Goal: Task Accomplishment & Management: Complete application form

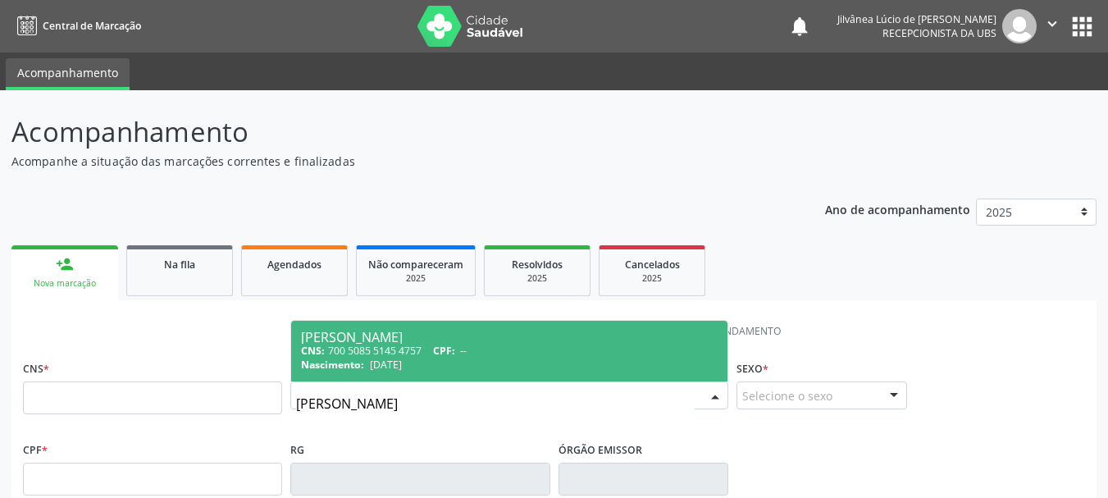
click at [507, 360] on div "Nascimento: [DATE]" at bounding box center [509, 365] width 417 height 14
type input "700 5085 5145 4757"
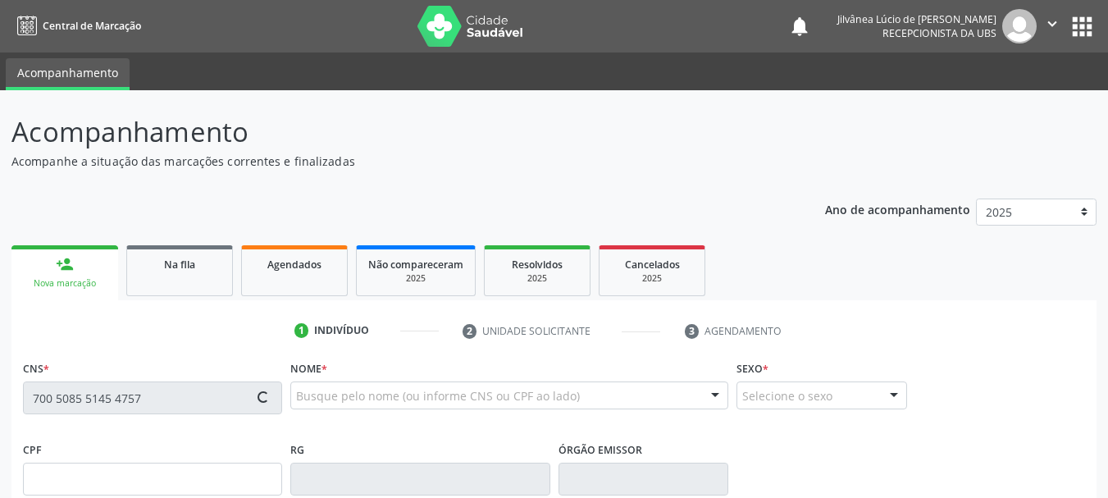
type input "[DATE]"
type input "Otaviana [PERSON_NAME]"
type input "[PHONE_NUMBER]"
type input "19"
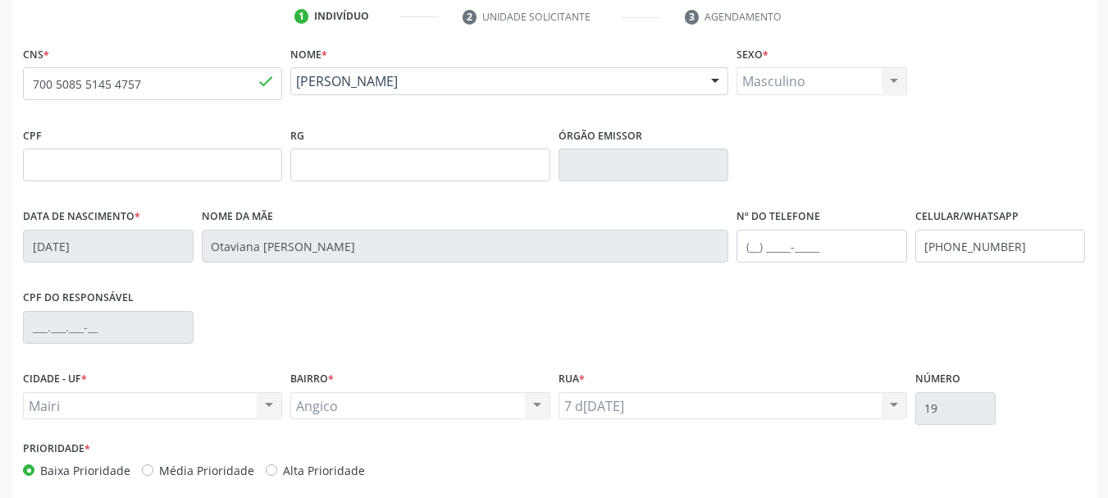
scroll to position [391, 0]
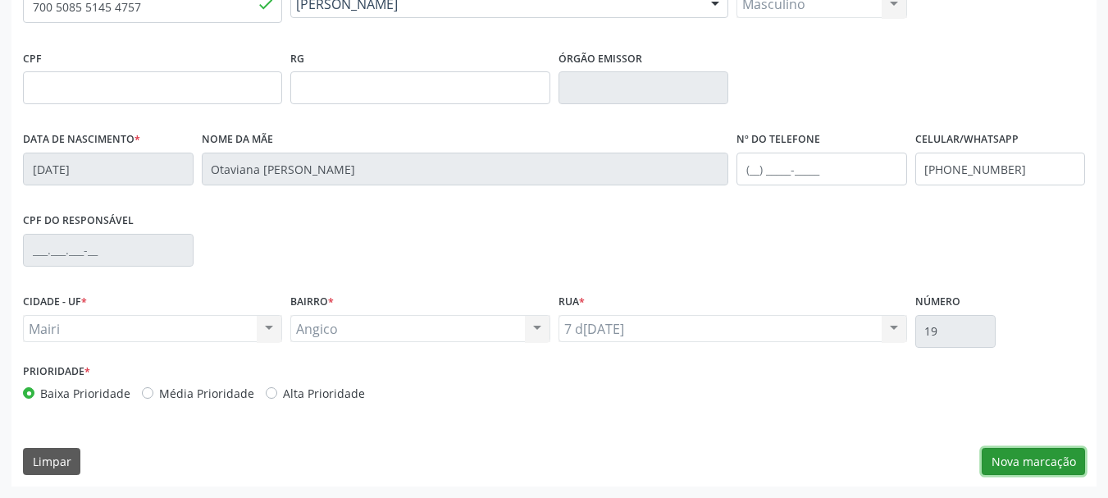
click at [1006, 469] on button "Nova marcação" at bounding box center [1033, 462] width 103 height 28
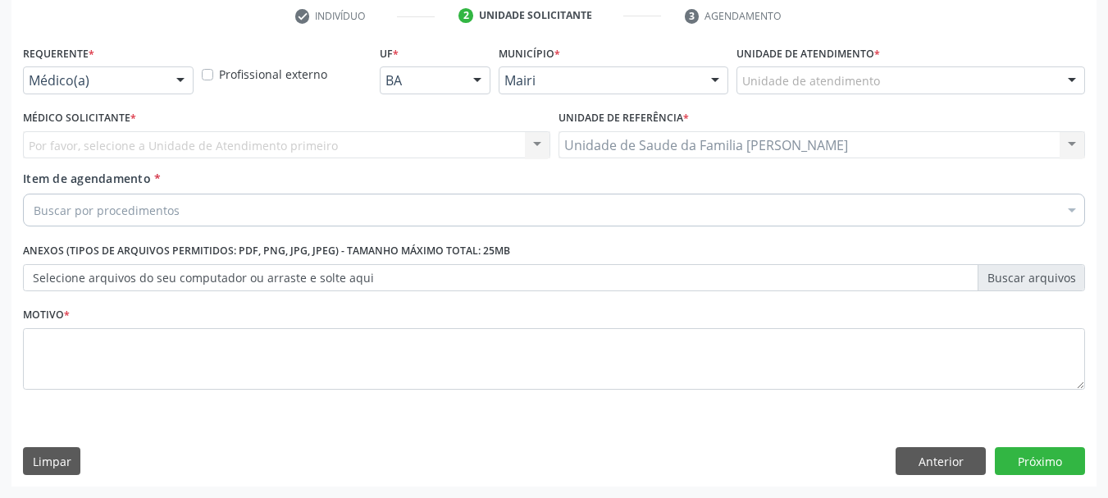
scroll to position [315, 0]
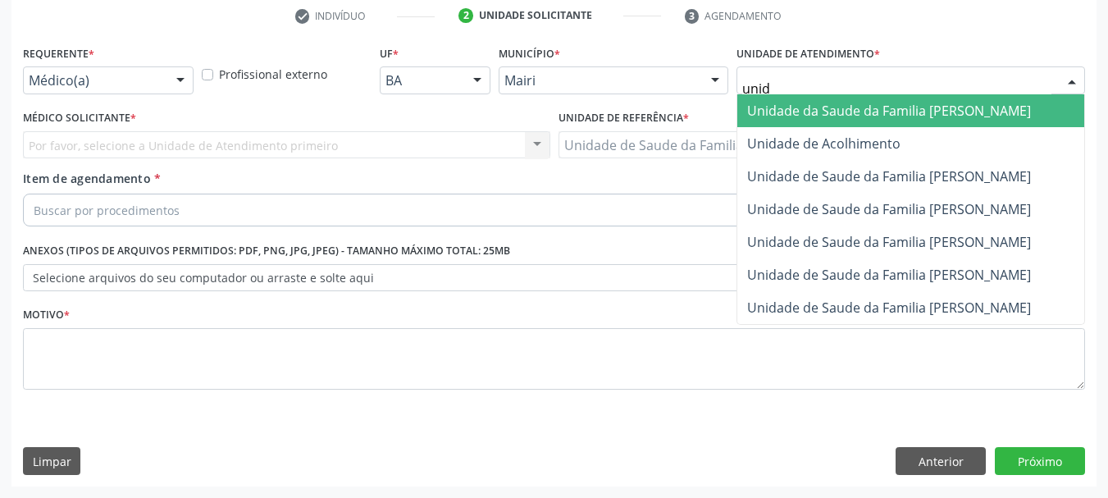
type input "unida"
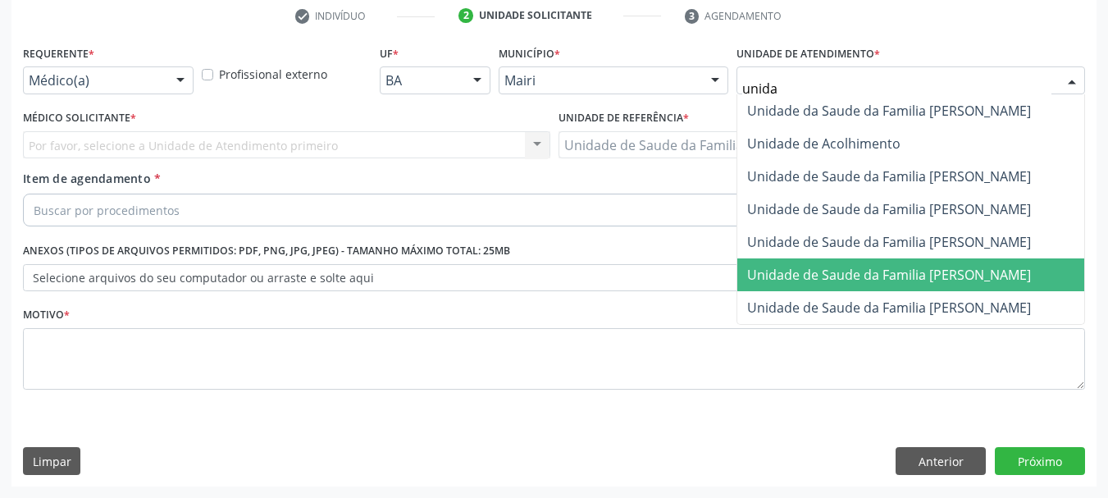
click at [867, 267] on span "Unidade de Saude da Familia [PERSON_NAME]" at bounding box center [889, 275] width 284 height 18
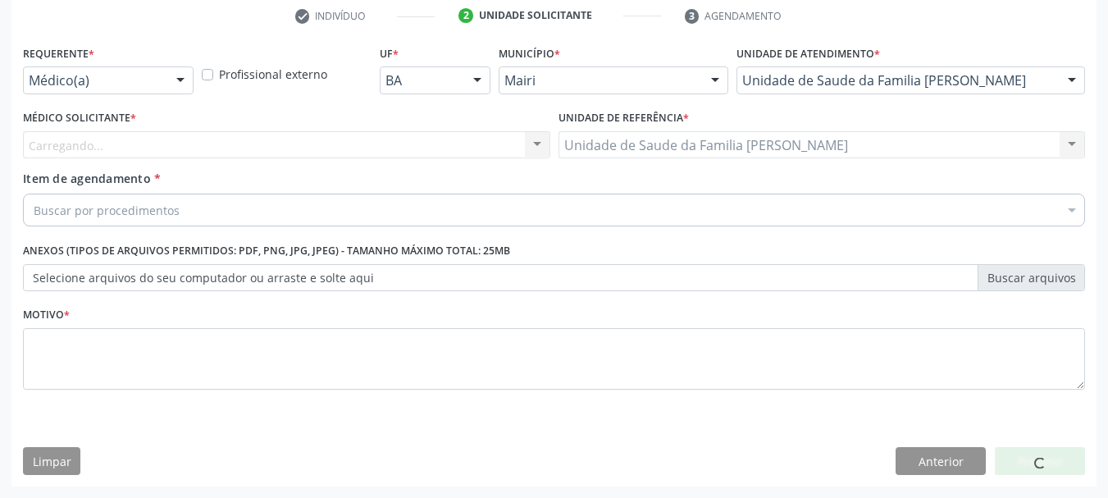
click at [153, 146] on div "Carregando... Nenhum resultado encontrado para: " " Não há nenhuma opção para s…" at bounding box center [287, 145] width 528 height 28
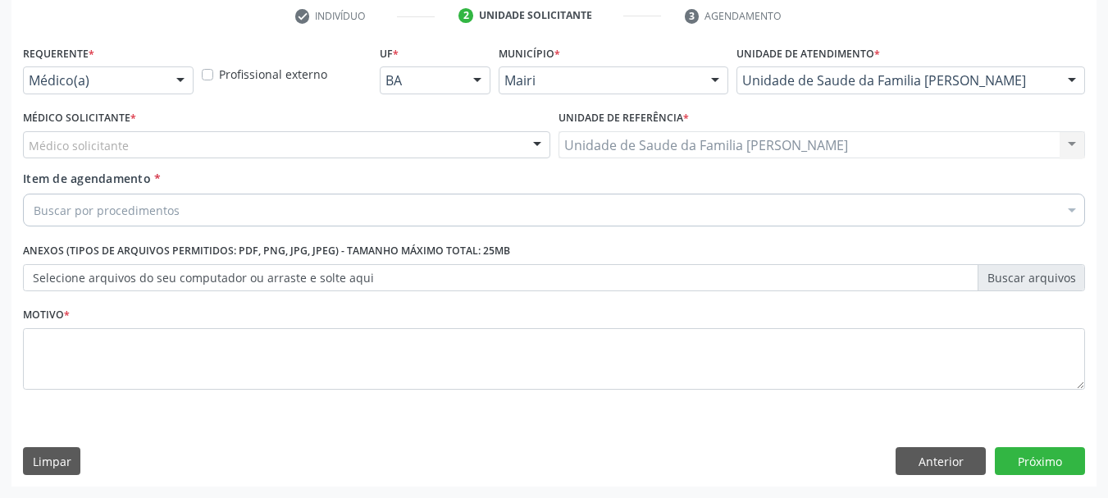
click at [153, 146] on div "Médico solicitante" at bounding box center [287, 145] width 528 height 28
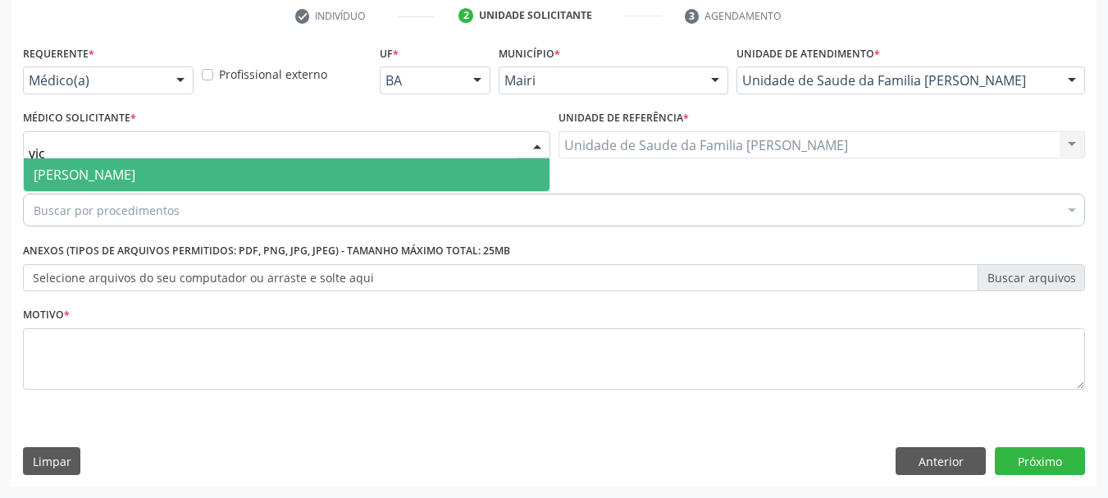
type input "vict"
click at [135, 171] on span "[PERSON_NAME]" at bounding box center [85, 175] width 102 height 18
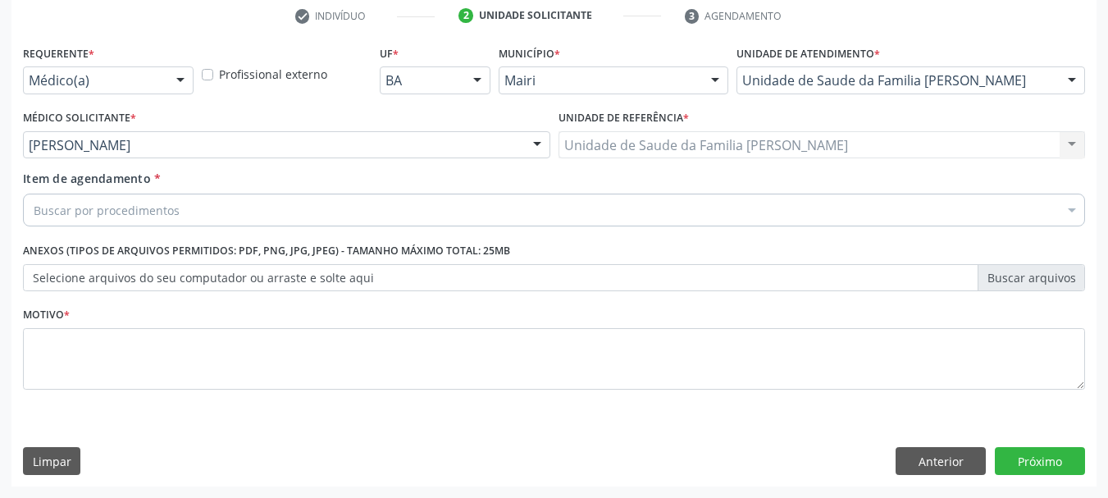
click at [182, 212] on div "Buscar por procedimentos" at bounding box center [554, 210] width 1062 height 33
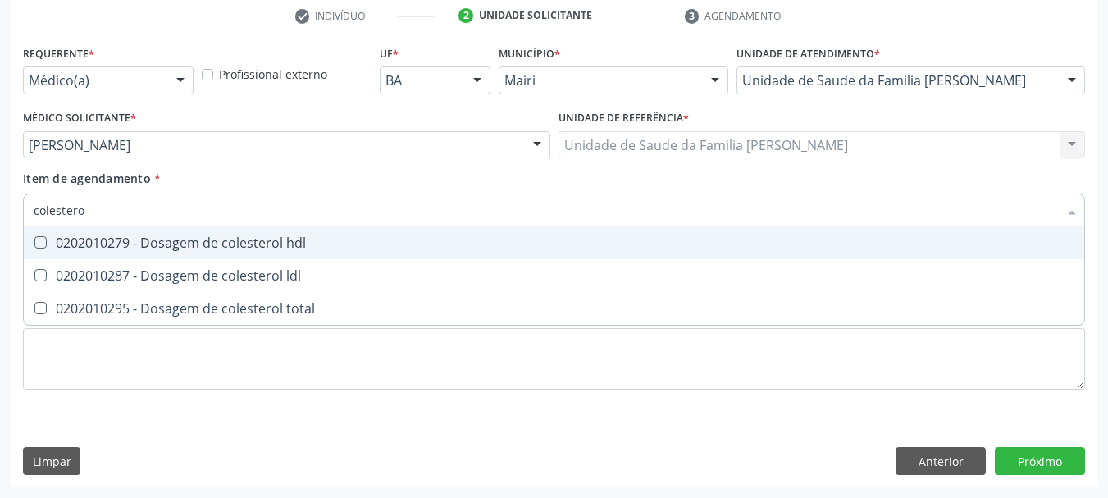
type input "colesterol"
click at [206, 249] on div "0202010279 - Dosagem de colesterol hdl" at bounding box center [554, 242] width 1041 height 13
checkbox hdl "true"
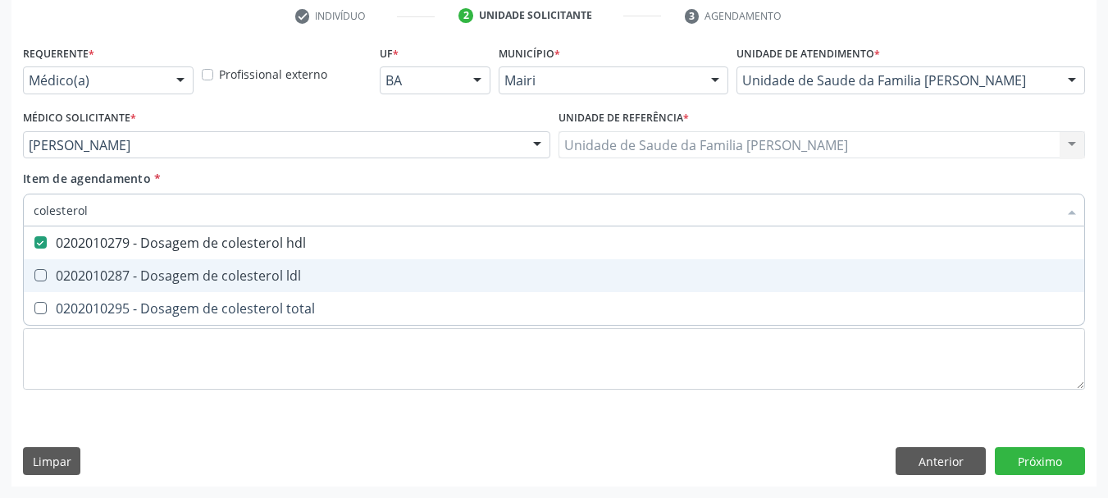
click at [207, 263] on span "0202010287 - Dosagem de colesterol ldl" at bounding box center [554, 275] width 1061 height 33
checkbox ldl "true"
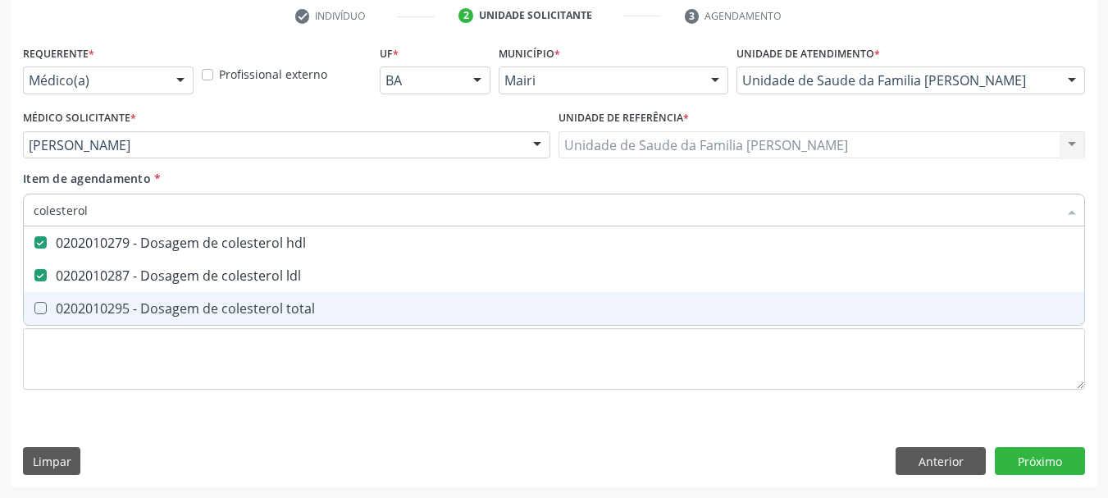
click at [226, 309] on div "0202010295 - Dosagem de colesterol total" at bounding box center [554, 308] width 1041 height 13
checkbox total "true"
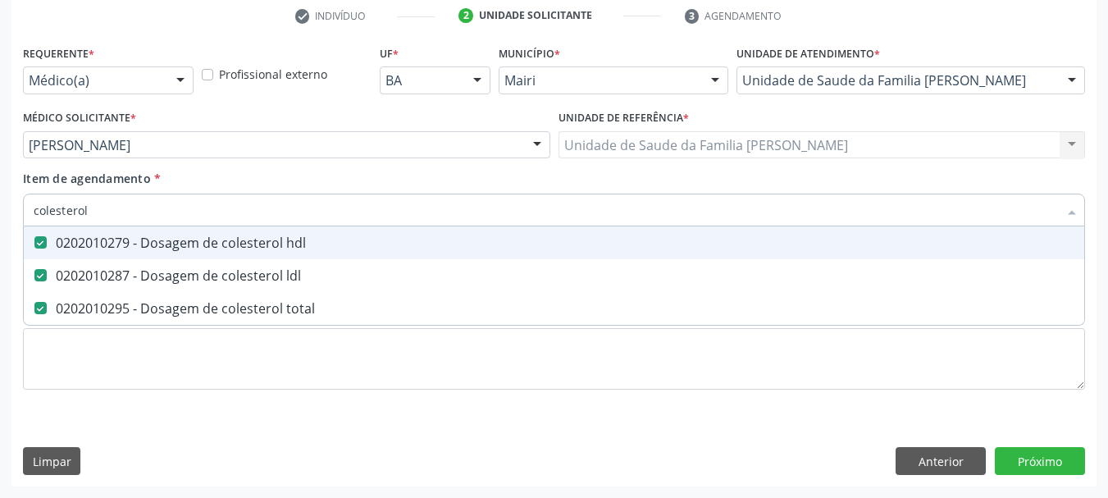
drag, startPoint x: 72, startPoint y: 224, endPoint x: 15, endPoint y: 225, distance: 57.4
click at [15, 224] on div "Requerente * Médico(a) Médico(a) Enfermeiro(a) Paciente Nenhum resultado encont…" at bounding box center [553, 263] width 1085 height 445
type input "crea"
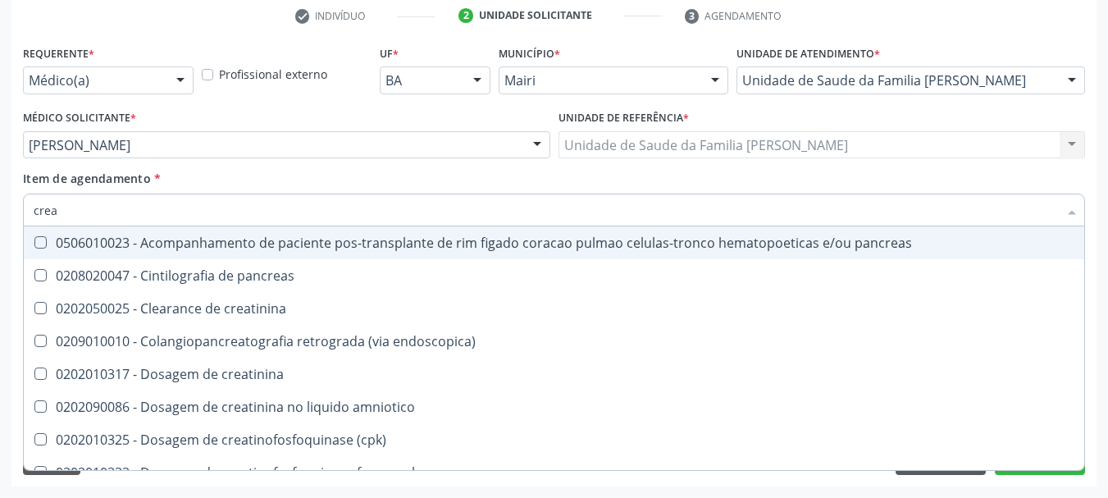
checkbox pancreas "false"
checkbox creatinina "false"
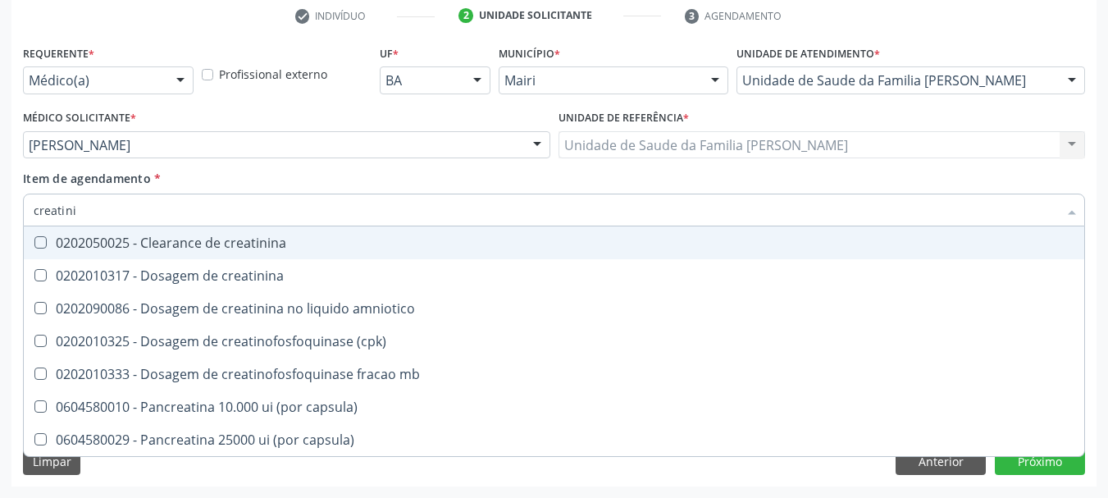
type input "creatinin"
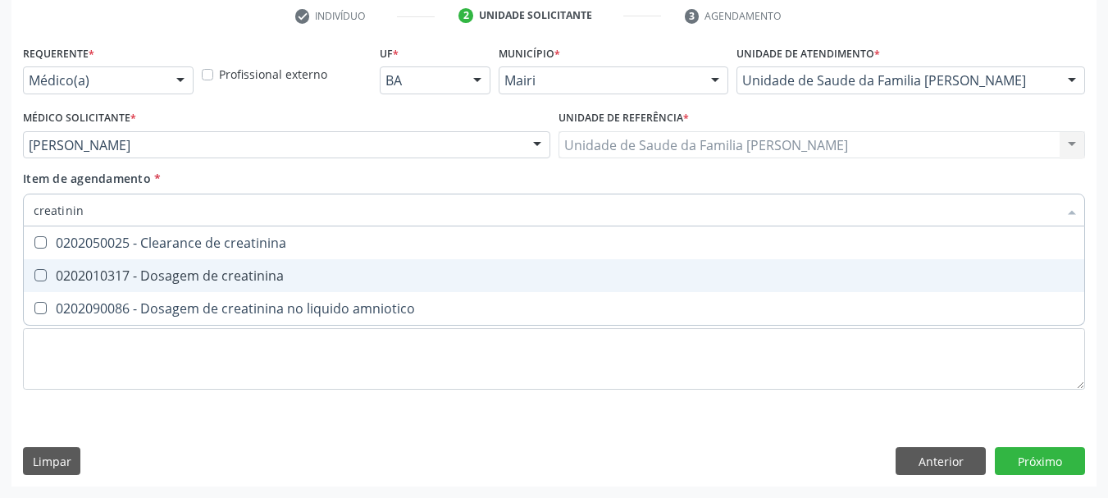
click at [89, 282] on div "0202010317 - Dosagem de creatinina" at bounding box center [554, 275] width 1041 height 13
checkbox creatinina "true"
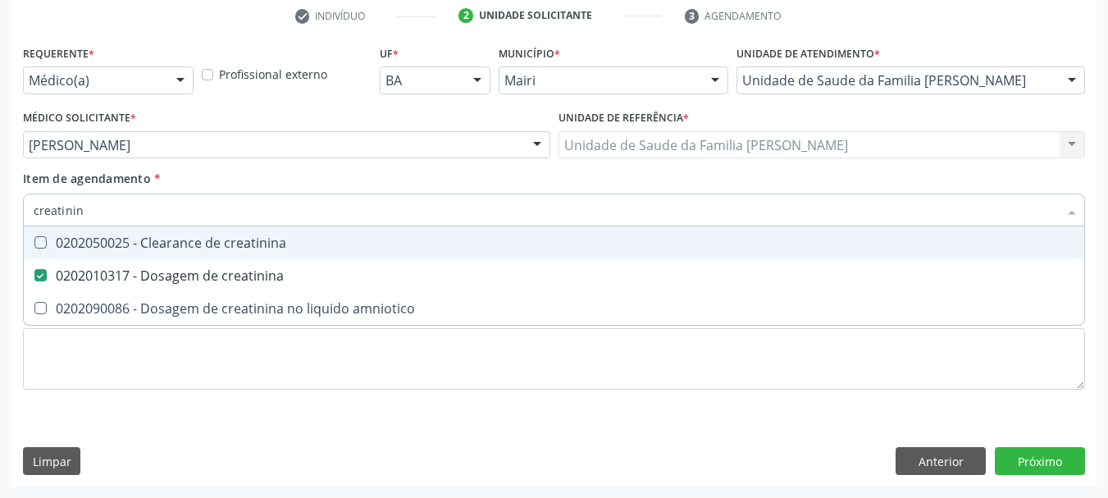
click at [0, 216] on div "Acompanhamento Acompanhe a situação das marcações correntes e finalizadas Relat…" at bounding box center [554, 136] width 1108 height 723
type input "pot"
checkbox creatinina "false"
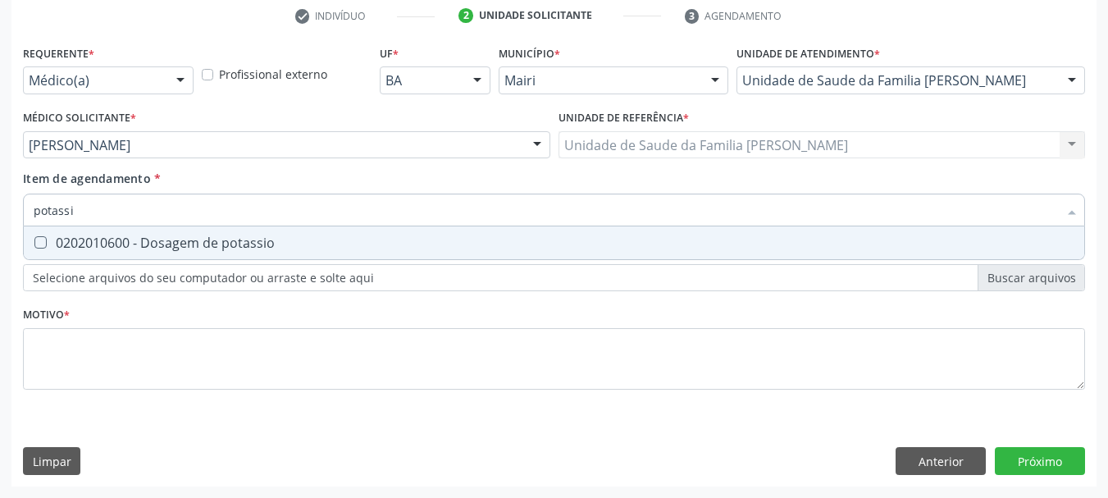
type input "potassio"
click at [38, 235] on span "0202010600 - Dosagem de potassio" at bounding box center [554, 242] width 1061 height 33
checkbox potassio "true"
drag, startPoint x: 104, startPoint y: 208, endPoint x: 0, endPoint y: 210, distance: 104.2
click at [0, 210] on div "Acompanhamento Acompanhe a situação das marcações correntes e finalizadas Relat…" at bounding box center [554, 136] width 1108 height 723
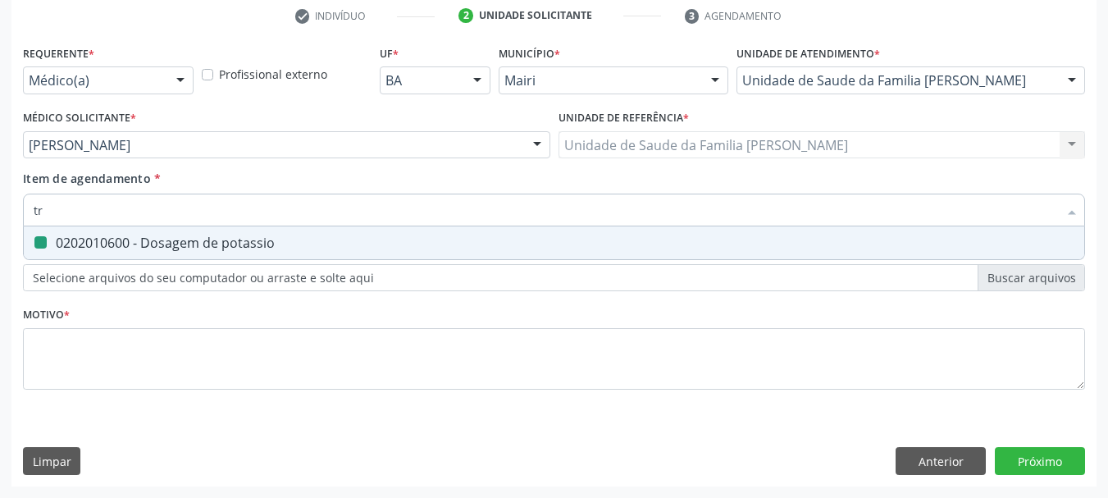
type input "tri"
checkbox potassio "false"
type input "triglice"
click at [55, 234] on span "0202010678 - Dosagem de triglicerideos" at bounding box center [554, 242] width 1061 height 33
checkbox triglicerideos "true"
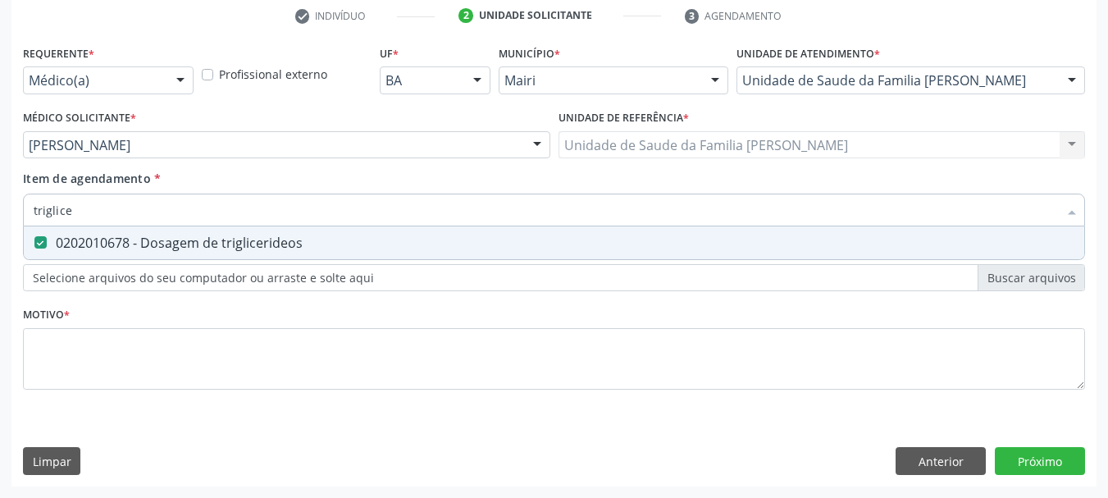
drag, startPoint x: 77, startPoint y: 217, endPoint x: 3, endPoint y: 226, distance: 74.5
click at [3, 226] on div "Acompanhamento Acompanhe a situação das marcações correntes e finalizadas Relat…" at bounding box center [554, 136] width 1108 height 723
type input "uri"
checkbox triglicerideos "false"
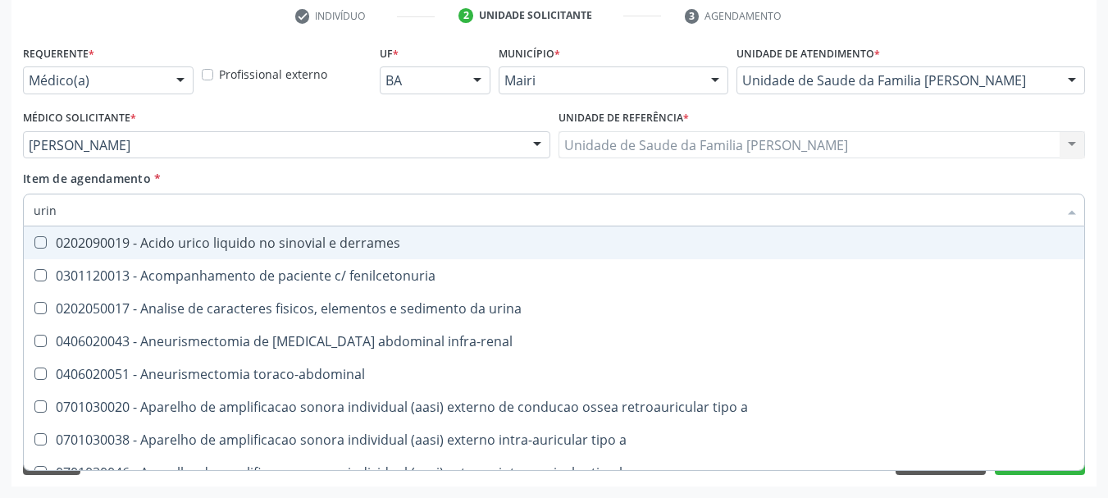
type input "urina"
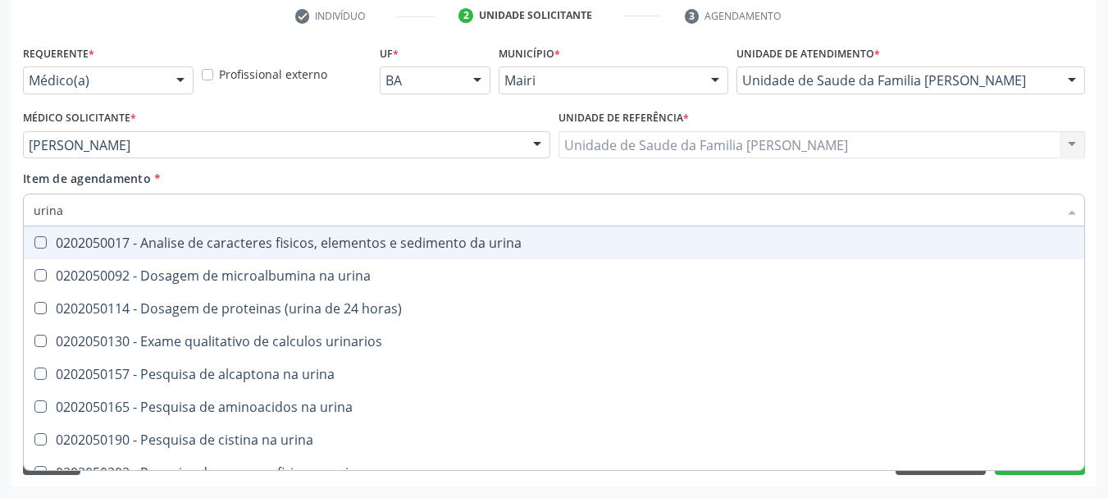
click at [43, 248] on urina at bounding box center [40, 242] width 12 height 12
click at [34, 248] on urina "checkbox" at bounding box center [29, 242] width 11 height 11
checkbox urina "true"
drag, startPoint x: 108, startPoint y: 209, endPoint x: 0, endPoint y: 216, distance: 108.5
click at [0, 216] on div "Acompanhamento Acompanhe a situação das marcações correntes e finalizadas Relat…" at bounding box center [554, 136] width 1108 height 723
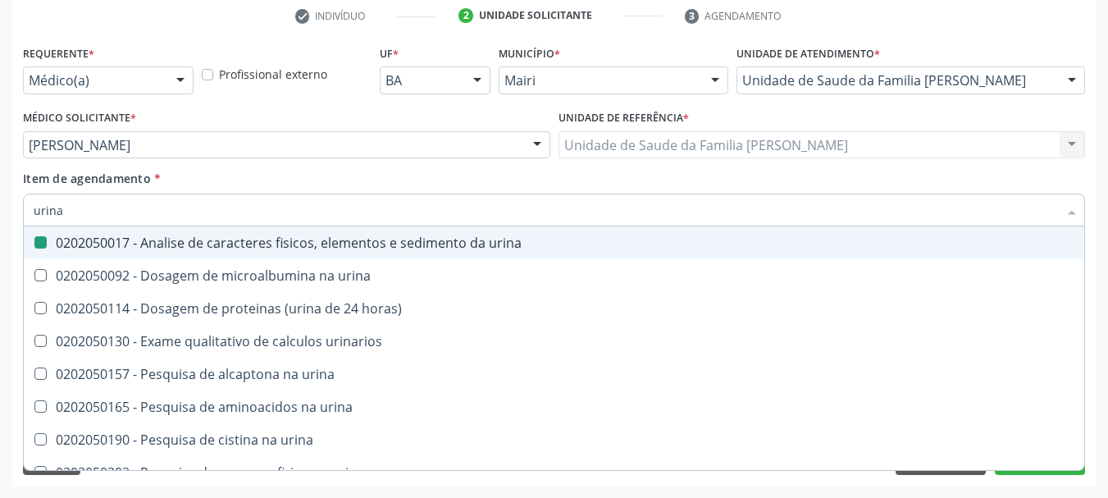
type input "g"
checkbox urina "false"
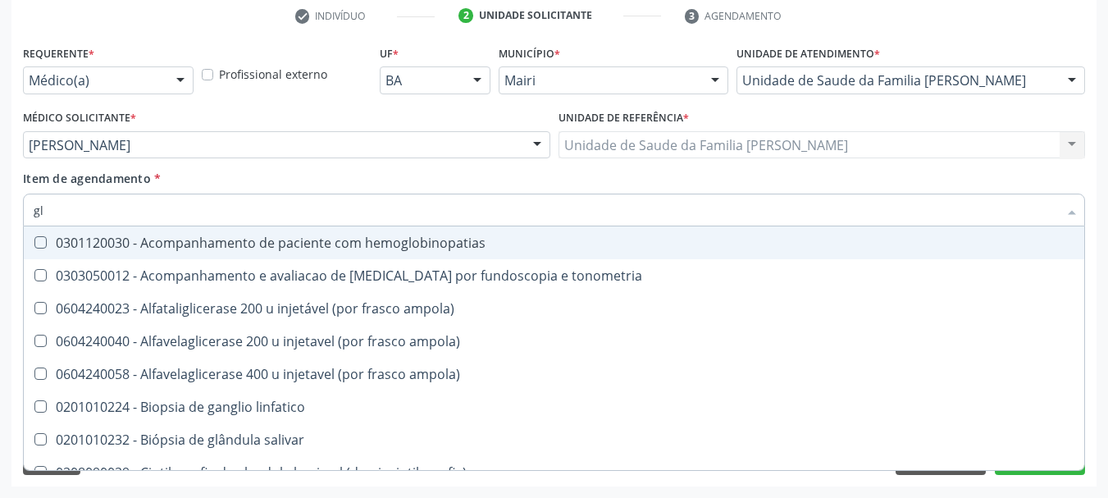
type input "gli"
checkbox globular "true"
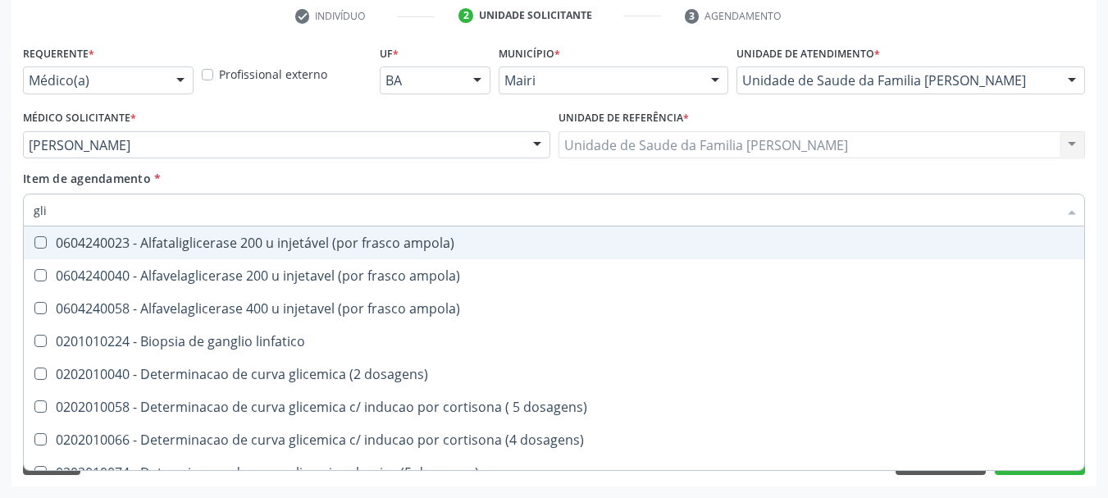
type input "glic"
checkbox glicosilada "true"
checkbox triglicerideos "false"
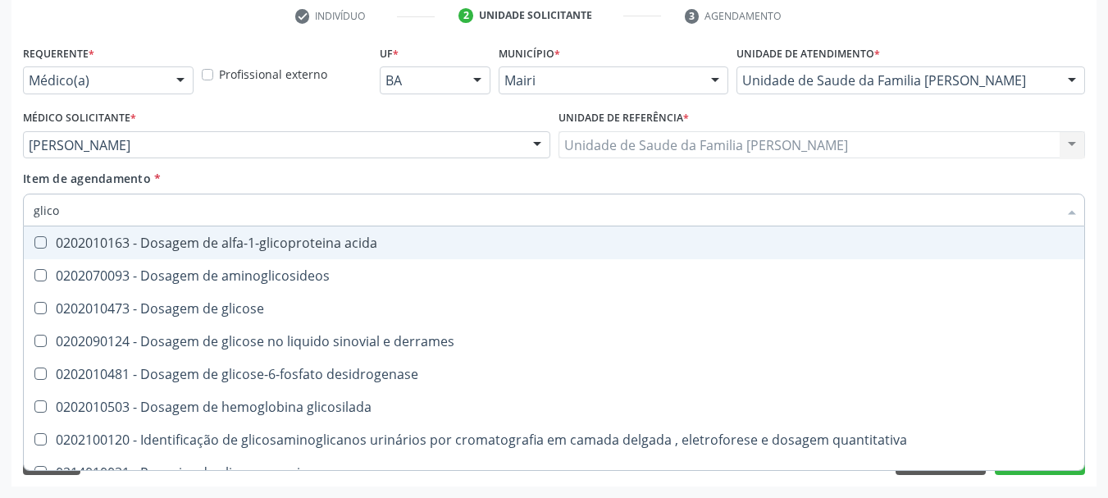
type input "glicos"
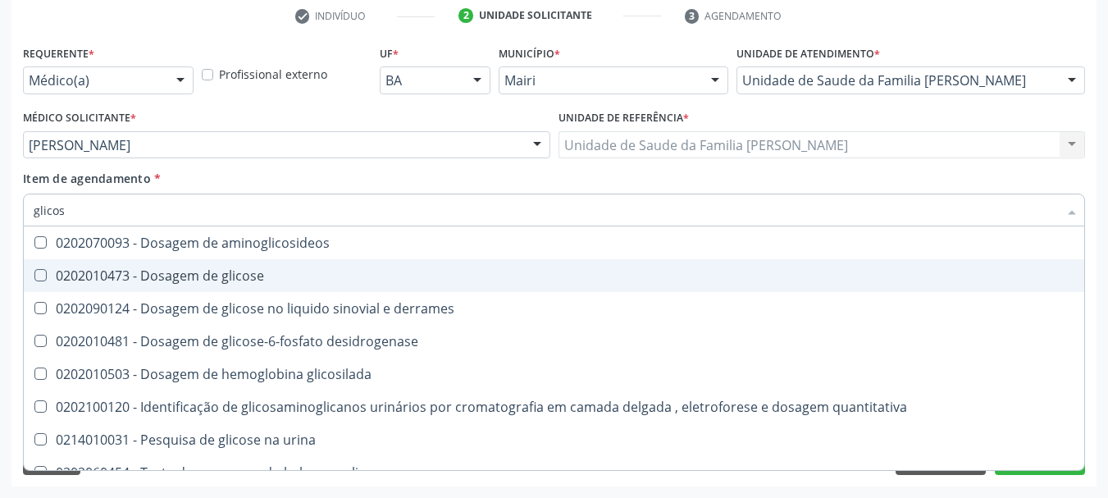
click at [77, 281] on div "0202010473 - Dosagem de glicose" at bounding box center [554, 275] width 1041 height 13
checkbox glicose "true"
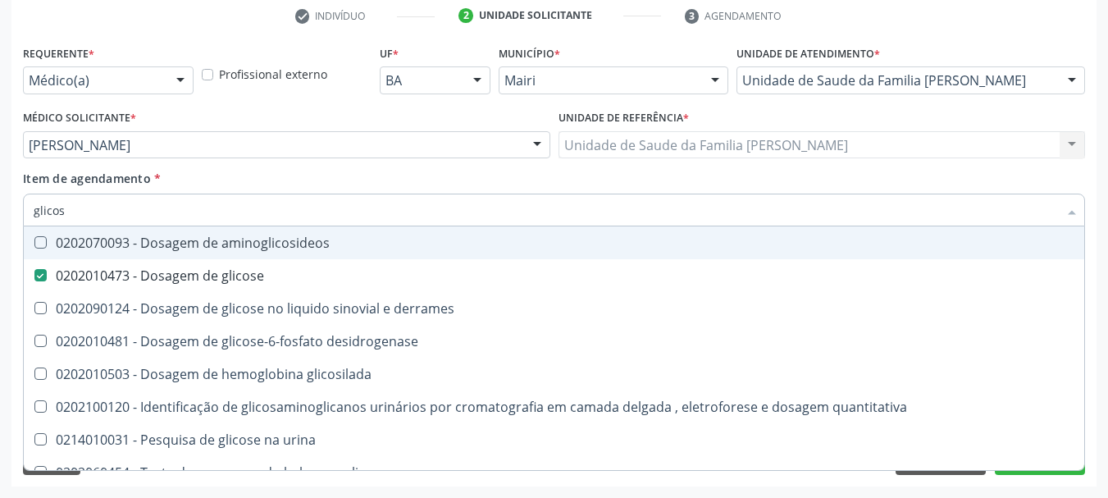
drag, startPoint x: 99, startPoint y: 213, endPoint x: 0, endPoint y: 206, distance: 99.5
click at [0, 206] on div "Acompanhamento Acompanhe a situação das marcações correntes e finalizadas Relat…" at bounding box center [554, 136] width 1108 height 723
type input "gl"
checkbox glicose "false"
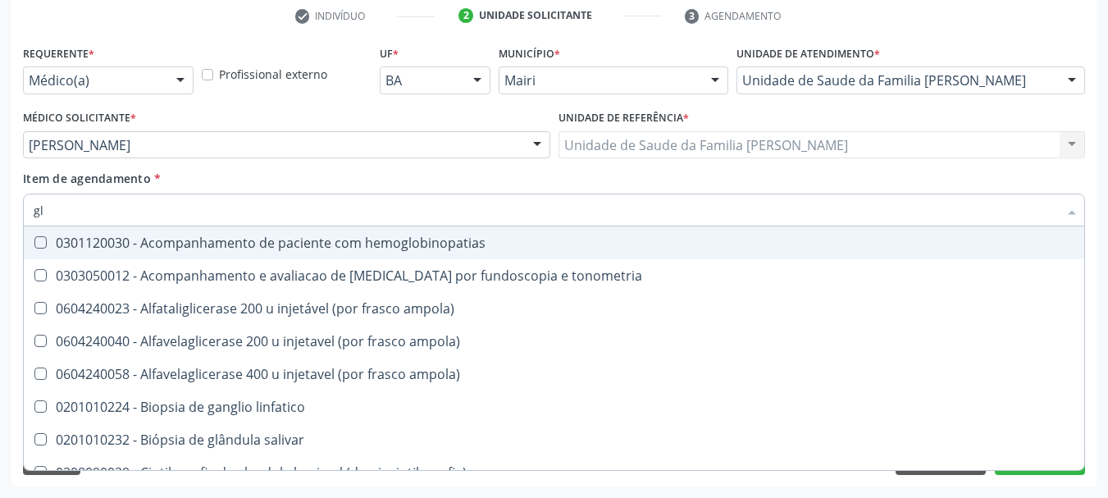
type input "gli"
checkbox campimetria\) "true"
checkbox globular "true"
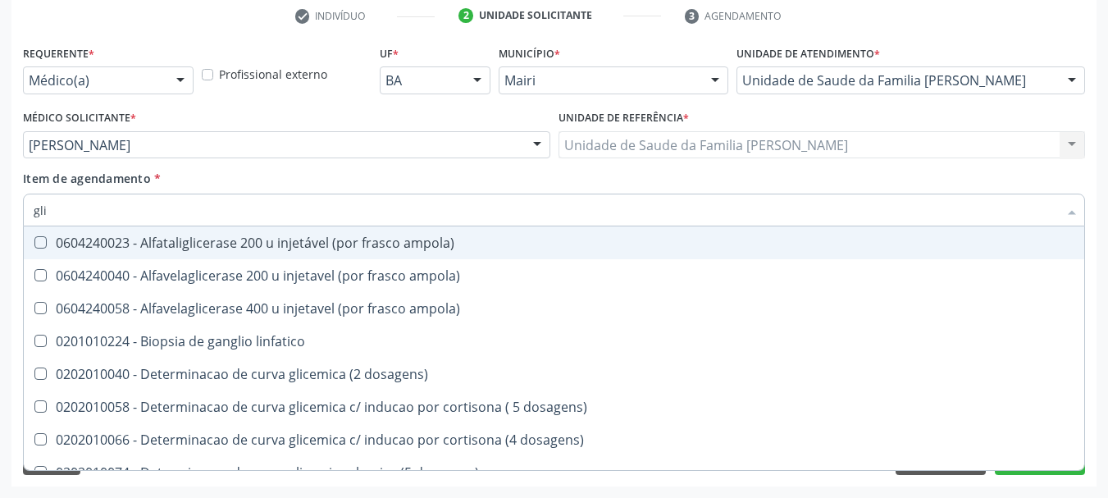
type input "glic"
checkbox aminoglicosideos "true"
checkbox glicose "false"
checkbox glicosilada "true"
checkbox triglicerideos "false"
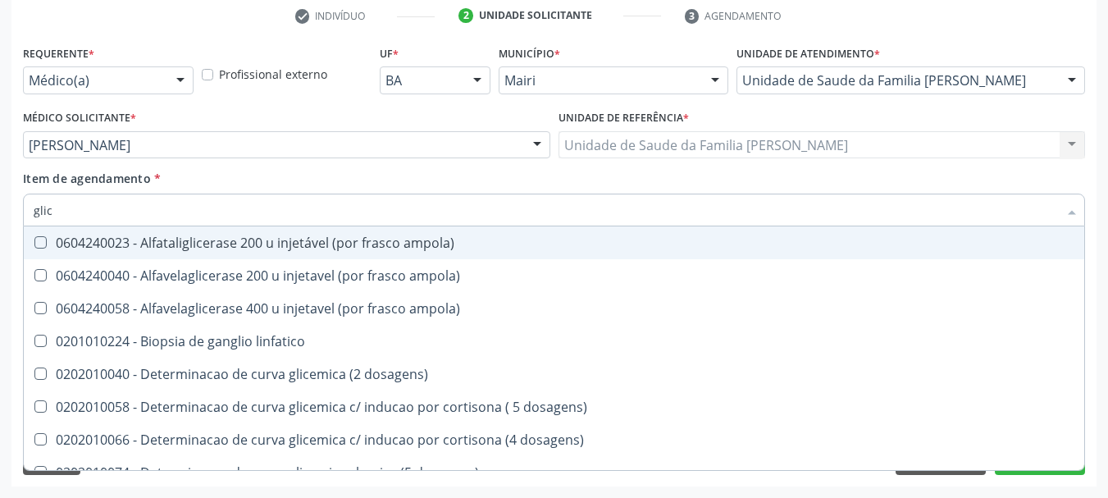
type input "glico"
checkbox ampola\) "true"
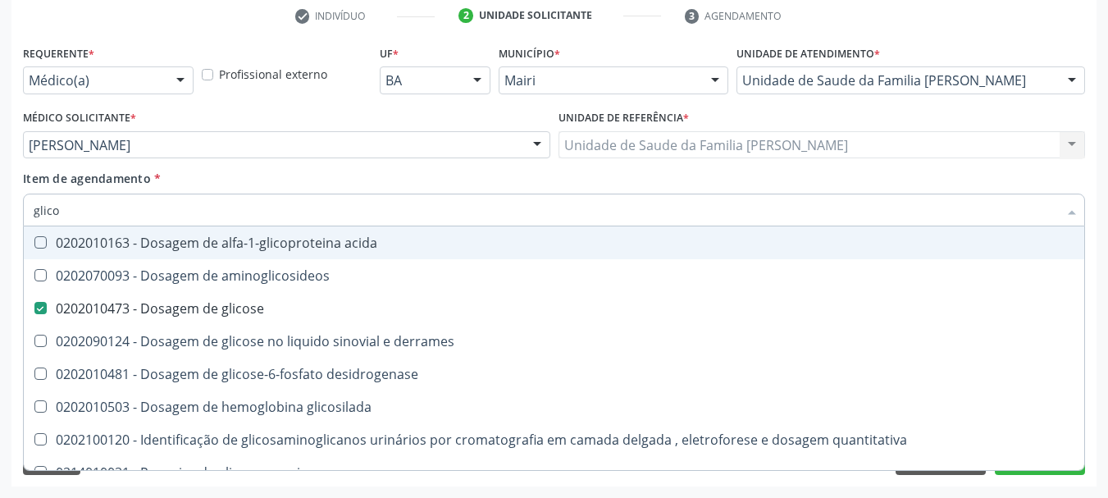
type input "glicos"
checkbox aminoglicosideos "true"
checkbox glicose "false"
type input "glicosi"
checkbox aminoglicosideos "false"
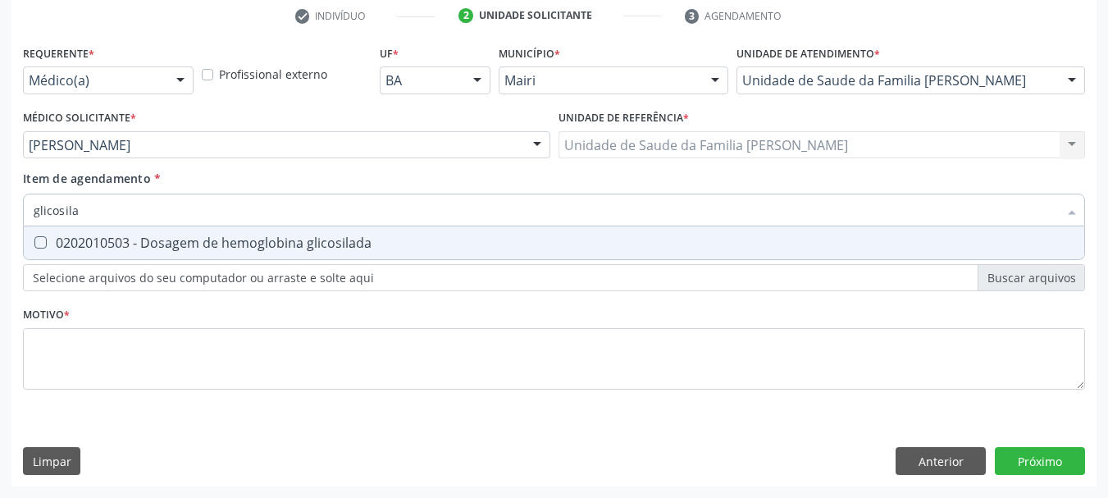
type input "glicosilad"
click at [65, 243] on div "0202010503 - Dosagem de hemoglobina glicosilada" at bounding box center [554, 242] width 1041 height 13
checkbox glicosilada "true"
drag, startPoint x: 115, startPoint y: 209, endPoint x: 0, endPoint y: 215, distance: 115.0
click at [0, 215] on div "Acompanhamento Acompanhe a situação das marcações correntes e finalizadas Relat…" at bounding box center [554, 136] width 1108 height 723
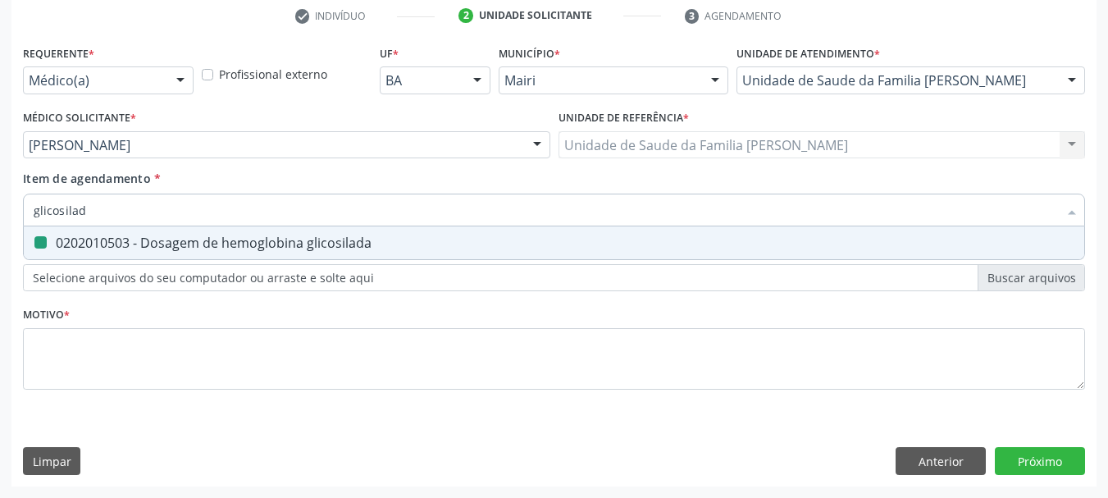
type input "h"
checkbox glicosilada "false"
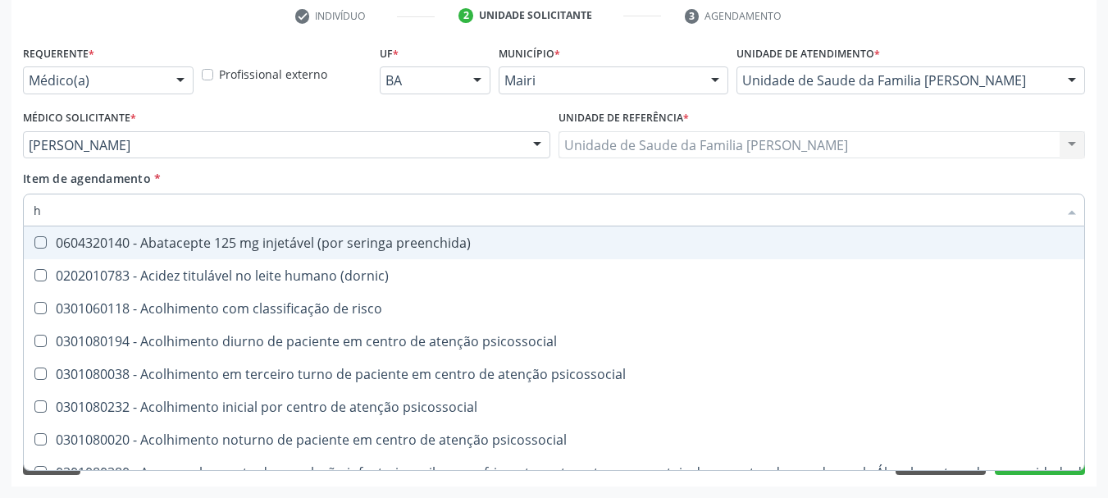
type input "he"
checkbox genético "true"
checkbox hdl "false"
checkbox glicosilada "false"
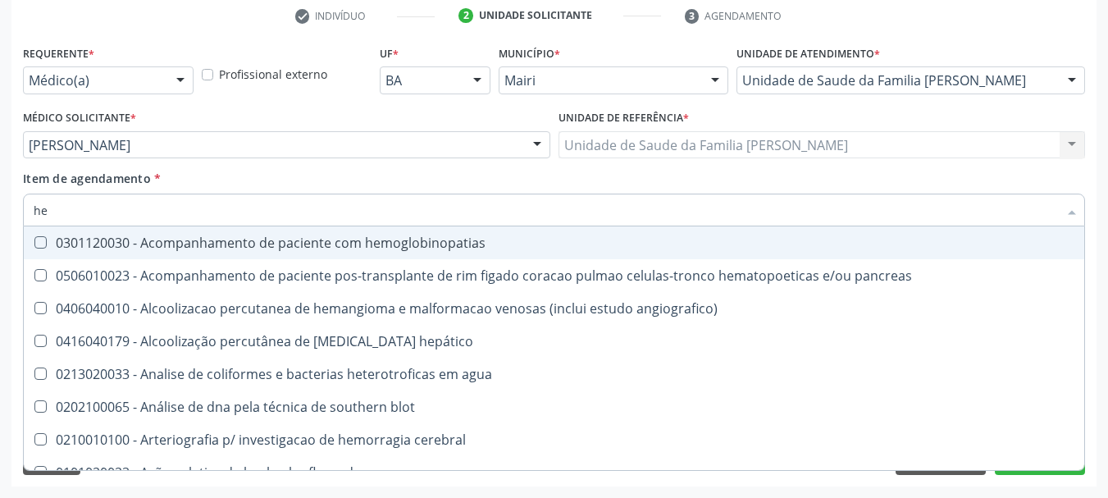
type input "hem"
checkbox radiosotopos\) "true"
checkbox glicosilada "false"
type input "hemo"
checkbox transplante "true"
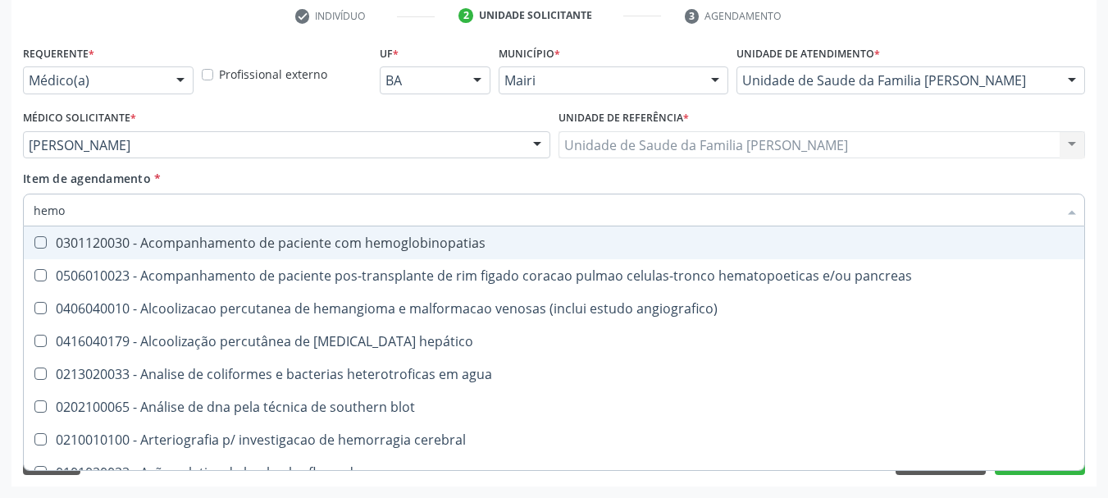
checkbox radiosotopos\) "false"
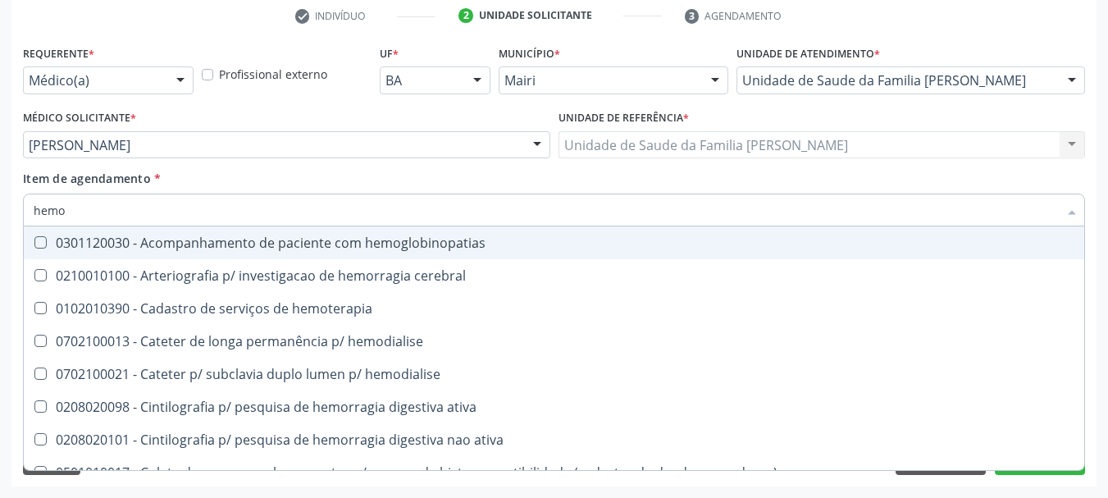
type input "hemog"
checkbox tardio\) "true"
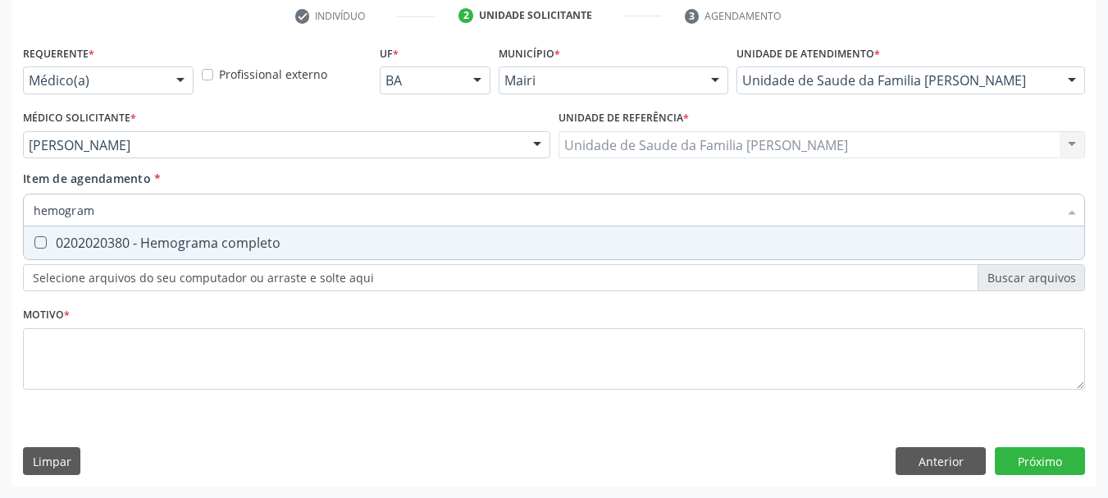
type input "hemograma"
click at [51, 237] on div "0202020380 - Hemograma completo" at bounding box center [554, 242] width 1041 height 13
checkbox completo "true"
drag, startPoint x: 154, startPoint y: 203, endPoint x: 0, endPoint y: 206, distance: 154.3
click at [0, 206] on div "Acompanhamento Acompanhe a situação das marcações correntes e finalizadas Relat…" at bounding box center [554, 136] width 1108 height 723
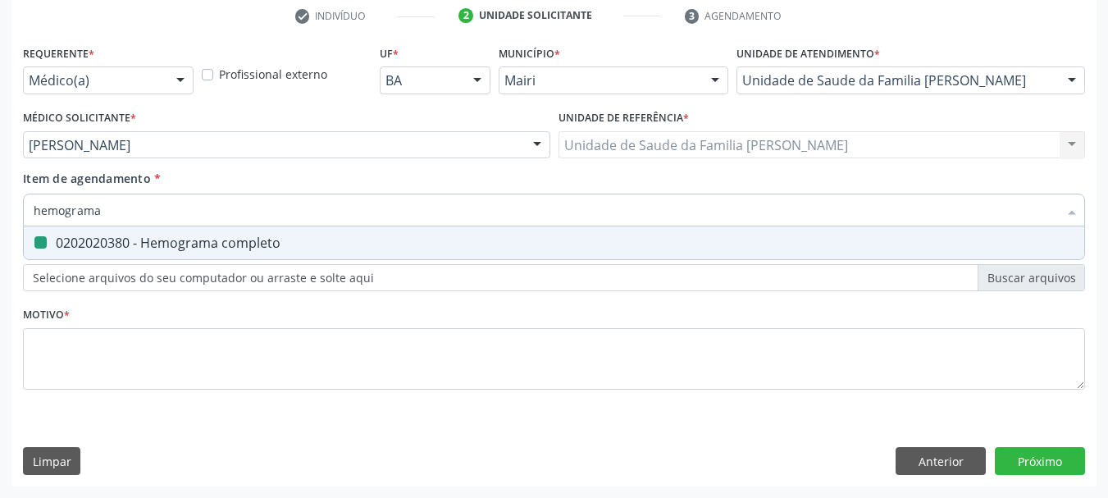
type input "t"
checkbox completo "false"
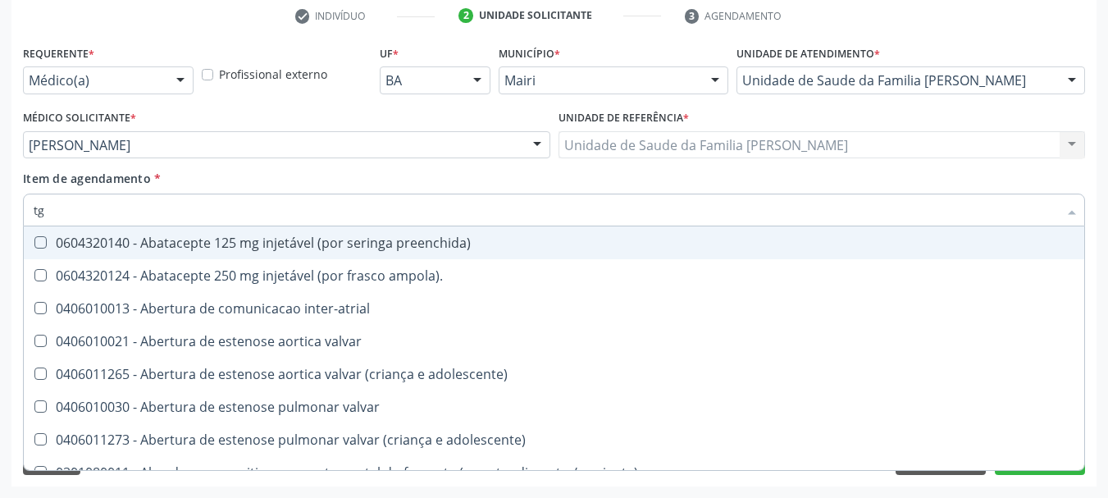
type input "tgo"
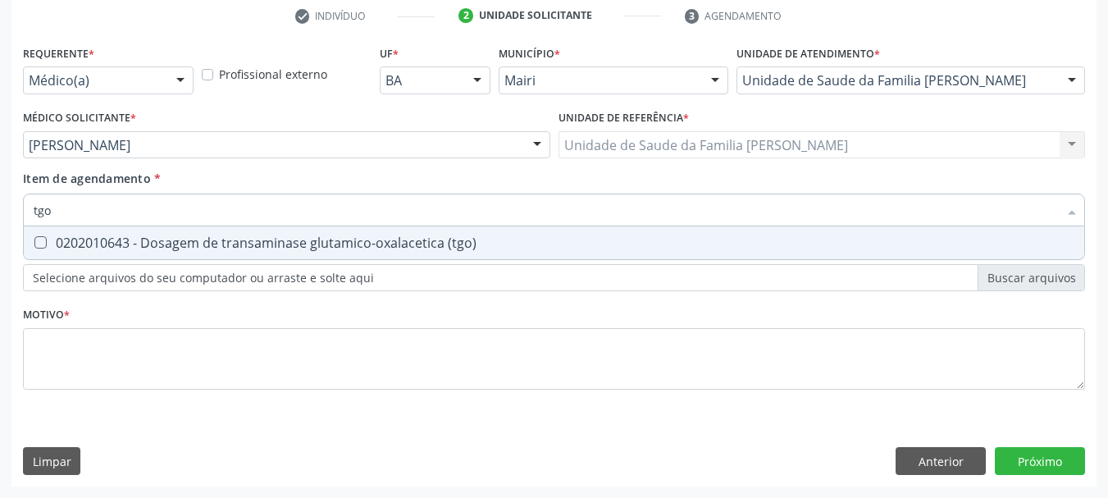
click at [62, 236] on div "0202010643 - Dosagem de transaminase glutamico-oxalacetica (tgo)" at bounding box center [554, 242] width 1041 height 13
checkbox \(tgo\) "true"
drag, startPoint x: 45, startPoint y: 215, endPoint x: 0, endPoint y: 217, distance: 45.2
click at [0, 217] on div "Acompanhamento Acompanhe a situação das marcações correntes e finalizadas Relat…" at bounding box center [554, 136] width 1108 height 723
type input "t"
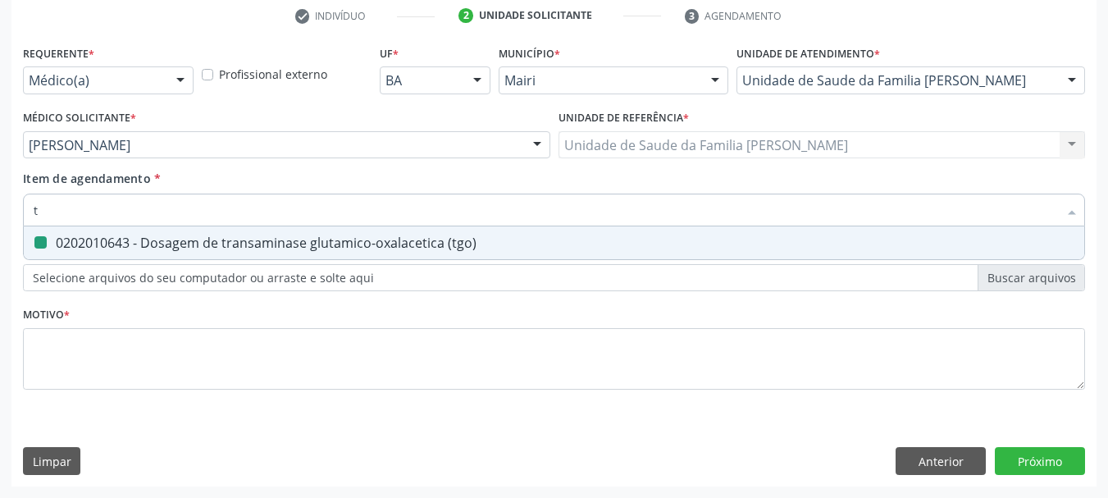
checkbox \(tgo\) "false"
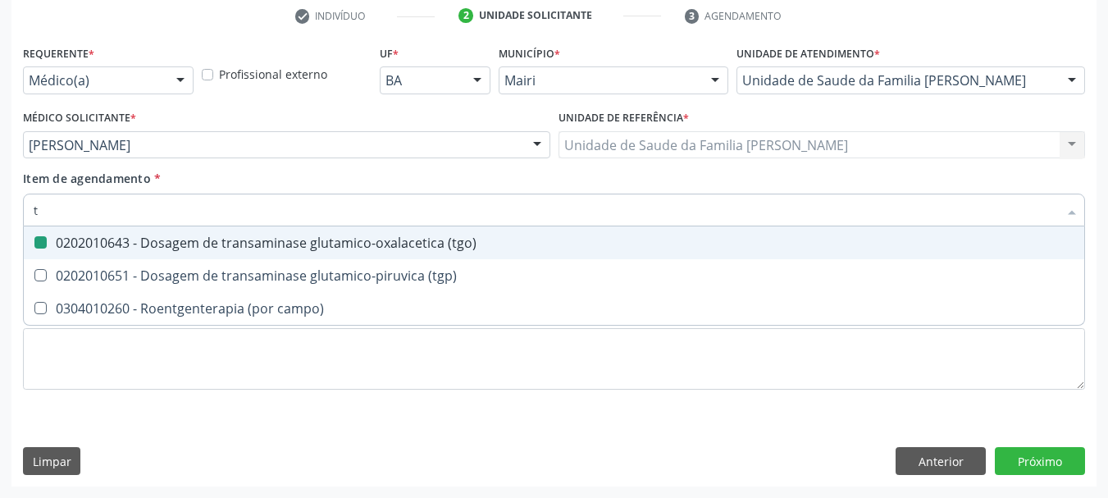
type input "tg"
checkbox \(tgo\) "true"
type input "tgp"
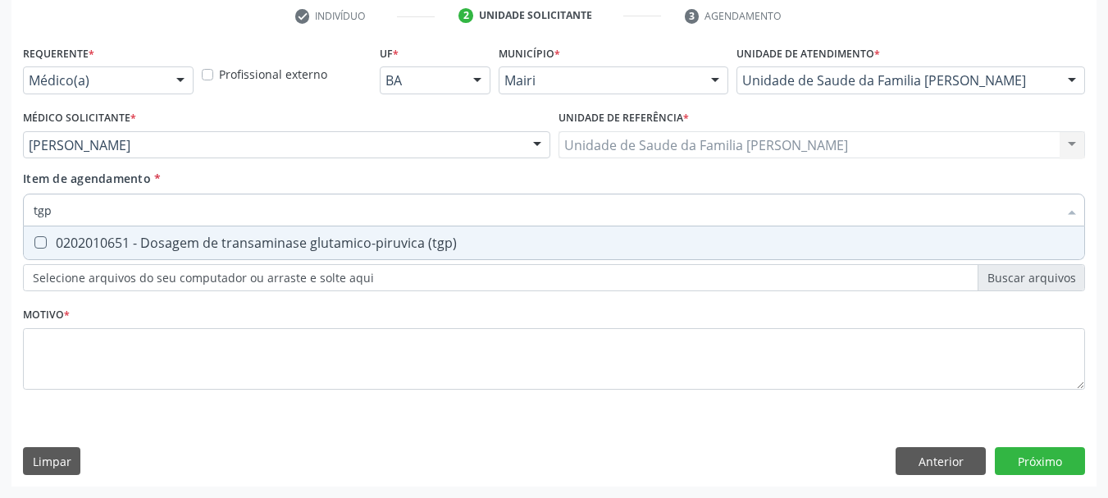
click at [49, 242] on div "0202010651 - Dosagem de transaminase glutamico-piruvica (tgp)" at bounding box center [554, 242] width 1041 height 13
checkbox \(tgp\) "true"
drag, startPoint x: 70, startPoint y: 207, endPoint x: 0, endPoint y: 217, distance: 70.4
click at [0, 217] on div "Acompanhamento Acompanhe a situação das marcações correntes e finalizadas Relat…" at bounding box center [554, 136] width 1108 height 723
checkbox \(tgp\) "false"
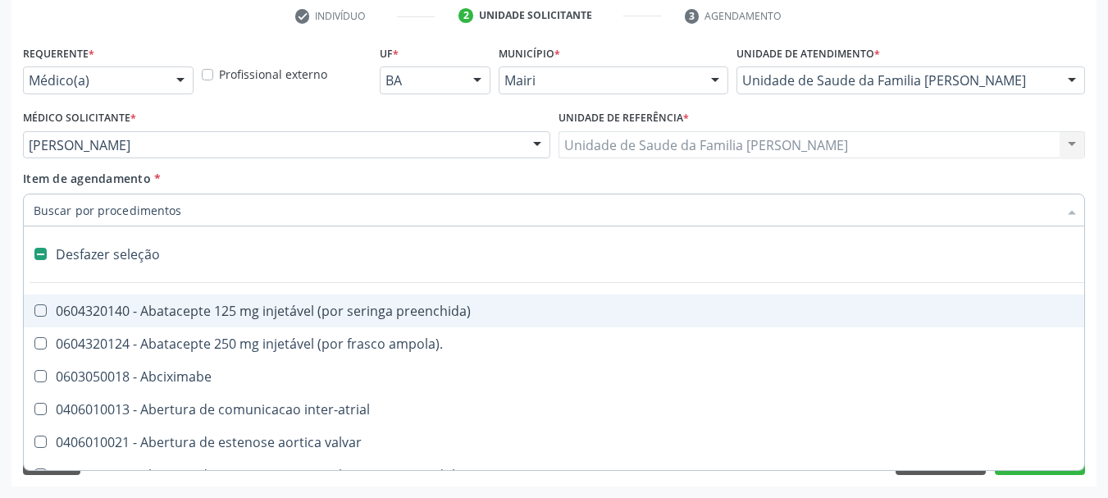
type input "u"
checkbox frasco-ampola\) "true"
checkbox urina "false"
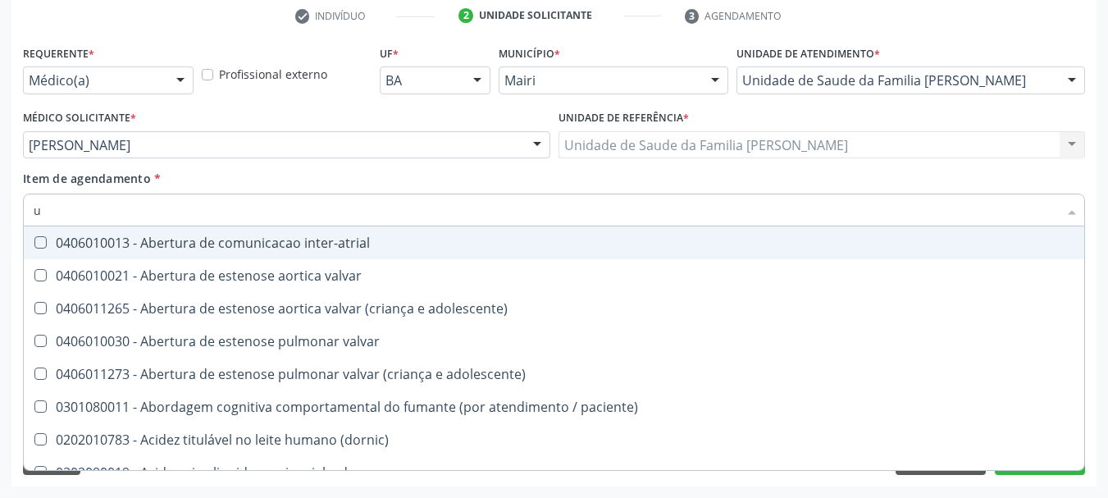
type input "ur"
checkbox fenilcetonuria "true"
checkbox urina "false"
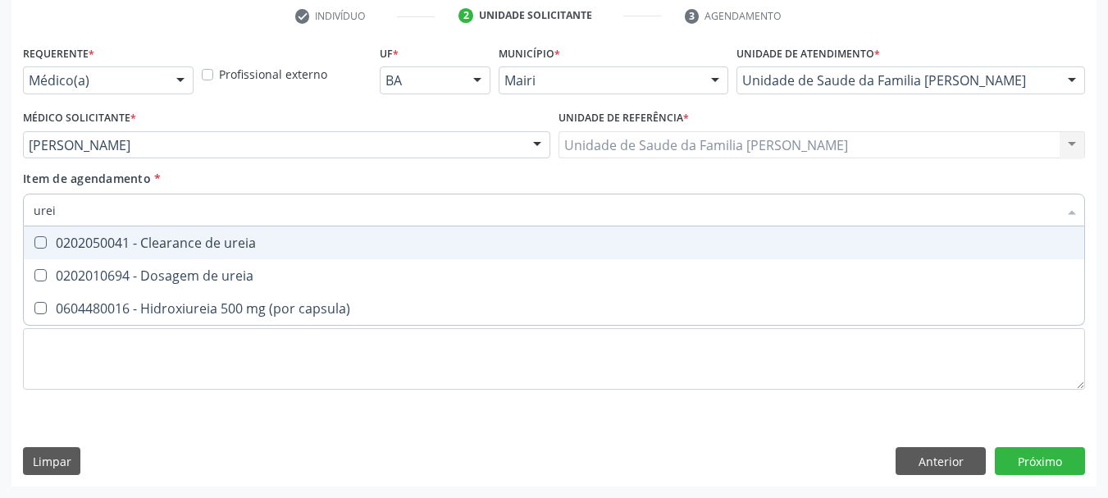
type input "ureia"
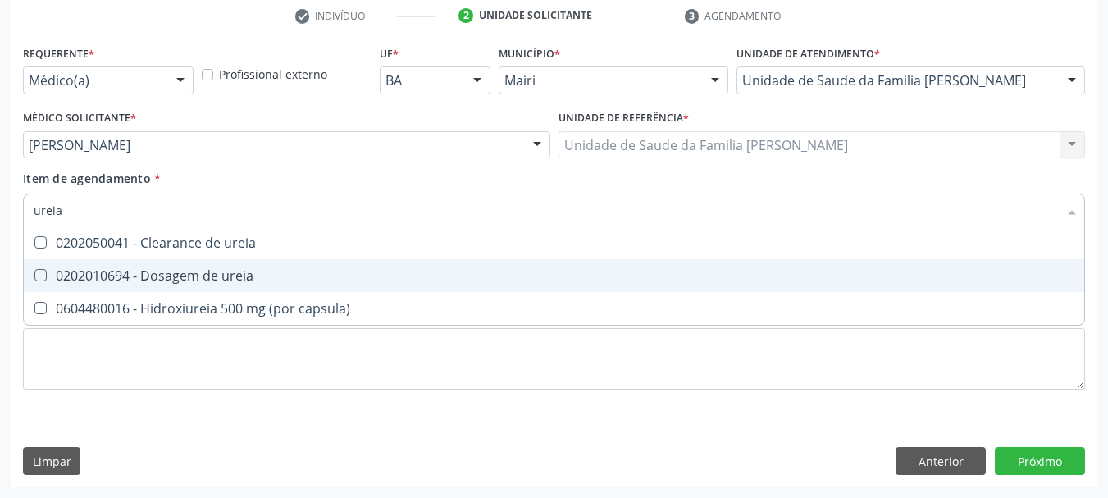
click at [86, 281] on div "0202010694 - Dosagem de ureia" at bounding box center [554, 275] width 1041 height 13
checkbox ureia "true"
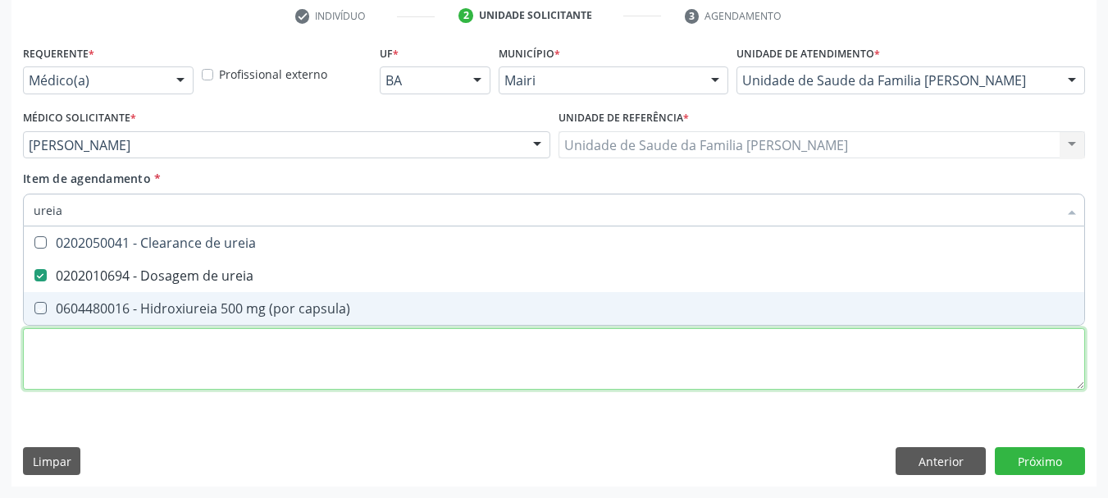
click at [117, 360] on div "Requerente * Médico(a) Médico(a) Enfermeiro(a) Paciente Nenhum resultado encont…" at bounding box center [554, 227] width 1062 height 372
checkbox capsula\) "true"
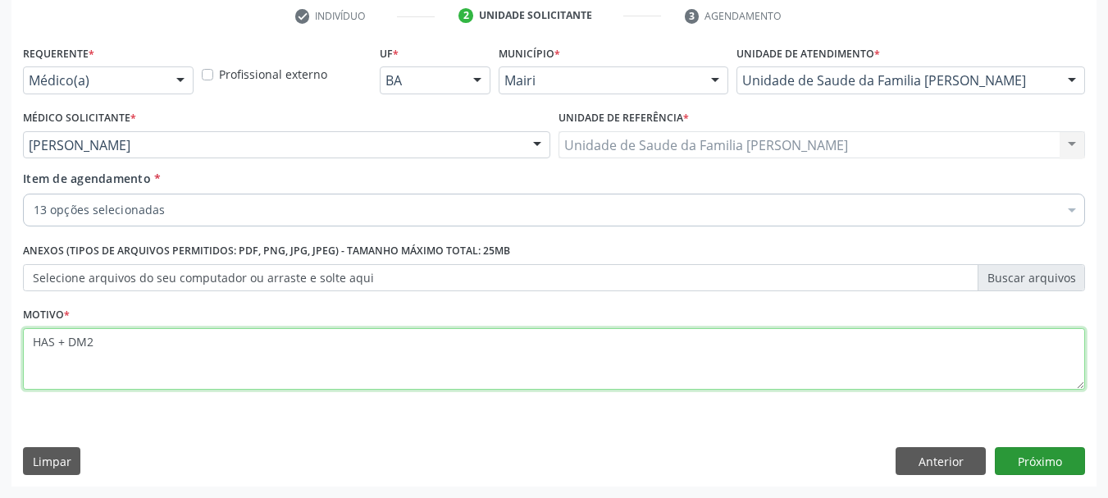
type textarea "HAS + DM2"
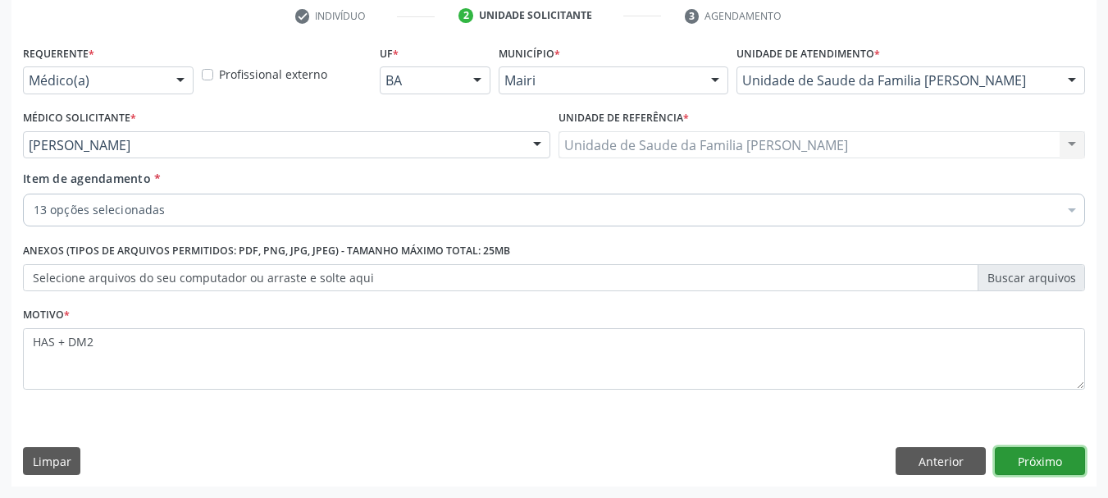
click at [1026, 474] on button "Próximo" at bounding box center [1040, 461] width 90 height 28
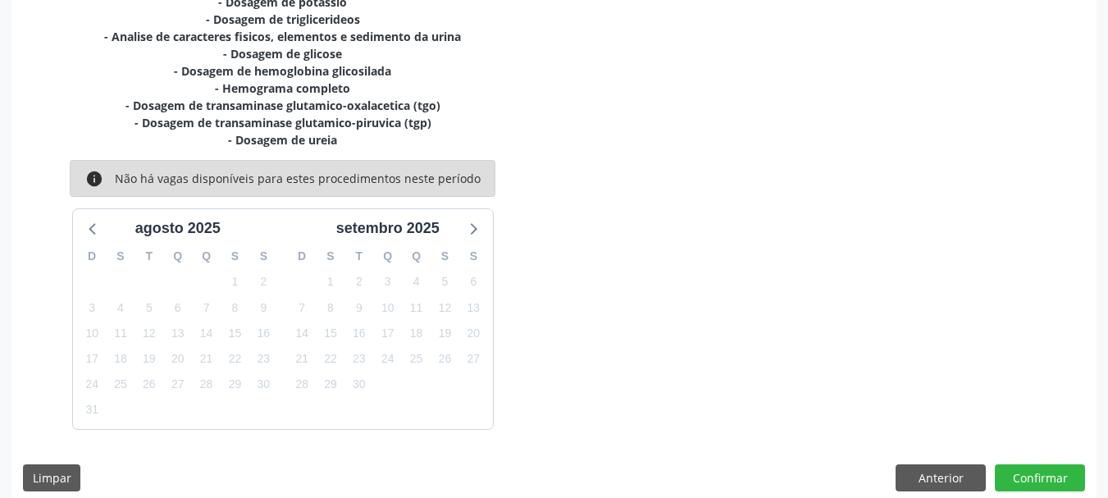
scroll to position [471, 0]
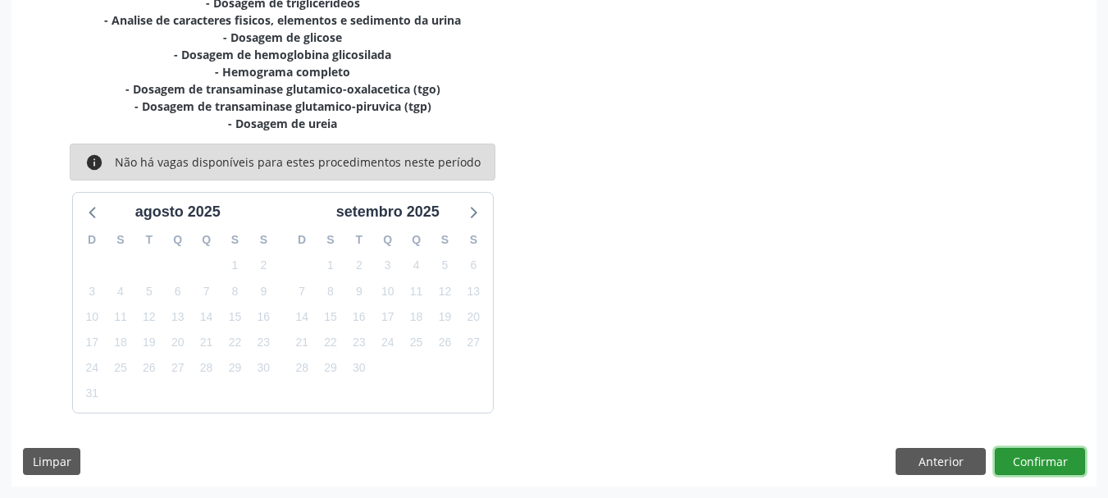
click at [1049, 455] on button "Confirmar" at bounding box center [1040, 462] width 90 height 28
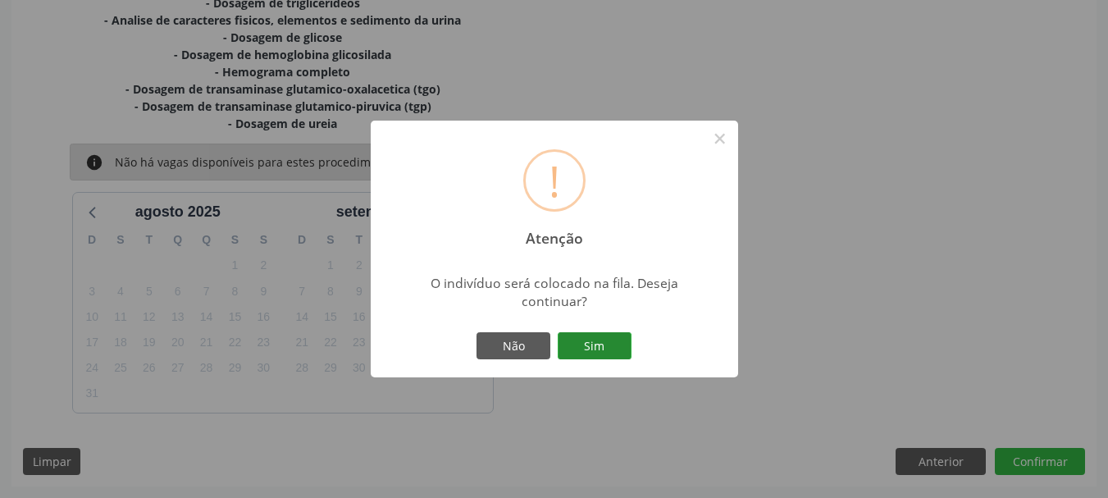
click at [588, 349] on button "Sim" at bounding box center [595, 346] width 74 height 28
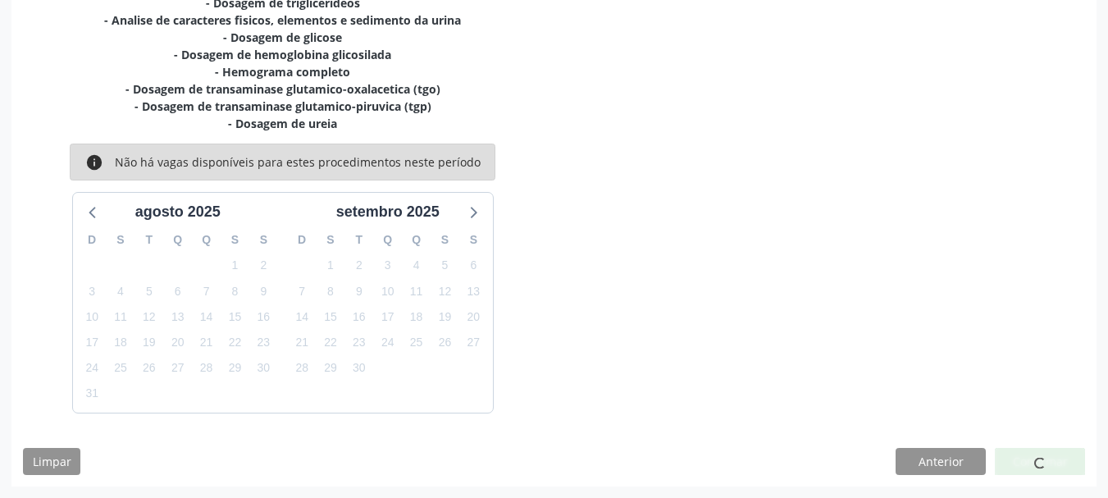
scroll to position [43, 0]
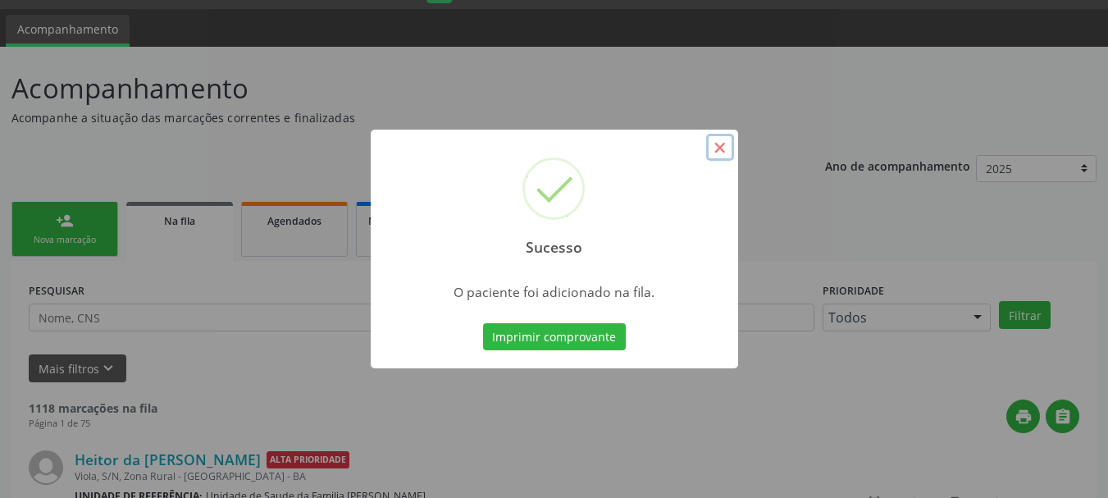
click at [724, 151] on button "×" at bounding box center [720, 148] width 28 height 28
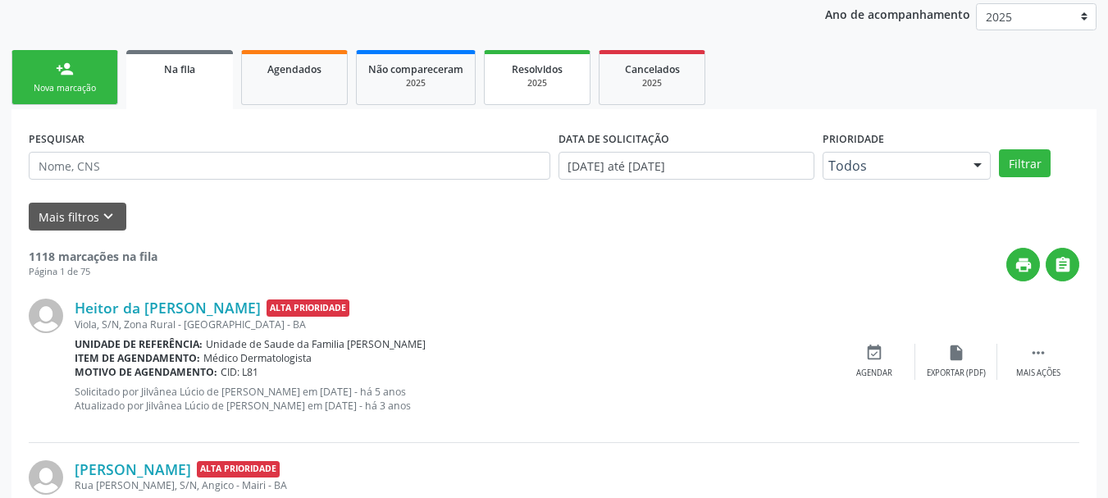
scroll to position [208, 0]
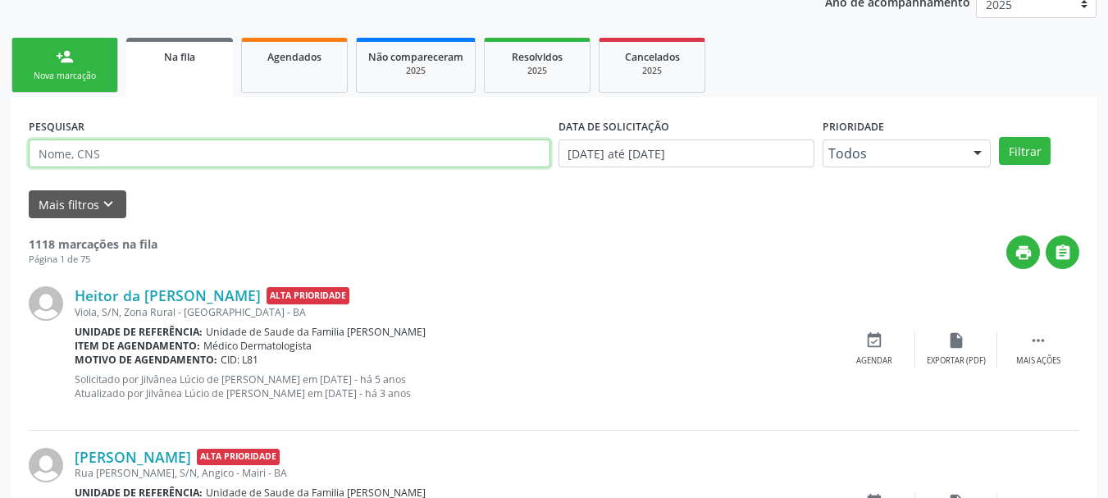
click at [117, 151] on input "text" at bounding box center [290, 153] width 522 height 28
click at [999, 137] on button "Filtrar" at bounding box center [1025, 151] width 52 height 28
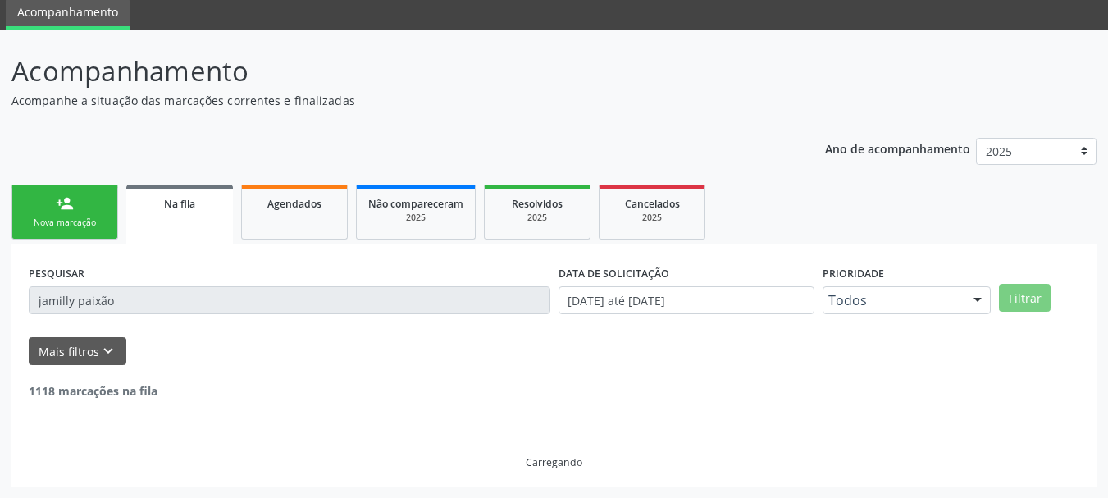
scroll to position [8, 0]
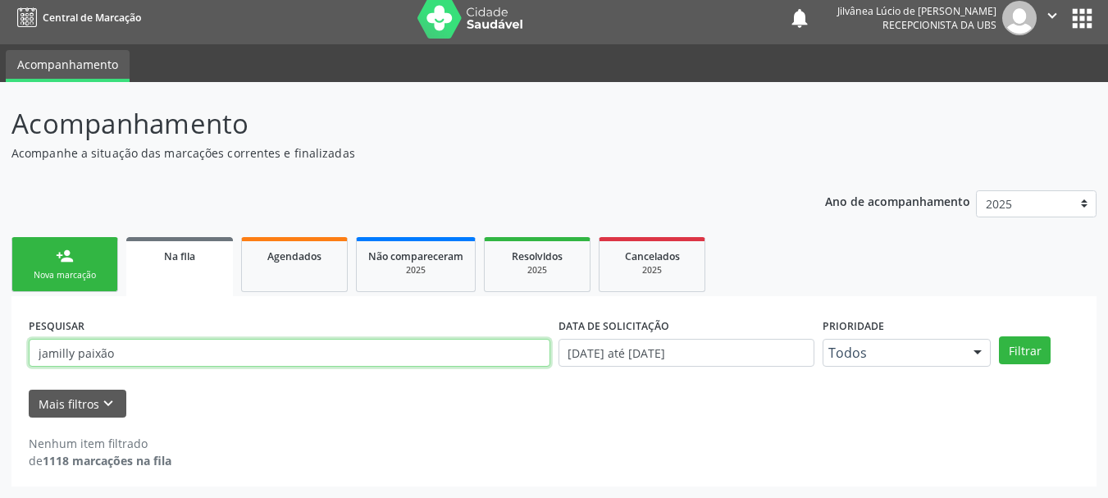
click at [66, 350] on input "jamilly paixão" at bounding box center [290, 353] width 522 height 28
click at [999, 336] on button "Filtrar" at bounding box center [1025, 350] width 52 height 28
drag, startPoint x: 139, startPoint y: 354, endPoint x: 0, endPoint y: 371, distance: 140.4
click at [0, 371] on div "Acompanhamento Acompanhe a situação das marcações correntes e finalizadas Relat…" at bounding box center [554, 290] width 1108 height 416
type input "898"
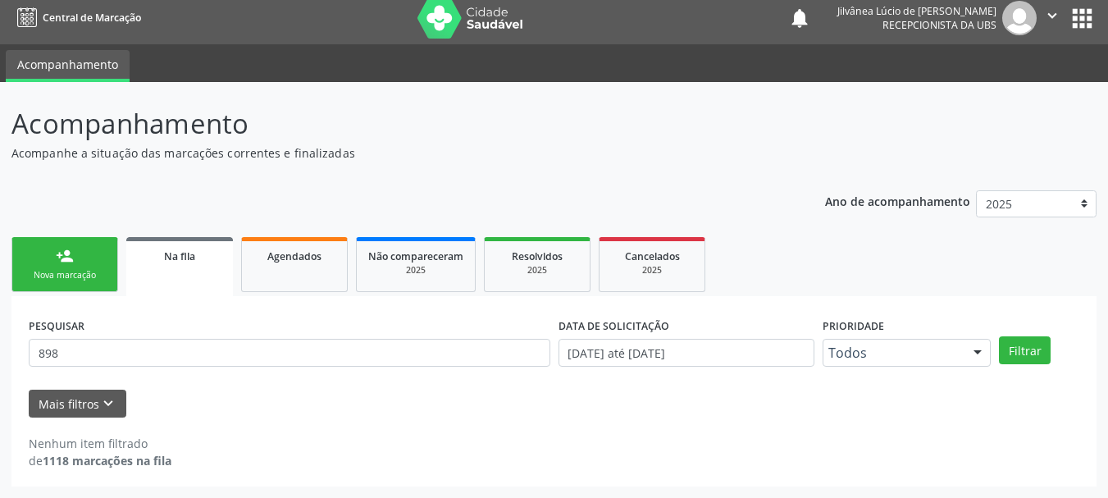
click at [57, 292] on link "person_add Nova marcação" at bounding box center [64, 264] width 107 height 55
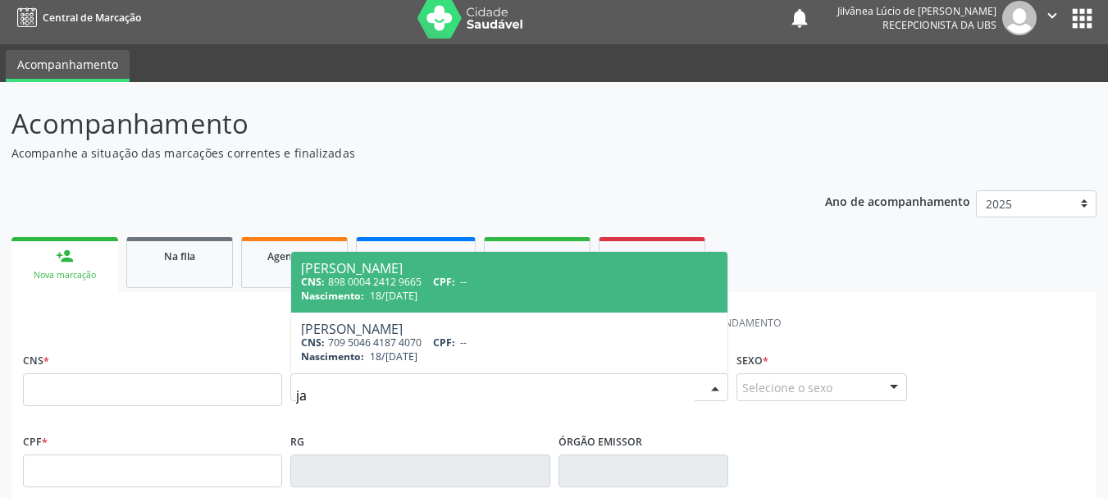
type input "j"
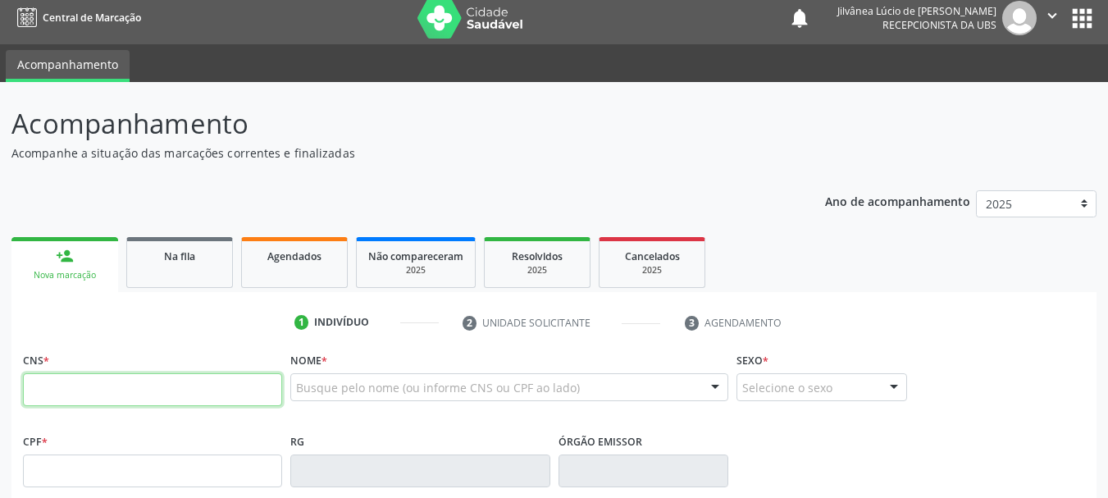
click at [251, 380] on input "text" at bounding box center [152, 389] width 259 height 33
type input "898 0027 6670 5802"
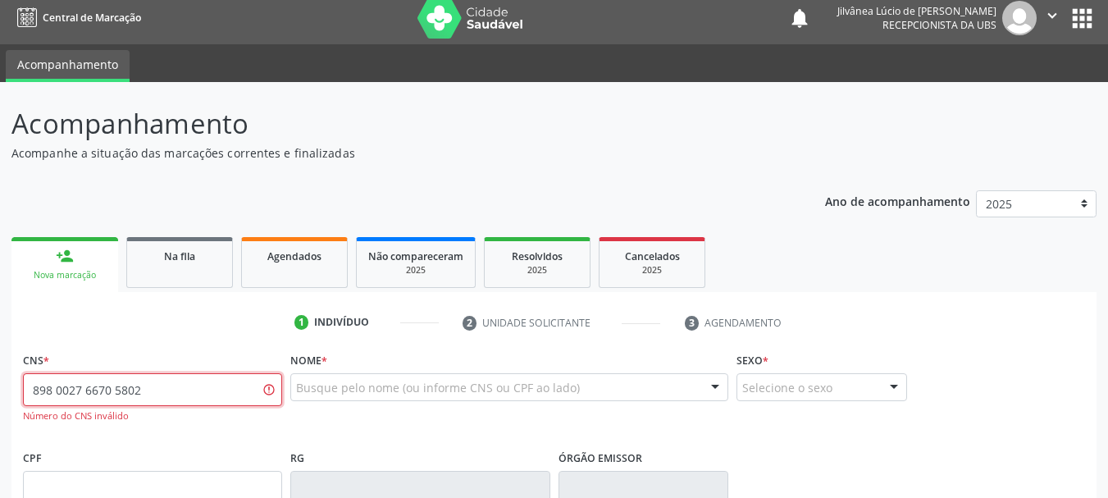
drag, startPoint x: 196, startPoint y: 394, endPoint x: 0, endPoint y: 423, distance: 198.2
click at [0, 423] on div "Acompanhamento Acompanhe a situação das marcações correntes e finalizadas Relat…" at bounding box center [554, 490] width 1108 height 816
paste input "898 0027 6673 5803"
type input "898 0027 6673 5803"
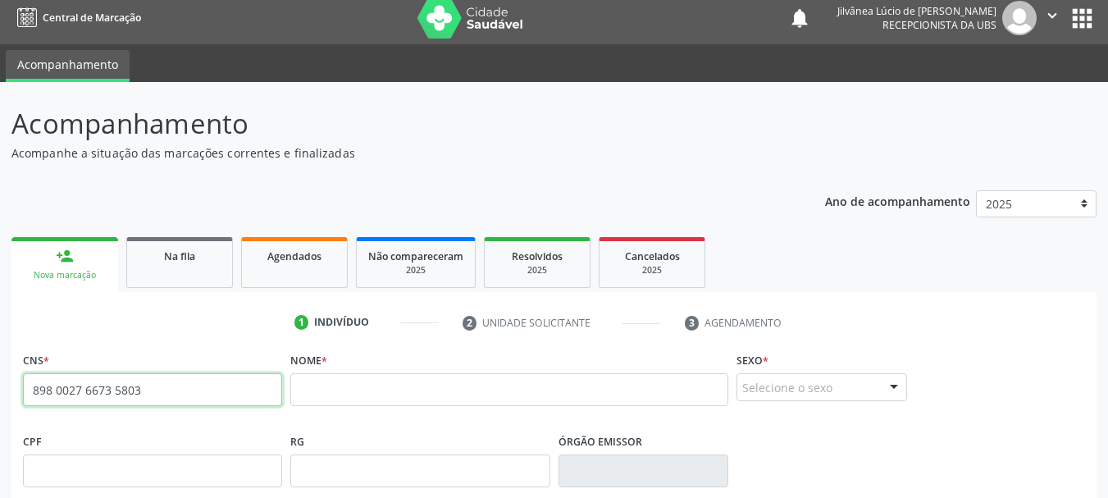
drag, startPoint x: 159, startPoint y: 395, endPoint x: 15, endPoint y: 385, distance: 144.8
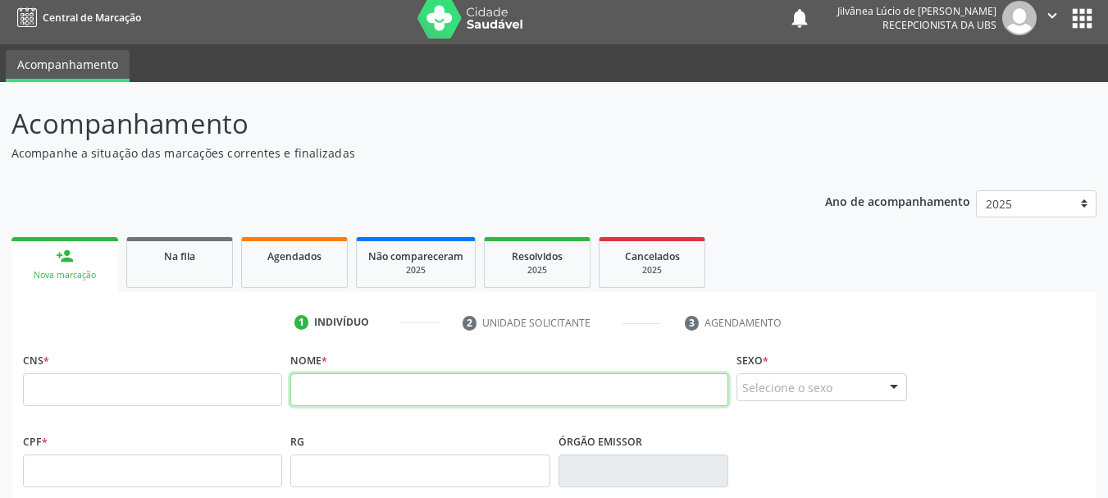
click at [363, 384] on input "text" at bounding box center [509, 389] width 438 height 33
type input "j"
click at [195, 253] on span "Na fila" at bounding box center [179, 256] width 31 height 14
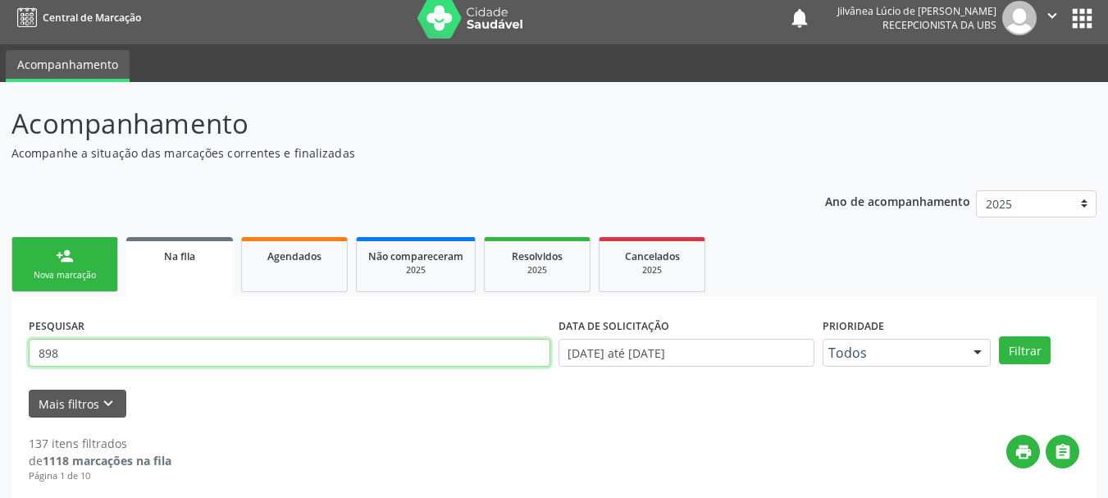
click at [80, 355] on input "898" at bounding box center [290, 353] width 522 height 28
drag, startPoint x: 80, startPoint y: 355, endPoint x: 0, endPoint y: 366, distance: 80.3
paste input "002766735803"
click at [999, 336] on button "Filtrar" at bounding box center [1025, 350] width 52 height 28
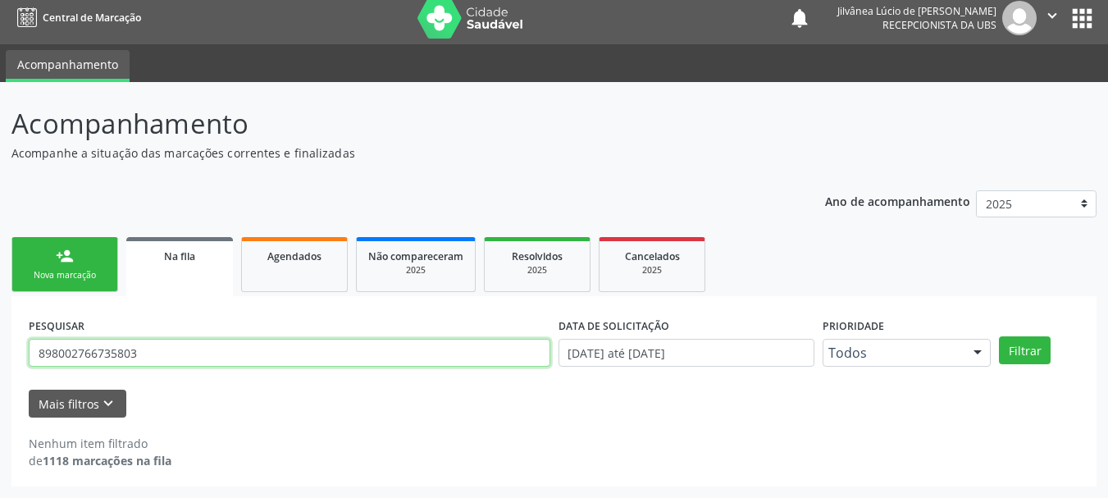
drag, startPoint x: 187, startPoint y: 351, endPoint x: 0, endPoint y: 359, distance: 187.2
click at [0, 359] on div "Acompanhamento Acompanhe a situação das marcações correntes e finalizadas Relat…" at bounding box center [554, 290] width 1108 height 416
type input "jami"
click at [999, 336] on button "Filtrar" at bounding box center [1025, 350] width 52 height 28
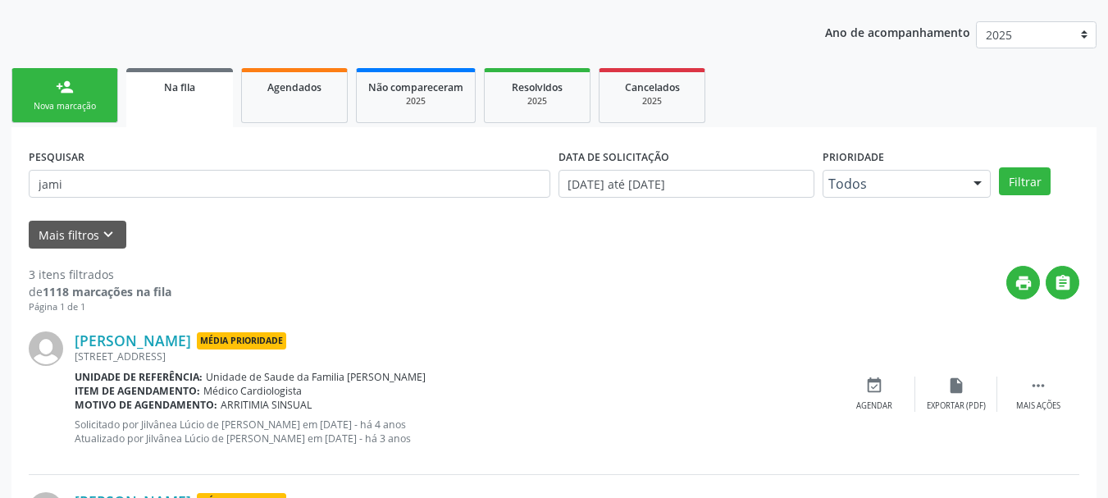
scroll to position [148, 0]
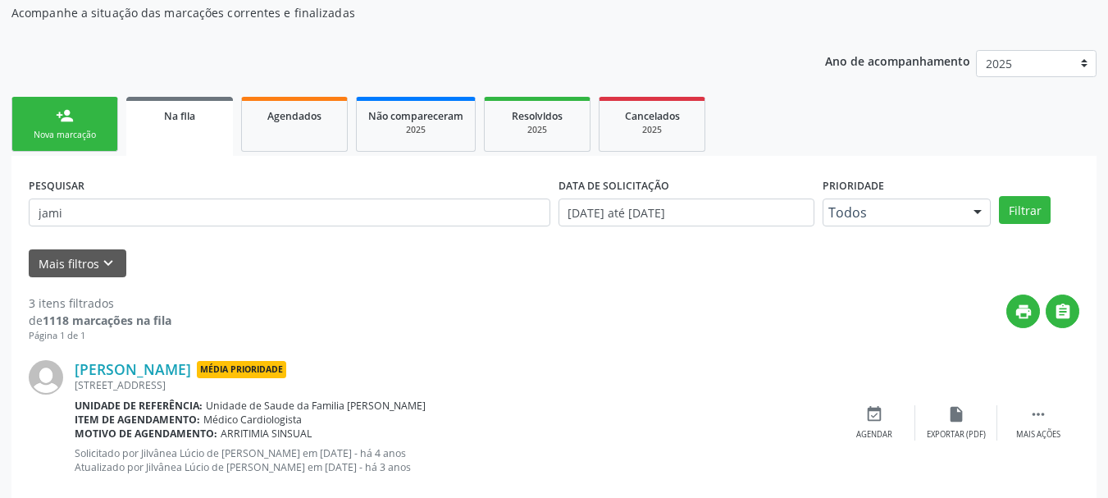
click at [83, 120] on link "person_add Nova marcação" at bounding box center [64, 124] width 107 height 55
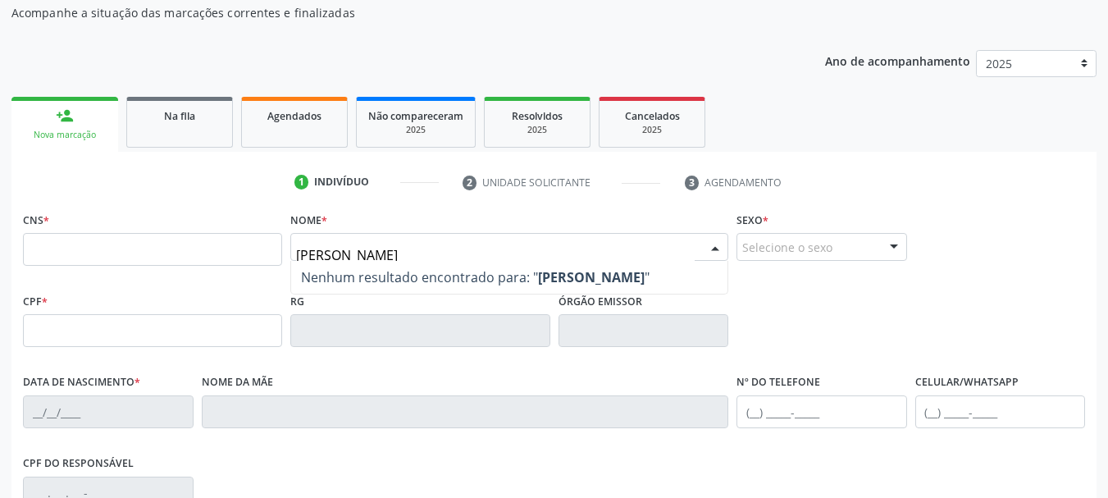
type input "[PERSON_NAME]"
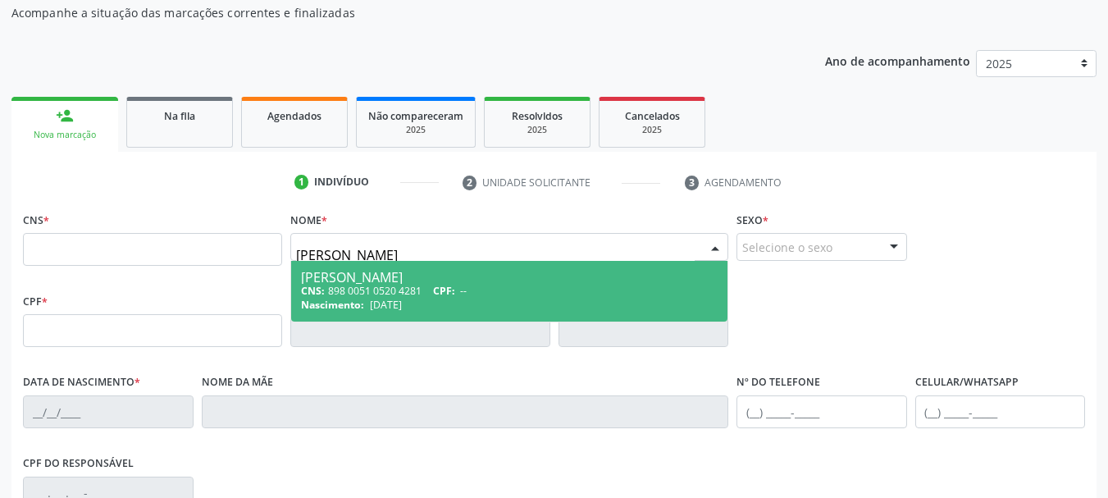
click at [385, 293] on div "CNS: 898 0051 0520 4281 CPF: --" at bounding box center [509, 291] width 417 height 14
type input "898 0051 0520 4281"
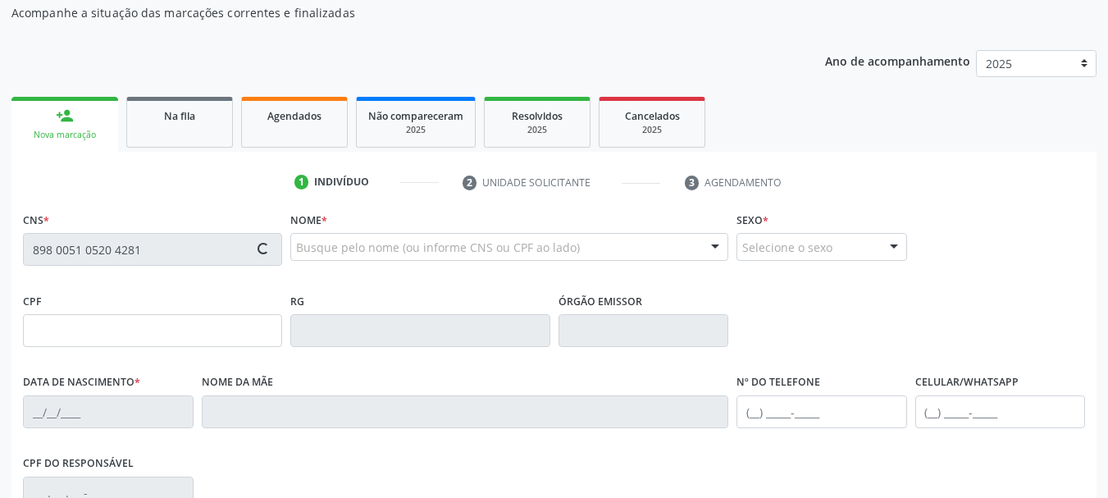
type input "[DATE]"
type input "[PERSON_NAME]"
type input "[PHONE_NUMBER]"
type input "074.435.125-11"
type input "S/N"
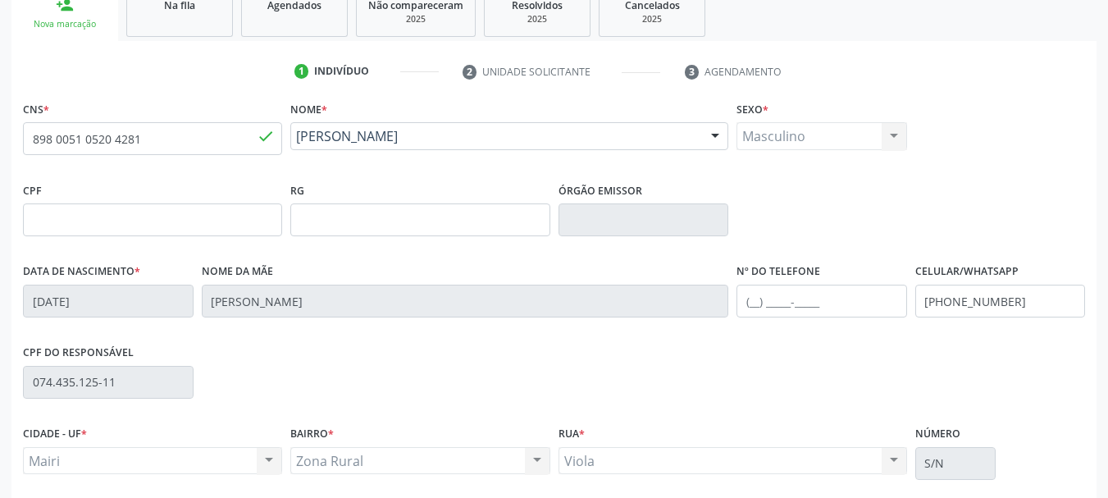
scroll to position [391, 0]
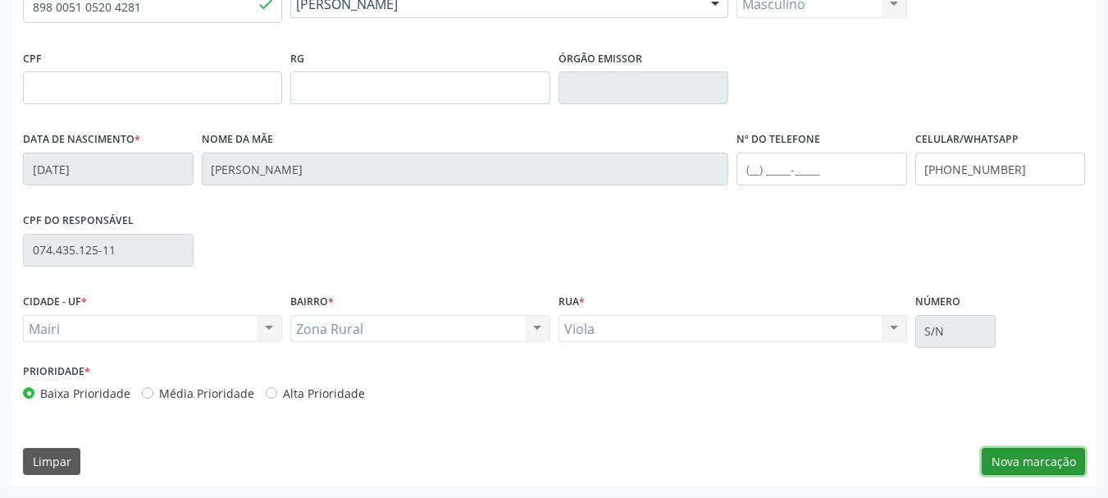
click at [1040, 459] on button "Nova marcação" at bounding box center [1033, 462] width 103 height 28
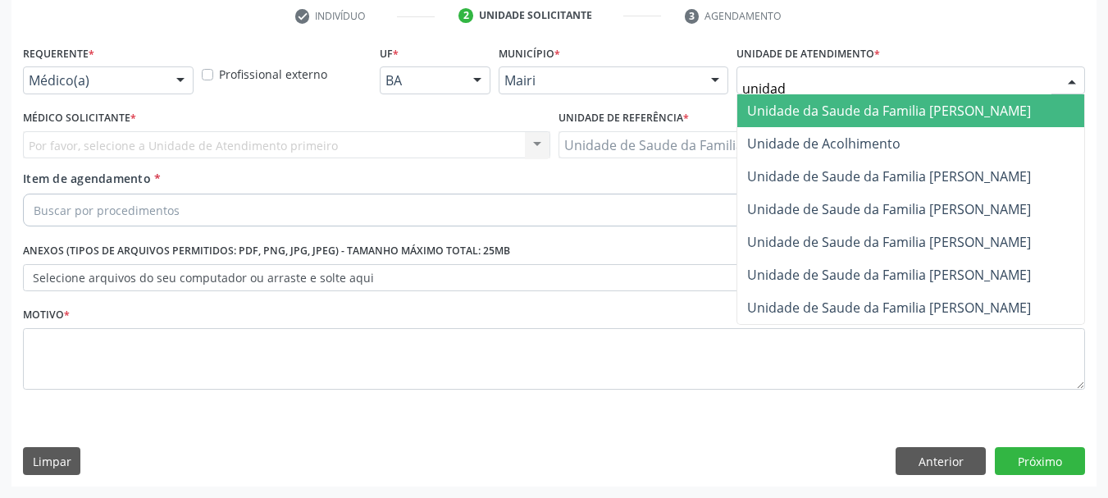
type input "unidade"
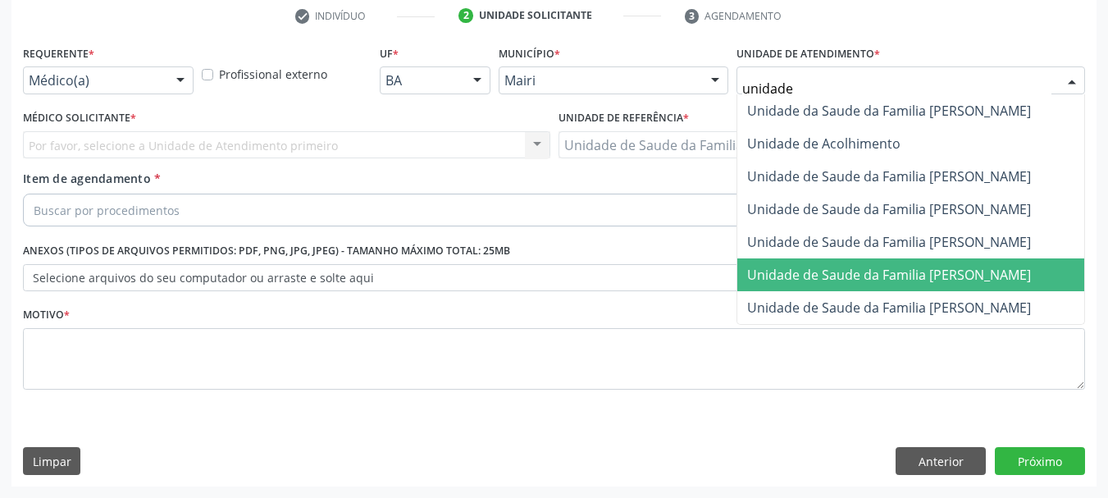
click at [994, 286] on span "Unidade de Saude da Familia [PERSON_NAME]" at bounding box center [911, 274] width 347 height 33
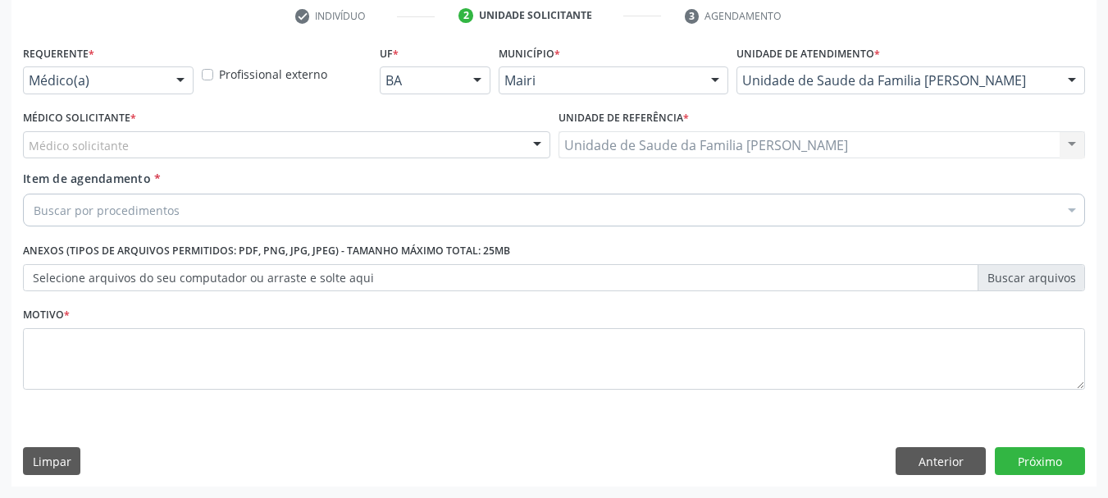
click at [204, 146] on div "Médico solicitante" at bounding box center [287, 145] width 528 height 28
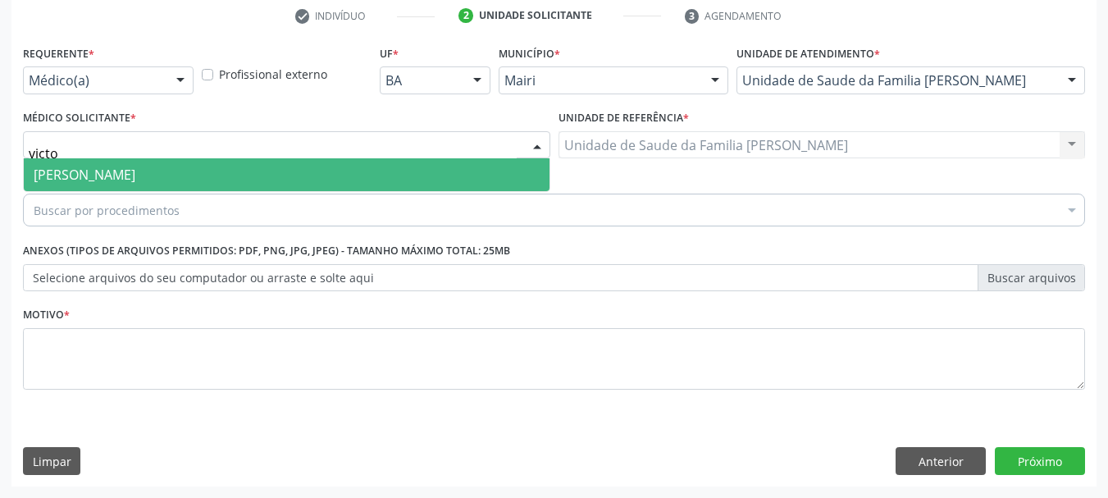
type input "victor"
click at [214, 163] on span "[PERSON_NAME]" at bounding box center [287, 174] width 526 height 33
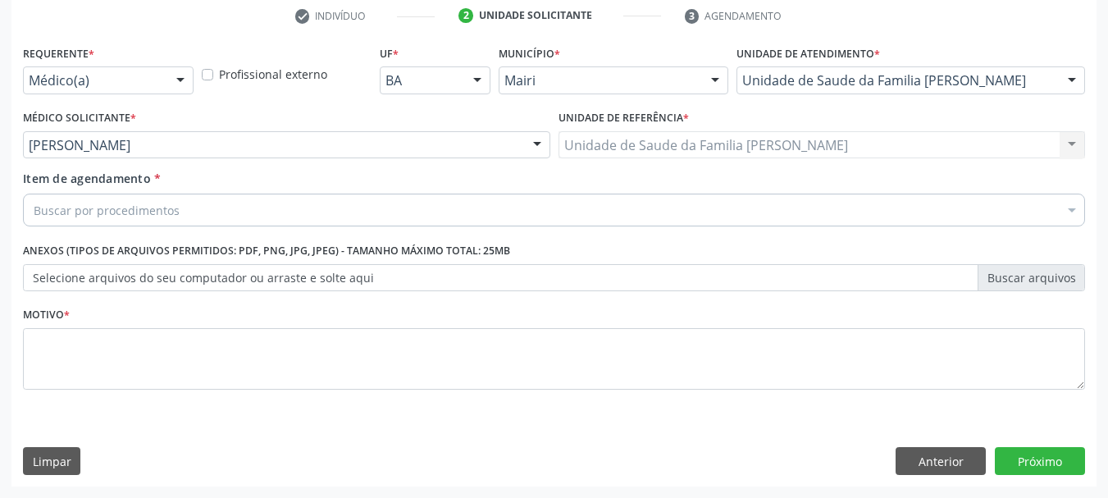
click at [206, 208] on div "Buscar por procedimentos" at bounding box center [554, 210] width 1062 height 33
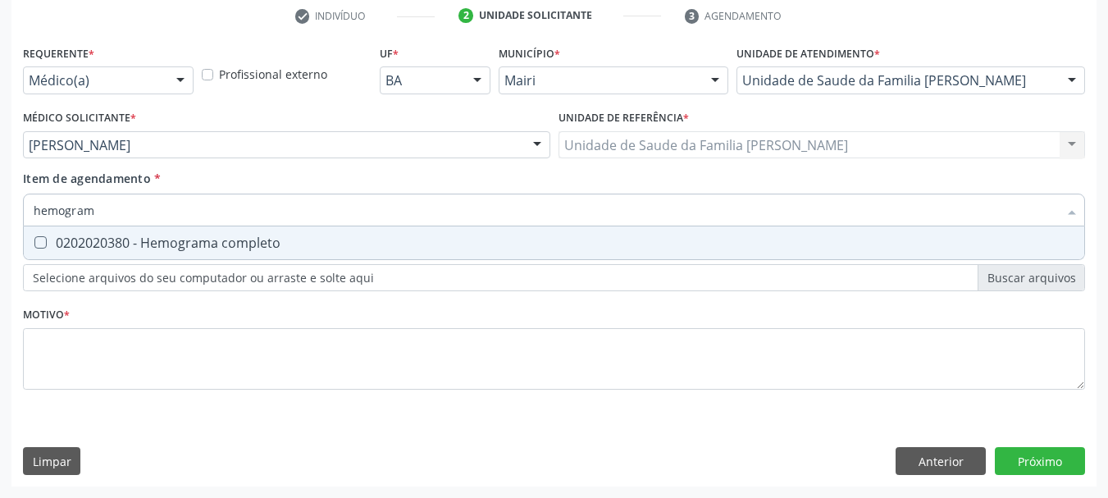
type input "hemograma"
click at [181, 249] on div "0202020380 - Hemograma completo" at bounding box center [554, 242] width 1041 height 13
checkbox completo "true"
drag, startPoint x: 107, startPoint y: 216, endPoint x: 0, endPoint y: 234, distance: 109.0
click at [0, 234] on div "Acompanhamento Acompanhe a situação das marcações correntes e finalizadas Relat…" at bounding box center [554, 136] width 1108 height 723
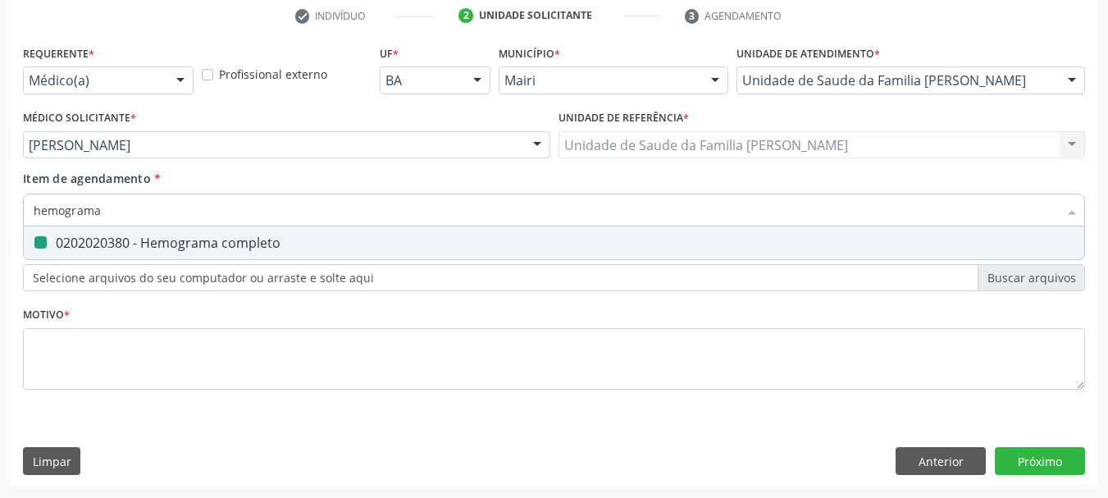
type input "f"
checkbox completo "false"
type input "ferritina"
click at [60, 237] on div "0202010384 - Dosagem de ferritina" at bounding box center [554, 242] width 1041 height 13
checkbox ferritina "true"
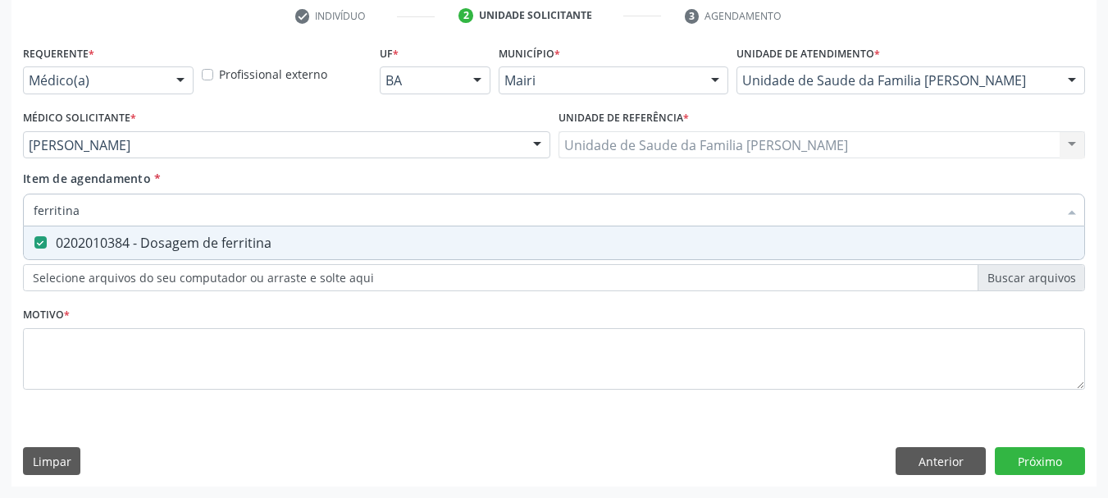
drag, startPoint x: 92, startPoint y: 199, endPoint x: 0, endPoint y: 227, distance: 96.3
click at [0, 227] on div "Acompanhamento Acompanhe a situação das marcações correntes e finalizadas Relat…" at bounding box center [554, 136] width 1108 height 723
type input "fe"
checkbox ferritina "false"
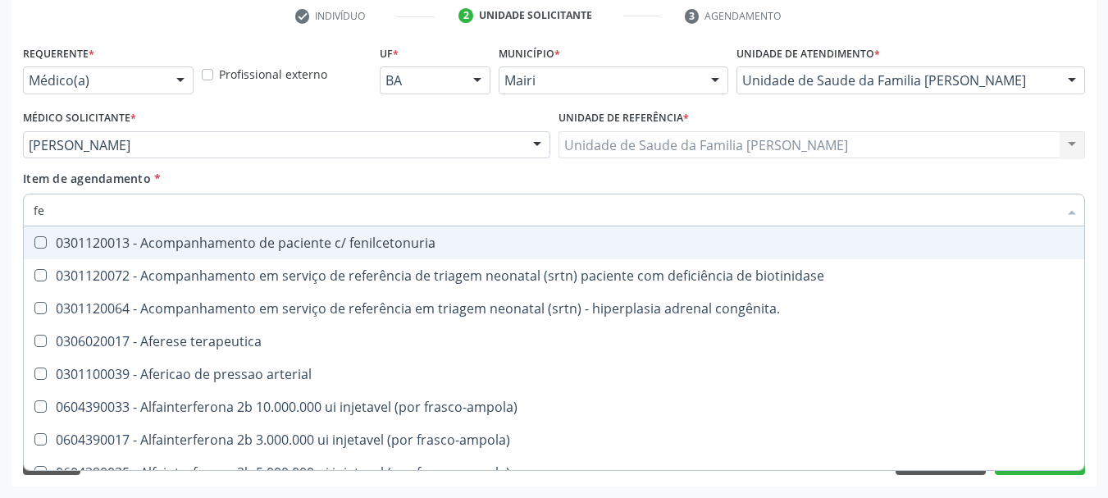
type input "fer"
checkbox grama\) "true"
checkbox ferritina "false"
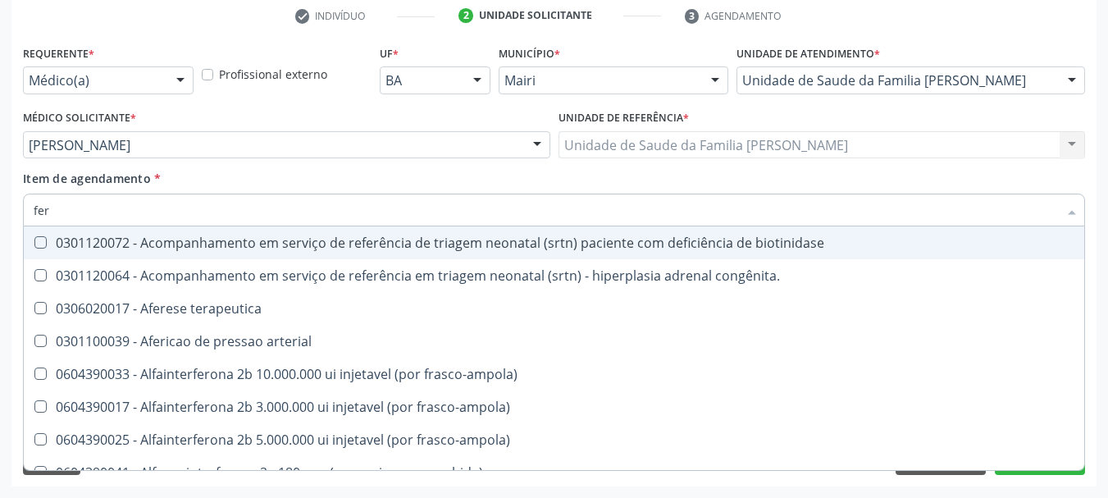
type input "ferr"
checkbox terapeutica "true"
type input "ferro"
checkbox terapeutica "false"
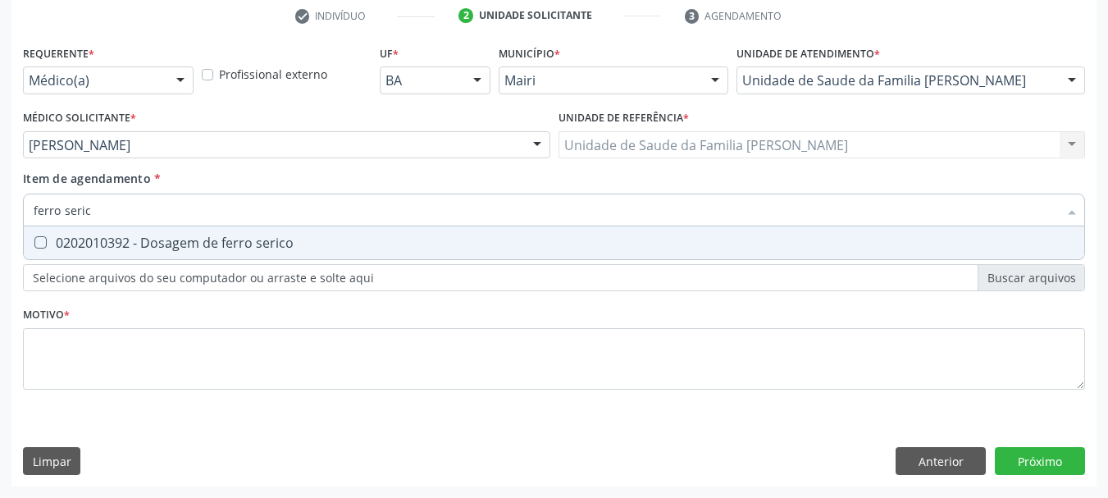
type input "ferro serico"
click at [126, 236] on div "0202010392 - Dosagem de ferro serico" at bounding box center [554, 242] width 1041 height 13
checkbox serico "true"
click at [0, 214] on div "Acompanhamento Acompanhe a situação das marcações correntes e finalizadas Relat…" at bounding box center [554, 136] width 1108 height 723
type input "uri"
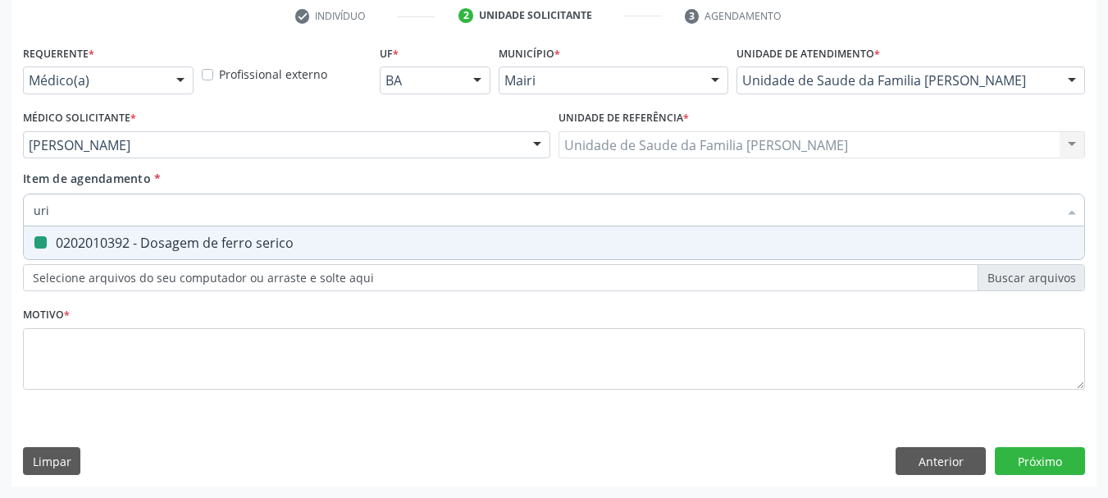
checkbox serico "false"
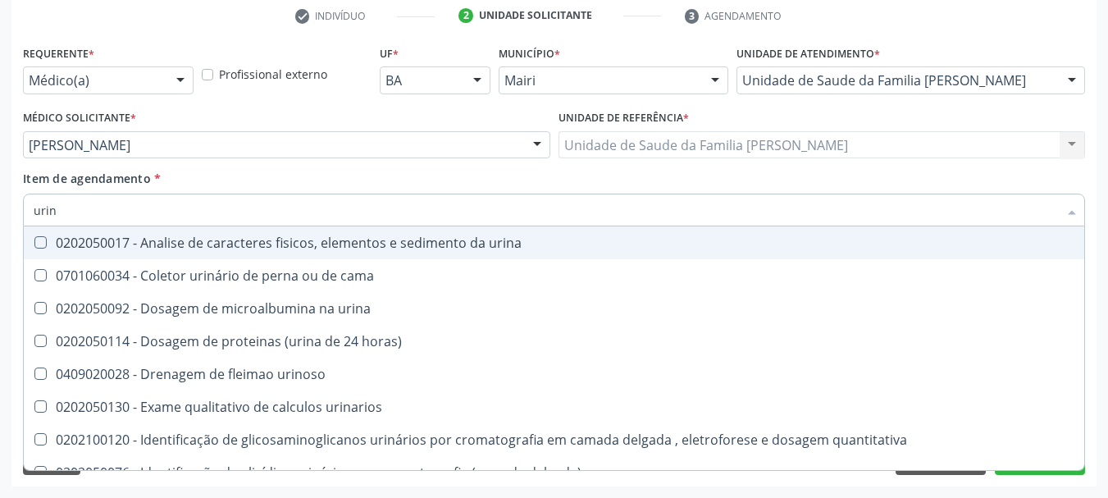
type input "urina"
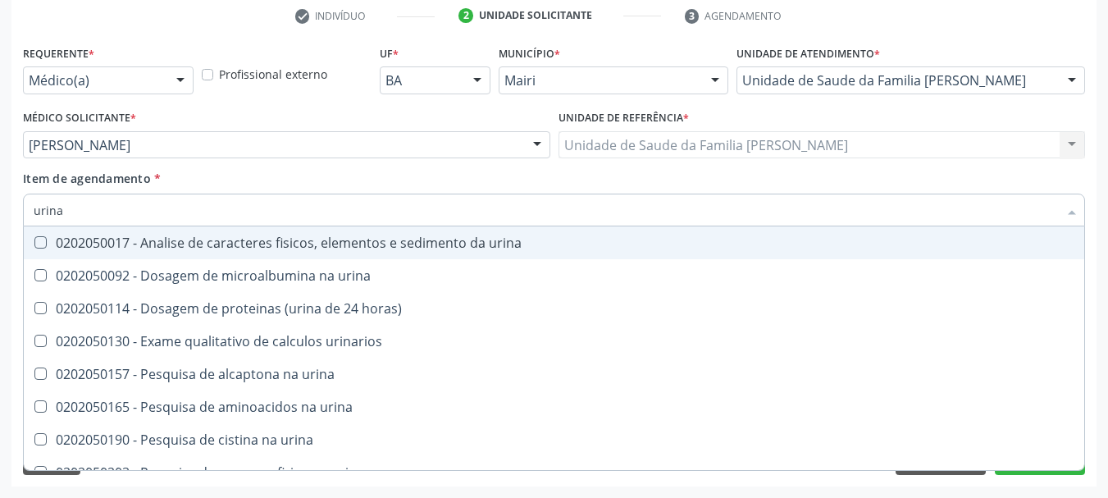
click at [53, 237] on div "0202050017 - Analise de caracteres fisicos, elementos e sedimento da urina" at bounding box center [554, 242] width 1041 height 13
checkbox urina "true"
drag, startPoint x: 85, startPoint y: 209, endPoint x: 25, endPoint y: 213, distance: 60.0
click at [25, 213] on div "urina" at bounding box center [554, 210] width 1062 height 33
checkbox urina "false"
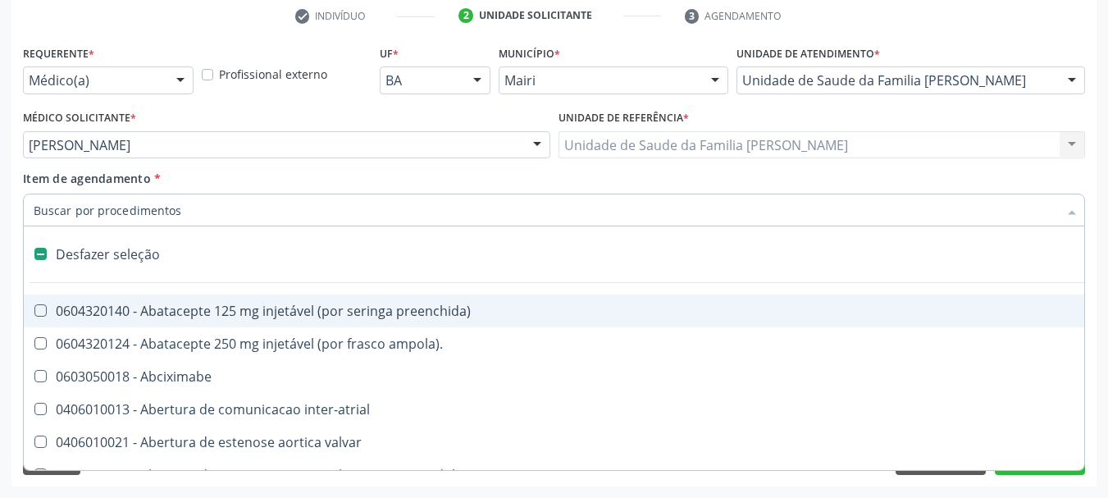
click at [19, 209] on div "Item de agendamento * Desfazer seleção 0604320140 - Abatacepte 125 mg injetável…" at bounding box center [554, 201] width 1071 height 63
checkbox ampola\)\ "true"
checkbox Abciximabe "true"
checkbox inter-atrial "true"
checkbox valvar "true"
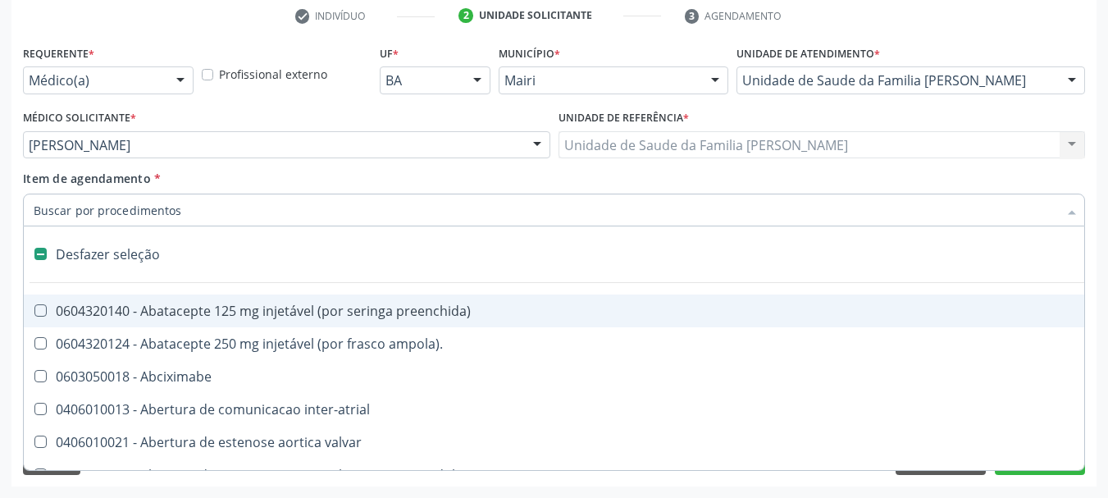
checkbox urina "false"
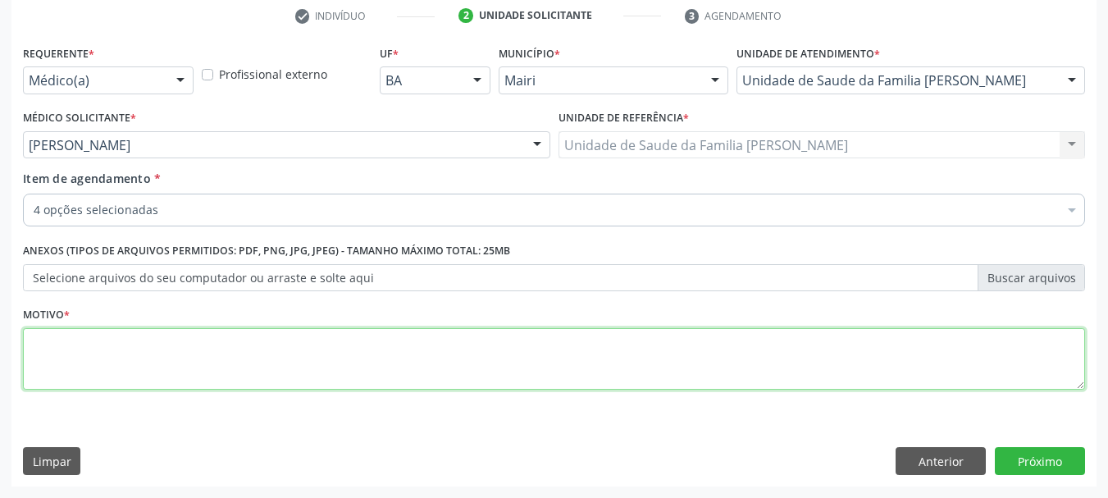
click at [102, 340] on textarea at bounding box center [554, 359] width 1062 height 62
type textarea "Avaliação."
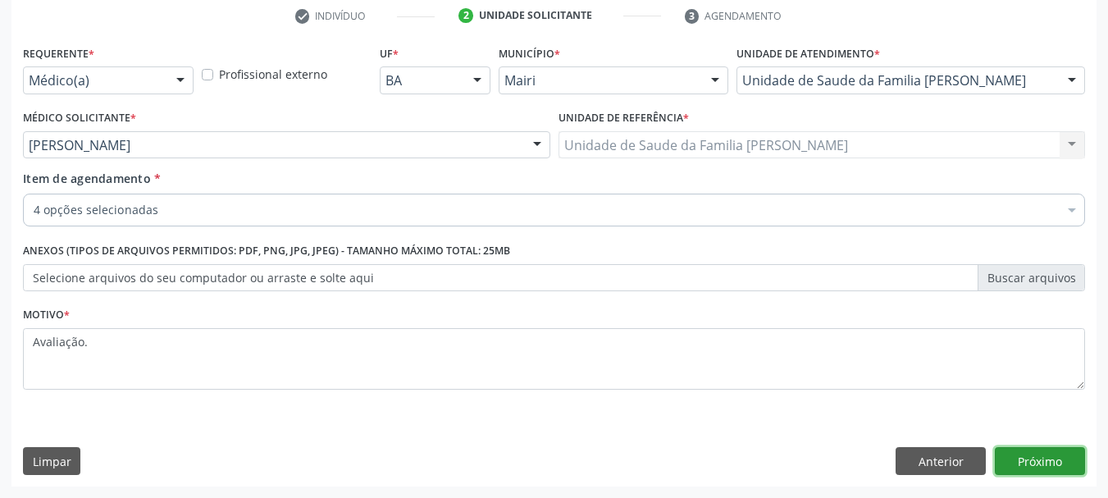
click at [1035, 474] on button "Próximo" at bounding box center [1040, 461] width 90 height 28
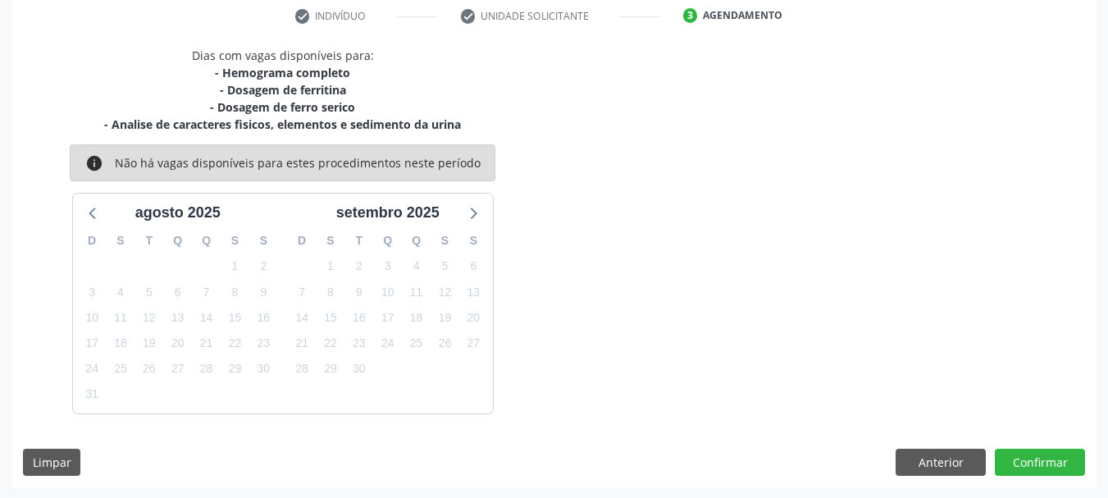
scroll to position [316, 0]
click at [1037, 468] on button "Confirmar" at bounding box center [1040, 462] width 90 height 28
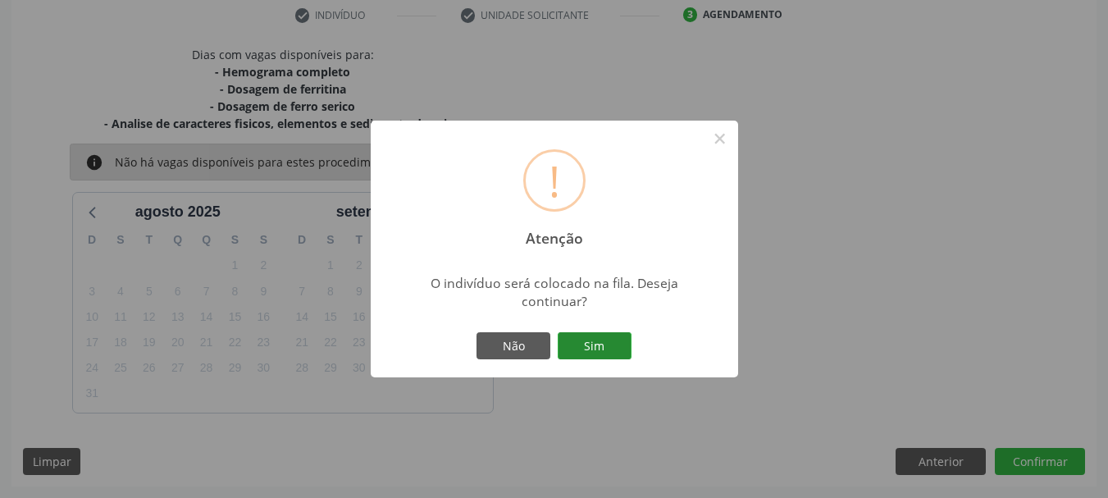
click at [599, 343] on button "Sim" at bounding box center [595, 346] width 74 height 28
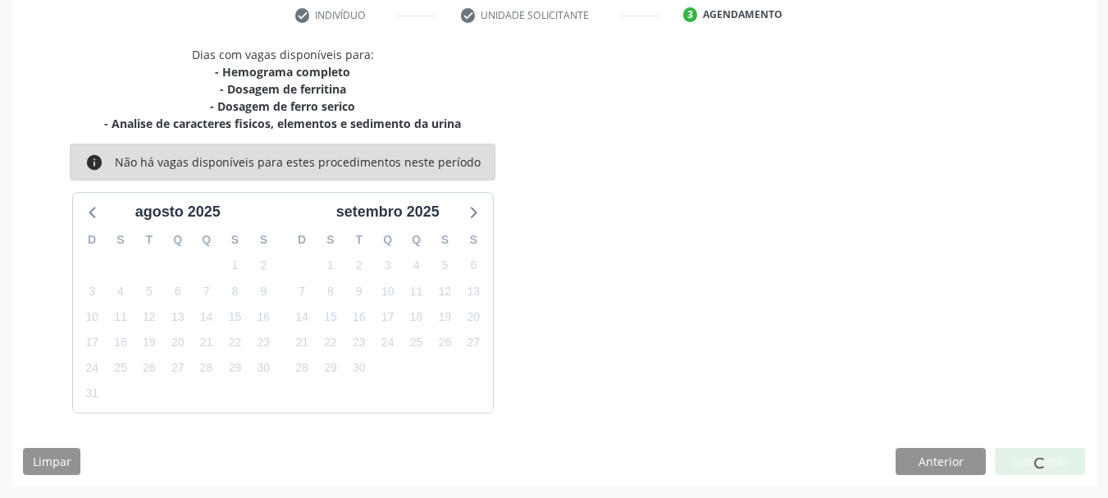
scroll to position [43, 0]
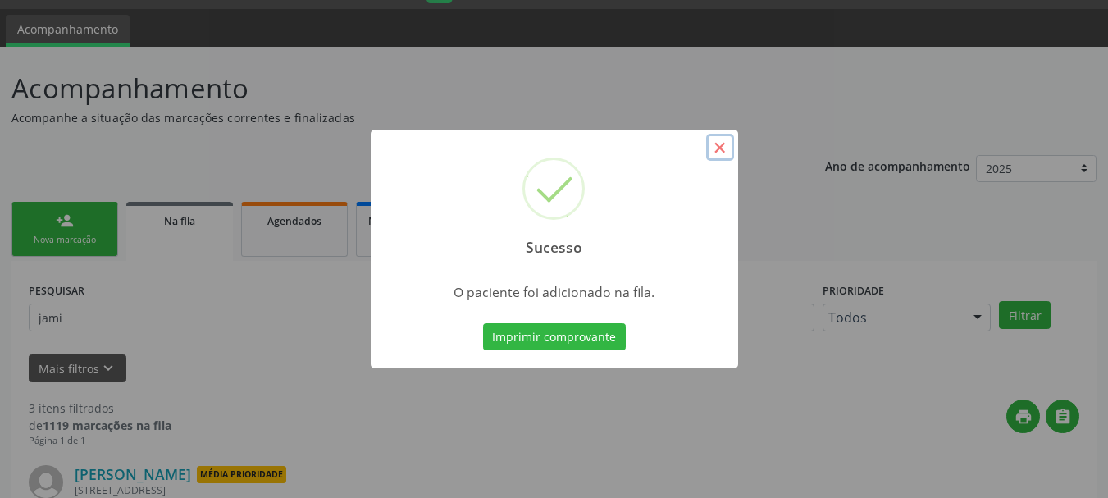
click at [721, 153] on button "×" at bounding box center [720, 148] width 28 height 28
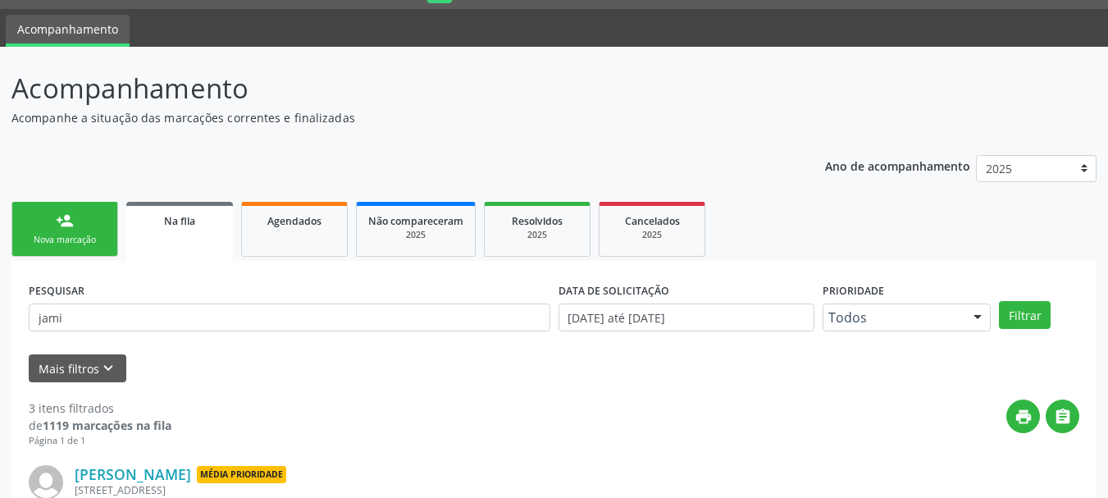
click at [45, 244] on div "Nova marcação" at bounding box center [65, 240] width 82 height 12
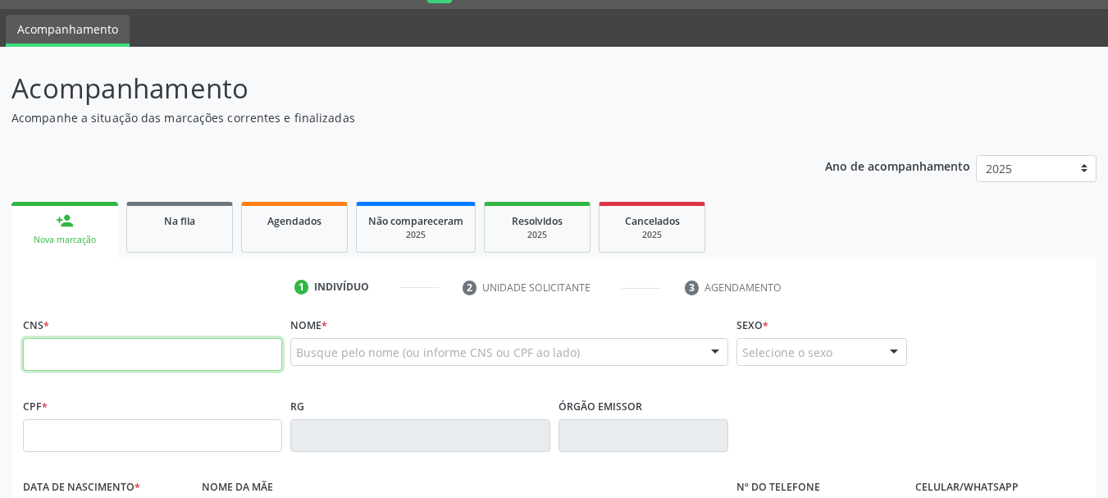
click at [250, 351] on input "text" at bounding box center [152, 354] width 259 height 33
paste input "[PERSON_NAME]"
type input "[PERSON_NAME]"
click at [237, 363] on input "text" at bounding box center [152, 354] width 259 height 33
paste input "898 0027 6673 5803"
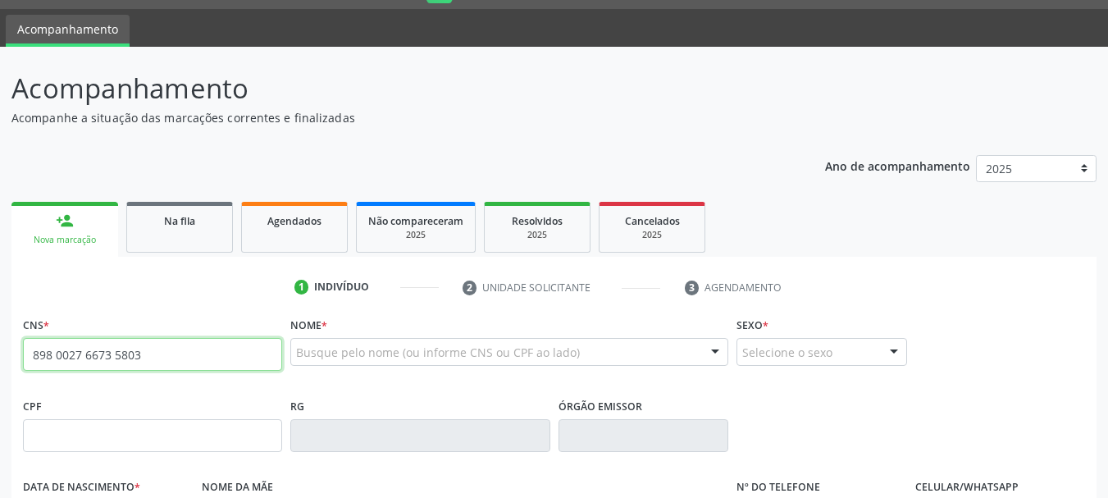
type input "898 0027 6673 5803"
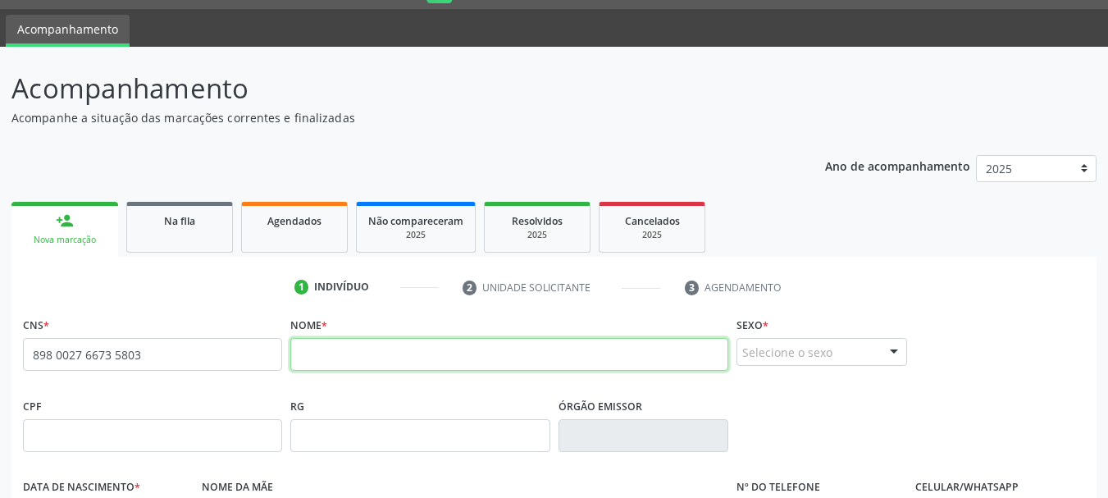
click at [382, 355] on input "text" at bounding box center [509, 354] width 438 height 33
paste input "[PERSON_NAME]"
type input "[PERSON_NAME]"
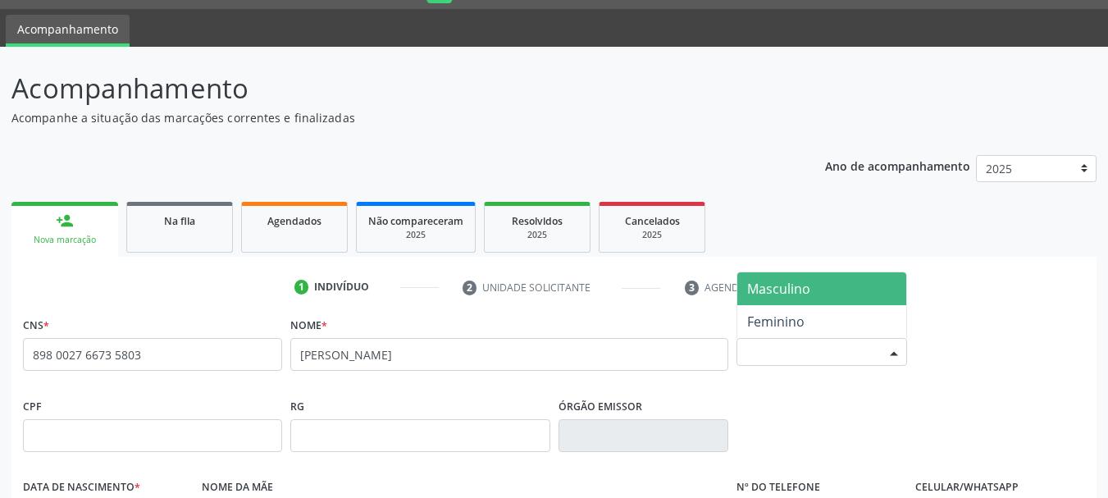
click at [848, 354] on div "Selecione o sexo" at bounding box center [822, 352] width 171 height 28
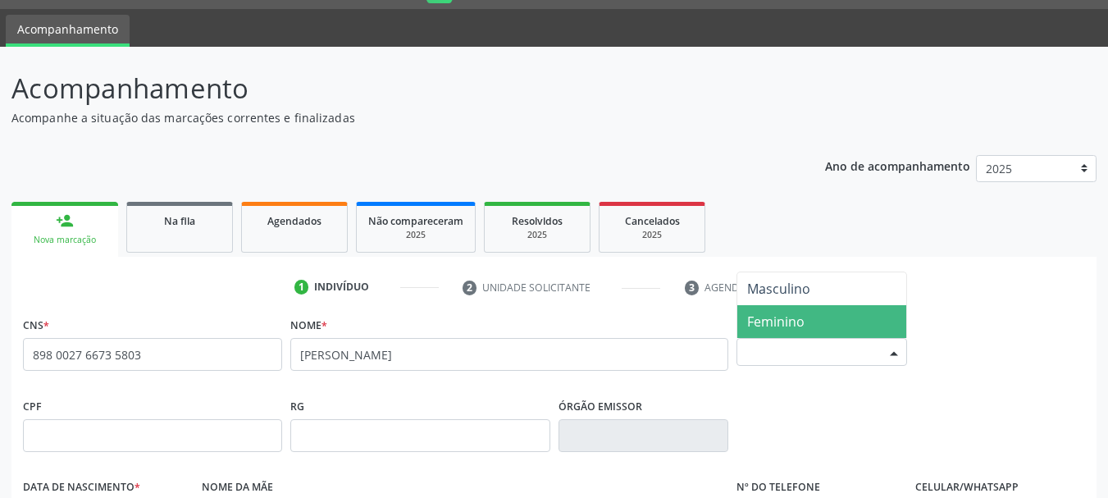
click at [803, 313] on span "Feminino" at bounding box center [775, 322] width 57 height 18
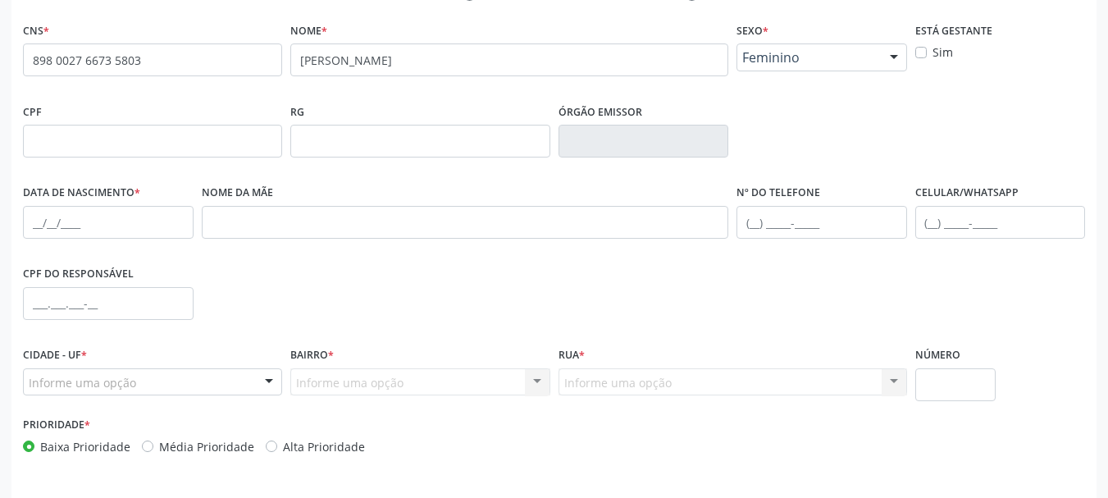
scroll to position [309, 0]
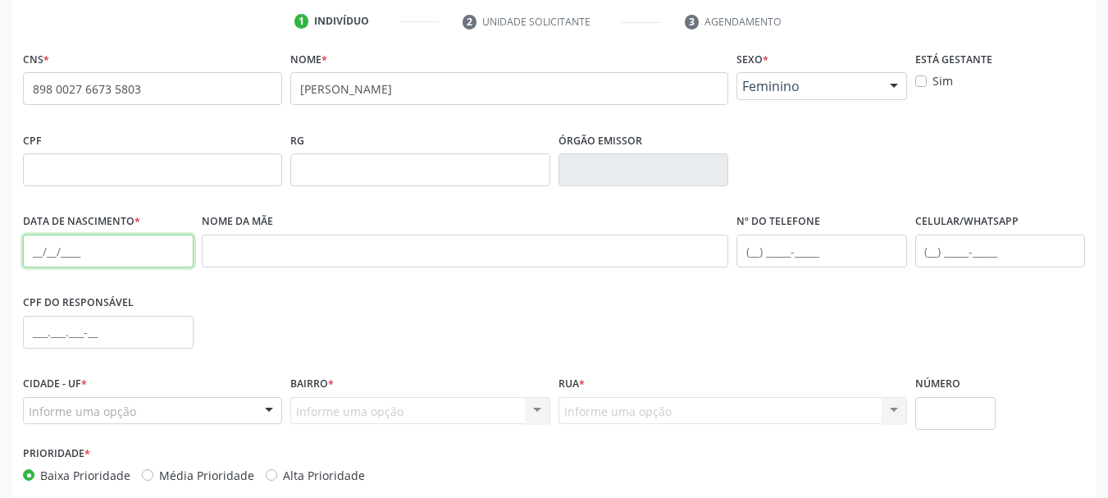
click at [43, 255] on input "text" at bounding box center [108, 251] width 171 height 33
paste input "[DATE]"
type input "[DATE]"
click at [42, 331] on input "text" at bounding box center [108, 332] width 171 height 33
paste input "089.108.885-71"
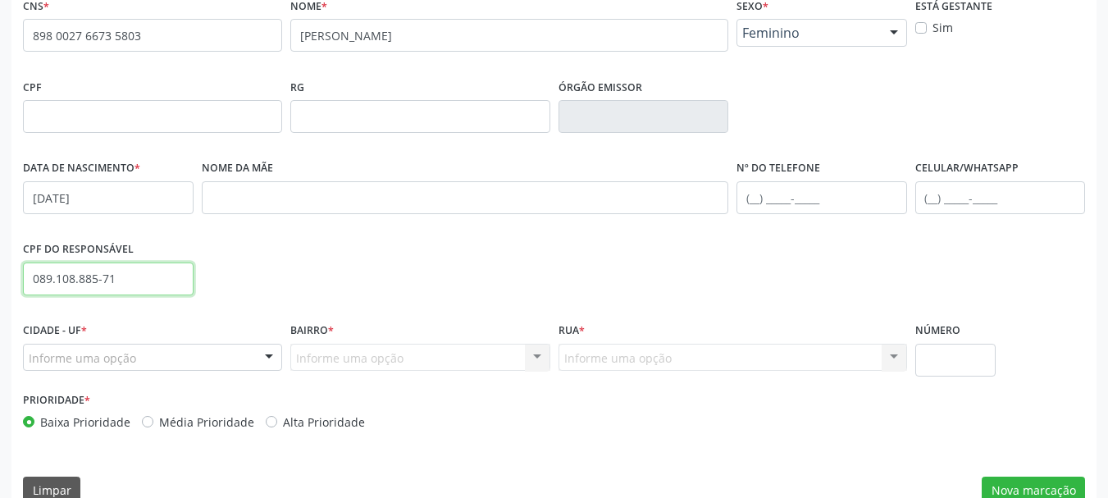
scroll to position [391, 0]
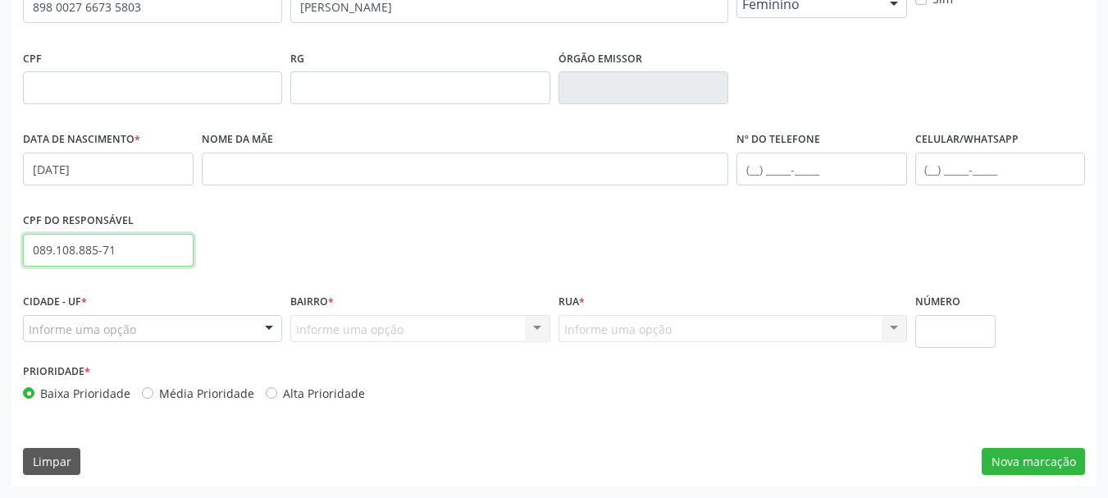
type input "089.108.885-71"
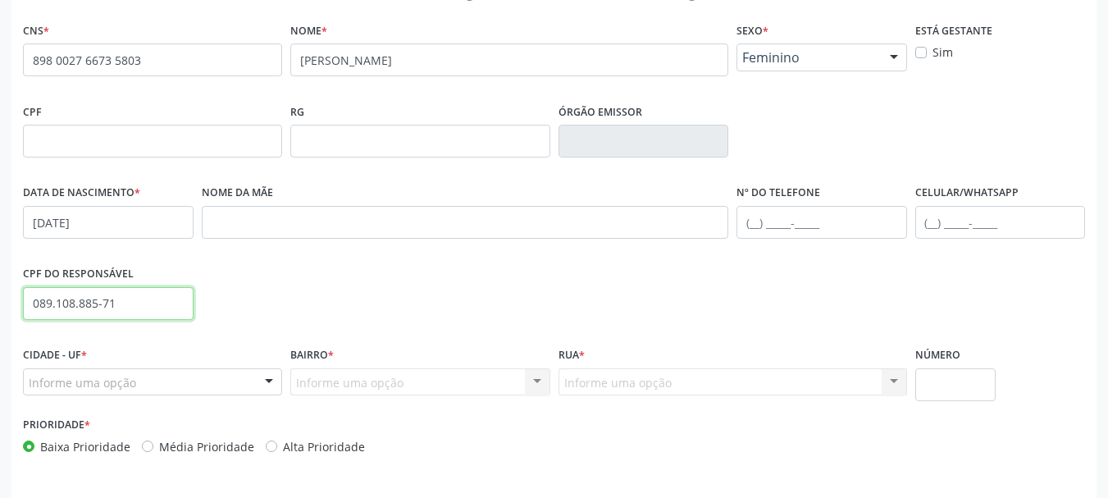
scroll to position [309, 0]
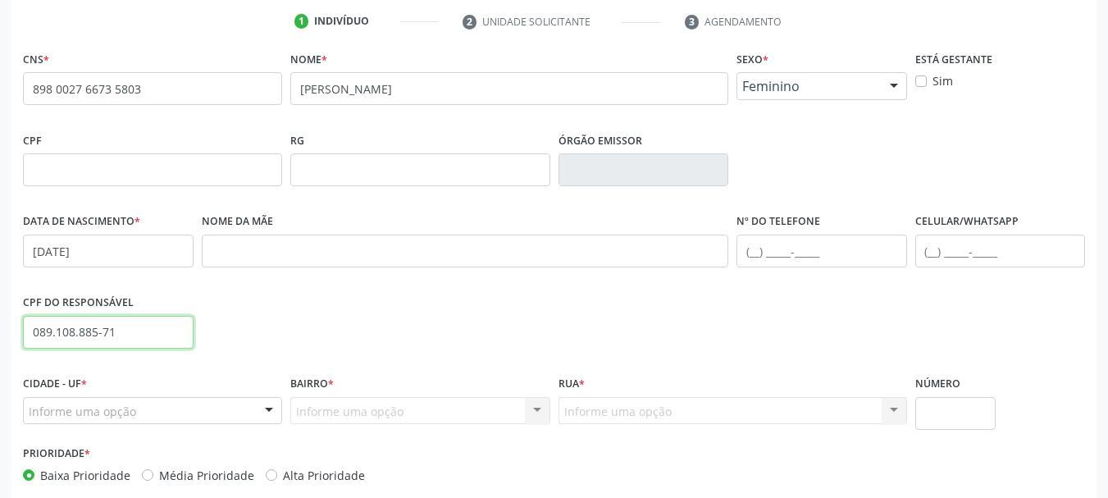
drag, startPoint x: 143, startPoint y: 327, endPoint x: 0, endPoint y: 356, distance: 145.6
click at [0, 356] on div "Acompanhamento Acompanhe a situação das marcações correntes e finalizadas Relat…" at bounding box center [554, 180] width 1108 height 799
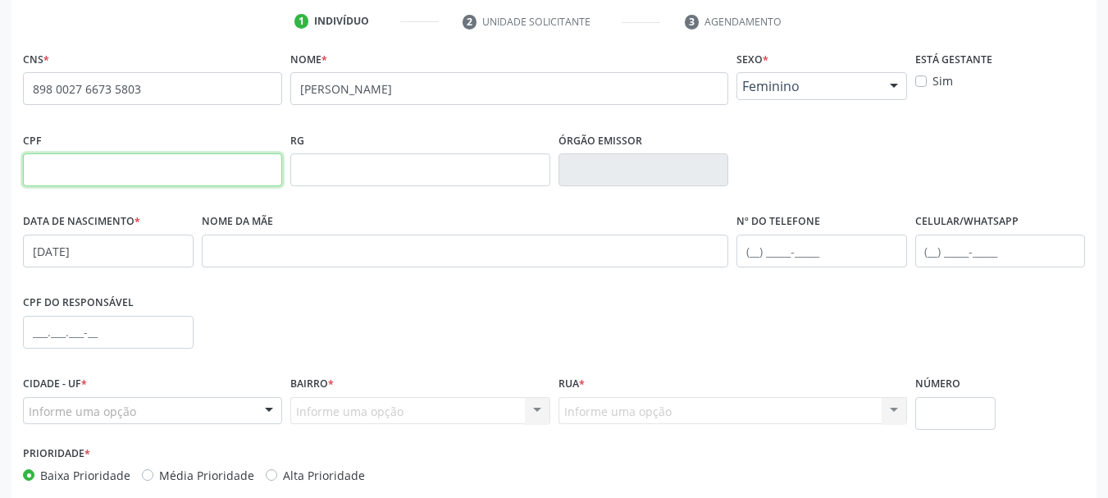
click at [79, 164] on input "text" at bounding box center [152, 169] width 259 height 33
paste input "089.108.885-71"
type input "089.108.885-71"
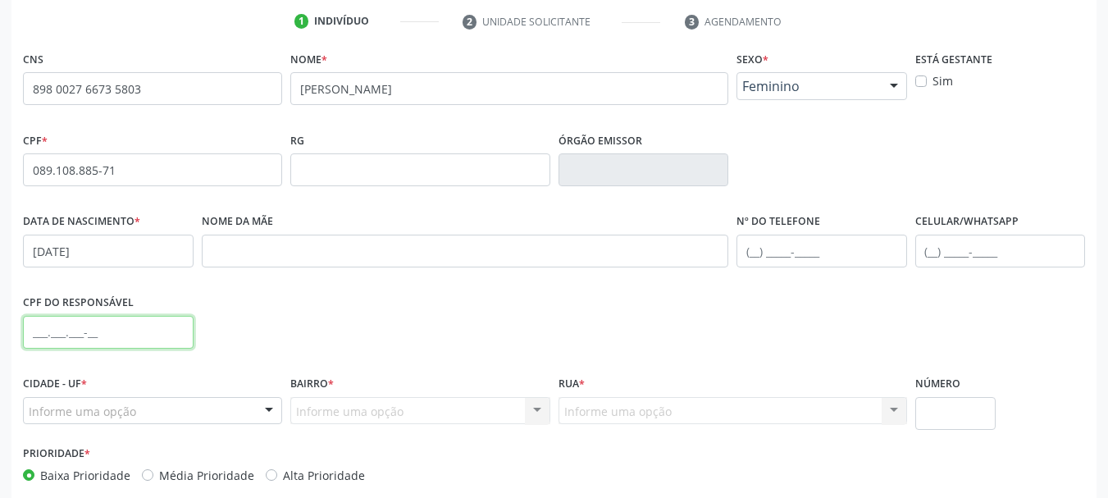
click at [107, 327] on input "text" at bounding box center [108, 332] width 171 height 33
paste input "089.108.885-71"
type input "089.108.885-71"
click at [316, 331] on div "CPF do responsável 089.108.885-71" at bounding box center [554, 330] width 1071 height 81
drag, startPoint x: 123, startPoint y: 327, endPoint x: 0, endPoint y: 349, distance: 125.0
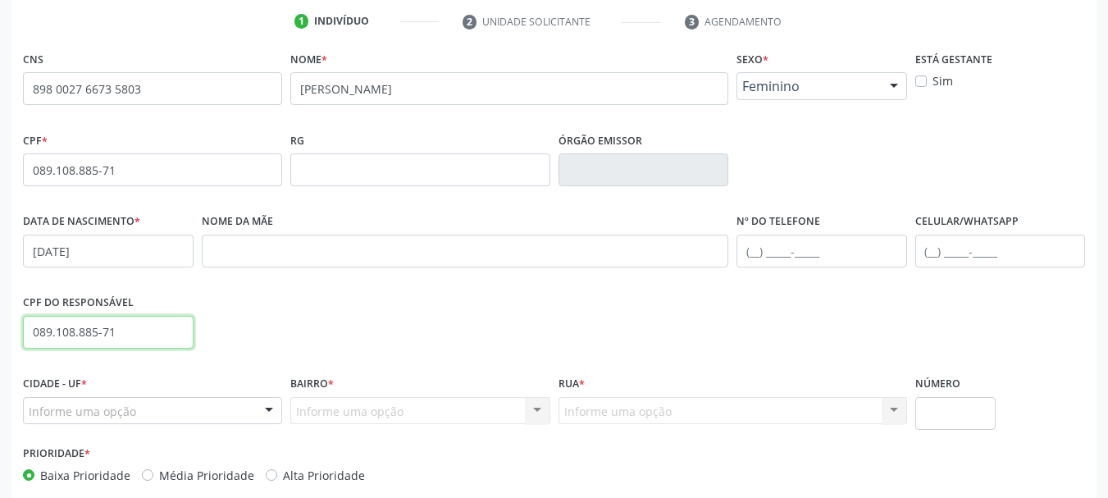
click at [0, 349] on div "Acompanhamento Acompanhe a situação das marcações correntes e finalizadas Relat…" at bounding box center [554, 180] width 1108 height 799
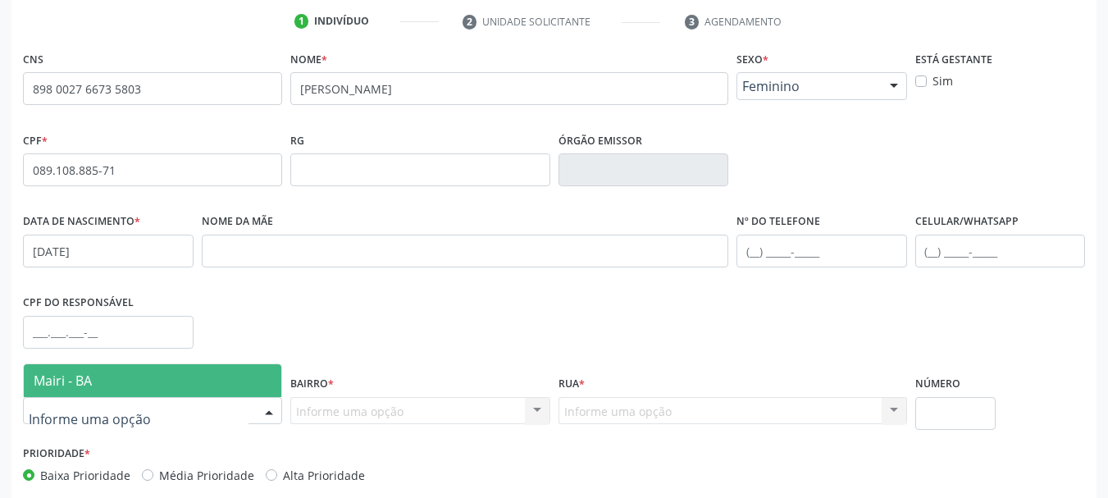
click at [85, 370] on span "Mairi - BA" at bounding box center [153, 380] width 258 height 33
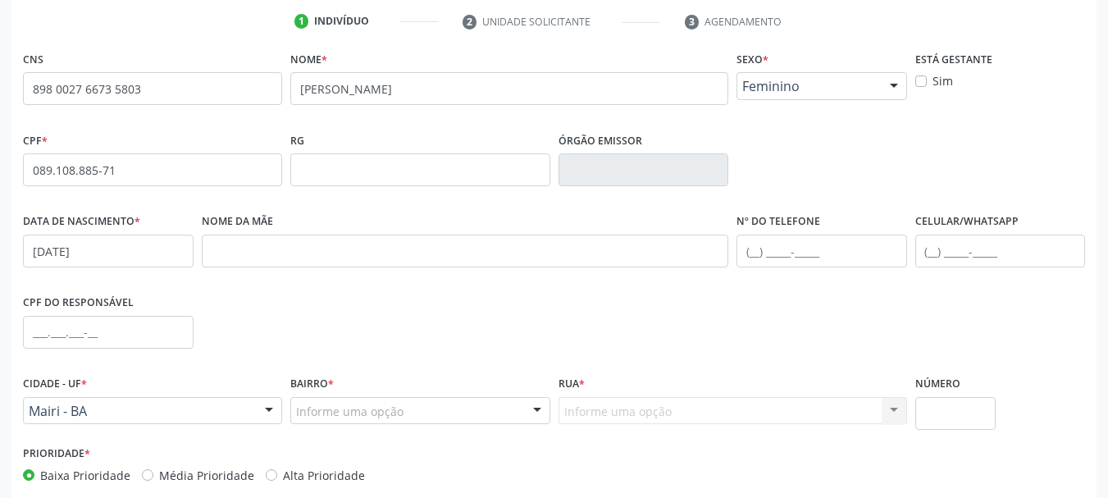
click at [403, 414] on div "Informe uma opção" at bounding box center [419, 411] width 259 height 28
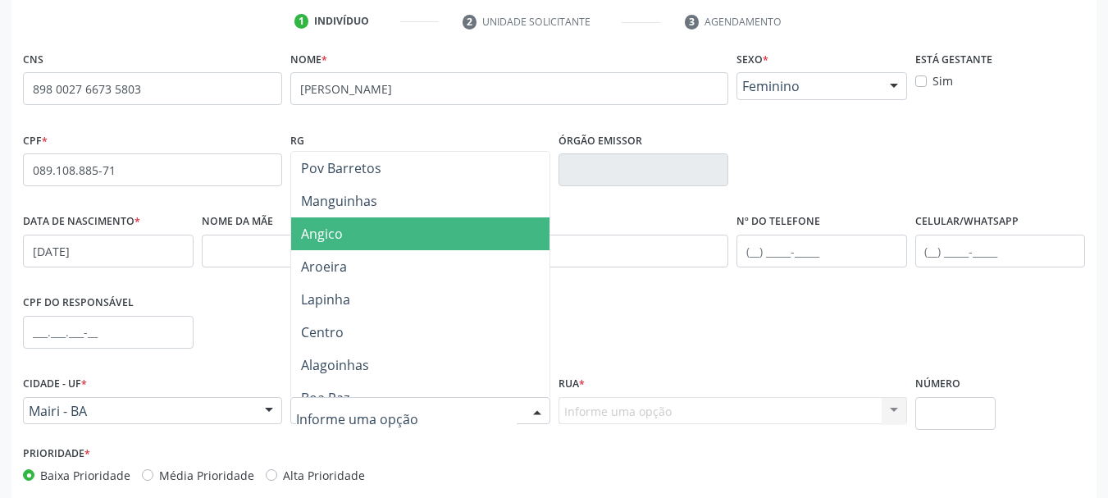
click at [382, 239] on span "Angico" at bounding box center [420, 233] width 258 height 33
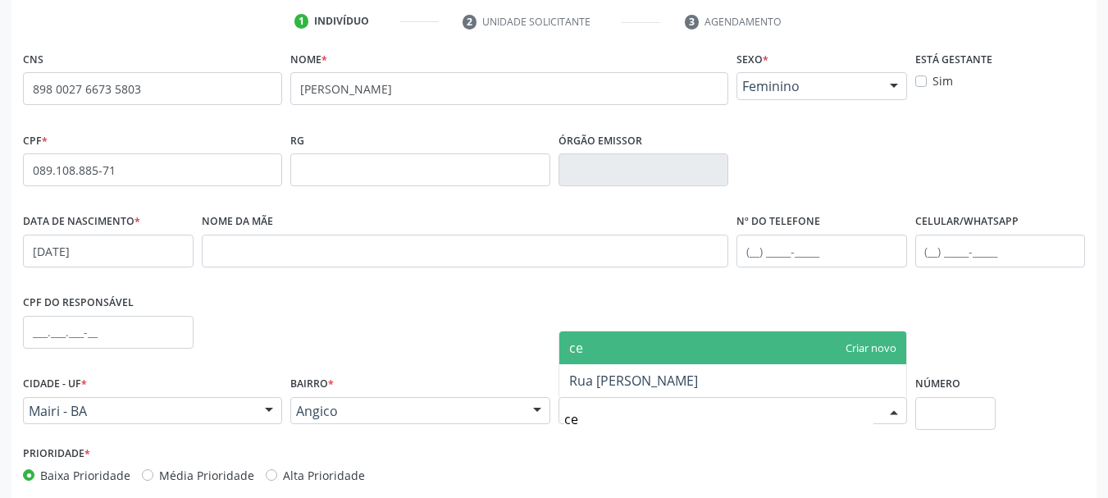
type input "c"
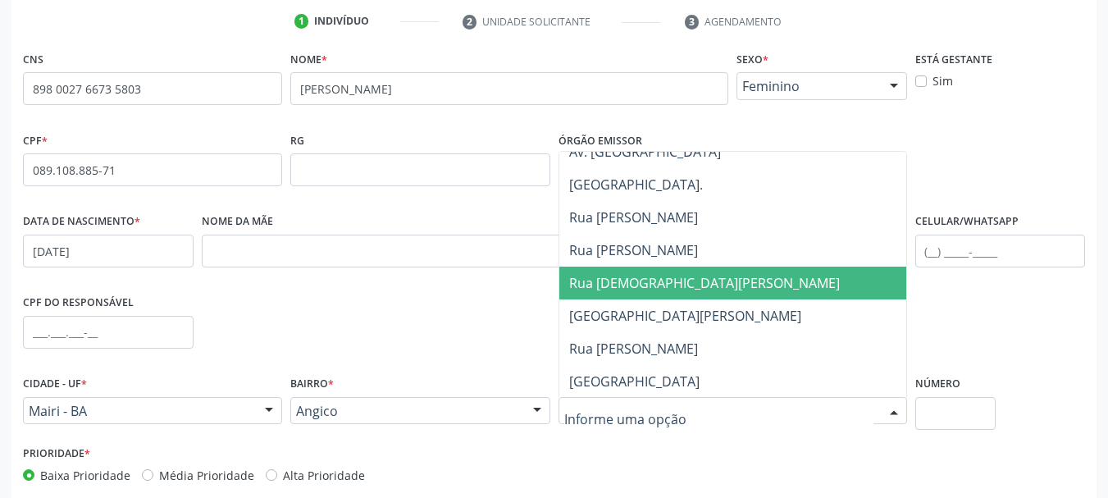
scroll to position [164, 0]
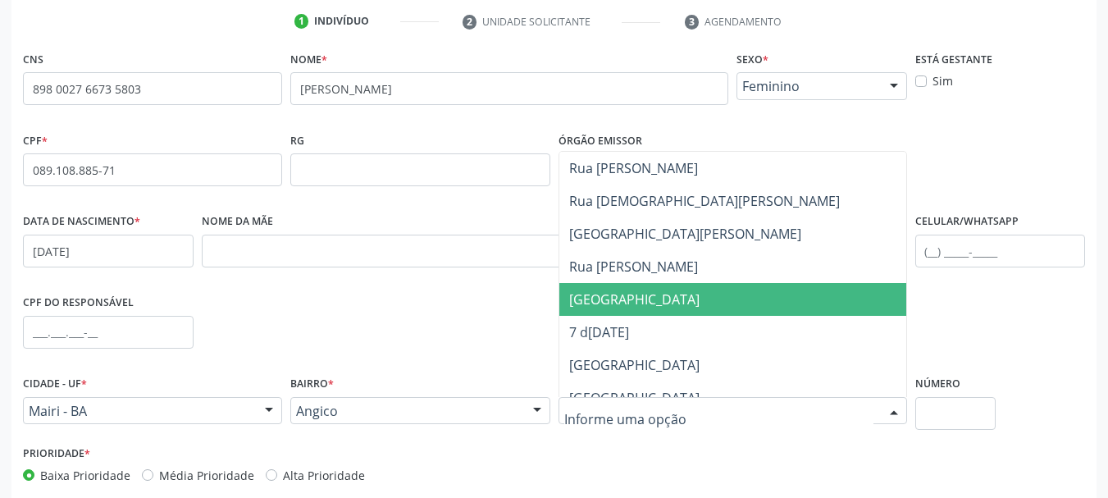
click at [643, 295] on span "[GEOGRAPHIC_DATA]" at bounding box center [634, 299] width 130 height 18
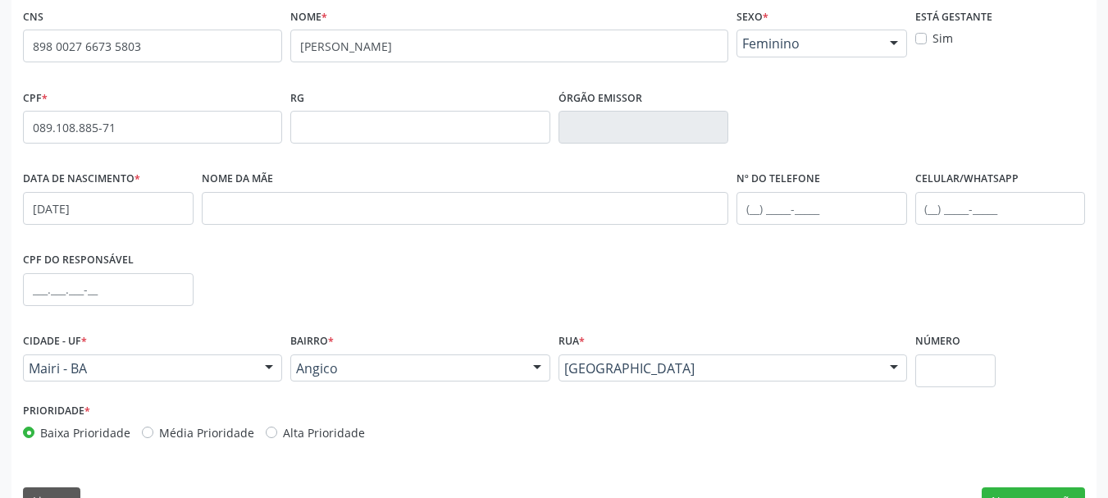
scroll to position [391, 0]
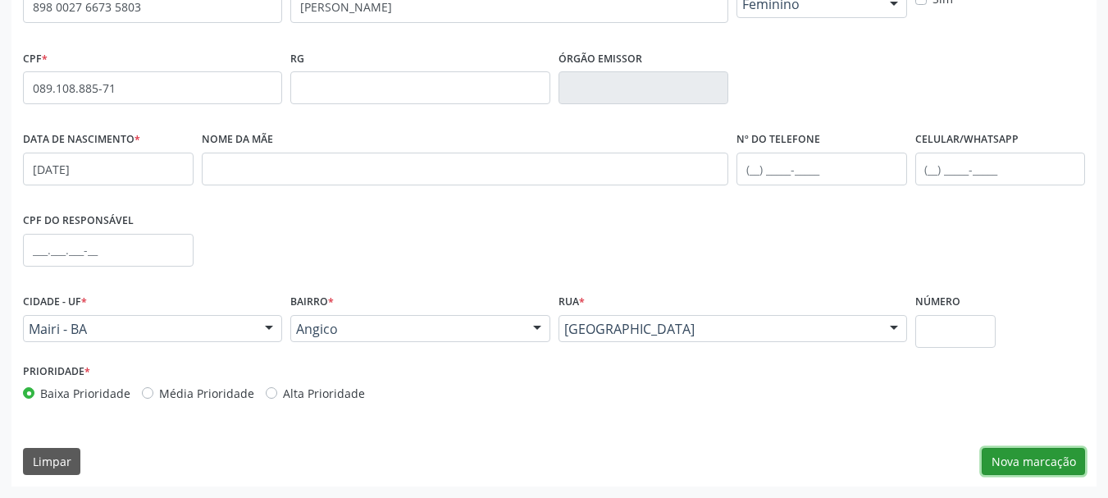
click at [1028, 453] on button "Nova marcação" at bounding box center [1033, 462] width 103 height 28
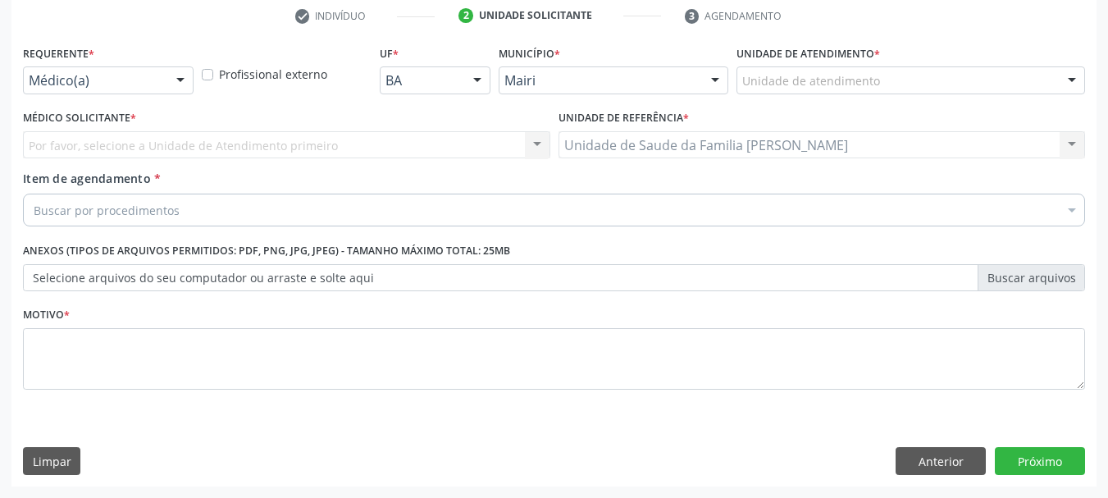
scroll to position [315, 0]
type input "v"
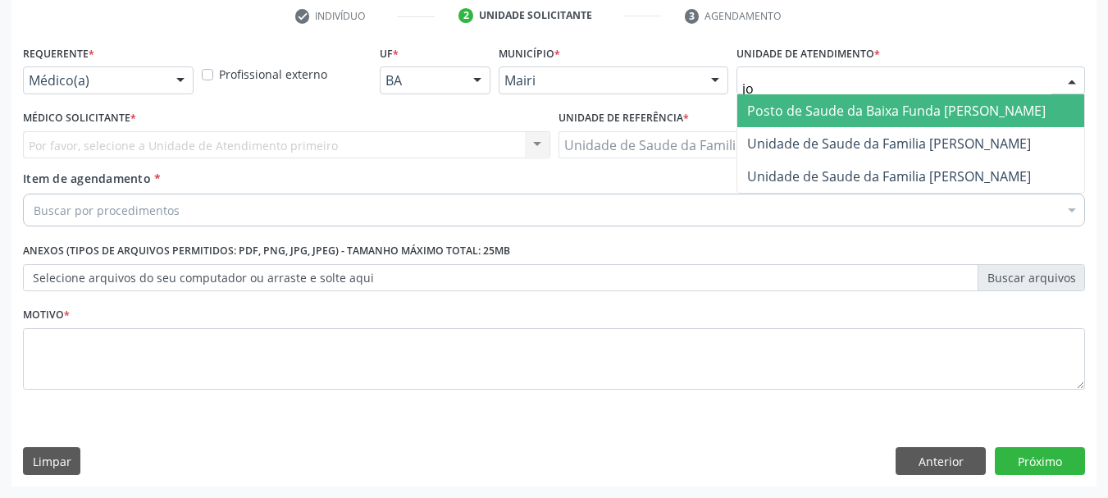
type input "[PERSON_NAME]"
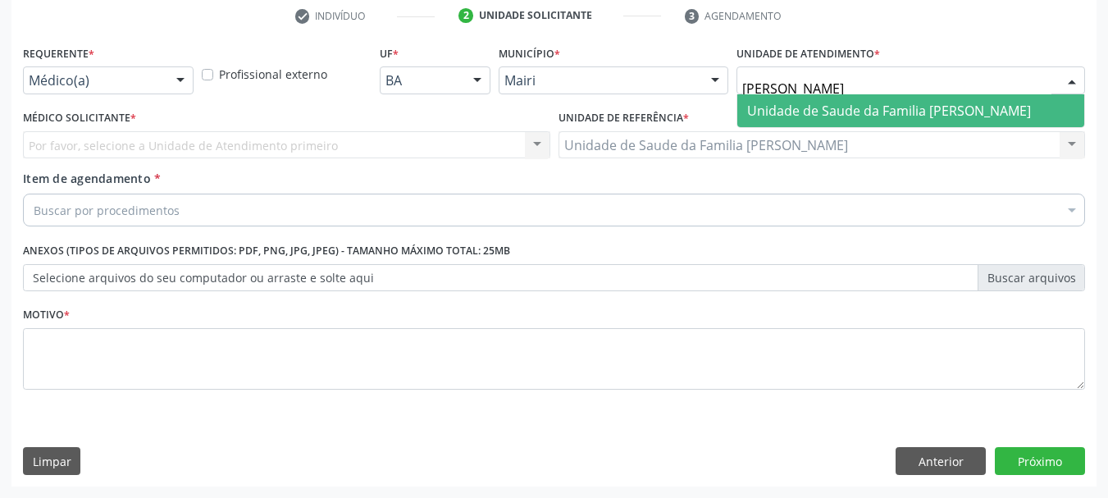
click at [848, 104] on span "Unidade de Saude da Familia [PERSON_NAME]" at bounding box center [889, 111] width 284 height 18
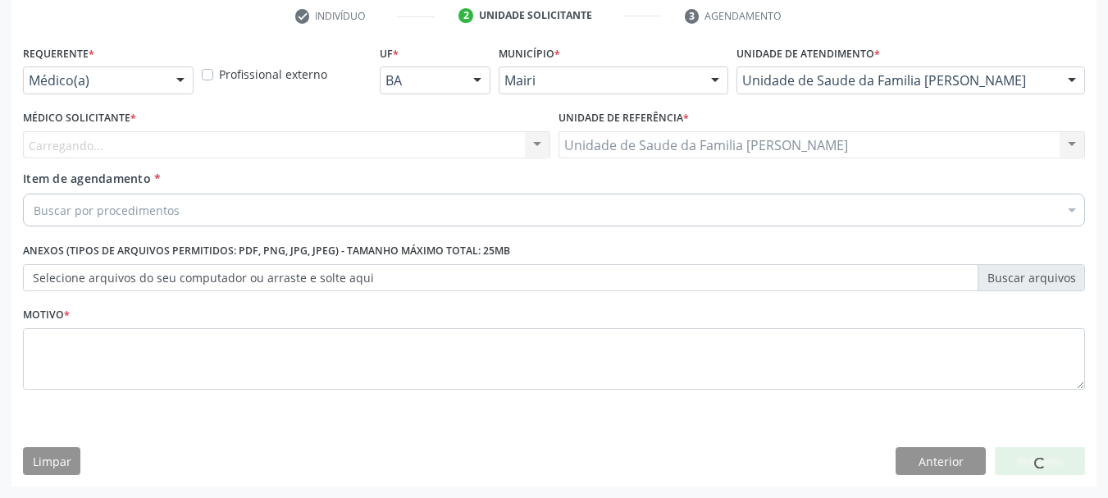
click at [98, 146] on div "Carregando... Nenhum resultado encontrado para: " " Não há nenhuma opção para s…" at bounding box center [287, 145] width 528 height 28
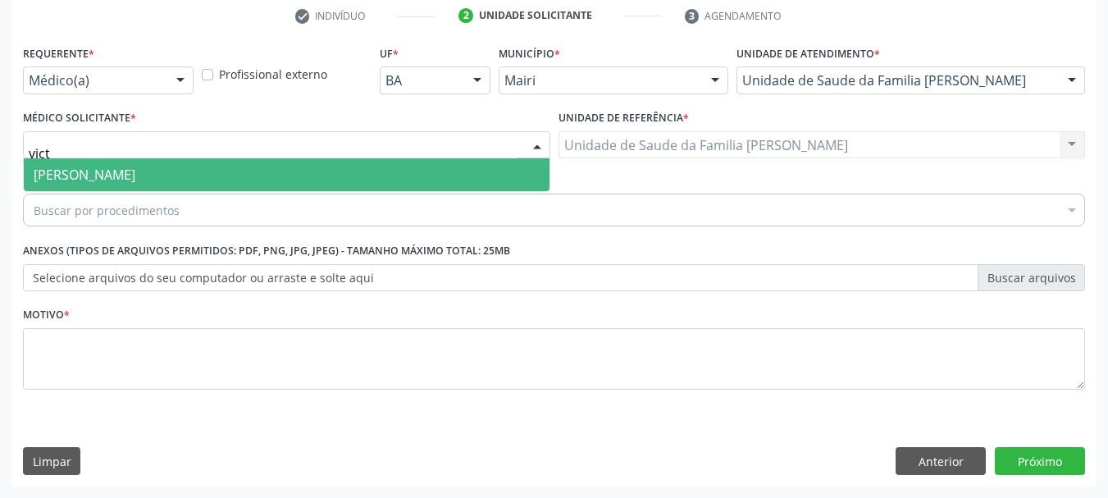
type input "victo"
click at [118, 175] on span "[PERSON_NAME]" at bounding box center [85, 175] width 102 height 18
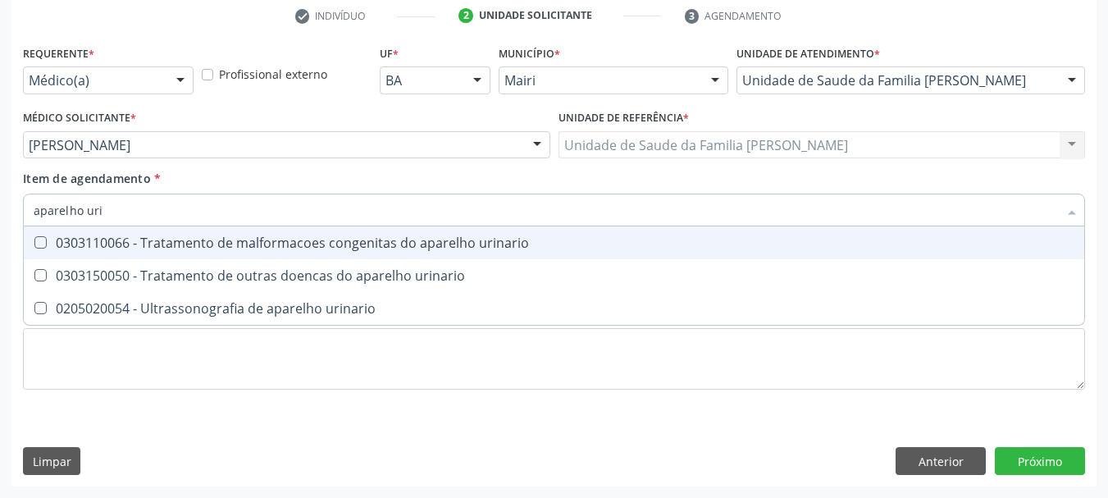
type input "aparelho urin"
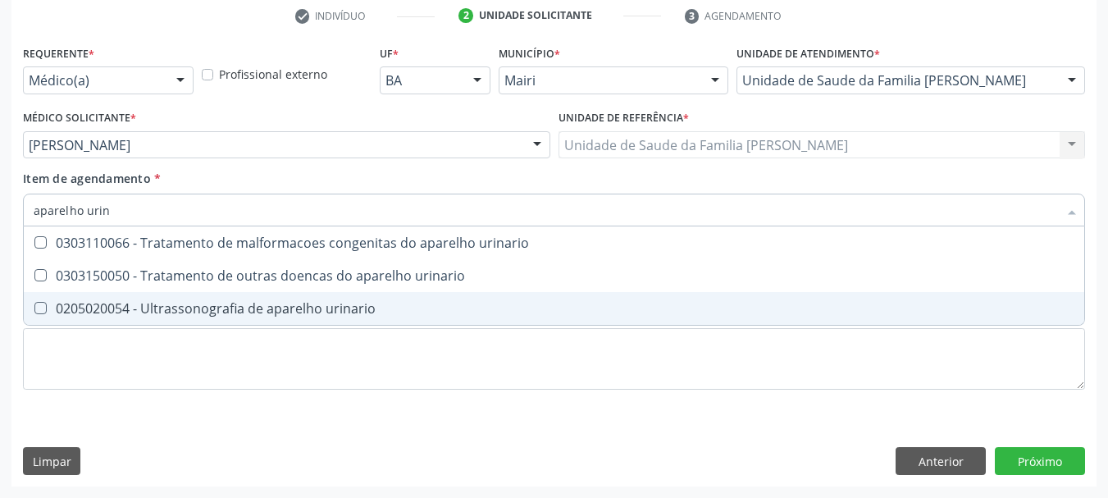
click at [226, 302] on div "0205020054 - Ultrassonografia de aparelho urinario" at bounding box center [554, 308] width 1041 height 13
checkbox urinario "true"
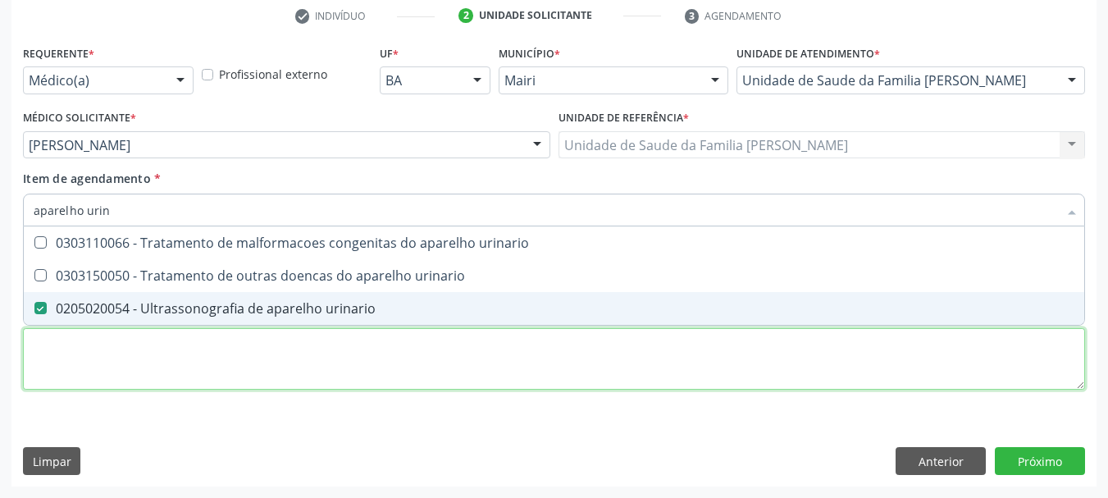
click at [210, 382] on div "Requerente * Médico(a) Médico(a) Enfermeiro(a) Paciente Nenhum resultado encont…" at bounding box center [554, 227] width 1062 height 372
checkbox urinario "true"
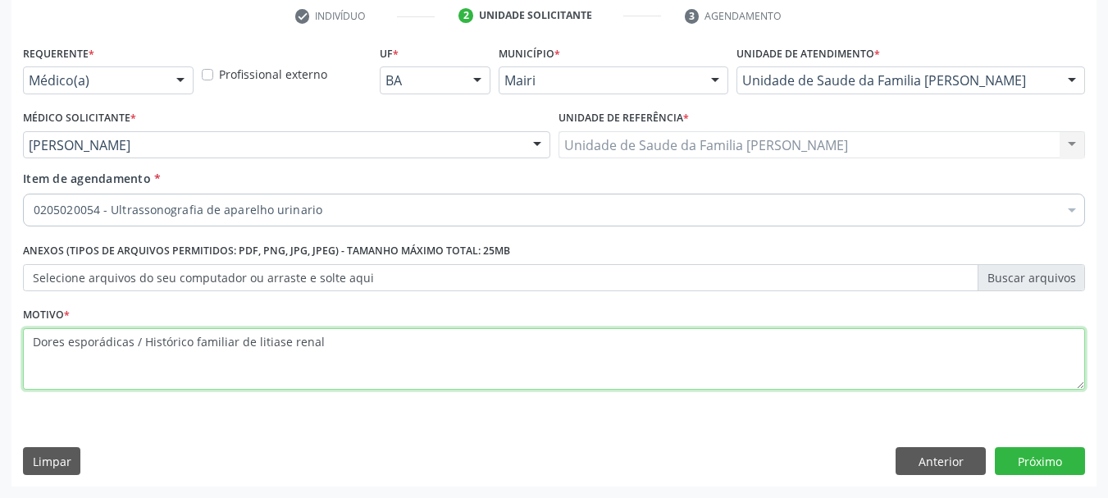
click at [261, 339] on textarea "Dores esporádicas / Histórico familiar de litiase renal" at bounding box center [554, 359] width 1062 height 62
type textarea "Dores esporádicas / Histórico familiar de litíase renal"
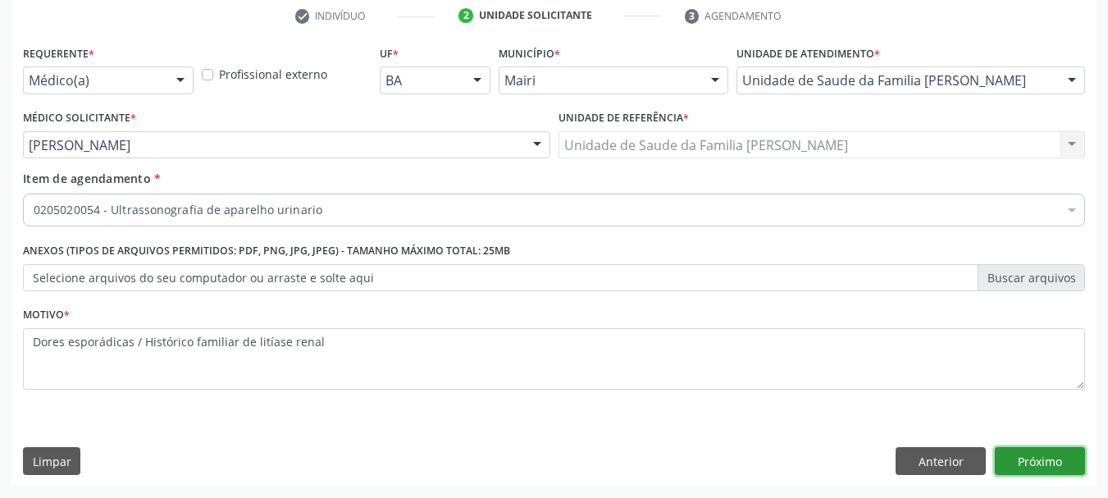
click at [1039, 452] on button "Próximo" at bounding box center [1040, 461] width 90 height 28
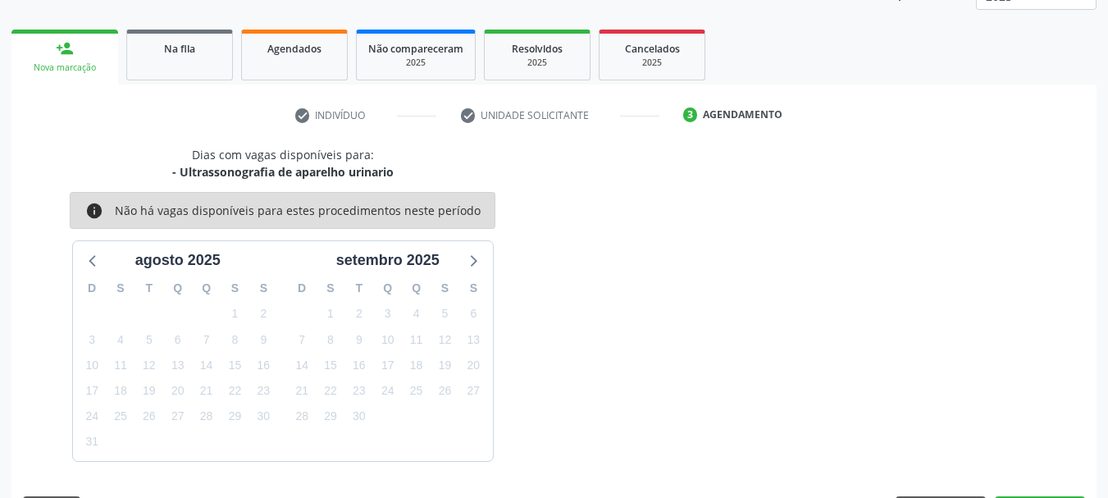
scroll to position [264, 0]
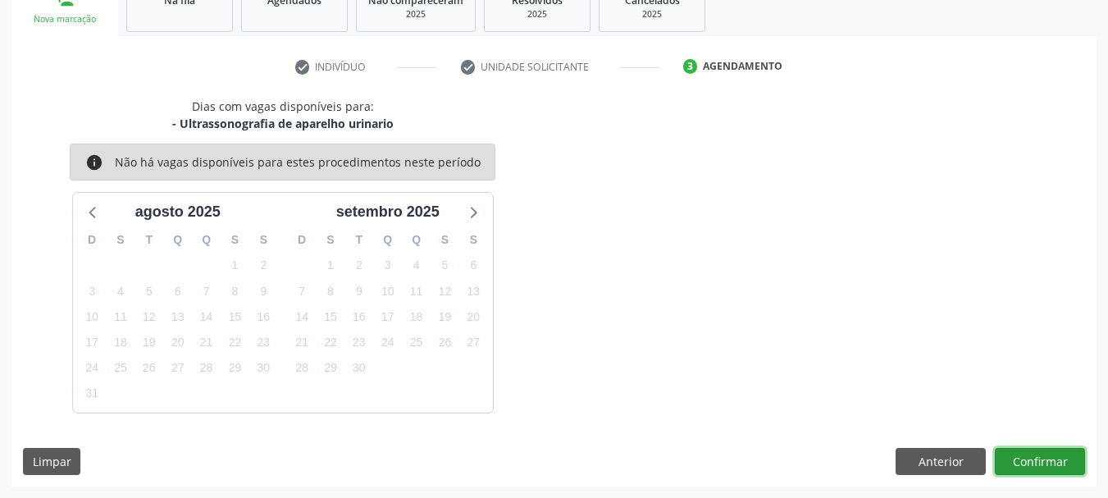
click at [1016, 467] on button "Confirmar" at bounding box center [1040, 462] width 90 height 28
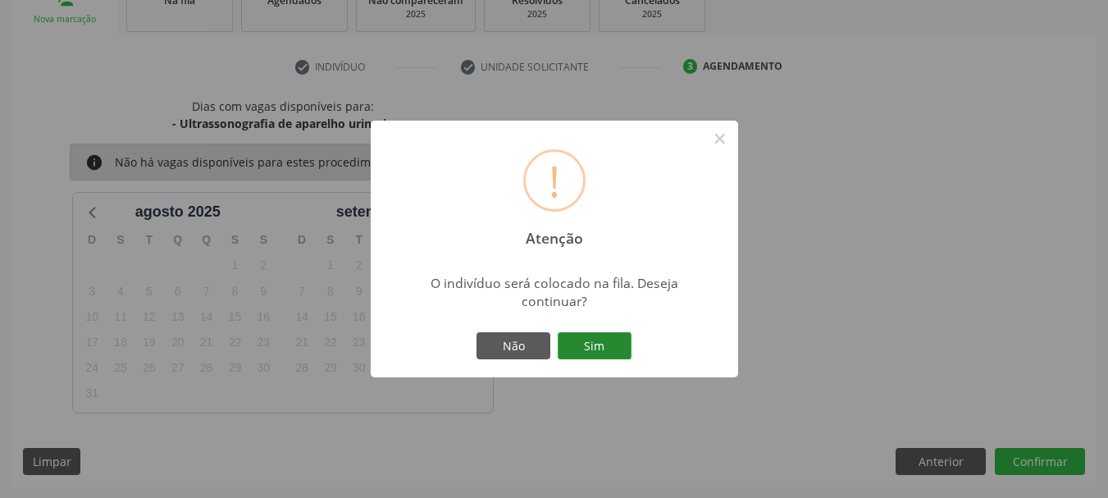
click at [580, 340] on button "Sim" at bounding box center [595, 346] width 74 height 28
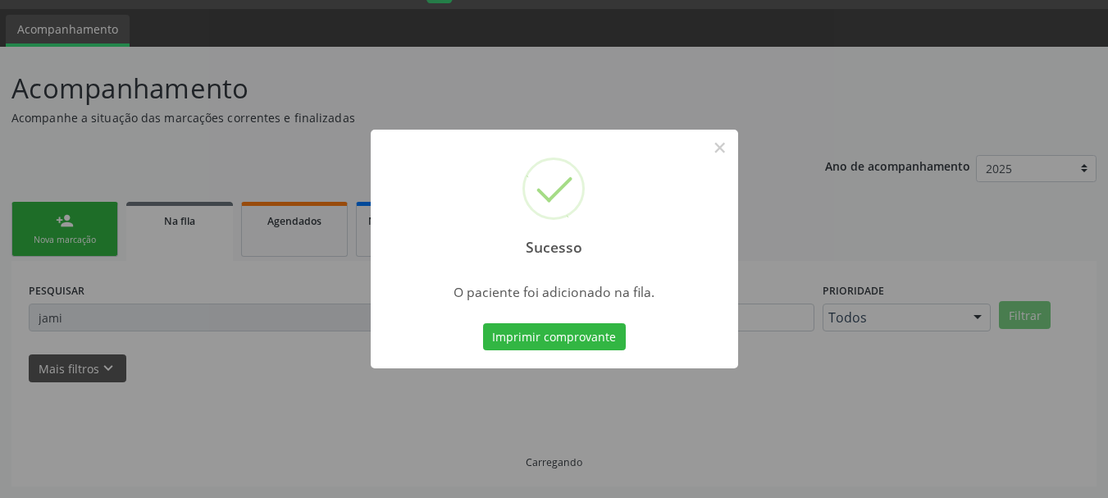
scroll to position [43, 0]
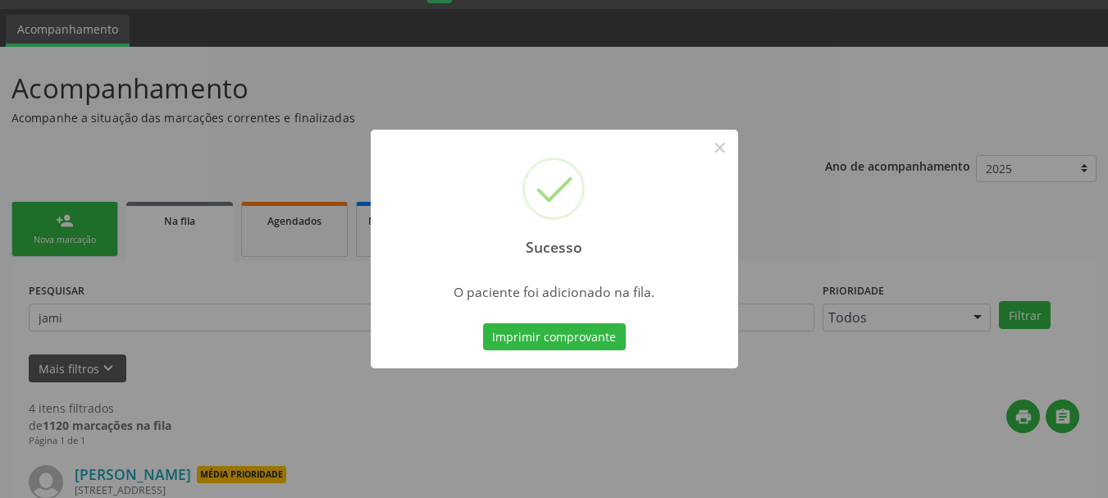
click at [585, 340] on button "Imprimir comprovante" at bounding box center [554, 337] width 143 height 28
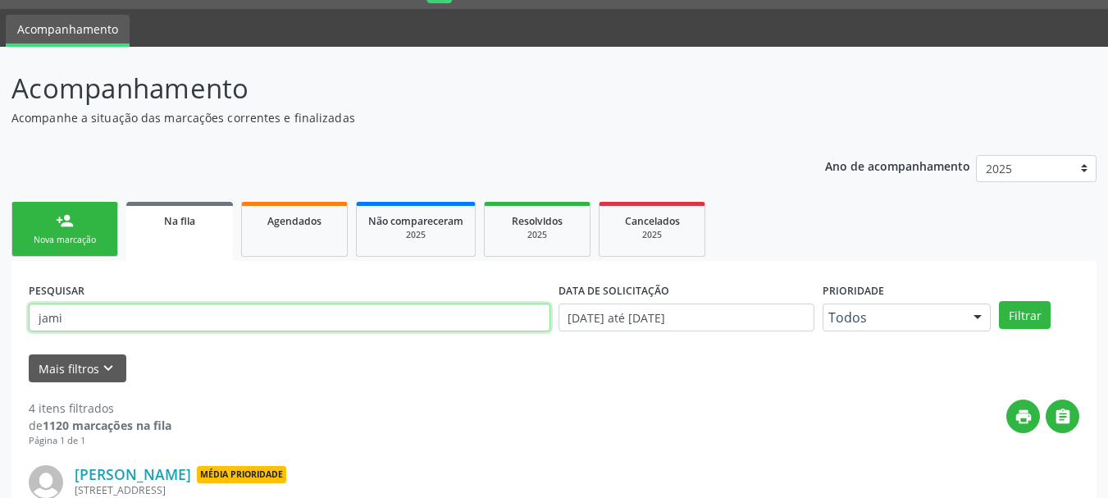
drag, startPoint x: 95, startPoint y: 310, endPoint x: 0, endPoint y: 341, distance: 100.1
paste input "[DEMOGRAPHIC_DATA][PERSON_NAME]"
click at [999, 301] on button "Filtrar" at bounding box center [1025, 315] width 52 height 28
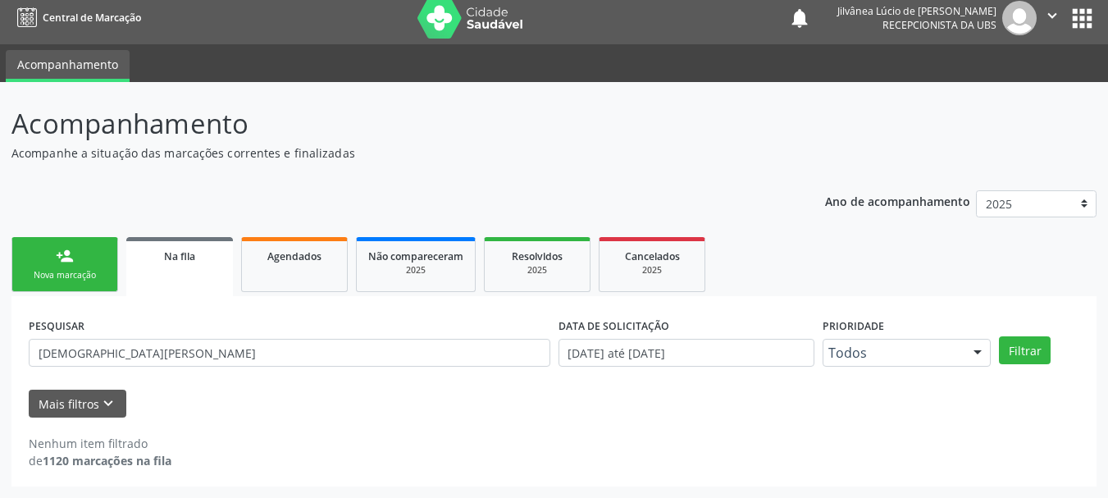
scroll to position [8, 0]
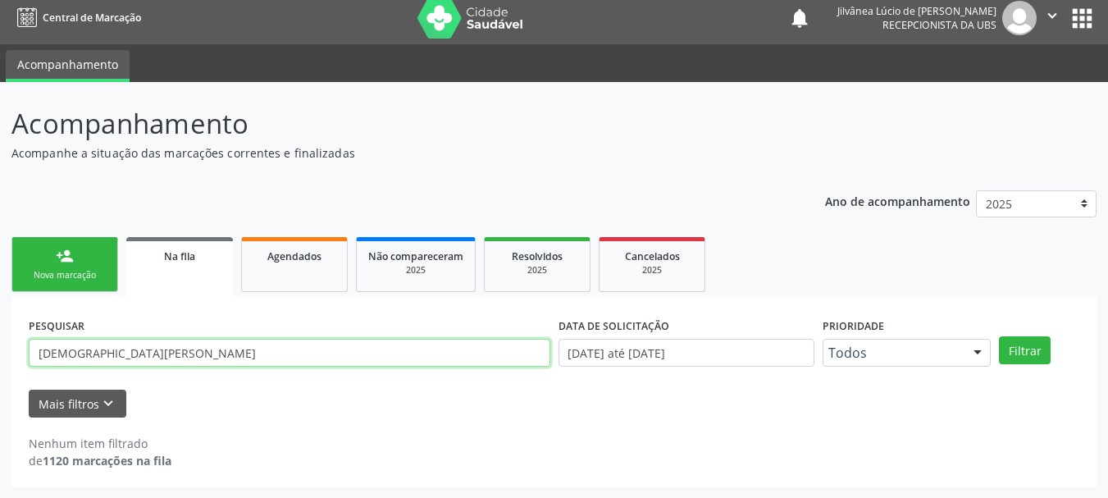
drag, startPoint x: 210, startPoint y: 344, endPoint x: 0, endPoint y: 362, distance: 210.8
click at [0, 362] on div "Acompanhamento Acompanhe a situação das marcações correntes e finalizadas Relat…" at bounding box center [554, 290] width 1108 height 416
type input "ivanete"
click at [999, 336] on button "Filtrar" at bounding box center [1025, 350] width 52 height 28
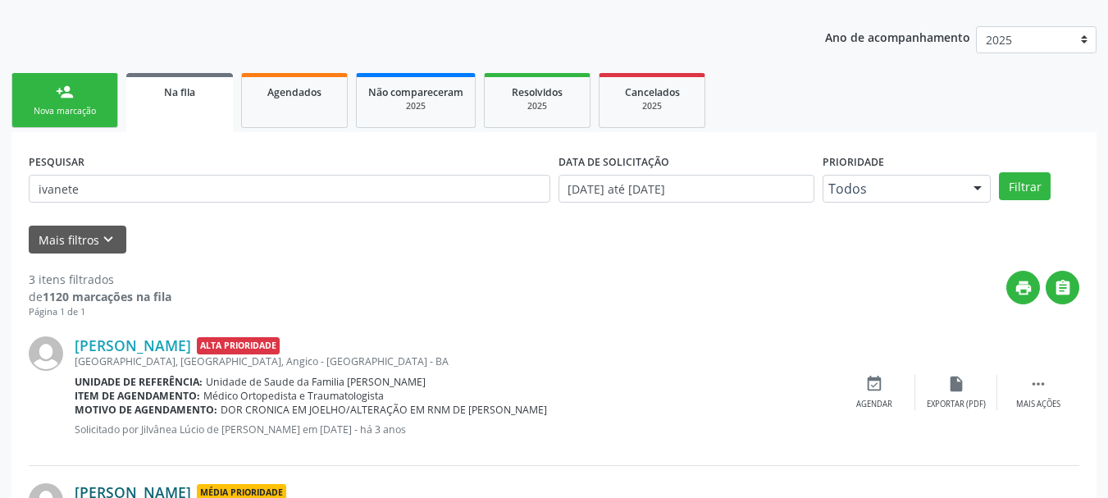
scroll to position [135, 0]
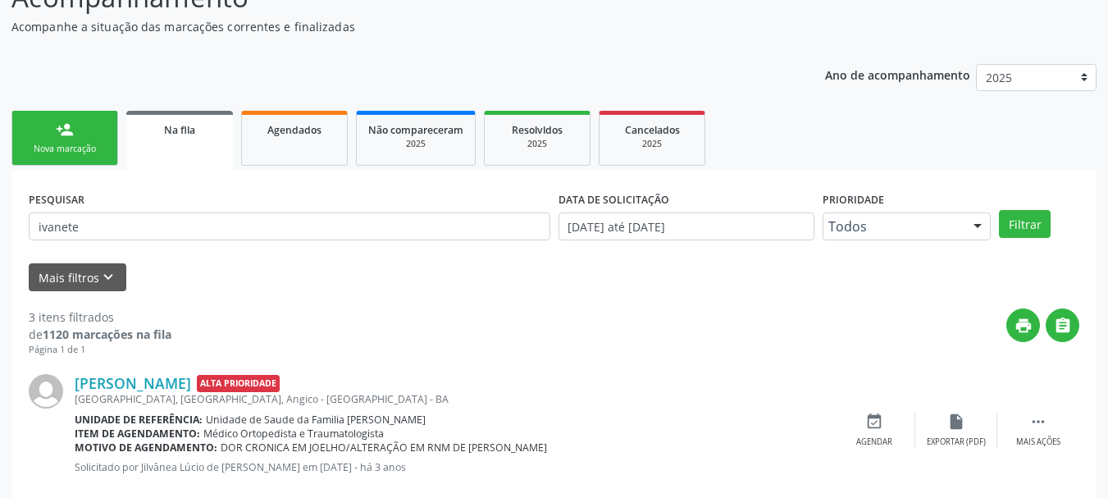
click at [82, 144] on div "Nova marcação" at bounding box center [65, 149] width 82 height 12
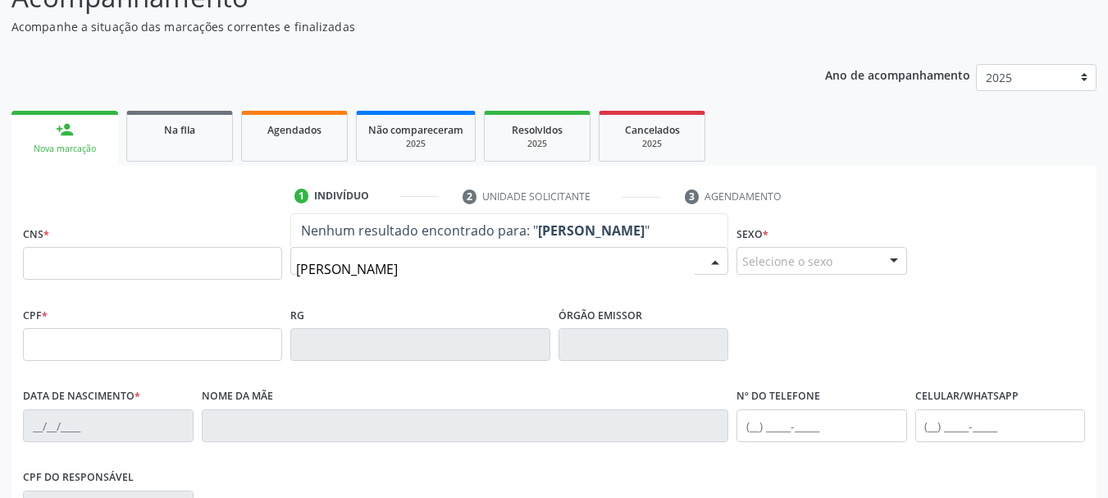
type input "[PERSON_NAME]"
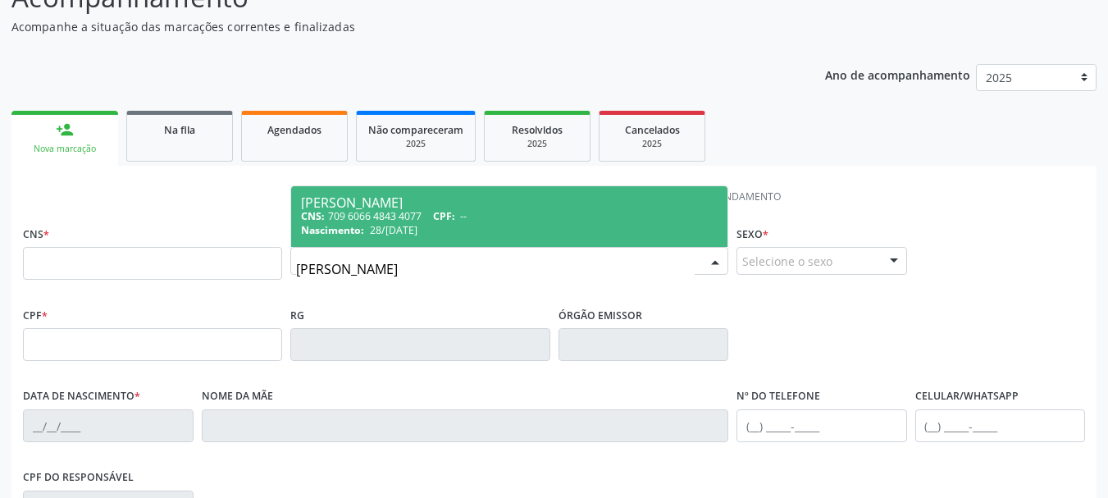
click at [402, 220] on div "CNS: 709 6066 4843 4077 CPF: --" at bounding box center [509, 216] width 417 height 14
type input "709 6066 4843 4077"
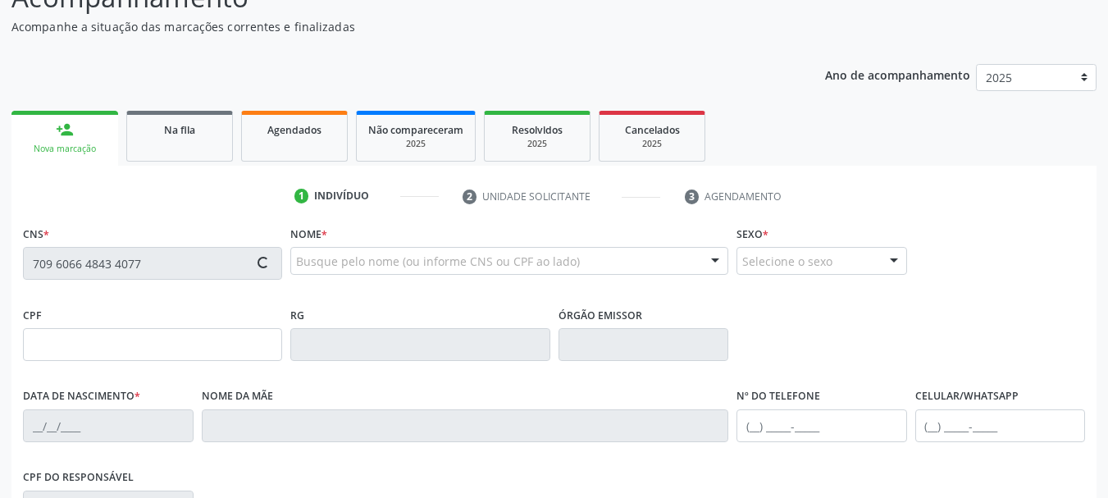
type input "28/[DATE]"
type input "[PERSON_NAME]"
type input "[PHONE_NUMBER]"
type input "S/N"
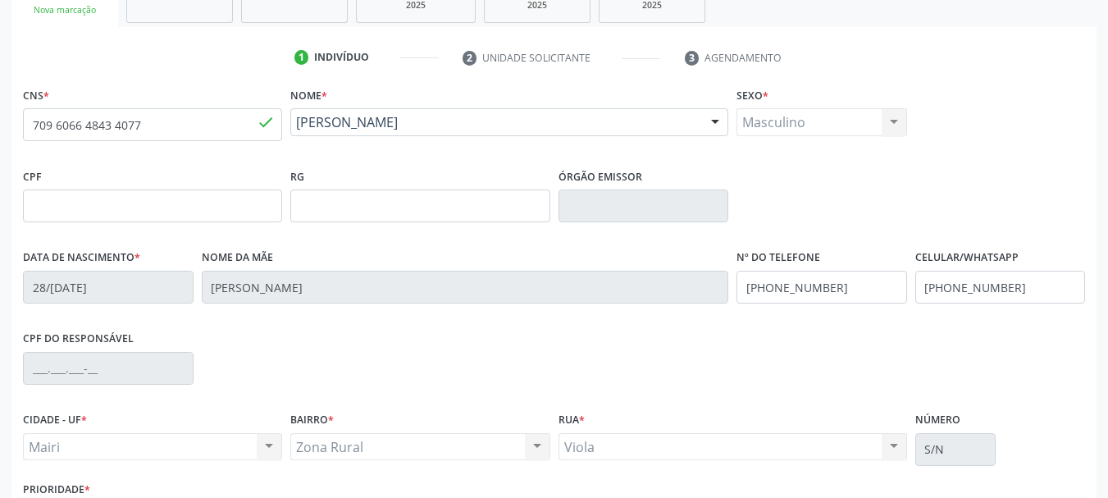
scroll to position [391, 0]
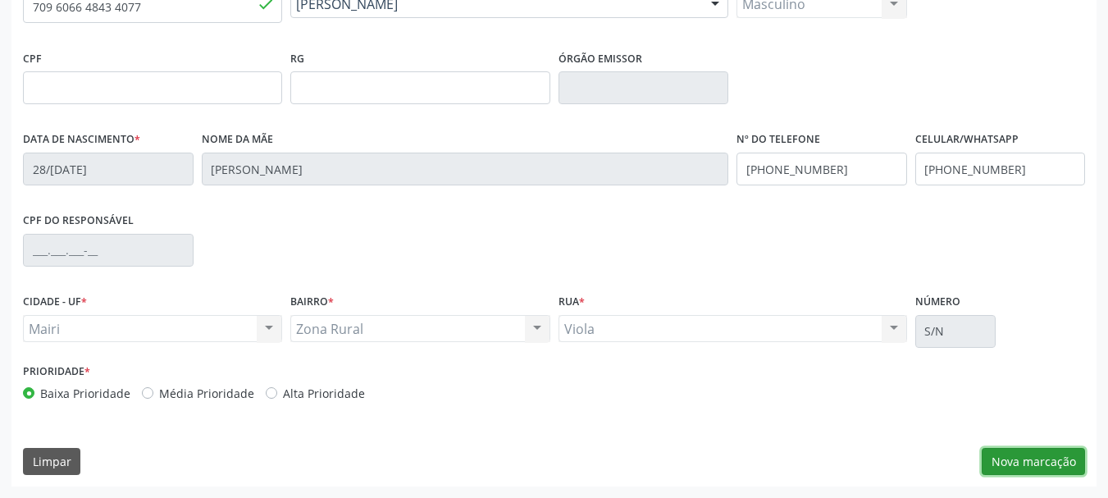
click at [1022, 467] on button "Nova marcação" at bounding box center [1033, 462] width 103 height 28
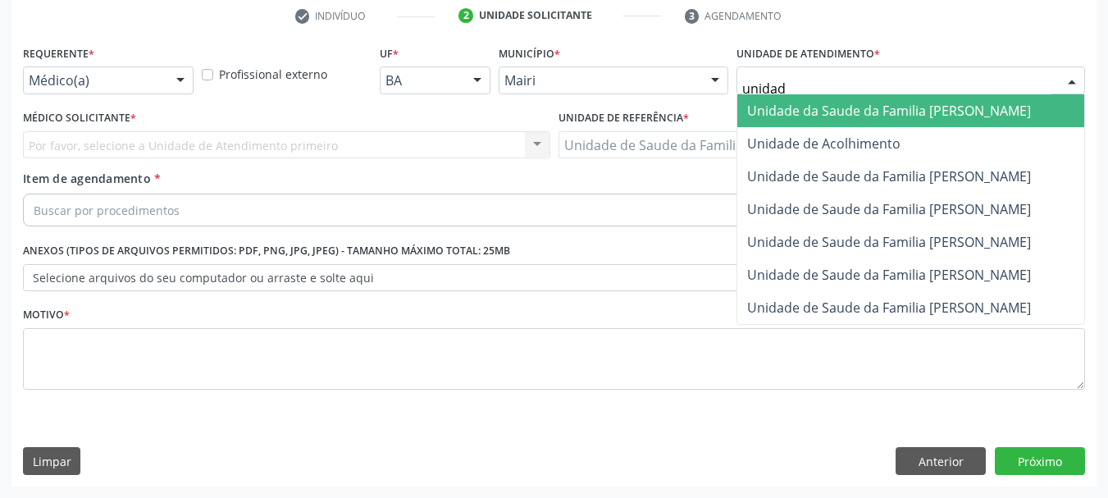
type input "unidade"
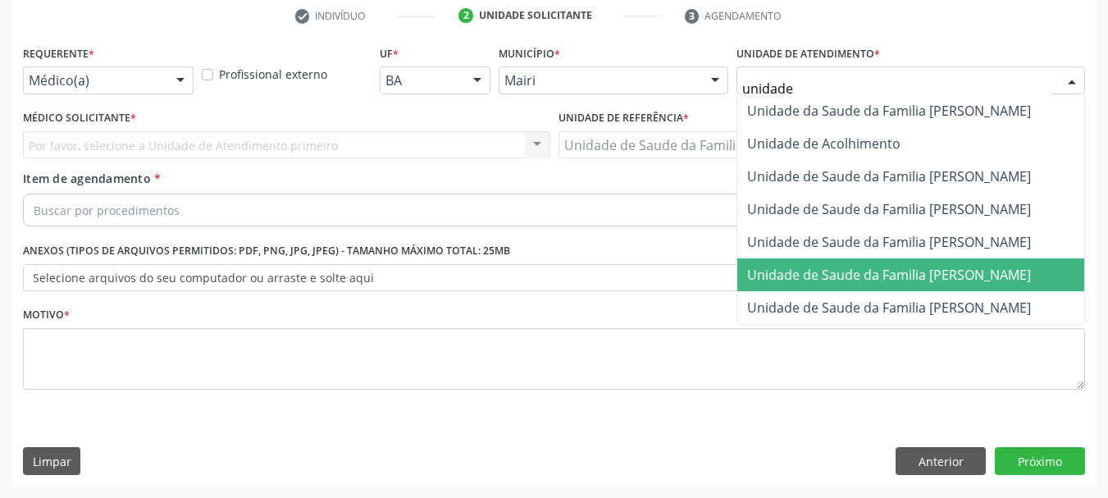
click at [926, 269] on span "Unidade de Saude da Familia [PERSON_NAME]" at bounding box center [889, 275] width 284 height 18
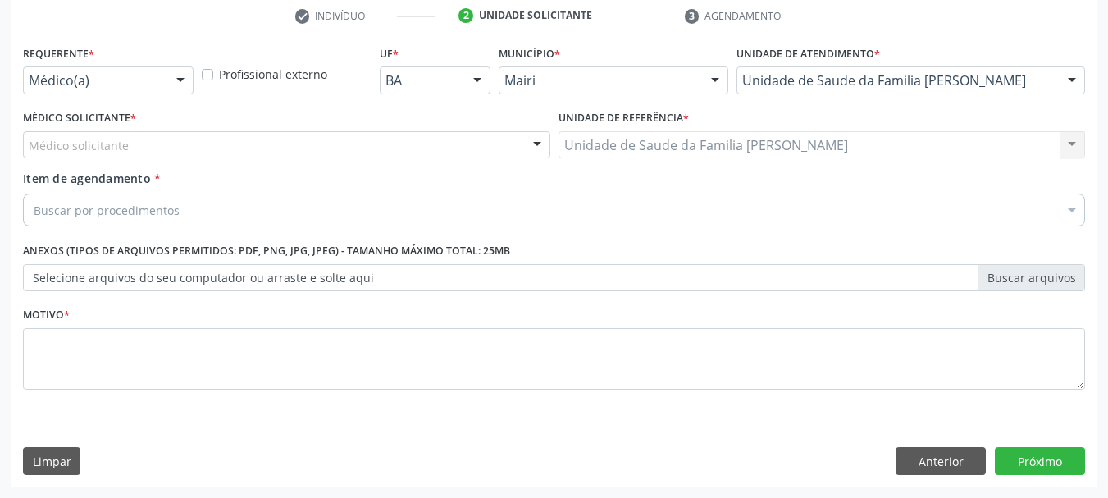
click at [144, 149] on div "Médico solicitante" at bounding box center [287, 145] width 528 height 28
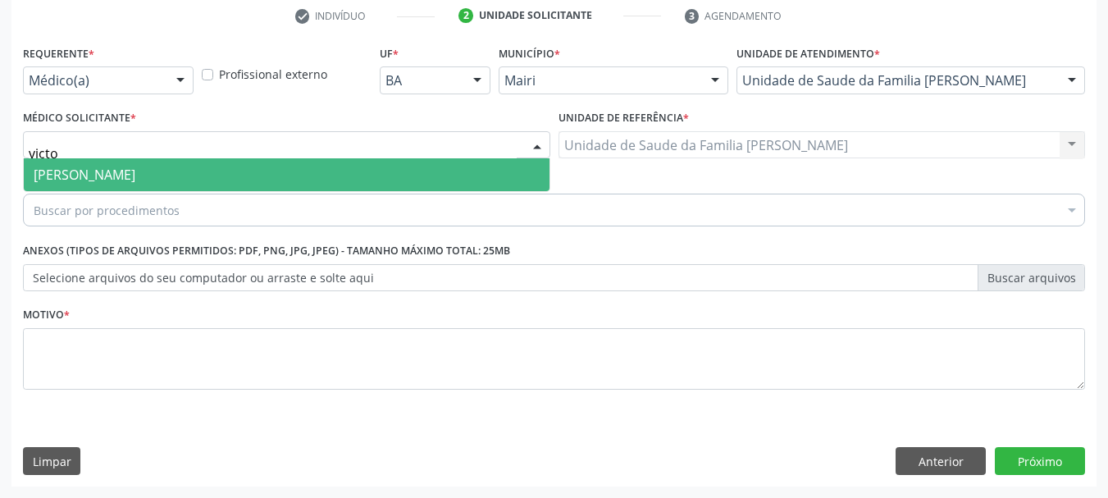
type input "victor"
click at [90, 176] on span "[PERSON_NAME]" at bounding box center [85, 175] width 102 height 18
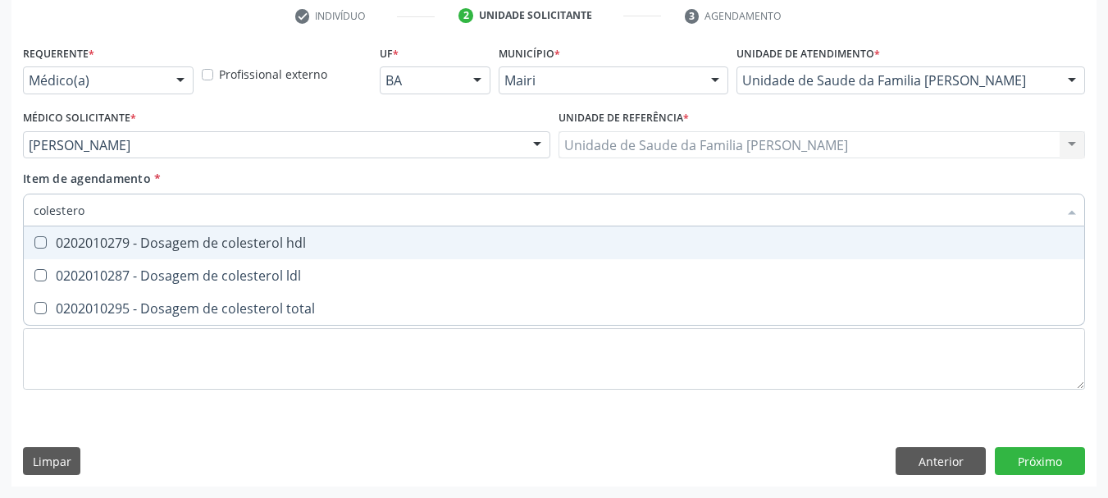
type input "colesterol"
click at [179, 240] on div "0202010279 - Dosagem de colesterol hdl" at bounding box center [554, 242] width 1041 height 13
checkbox hdl "true"
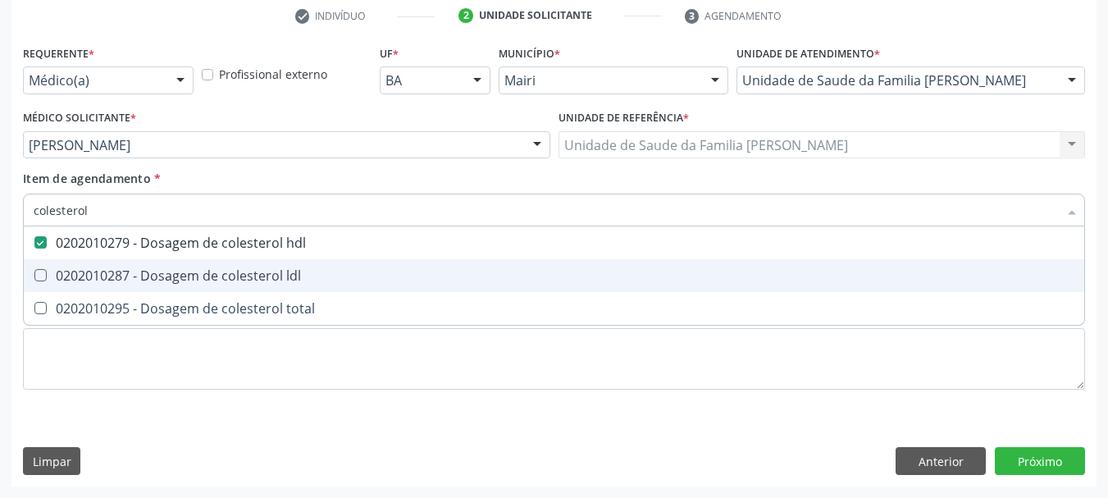
click at [198, 282] on div "0202010287 - Dosagem de colesterol ldl" at bounding box center [554, 275] width 1041 height 13
checkbox ldl "true"
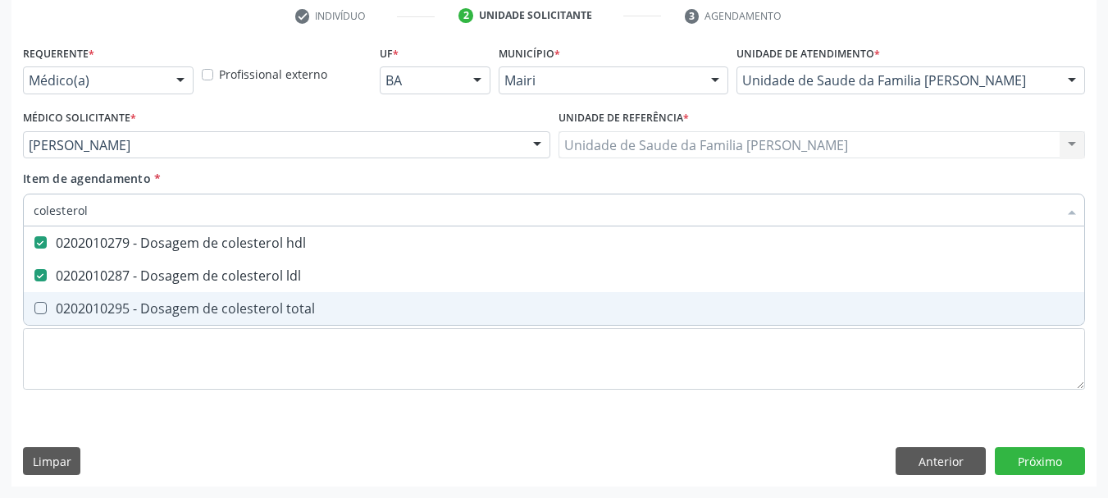
click at [210, 297] on span "0202010295 - Dosagem de colesterol total" at bounding box center [554, 308] width 1061 height 33
checkbox total "true"
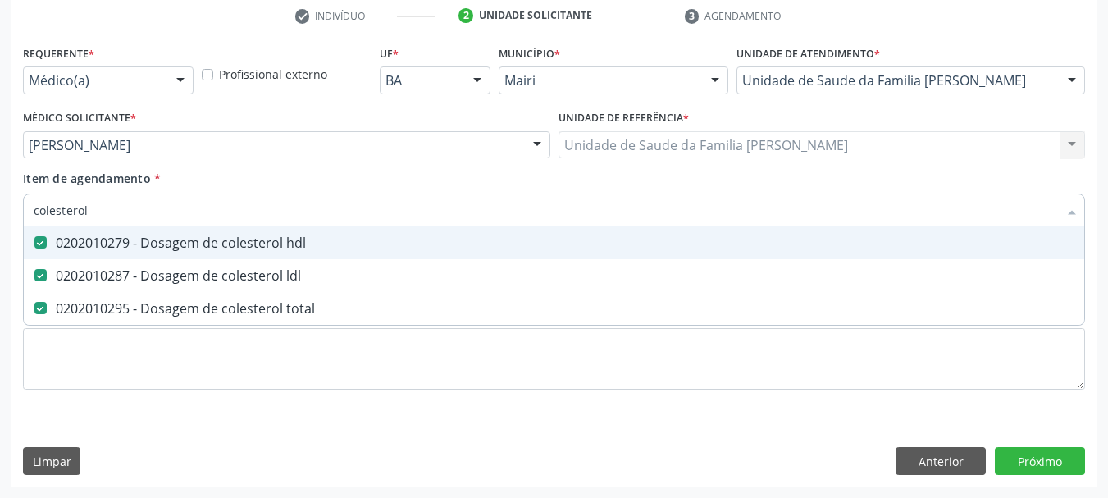
drag, startPoint x: 121, startPoint y: 213, endPoint x: 0, endPoint y: 218, distance: 121.5
click at [0, 218] on div "Acompanhamento Acompanhe a situação das marcações correntes e finalizadas Relat…" at bounding box center [554, 136] width 1108 height 723
type input "cr"
checkbox hdl "false"
checkbox ldl "false"
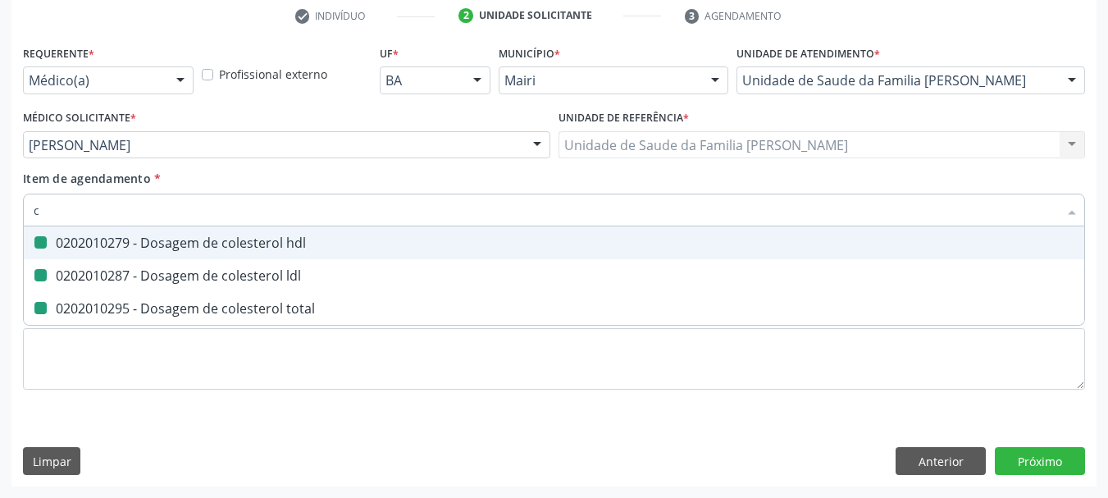
checkbox total "false"
type input "creatinina"
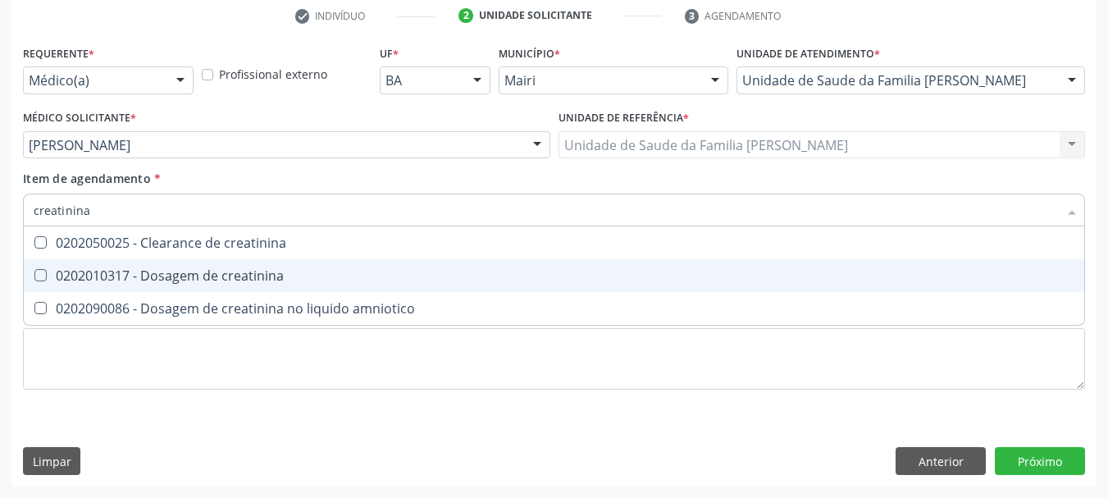
click at [115, 270] on div "0202010317 - Dosagem de creatinina" at bounding box center [554, 275] width 1041 height 13
checkbox creatinina "true"
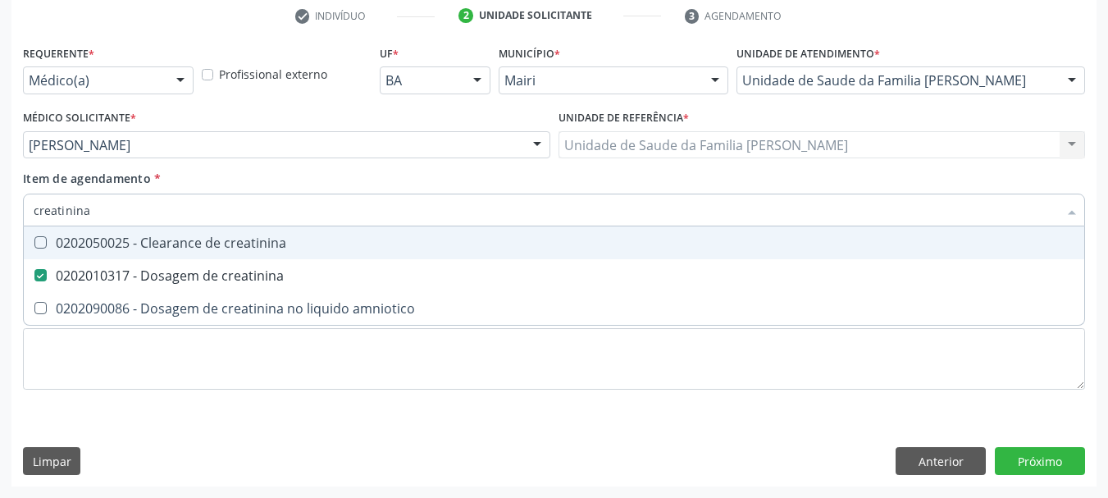
drag, startPoint x: 106, startPoint y: 215, endPoint x: 0, endPoint y: 217, distance: 105.9
click at [0, 217] on div "Acompanhamento Acompanhe a situação das marcações correntes e finalizadas Relat…" at bounding box center [554, 136] width 1108 height 723
type input "po"
checkbox creatinina "false"
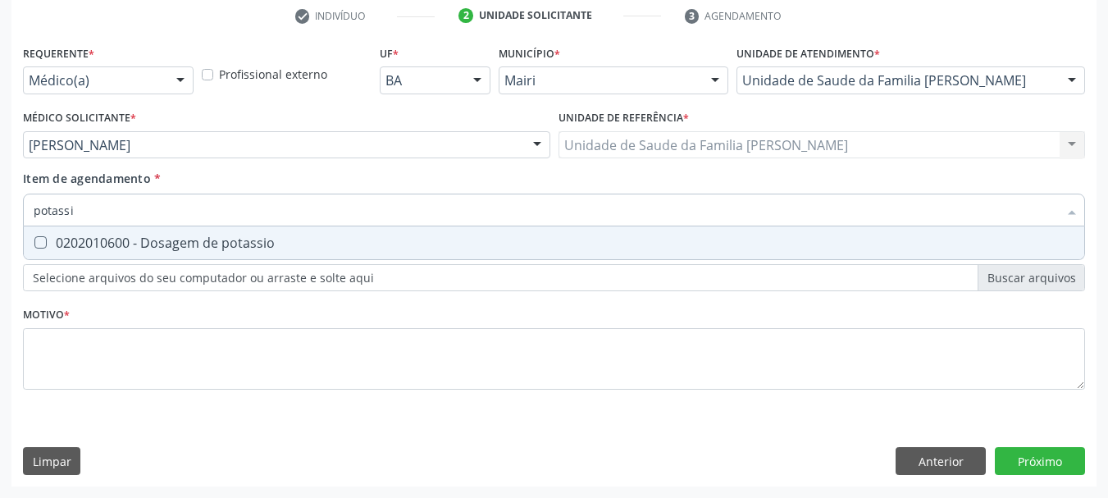
type input "potassio"
click at [90, 244] on div "0202010600 - Dosagem de potassio" at bounding box center [554, 242] width 1041 height 13
checkbox potassio "true"
drag, startPoint x: 103, startPoint y: 218, endPoint x: 0, endPoint y: 205, distance: 104.2
click at [0, 205] on div "Acompanhamento Acompanhe a situação das marcações correntes e finalizadas Relat…" at bounding box center [554, 136] width 1108 height 723
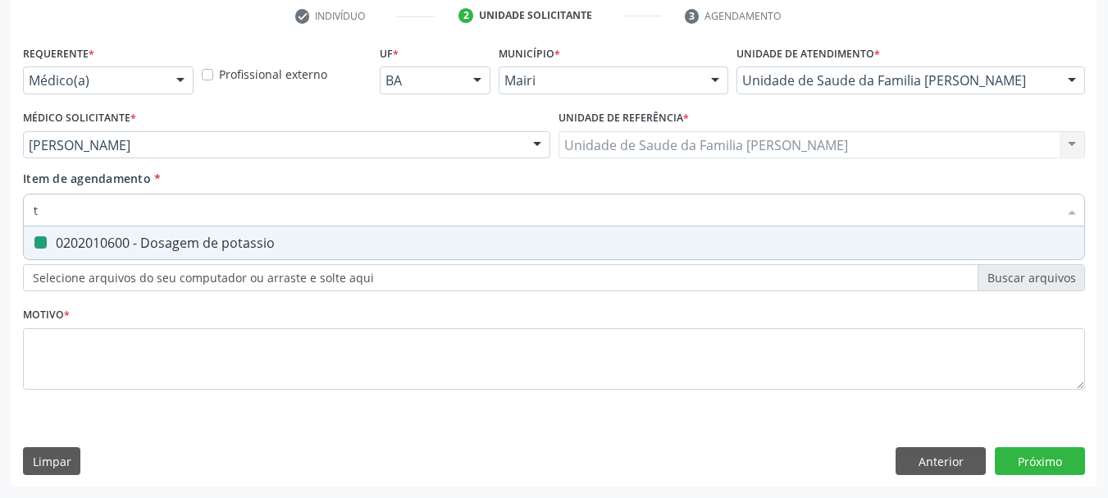
type input "tr"
checkbox potassio "false"
type input "trigliceri"
click at [78, 229] on span "0202010678 - Dosagem de triglicerideos" at bounding box center [554, 242] width 1061 height 33
checkbox triglicerideos "true"
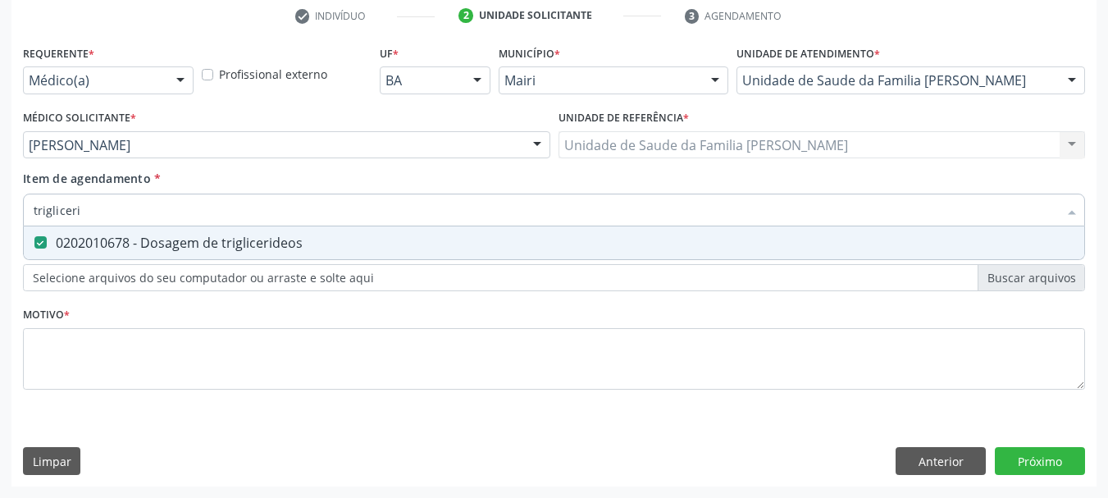
drag, startPoint x: 103, startPoint y: 208, endPoint x: 0, endPoint y: 212, distance: 102.6
click at [0, 212] on div "Acompanhamento Acompanhe a situação das marcações correntes e finalizadas Relat…" at bounding box center [554, 136] width 1108 height 723
type input "uri"
checkbox triglicerideos "false"
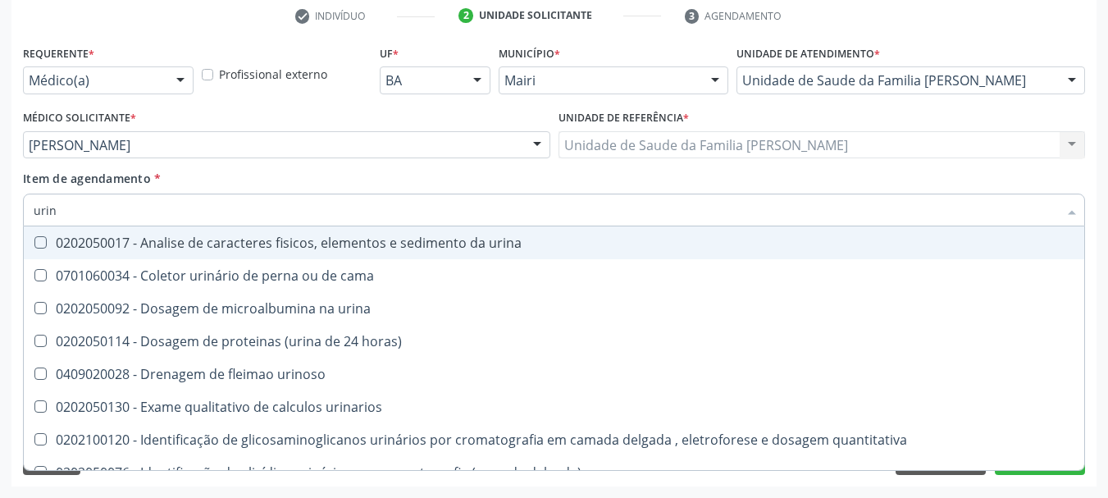
type input "urina"
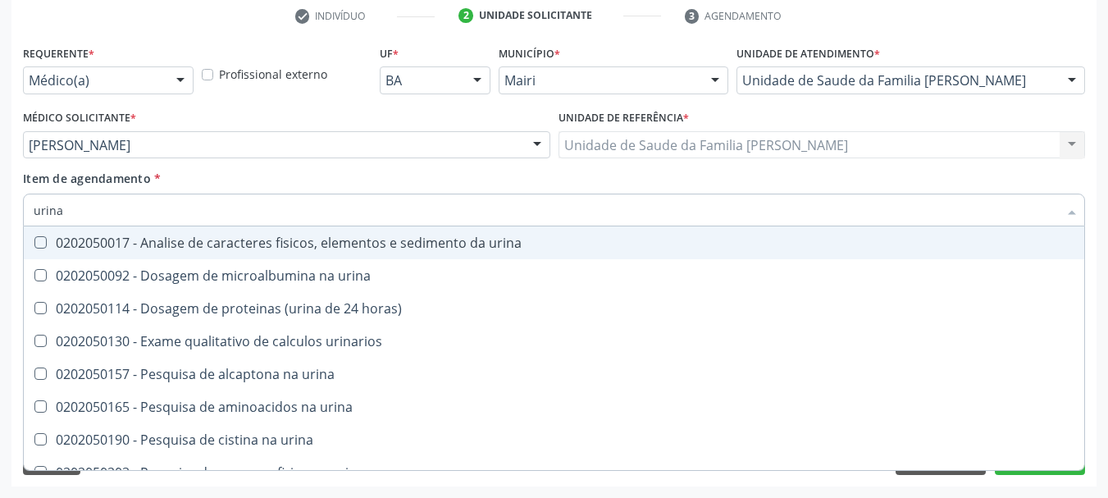
click at [101, 239] on div "0202050017 - Analise de caracteres fisicos, elementos e sedimento da urina" at bounding box center [554, 242] width 1041 height 13
checkbox urina "true"
drag, startPoint x: 71, startPoint y: 211, endPoint x: 0, endPoint y: 224, distance: 71.8
click at [0, 224] on div "Acompanhamento Acompanhe a situação das marcações correntes e finalizadas Relat…" at bounding box center [554, 136] width 1108 height 723
type input "gl"
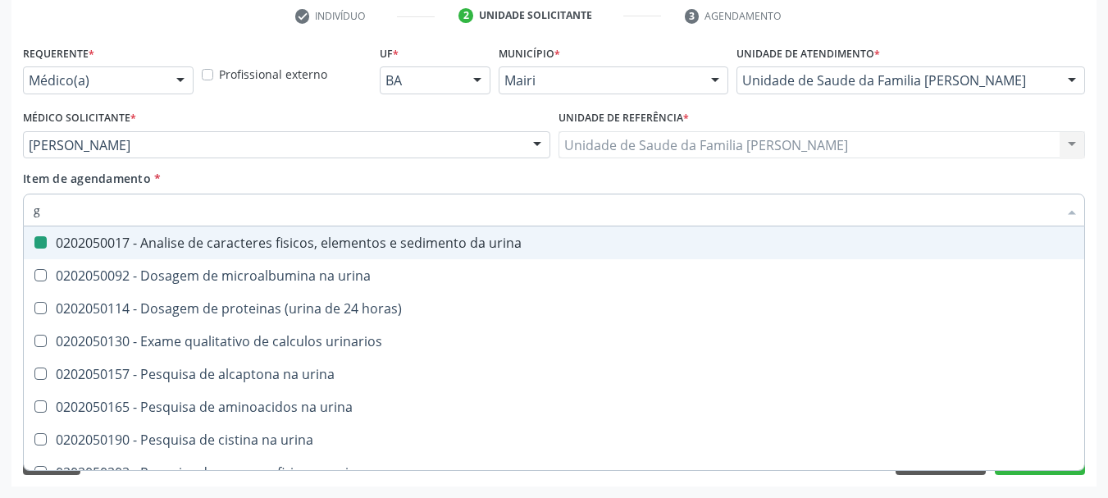
checkbox urina "false"
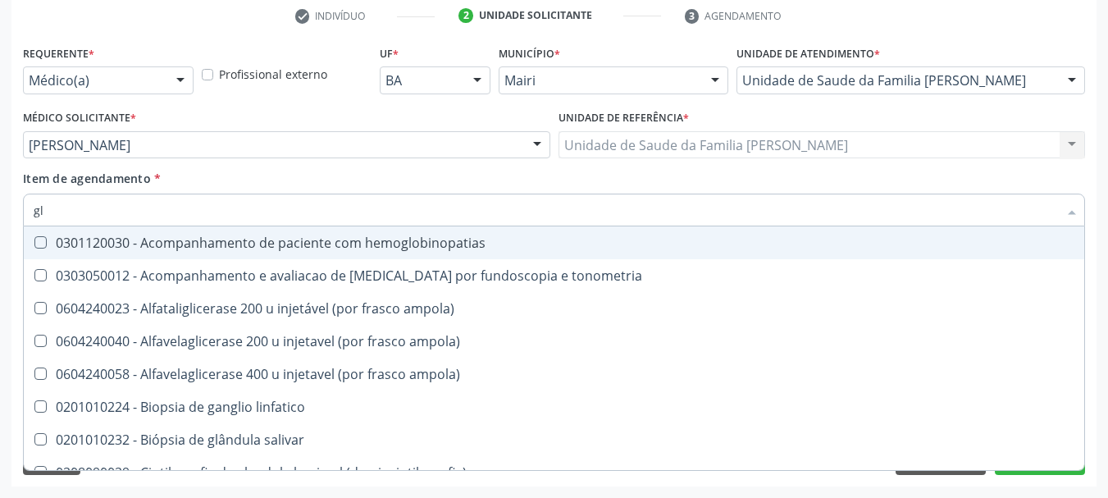
type input "gli"
checkbox globular "true"
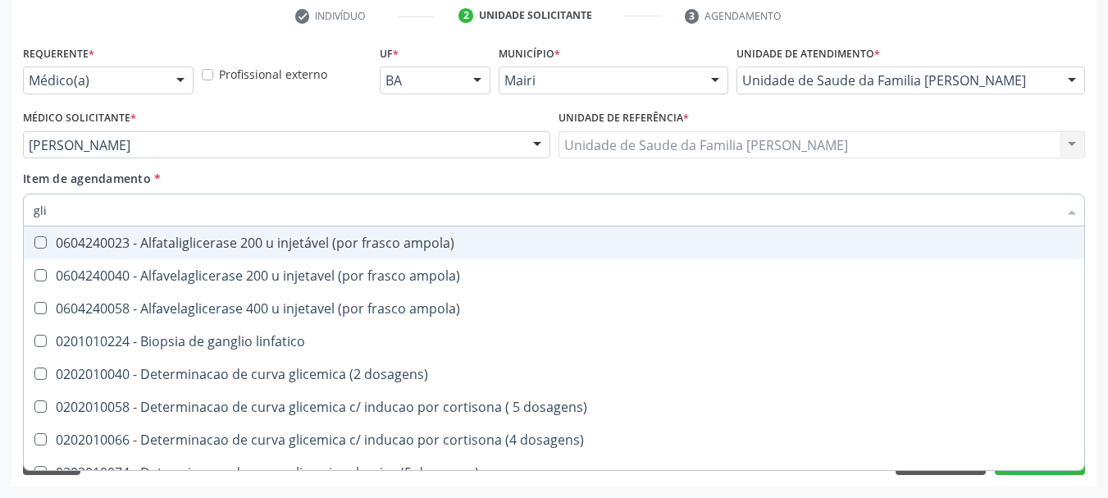
type input "glic"
checkbox glicosilada "true"
checkbox triglicerideos "false"
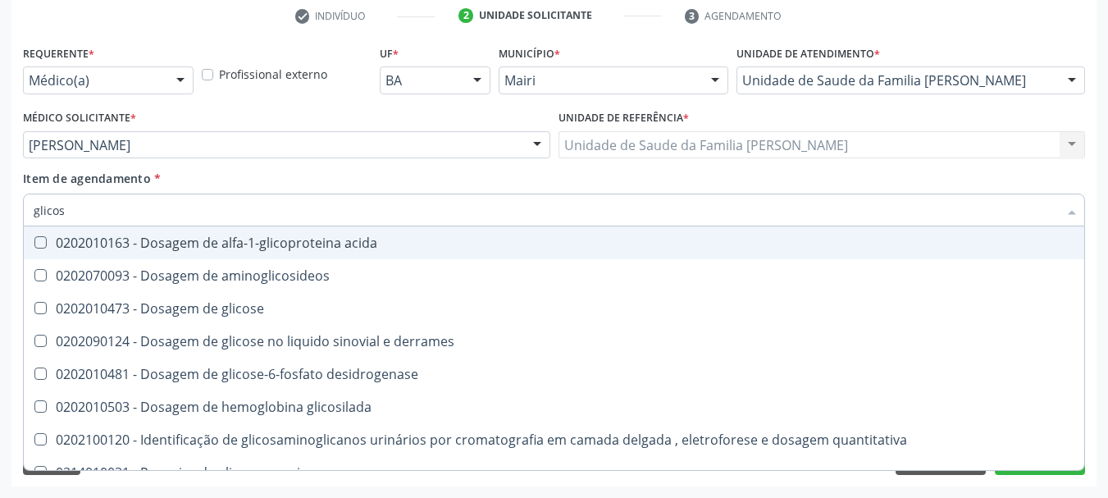
type input "glicose"
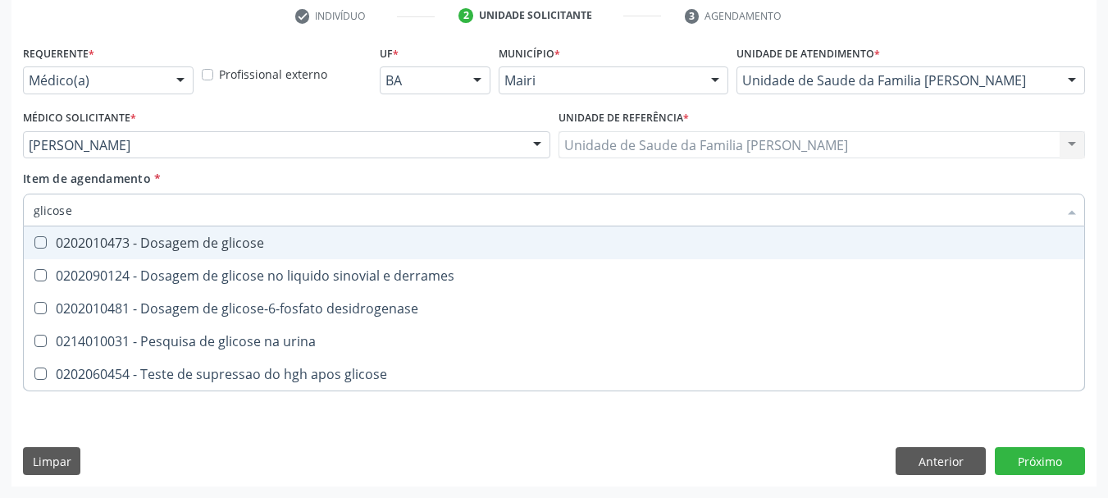
click at [101, 236] on div "0202010473 - Dosagem de glicose" at bounding box center [554, 242] width 1041 height 13
drag, startPoint x: 9, startPoint y: 209, endPoint x: 0, endPoint y: 212, distance: 9.4
click at [0, 212] on div "Acompanhamento Acompanhe a situação das marcações correntes e finalizadas Relat…" at bounding box center [554, 136] width 1108 height 723
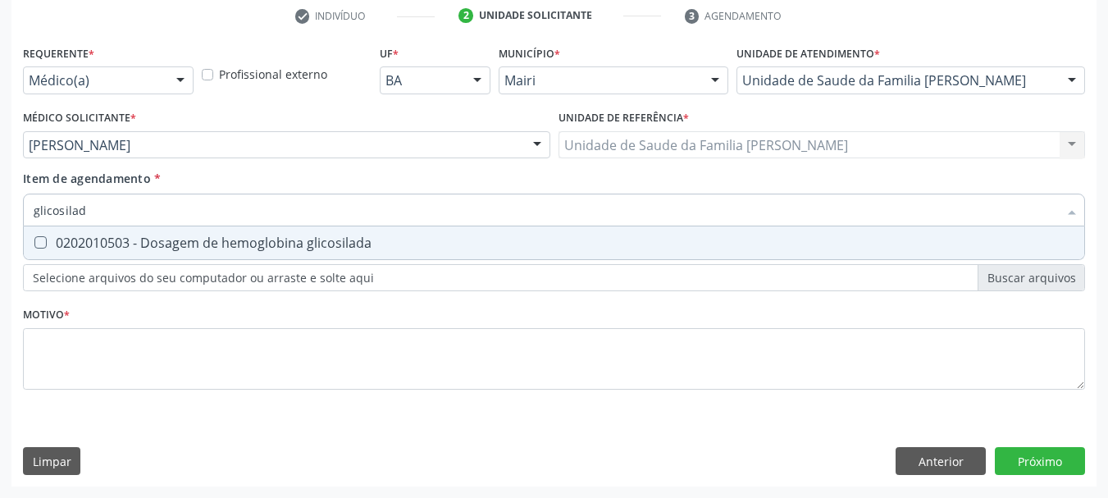
click at [71, 239] on div "0202010503 - Dosagem de hemoglobina glicosilada" at bounding box center [554, 242] width 1041 height 13
drag, startPoint x: 98, startPoint y: 206, endPoint x: 0, endPoint y: 204, distance: 98.5
click at [0, 204] on div "Acompanhamento Acompanhe a situação das marcações correntes e finalizadas Relat…" at bounding box center [554, 136] width 1108 height 723
click at [128, 240] on div "0202020380 - Hemograma completo" at bounding box center [554, 242] width 1041 height 13
drag, startPoint x: 117, startPoint y: 206, endPoint x: 0, endPoint y: 215, distance: 116.9
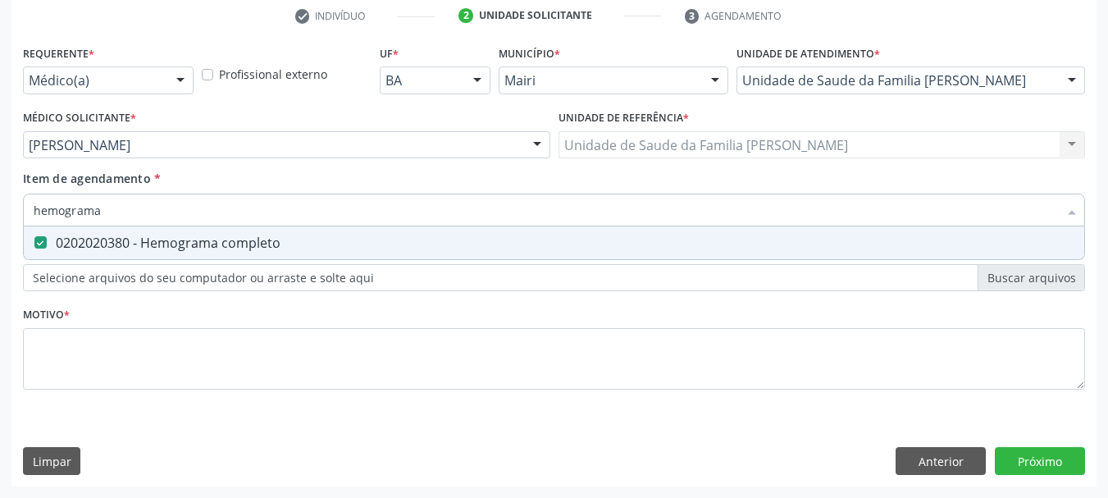
click at [0, 214] on div "Acompanhamento Acompanhe a situação das marcações correntes e finalizadas Relat…" at bounding box center [554, 136] width 1108 height 723
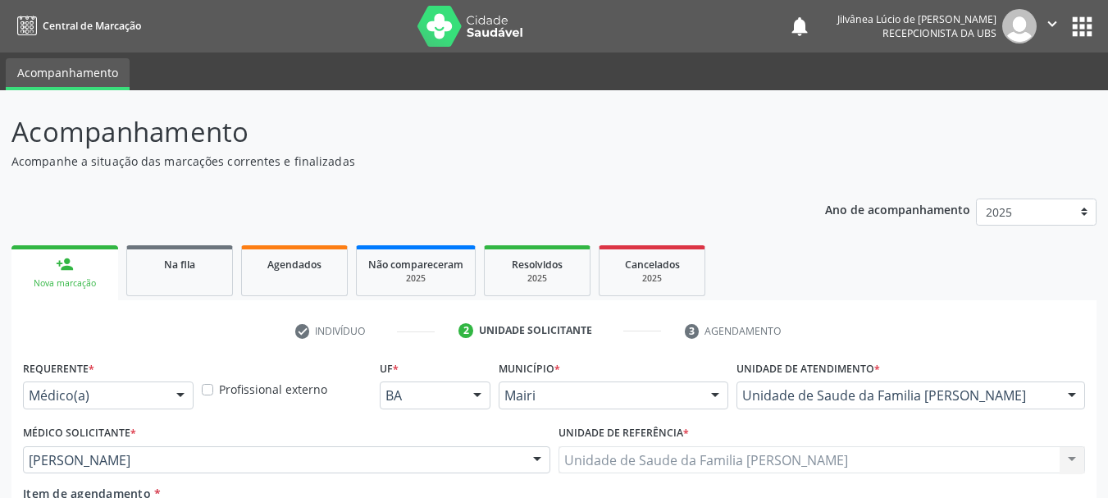
scroll to position [315, 0]
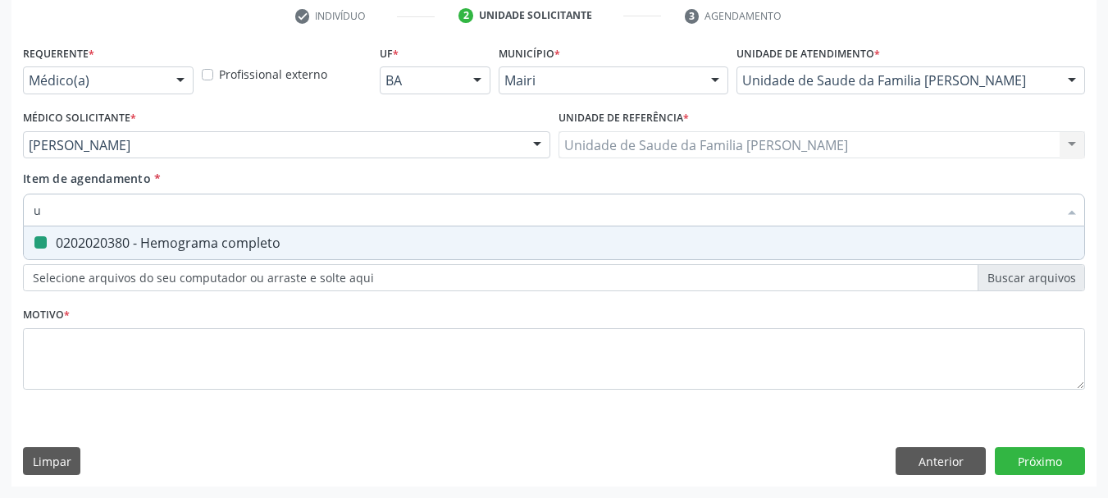
type input "ur"
checkbox completo "false"
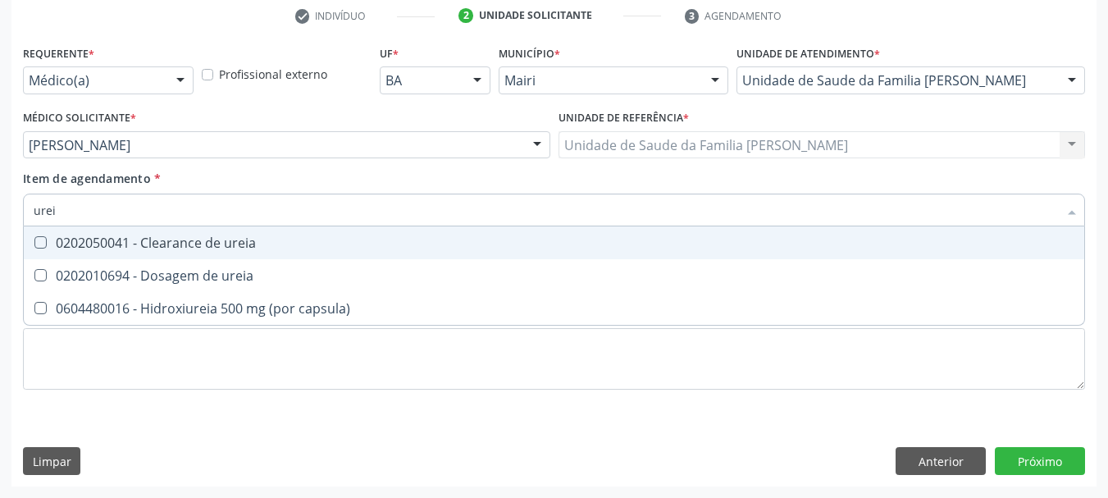
type input "ureia"
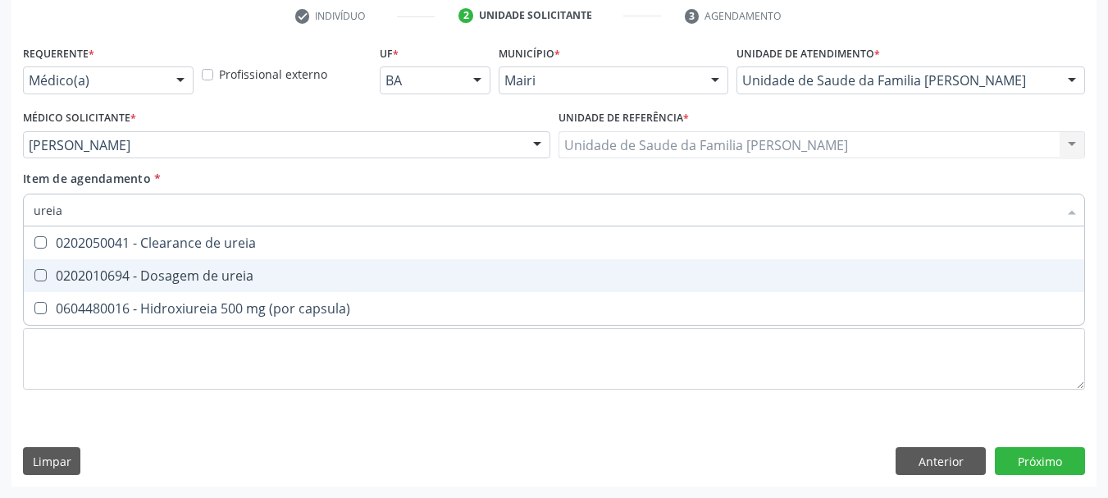
click at [62, 282] on div "0202010694 - Dosagem de ureia" at bounding box center [554, 275] width 1041 height 13
checkbox ureia "true"
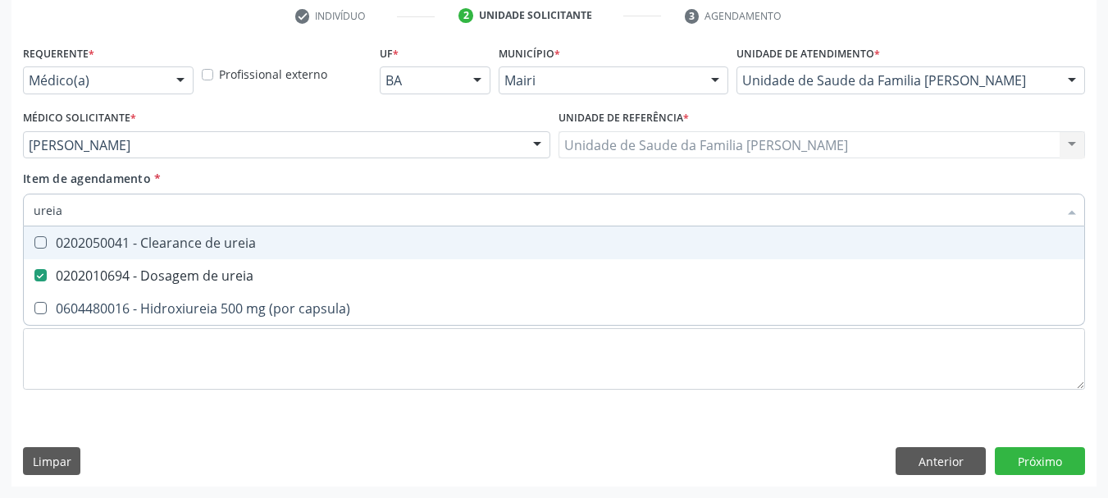
drag, startPoint x: 95, startPoint y: 203, endPoint x: 0, endPoint y: 210, distance: 95.4
click at [0, 210] on div "Acompanhamento Acompanhe a situação das marcações correntes e finalizadas Relat…" at bounding box center [554, 136] width 1108 height 723
type input "t"
checkbox ureia "false"
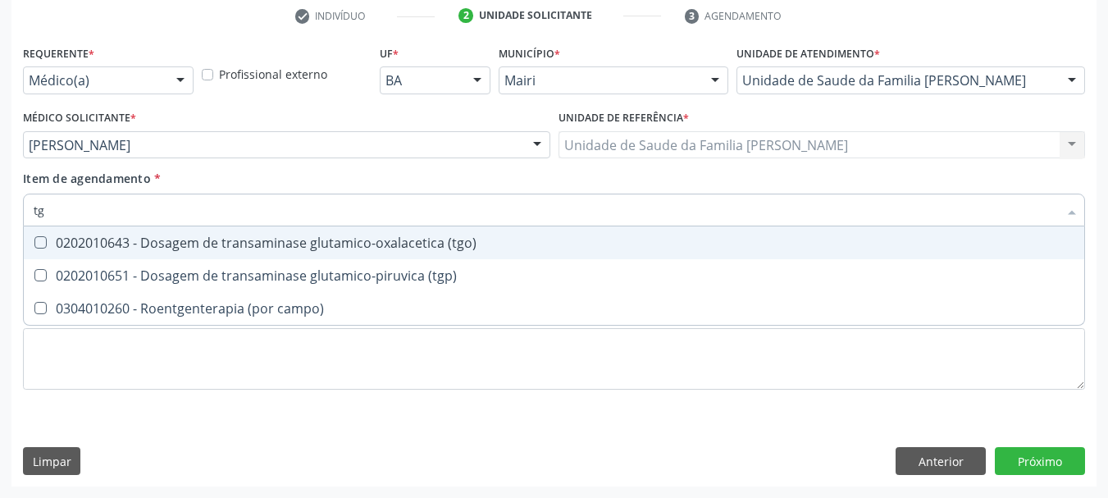
type input "tgo"
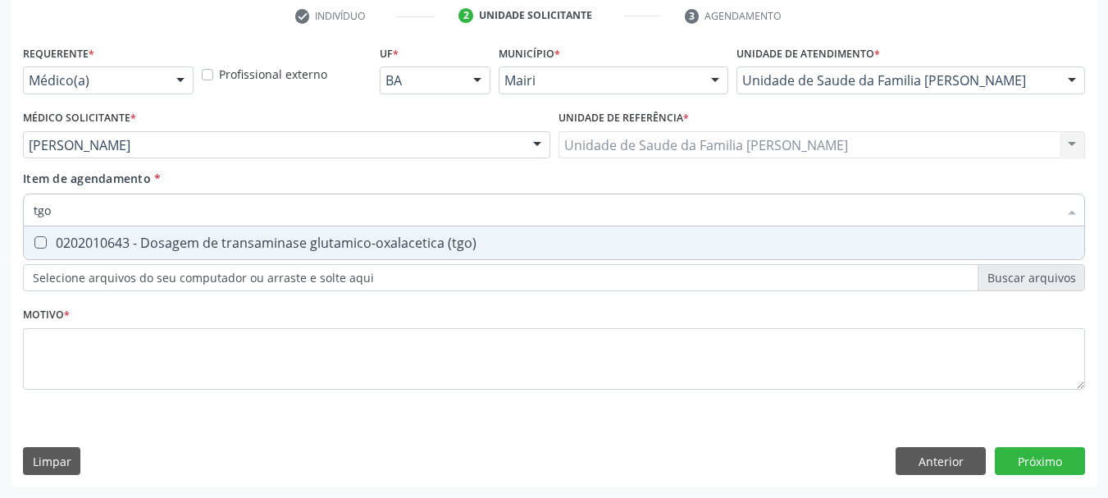
click at [36, 248] on \(tgo\) at bounding box center [40, 242] width 12 height 12
click at [34, 248] on \(tgo\) "checkbox" at bounding box center [29, 242] width 11 height 11
checkbox \(tgo\) "true"
drag, startPoint x: 77, startPoint y: 217, endPoint x: 0, endPoint y: 217, distance: 77.1
click at [0, 219] on div "Acompanhamento Acompanhe a situação das marcações correntes e finalizadas Relat…" at bounding box center [554, 136] width 1108 height 723
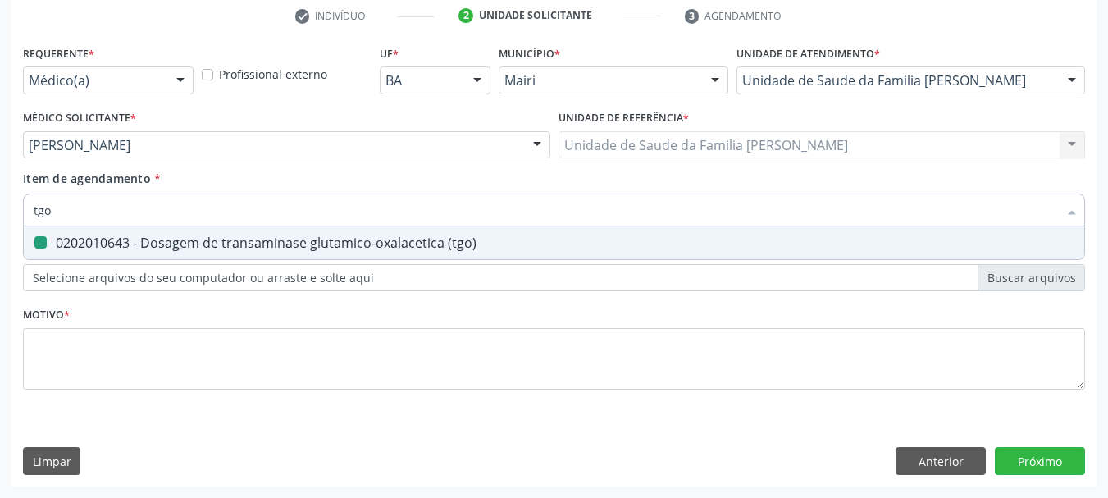
type input "t"
checkbox \(tgo\) "false"
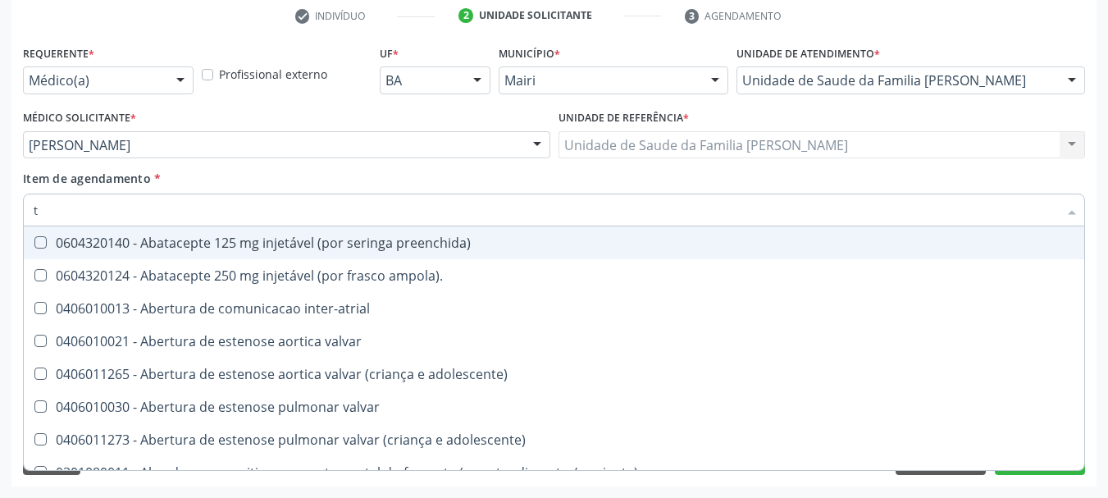
type input "tg"
checkbox preenchida\) "true"
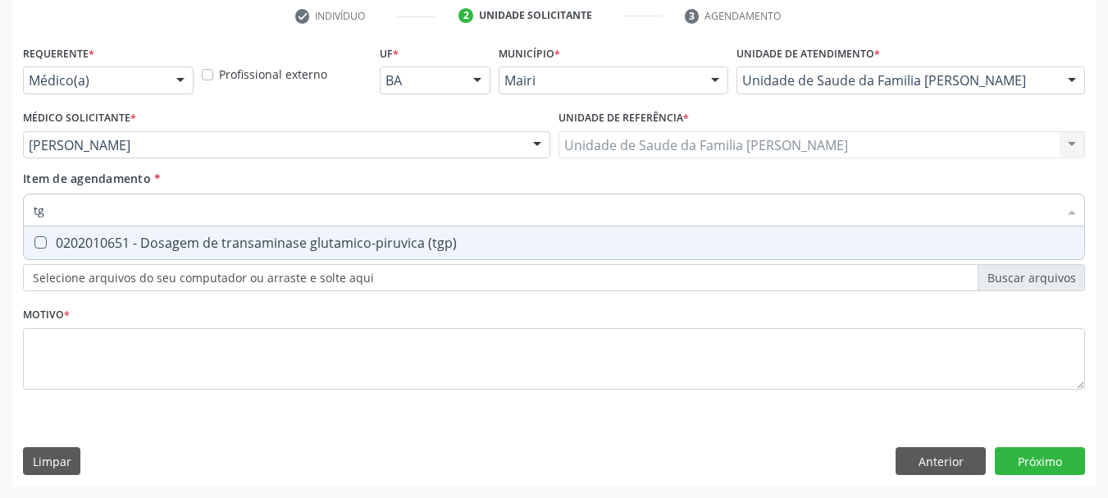
type input "tgp"
click at [124, 244] on div "0202010651 - Dosagem de transaminase glutamico-piruvica (tgp)" at bounding box center [554, 242] width 1041 height 13
checkbox \(tgp\) "true"
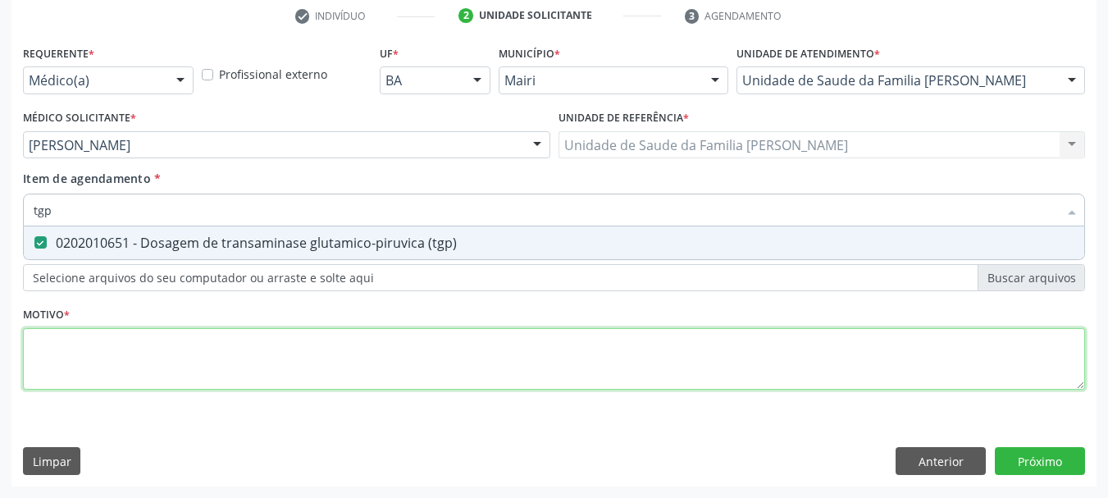
click at [157, 353] on div "Requerente * Médico(a) Médico(a) Enfermeiro(a) Paciente Nenhum resultado encont…" at bounding box center [554, 227] width 1062 height 372
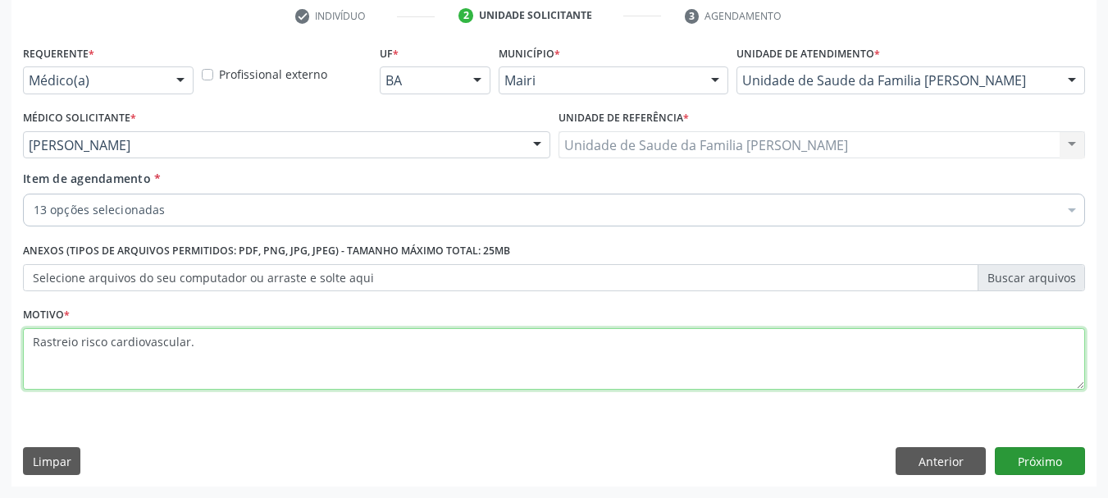
type textarea "Rastreio risco cardiovascular."
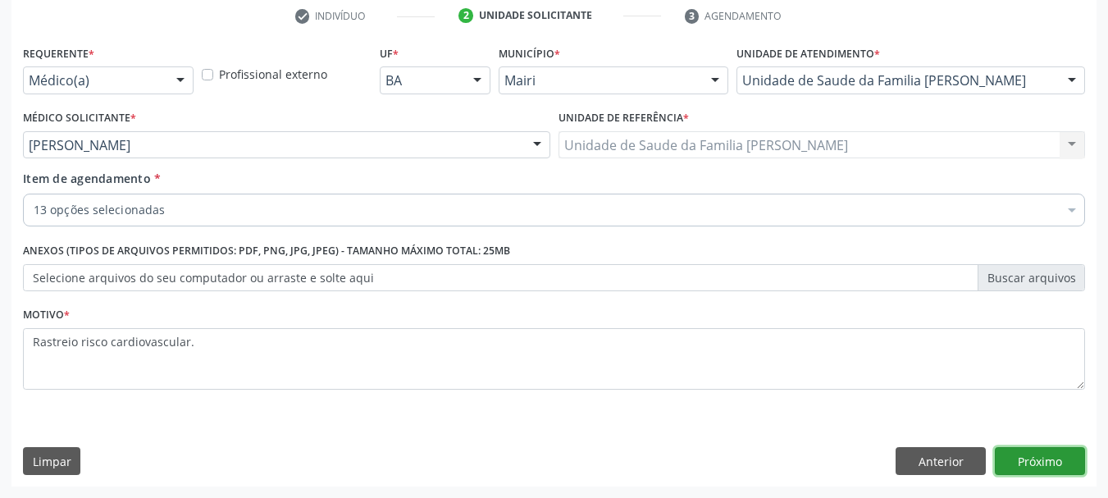
click at [1021, 461] on button "Próximo" at bounding box center [1040, 461] width 90 height 28
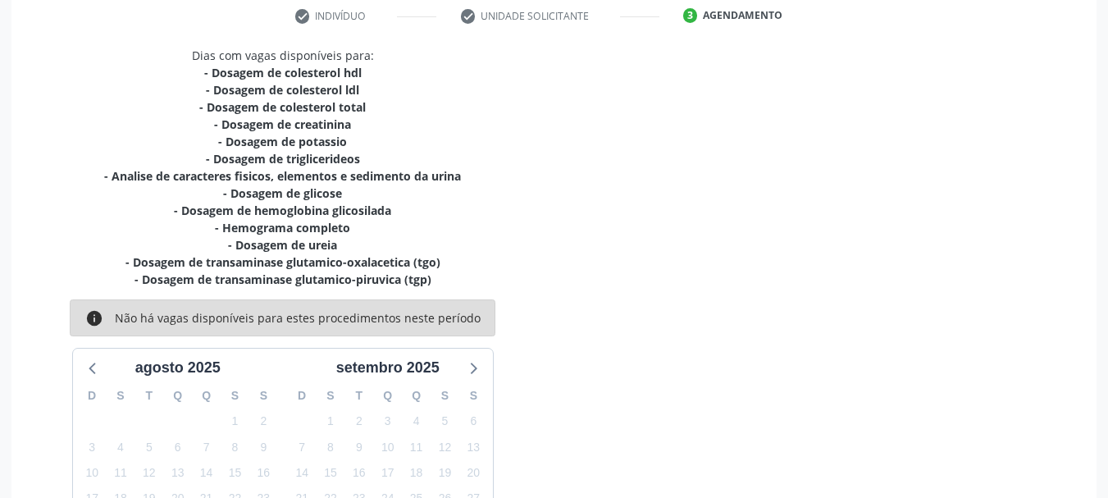
scroll to position [471, 0]
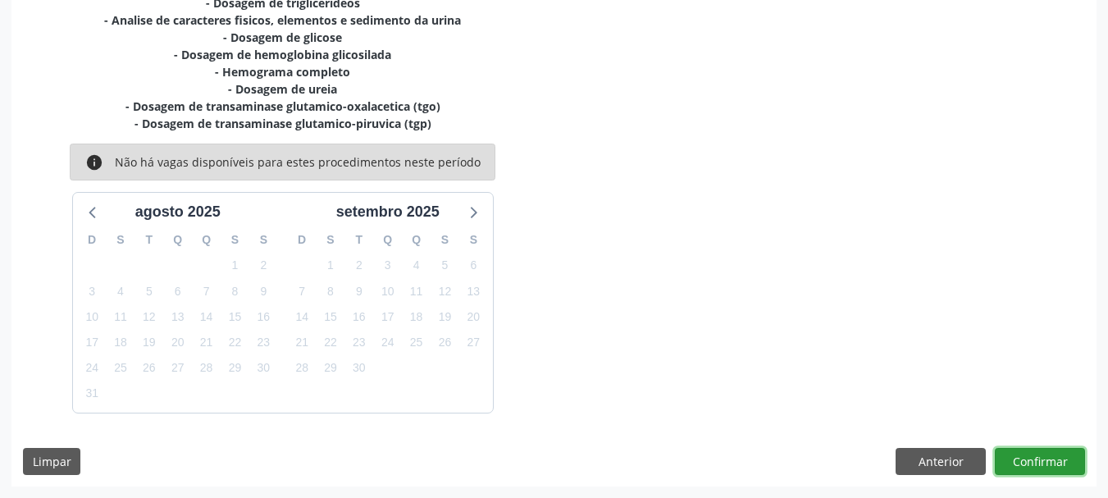
click at [1045, 461] on button "Confirmar" at bounding box center [1040, 462] width 90 height 28
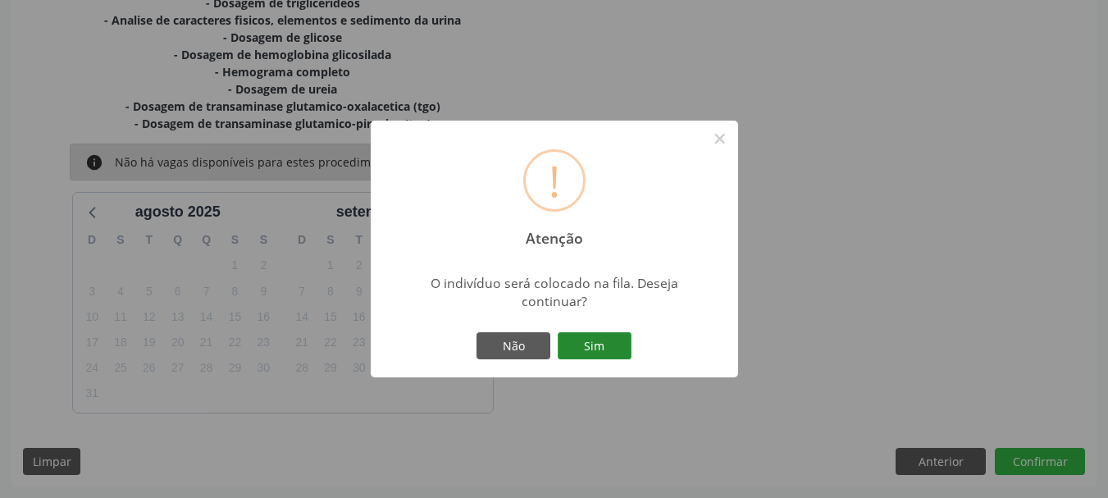
click at [593, 358] on button "Sim" at bounding box center [595, 346] width 74 height 28
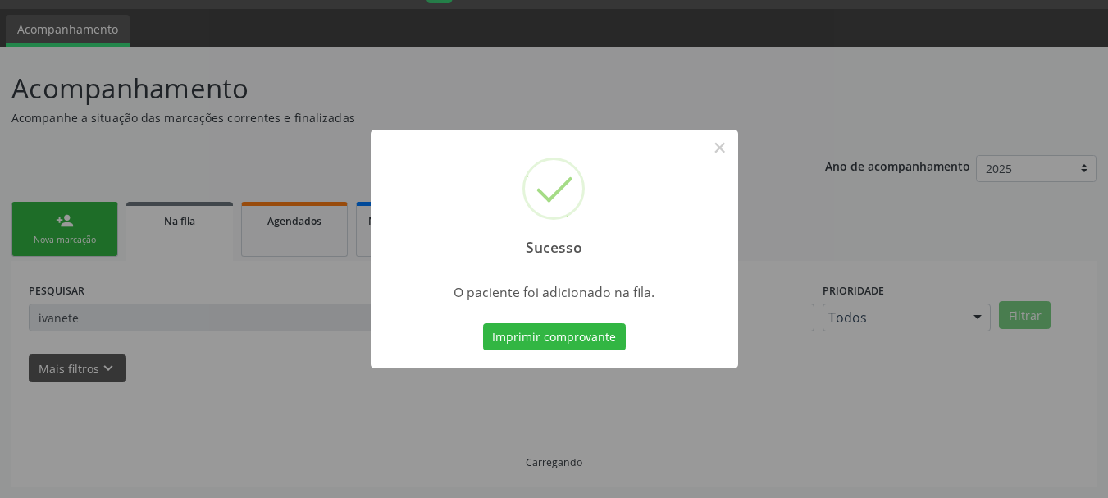
scroll to position [43, 0]
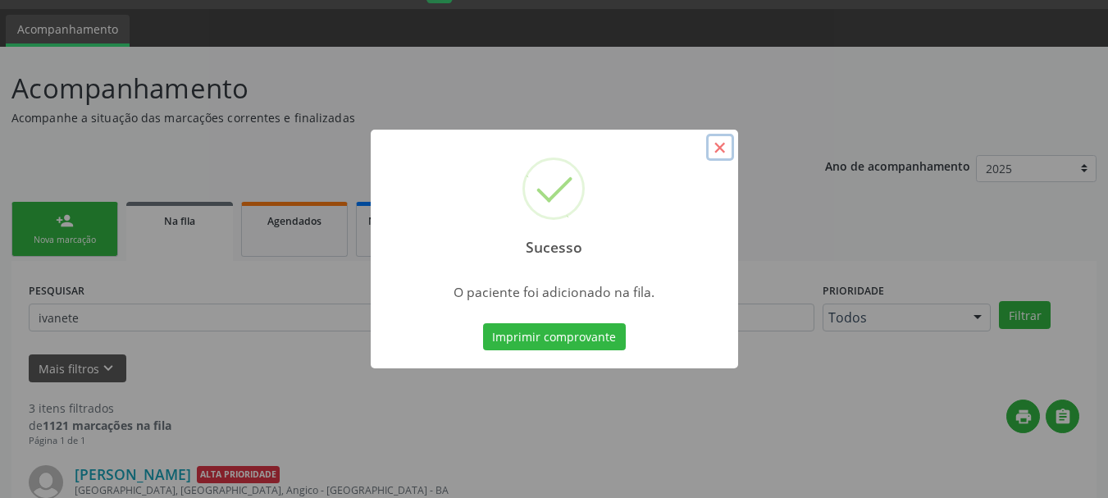
click at [722, 154] on button "×" at bounding box center [720, 148] width 28 height 28
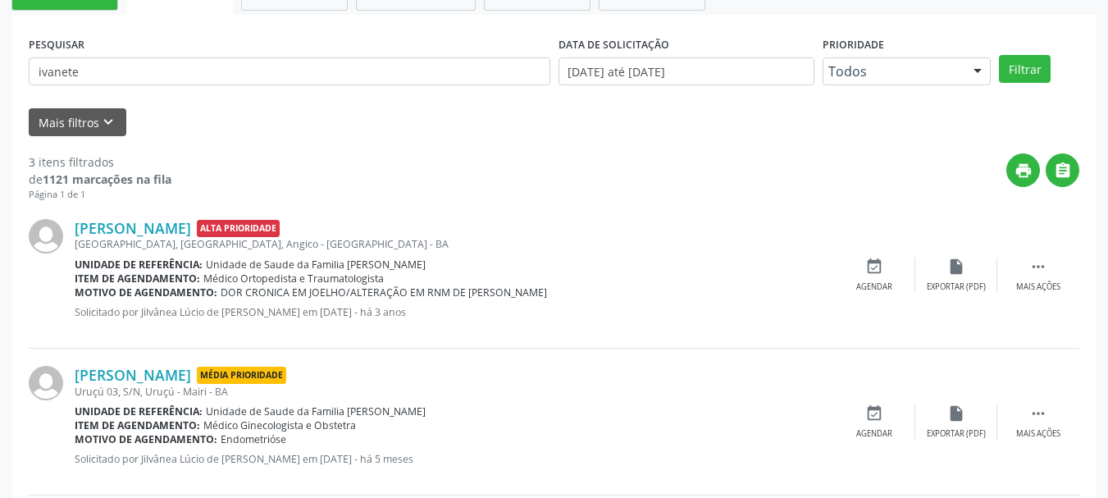
scroll to position [208, 0]
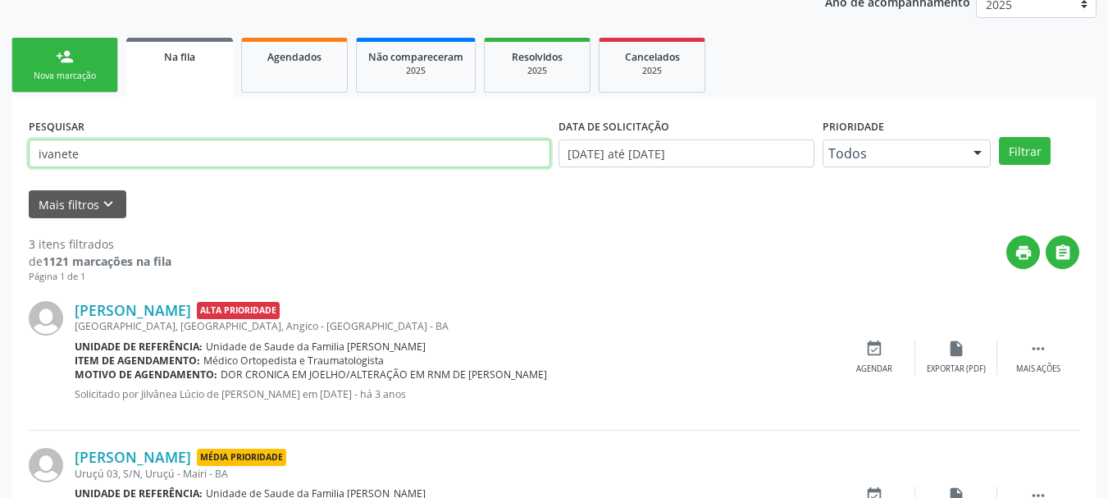
drag, startPoint x: 115, startPoint y: 161, endPoint x: 0, endPoint y: 188, distance: 118.0
click at [0, 188] on div "Acompanhamento Acompanhe a situação das marcações correntes e finalizadas Relat…" at bounding box center [554, 318] width 1108 height 870
type input "[PERSON_NAME]"
click at [999, 137] on button "Filtrar" at bounding box center [1025, 151] width 52 height 28
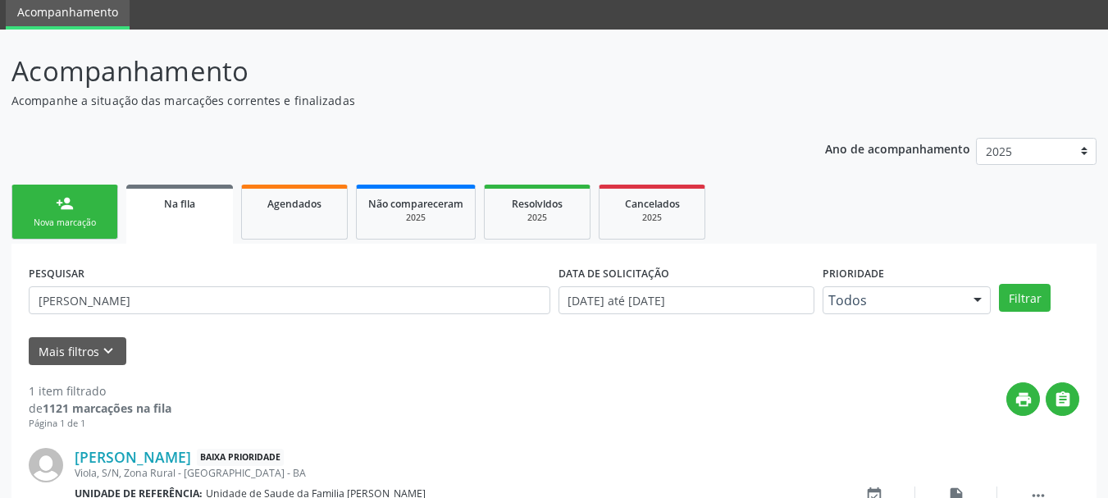
scroll to position [168, 0]
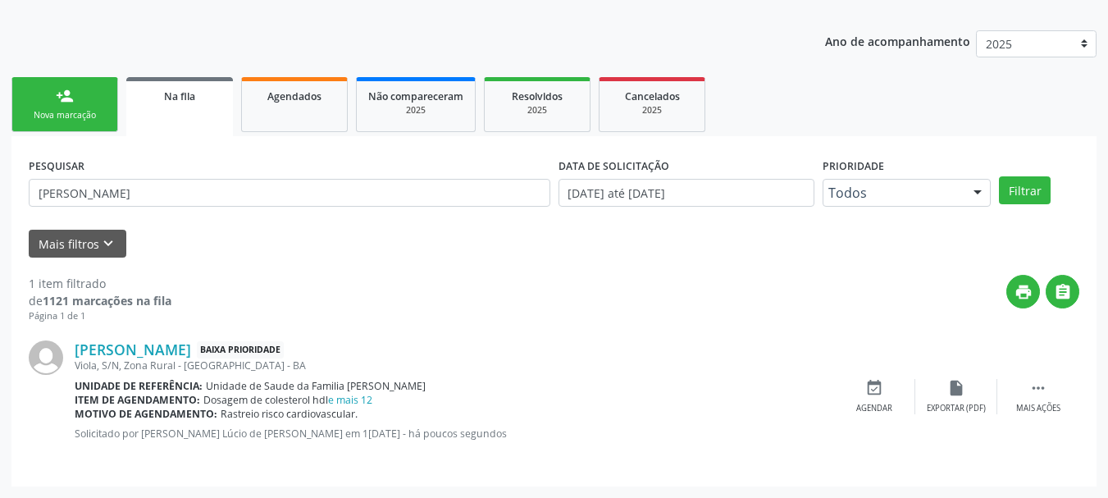
click at [77, 98] on link "person_add Nova marcação" at bounding box center [64, 104] width 107 height 55
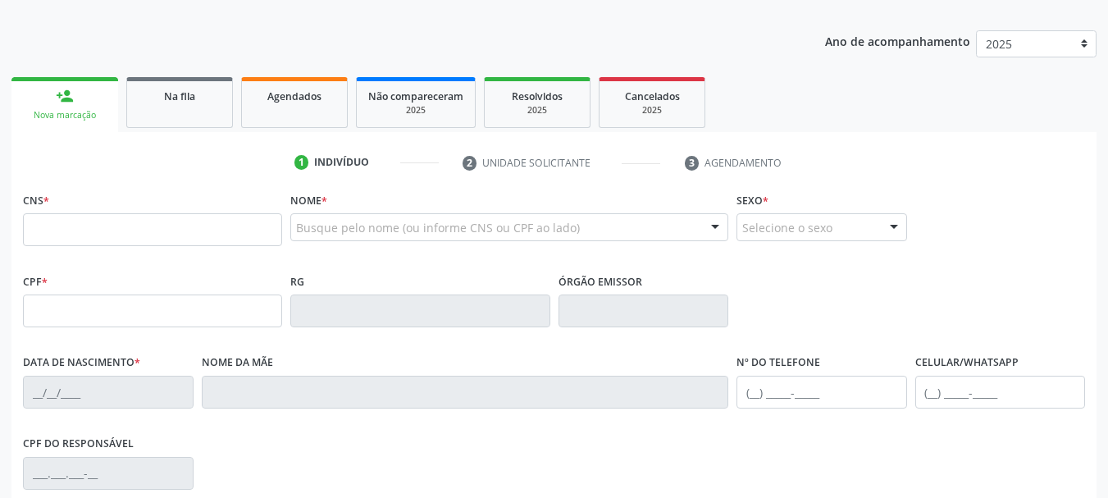
click at [331, 238] on div "Busque pelo nome (ou informe CNS ou CPF ao lado)" at bounding box center [509, 227] width 438 height 28
click at [344, 231] on input "text" at bounding box center [495, 235] width 399 height 33
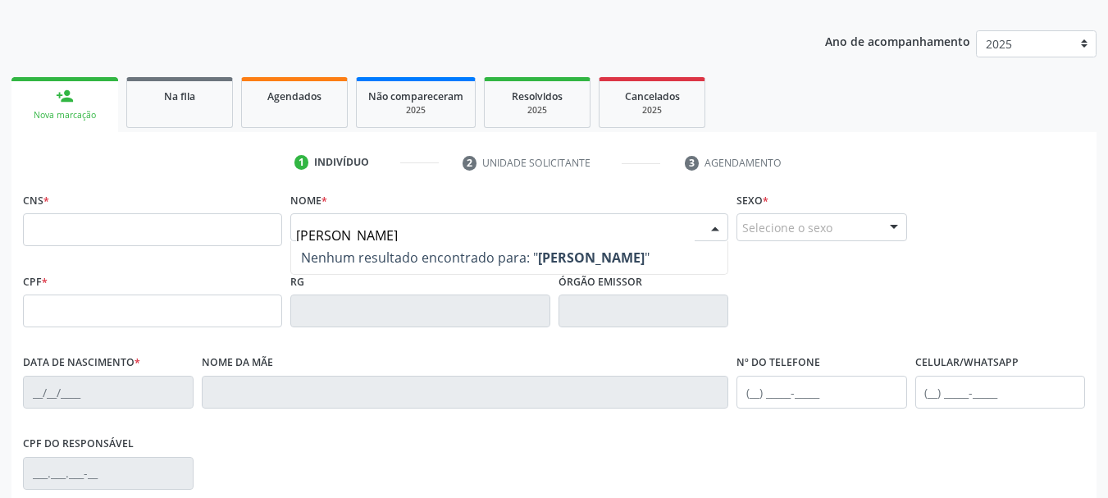
type input "renerio alves cerqueir"
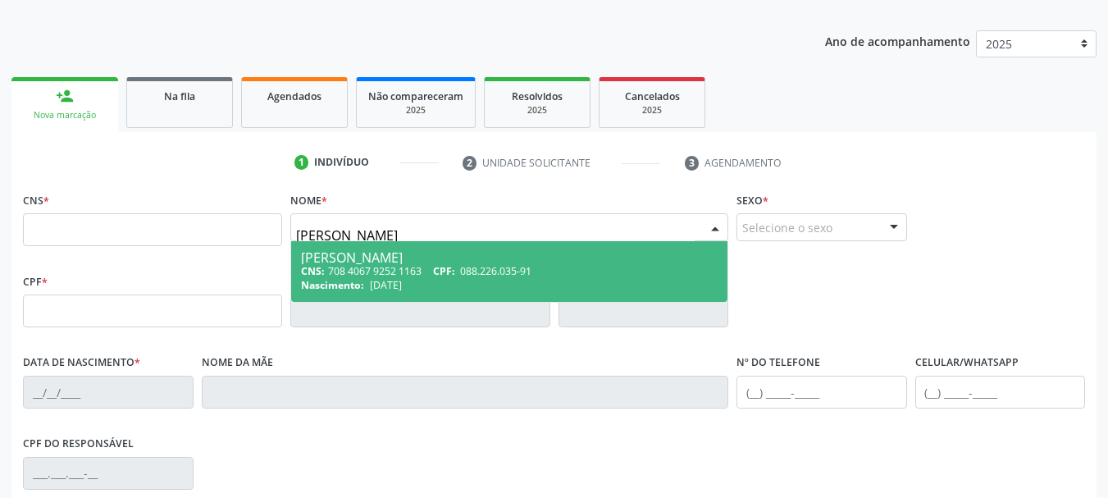
click at [393, 276] on div "CNS: 708 4067 9252 1163 CPF: 088.226.035-91" at bounding box center [509, 271] width 417 height 14
type input "708 4067 9252 1163"
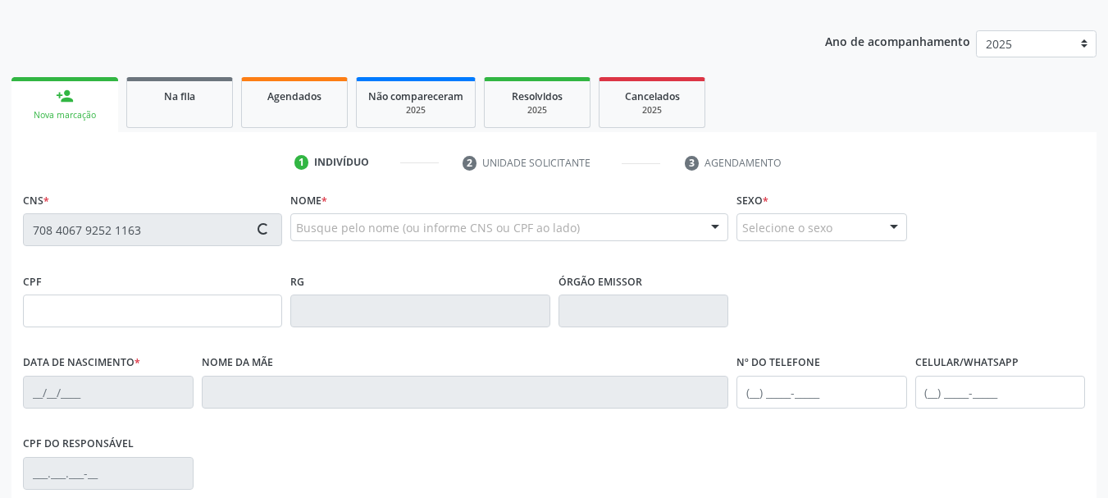
type input "088.226.035-91"
type input "10/01/1947"
type input "Josefa Cerqueira da Silva"
type input "(74) 99800-0610"
type input "12"
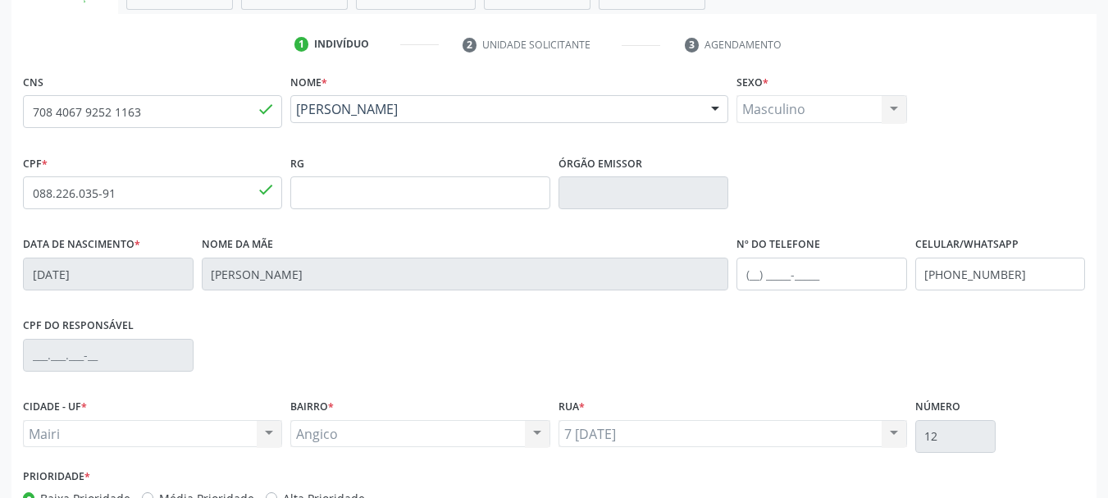
scroll to position [391, 0]
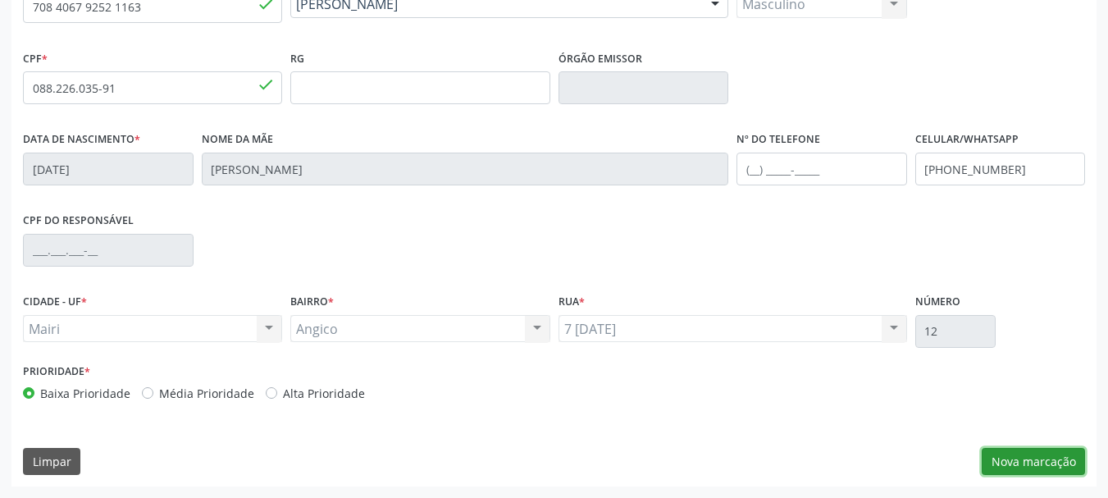
click at [1025, 452] on button "Nova marcação" at bounding box center [1033, 462] width 103 height 28
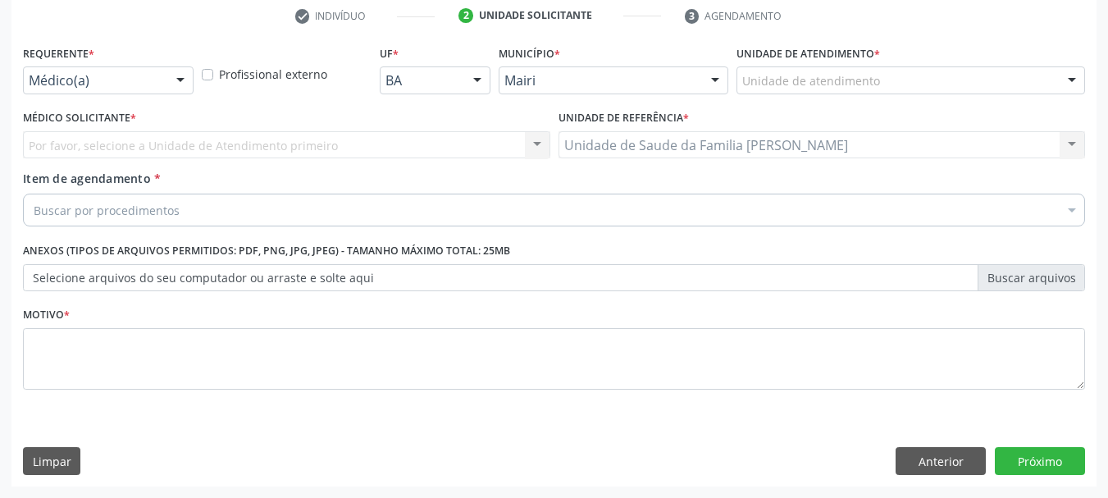
scroll to position [315, 0]
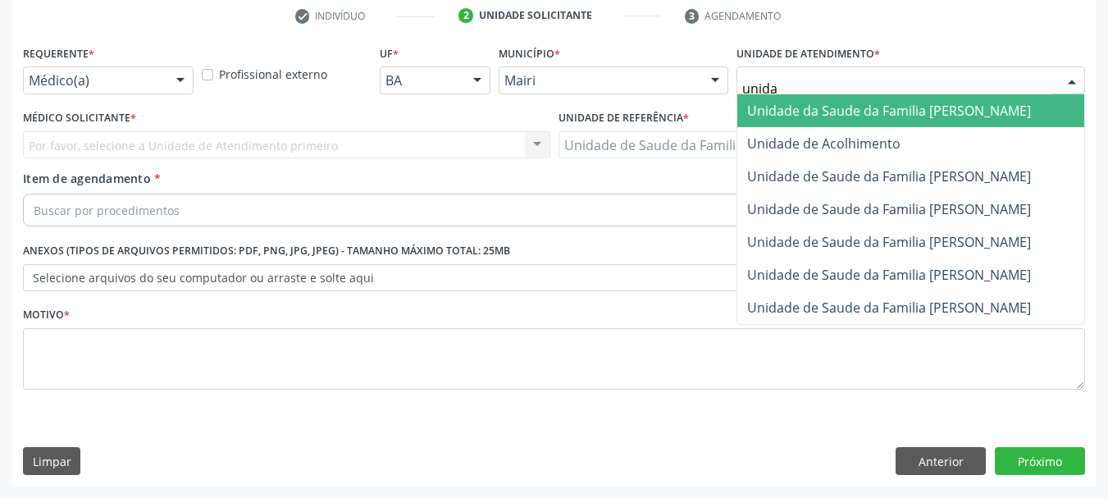
type input "unidad"
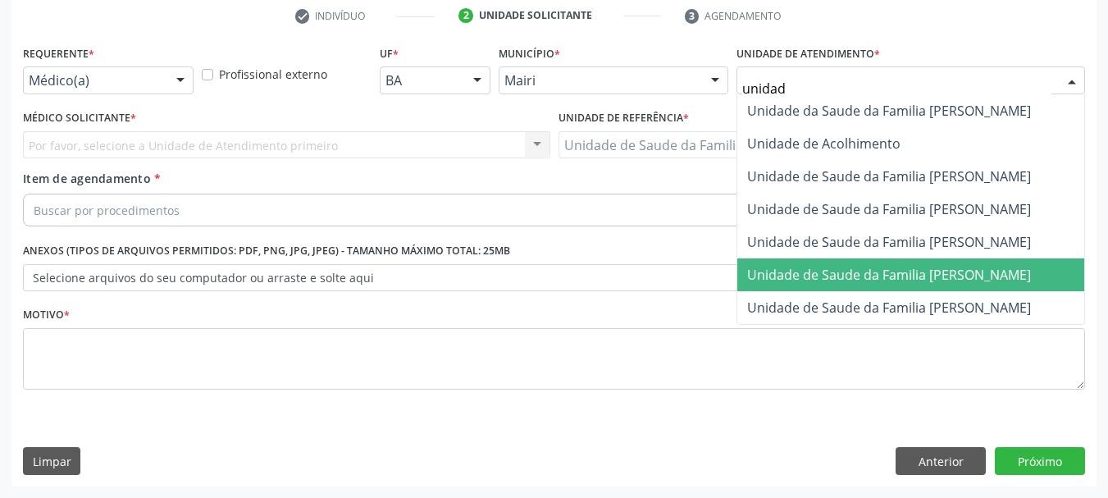
click at [937, 282] on span "Unidade de Saude da Familia [PERSON_NAME]" at bounding box center [889, 275] width 284 height 18
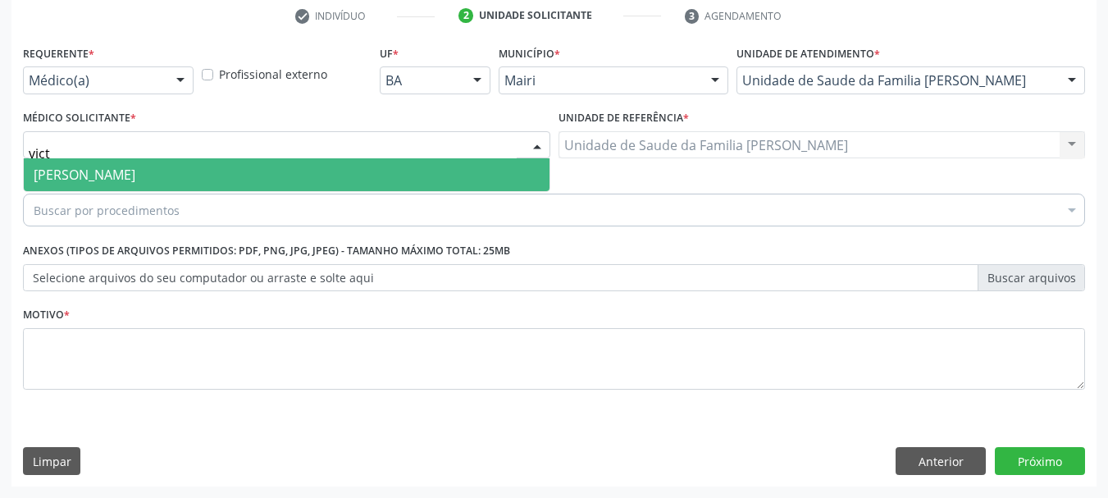
type input "victo"
click at [119, 167] on span "[PERSON_NAME]" at bounding box center [85, 175] width 102 height 18
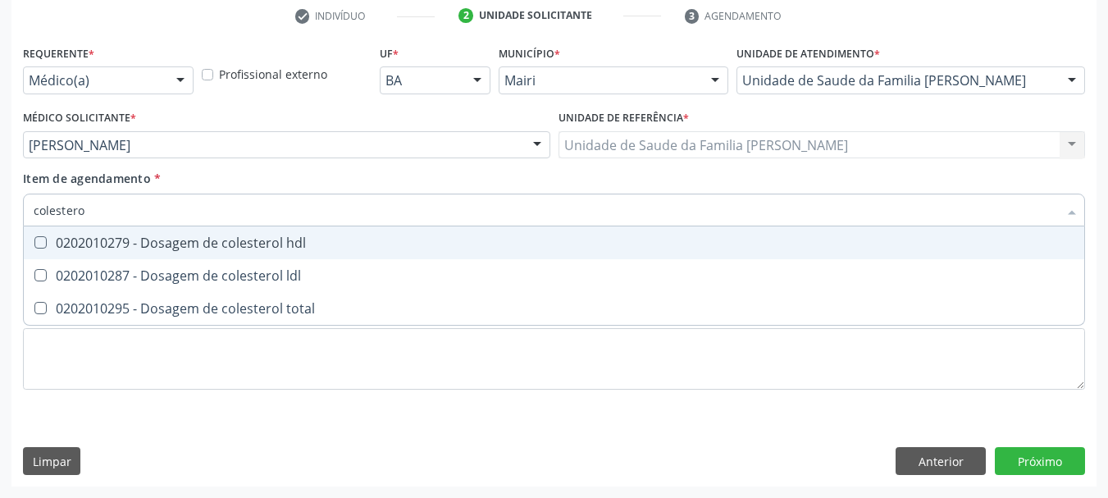
type input "colesterol"
click at [180, 239] on div "0202010279 - Dosagem de colesterol hdl" at bounding box center [554, 242] width 1041 height 13
checkbox hdl "true"
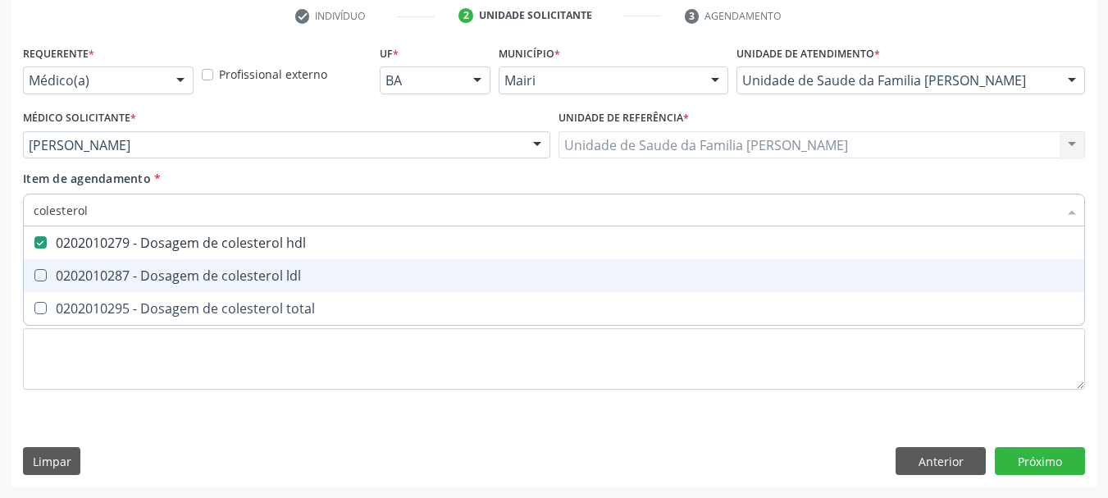
click at [190, 282] on div "0202010287 - Dosagem de colesterol ldl" at bounding box center [554, 275] width 1041 height 13
checkbox ldl "true"
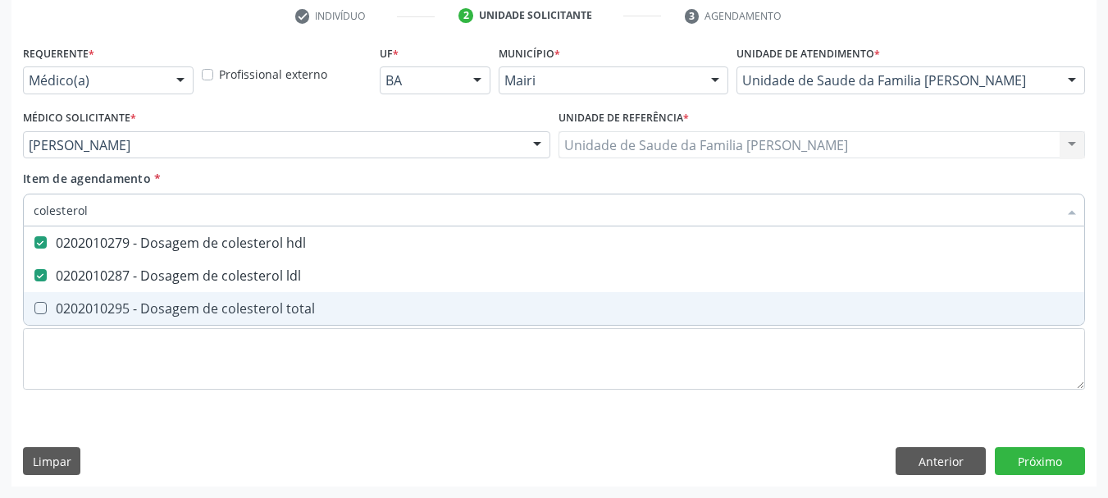
click at [199, 297] on span "0202010295 - Dosagem de colesterol total" at bounding box center [554, 308] width 1061 height 33
checkbox total "true"
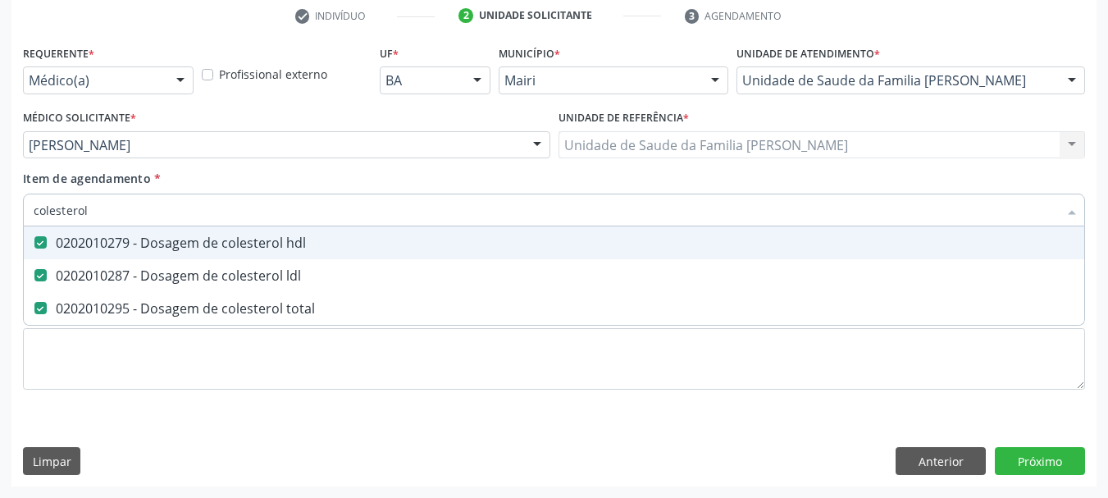
drag, startPoint x: 109, startPoint y: 208, endPoint x: 2, endPoint y: 210, distance: 107.5
click at [2, 210] on div "Acompanhamento Acompanhe a situação das marcações correntes e finalizadas Relat…" at bounding box center [554, 136] width 1108 height 723
type input "cr"
checkbox hdl "false"
checkbox ldl "false"
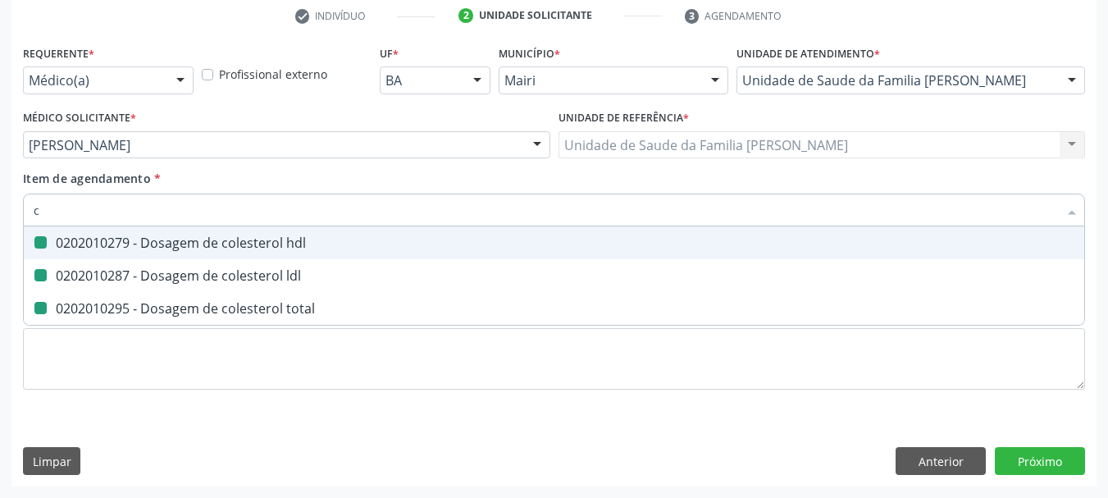
checkbox total "false"
type input "creatinin"
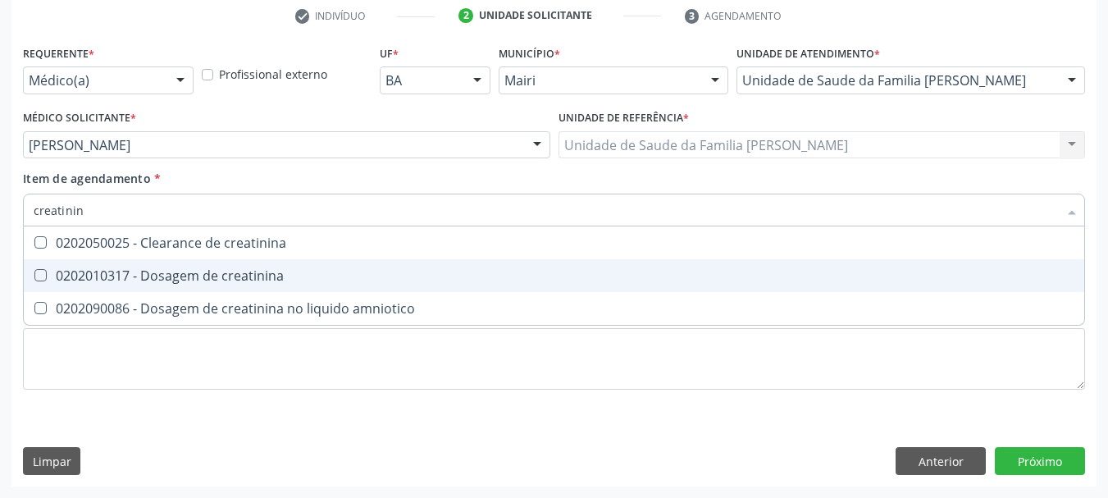
click at [153, 278] on div "0202010317 - Dosagem de creatinina" at bounding box center [554, 275] width 1041 height 13
checkbox creatinina "true"
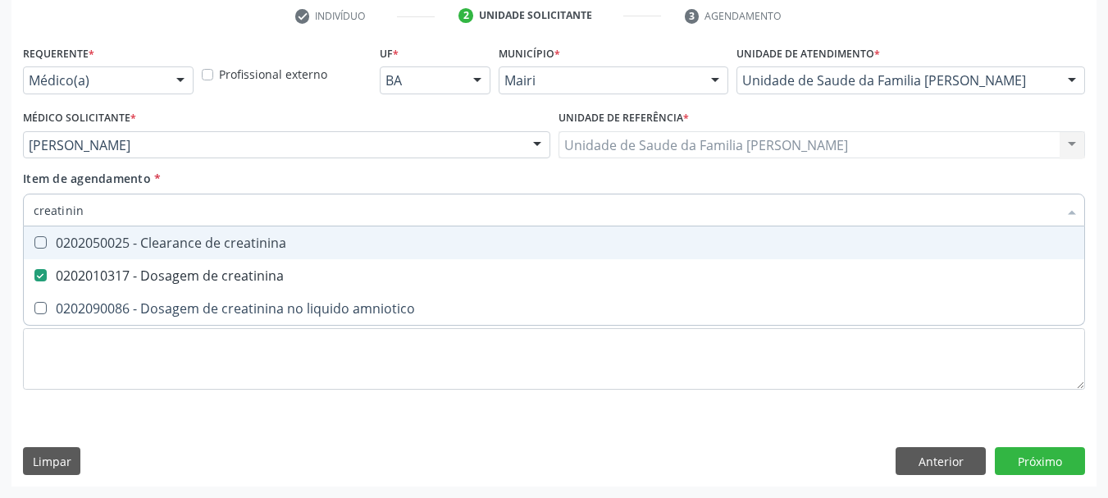
drag, startPoint x: 87, startPoint y: 216, endPoint x: 0, endPoint y: 220, distance: 87.1
click at [0, 220] on div "Acompanhamento Acompanhe a situação das marcações correntes e finalizadas Relat…" at bounding box center [554, 136] width 1108 height 723
type input "po"
checkbox creatinina "false"
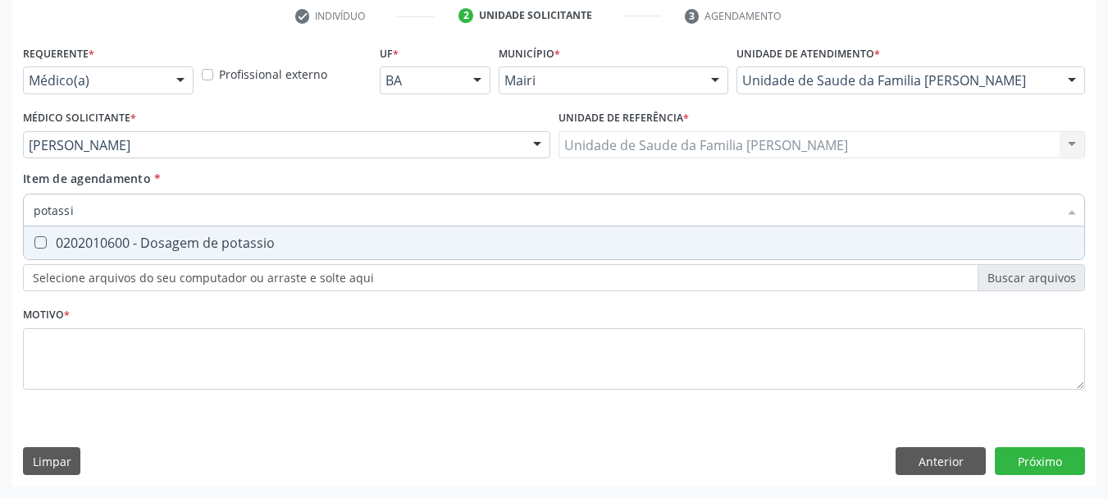
type input "potassio"
click at [76, 249] on div "0202010600 - Dosagem de potassio" at bounding box center [554, 242] width 1041 height 13
checkbox potassio "true"
drag, startPoint x: 89, startPoint y: 211, endPoint x: 0, endPoint y: 225, distance: 90.5
click at [3, 225] on div "Acompanhamento Acompanhe a situação das marcações correntes e finalizadas Relat…" at bounding box center [554, 136] width 1108 height 723
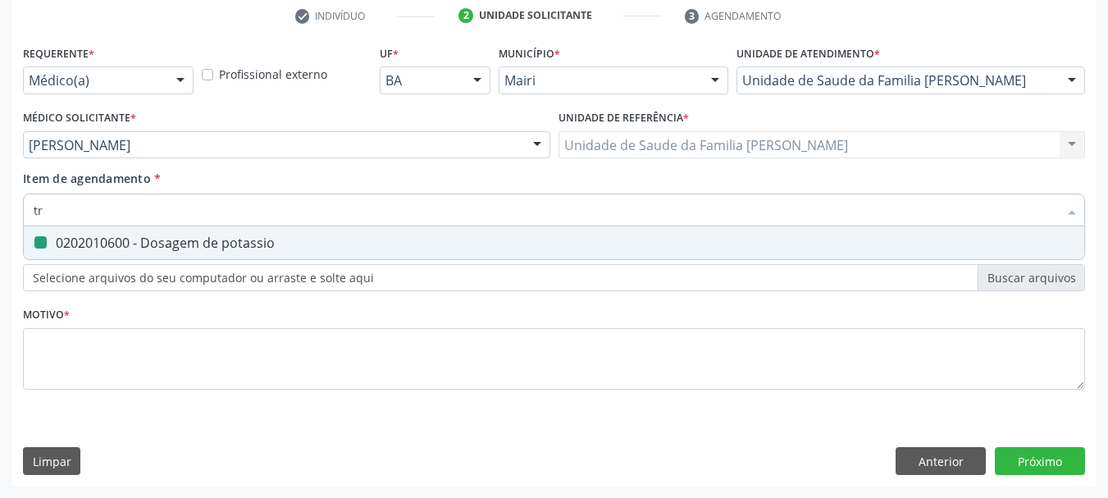
type input "tri"
checkbox potassio "false"
type input "triglicerideos"
click at [68, 245] on div "0202010678 - Dosagem de triglicerideos" at bounding box center [554, 242] width 1041 height 13
checkbox triglicerideos "true"
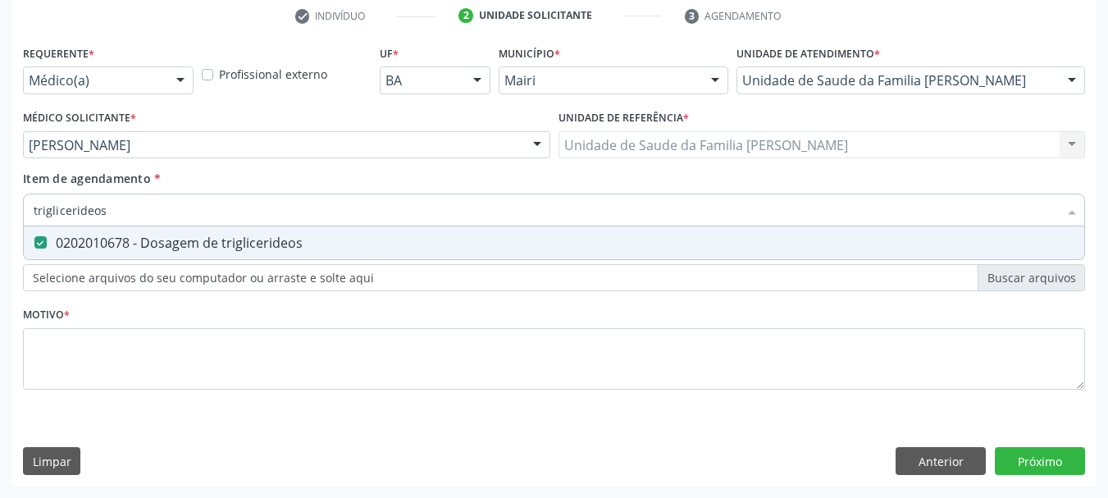
drag, startPoint x: 134, startPoint y: 211, endPoint x: 0, endPoint y: 202, distance: 134.0
click at [0, 202] on div "Acompanhamento Acompanhe a situação das marcações correntes e finalizadas Relat…" at bounding box center [554, 136] width 1108 height 723
type input "uri"
checkbox triglicerideos "false"
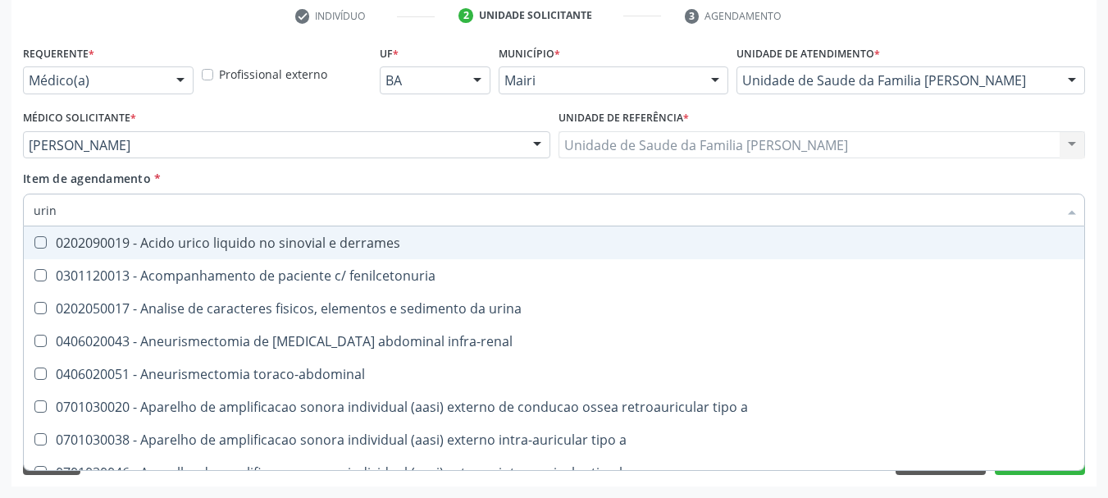
type input "urina"
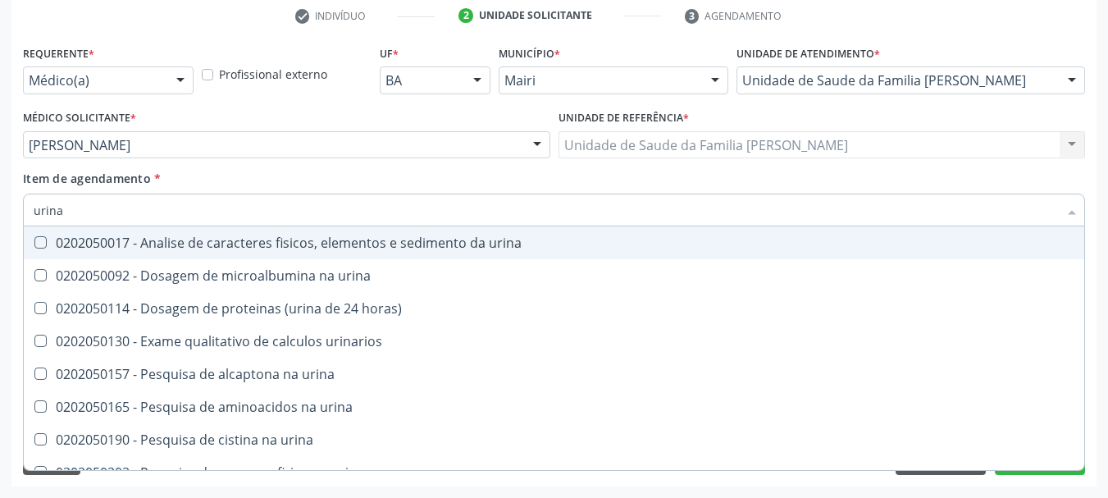
click at [61, 240] on div "0202050017 - Analise de caracteres fisicos, elementos e sedimento da urina" at bounding box center [554, 242] width 1041 height 13
checkbox urina "true"
drag, startPoint x: 77, startPoint y: 208, endPoint x: 0, endPoint y: 218, distance: 77.7
click at [0, 218] on div "Acompanhamento Acompanhe a situação das marcações correntes e finalizadas Relat…" at bounding box center [554, 136] width 1108 height 723
type input "gl"
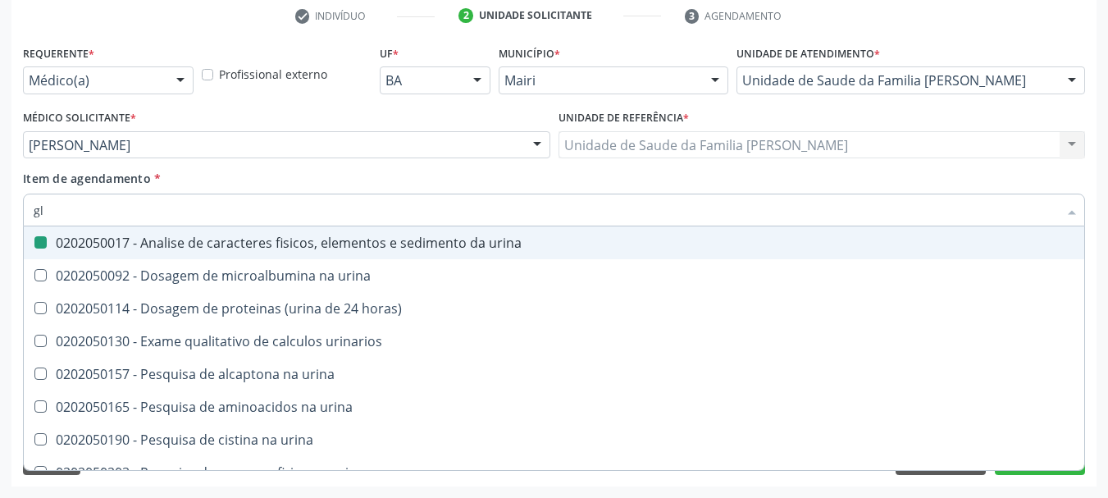
checkbox urina "false"
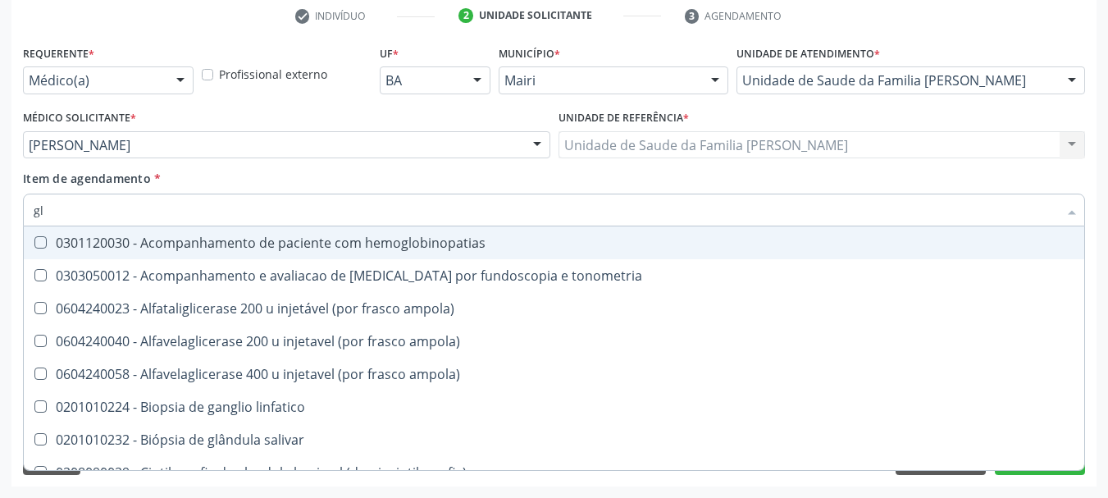
type input "gli"
checkbox globular "true"
type input "glic"
checkbox \(confirmatorio\) "true"
checkbox globular "false"
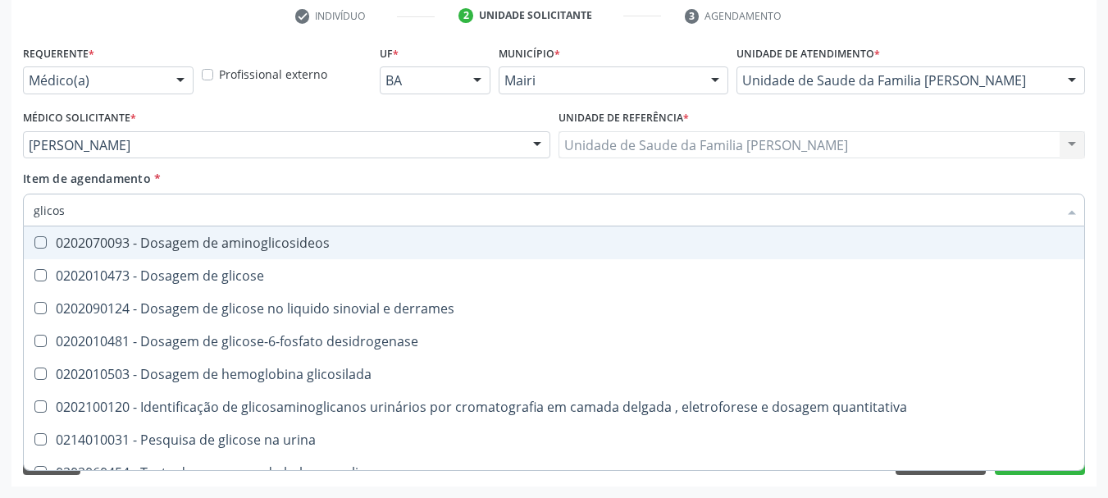
type input "glicose"
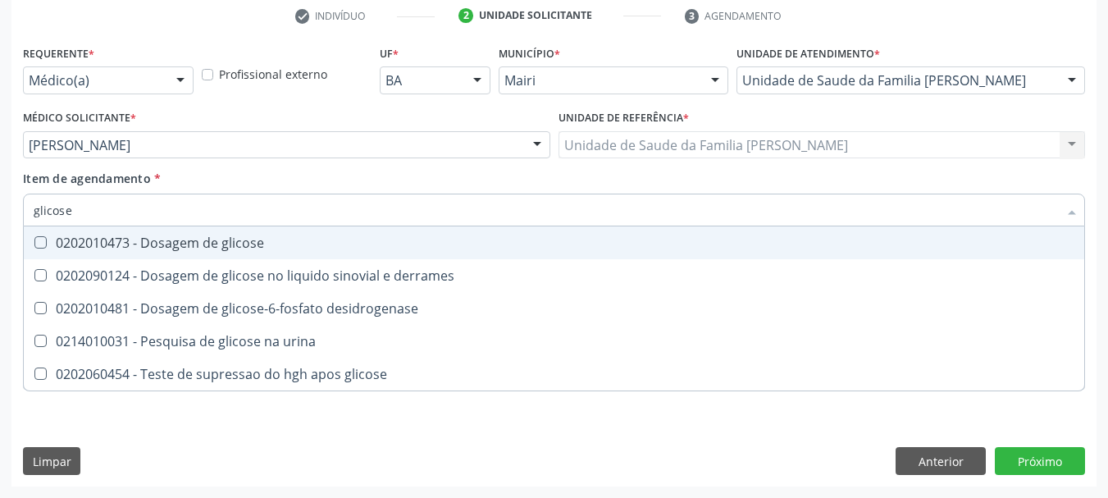
click at [44, 232] on span "0202010473 - Dosagem de glicose" at bounding box center [554, 242] width 1061 height 33
checkbox glicose "true"
drag, startPoint x: 80, startPoint y: 205, endPoint x: 0, endPoint y: 218, distance: 80.7
click at [0, 218] on div "Acompanhamento Acompanhe a situação das marcações correntes e finalizadas Relat…" at bounding box center [554, 136] width 1108 height 723
type input "gl"
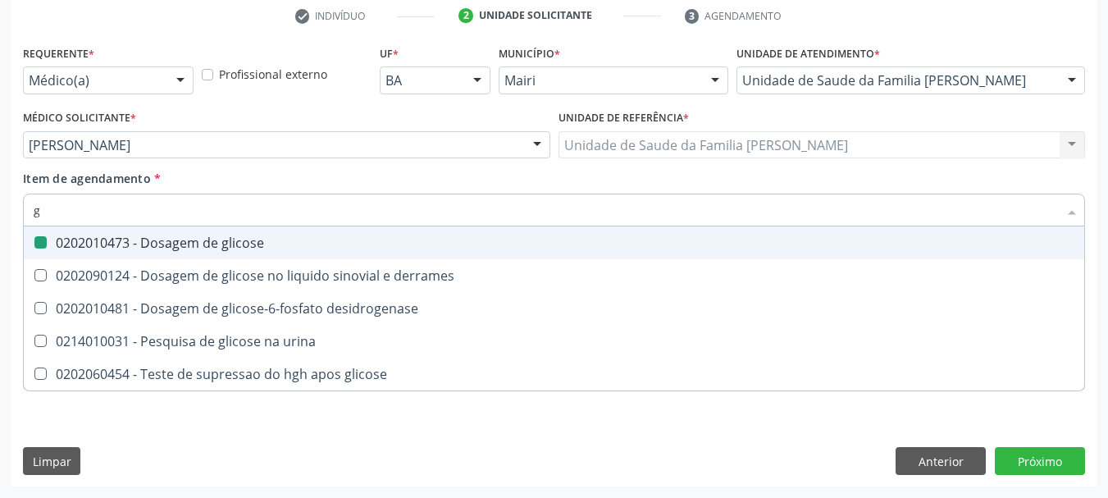
checkbox glicose "false"
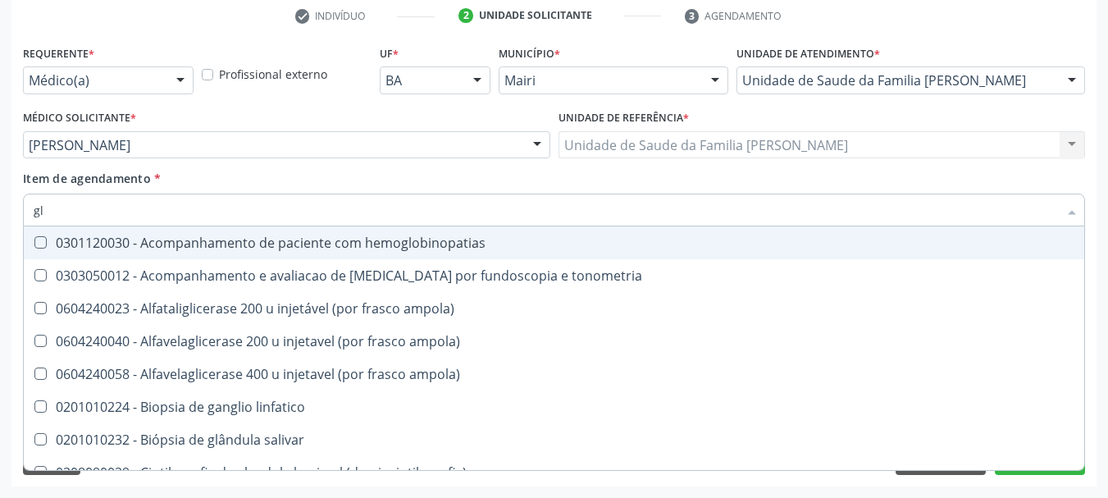
type input "gli"
checkbox campimetria\) "true"
checkbox globular "true"
type input "glic"
checkbox glenoidal "true"
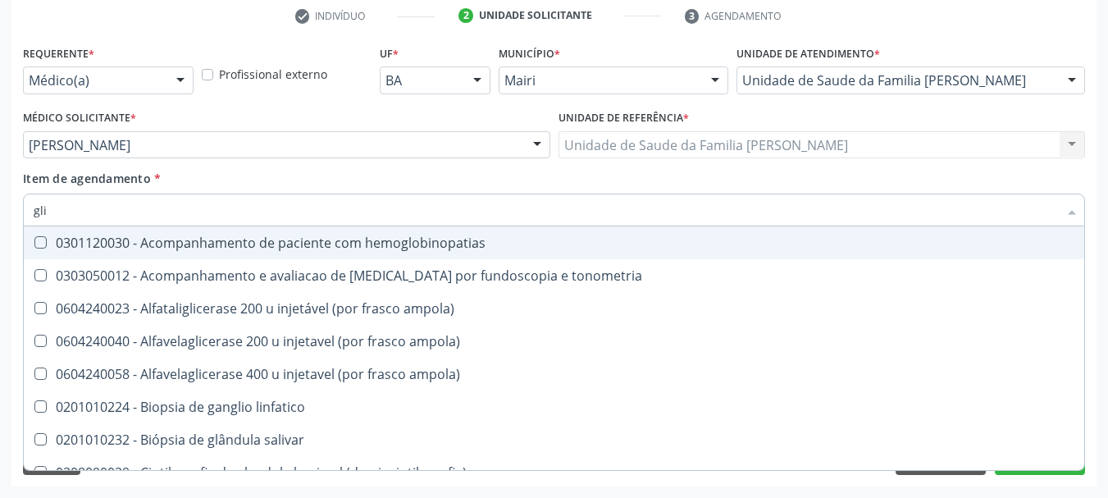
checkbox campimetria\) "false"
checkbox \(confirmatorio\) "true"
checkbox globular "false"
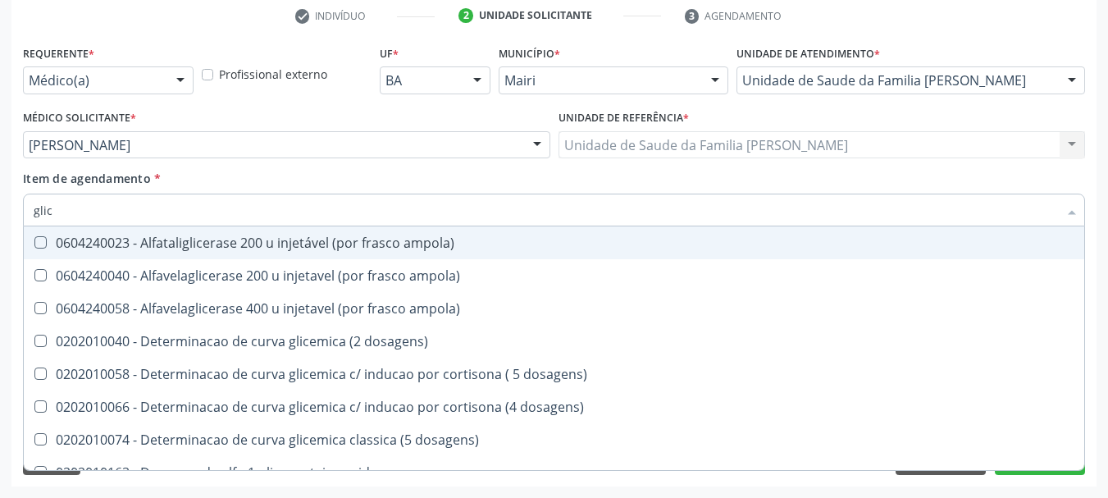
type input "glico"
checkbox ampola\) "true"
type input "glicos"
checkbox ampola\) "true"
checkbox ampola\) "false"
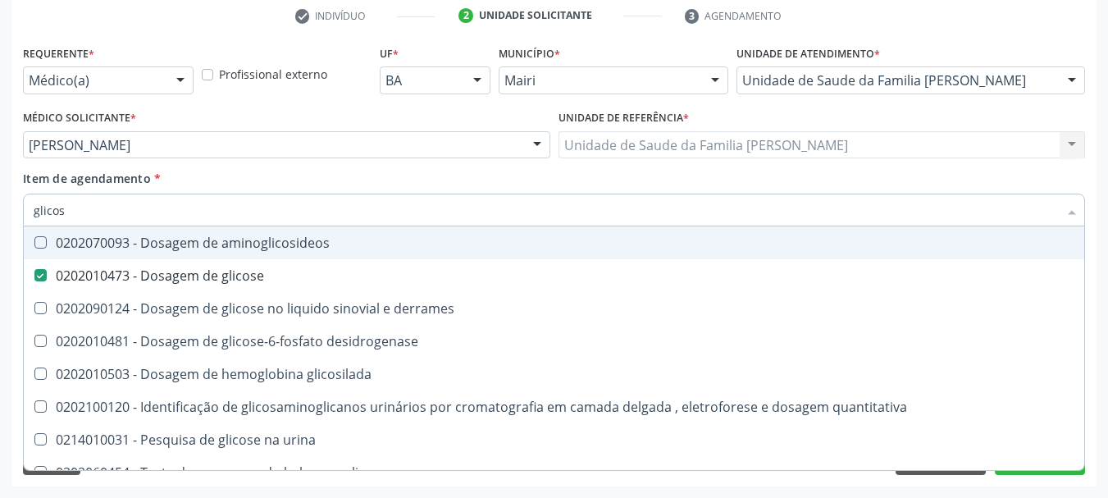
type input "glicosi"
checkbox glicose "false"
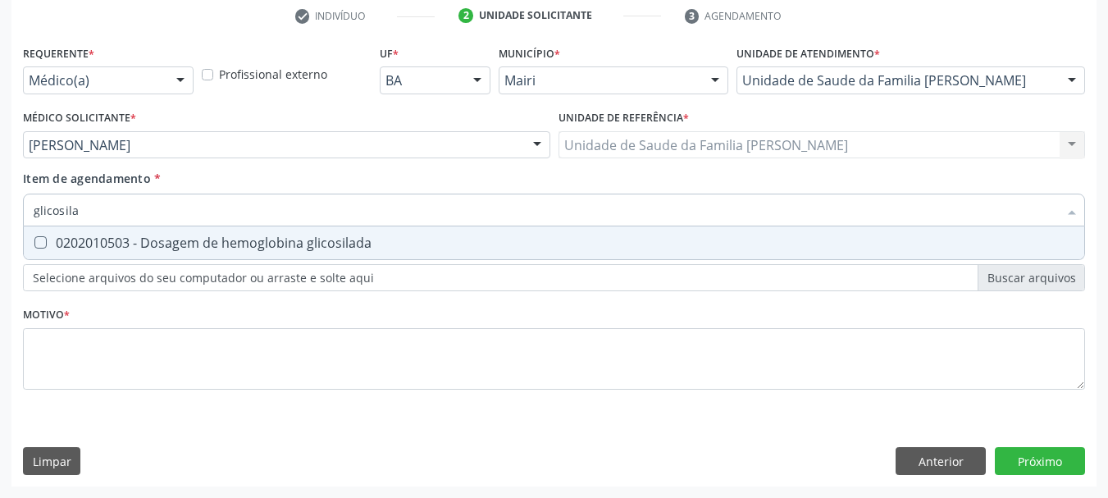
type input "glicosilad"
click at [39, 243] on glicosilada at bounding box center [40, 242] width 12 height 12
click at [34, 243] on glicosilada "checkbox" at bounding box center [29, 242] width 11 height 11
checkbox glicosilada "true"
drag, startPoint x: 97, startPoint y: 212, endPoint x: 0, endPoint y: 222, distance: 97.3
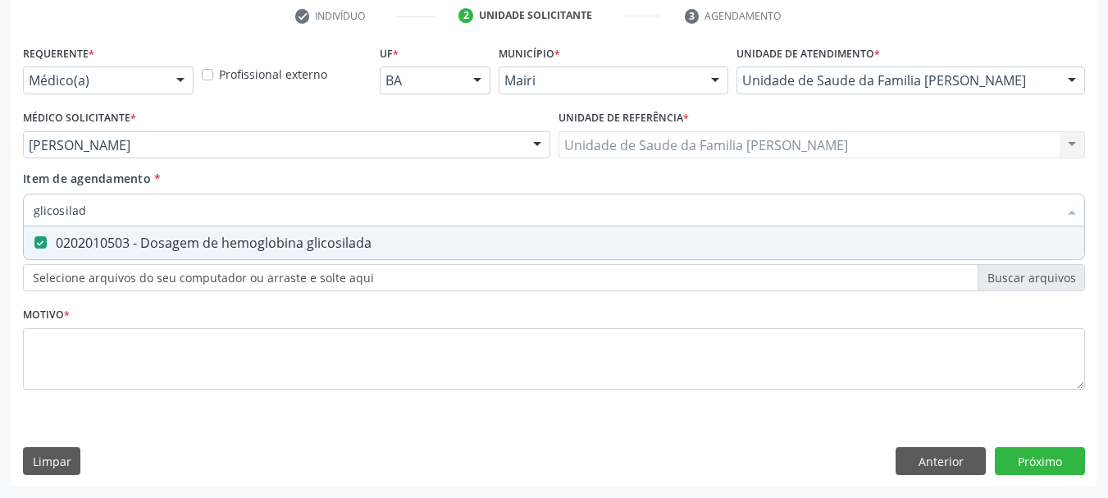
click at [0, 222] on div "Acompanhamento Acompanhe a situação das marcações correntes e finalizadas Relat…" at bounding box center [554, 136] width 1108 height 723
type input "he"
checkbox glicosilada "false"
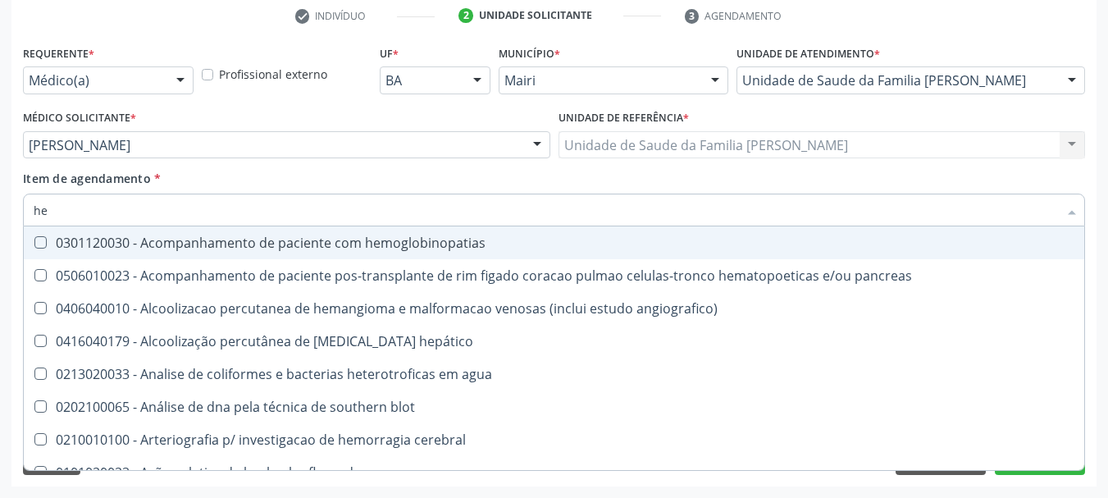
type input "hem"
checkbox radiosotopos\) "true"
checkbox glicosilada "false"
type input "hemo"
checkbox transplante "true"
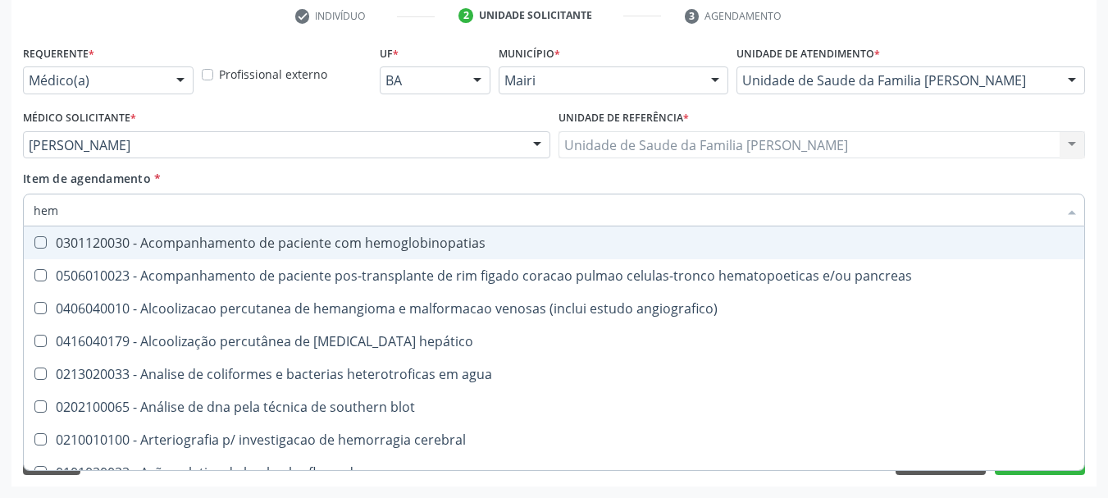
checkbox radiosotopos\) "false"
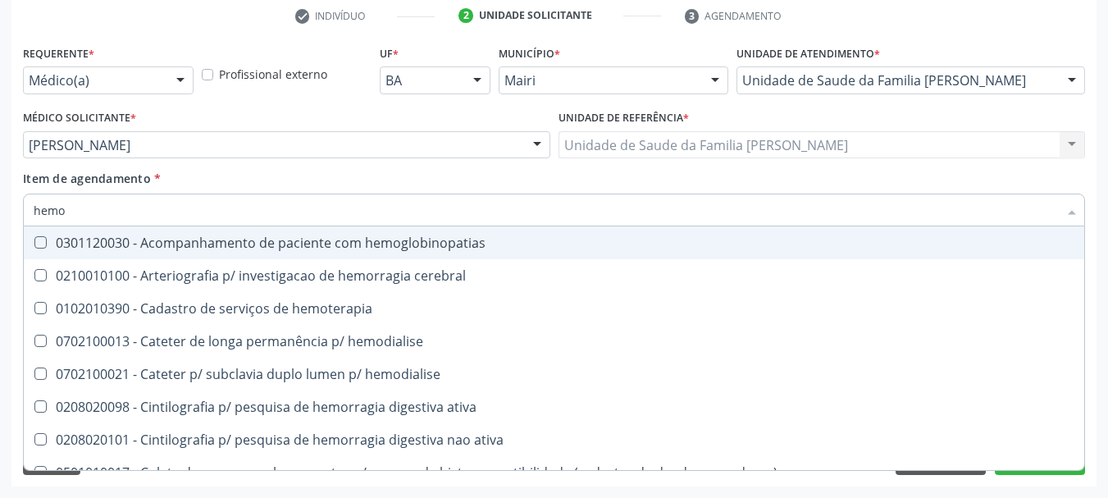
type input "hemog"
checkbox tardio\) "true"
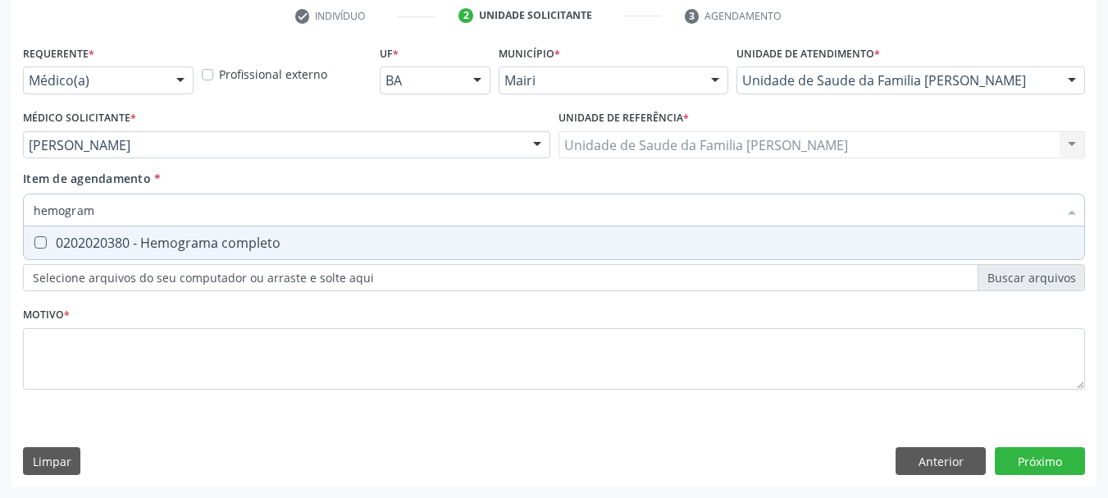
type input "hemograma"
click at [43, 240] on completo at bounding box center [40, 242] width 12 height 12
click at [34, 240] on completo "checkbox" at bounding box center [29, 242] width 11 height 11
checkbox completo "true"
drag, startPoint x: 116, startPoint y: 208, endPoint x: 0, endPoint y: 208, distance: 115.7
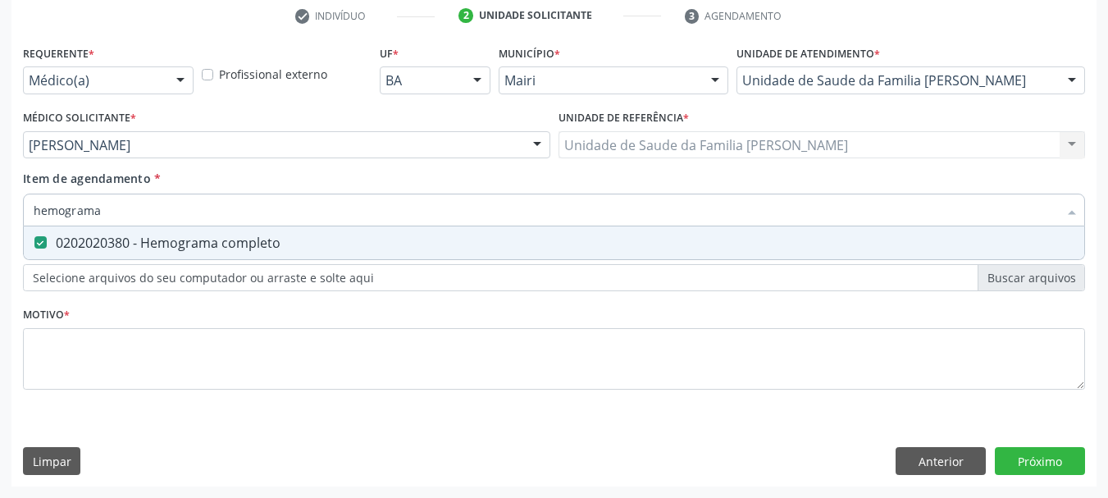
click at [0, 208] on div "Acompanhamento Acompanhe a situação das marcações correntes e finalizadas Relat…" at bounding box center [554, 136] width 1108 height 723
type input "ur"
checkbox completo "false"
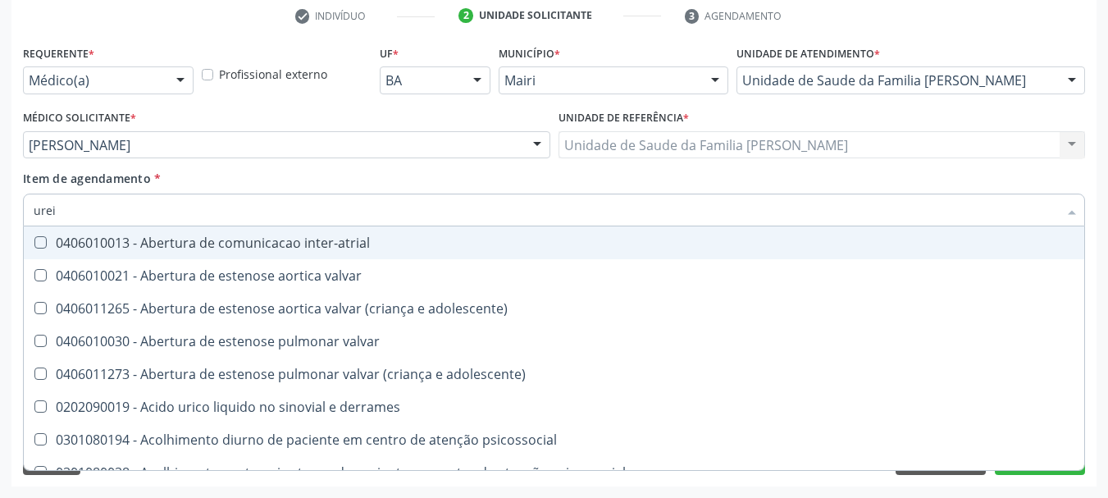
type input "ureia"
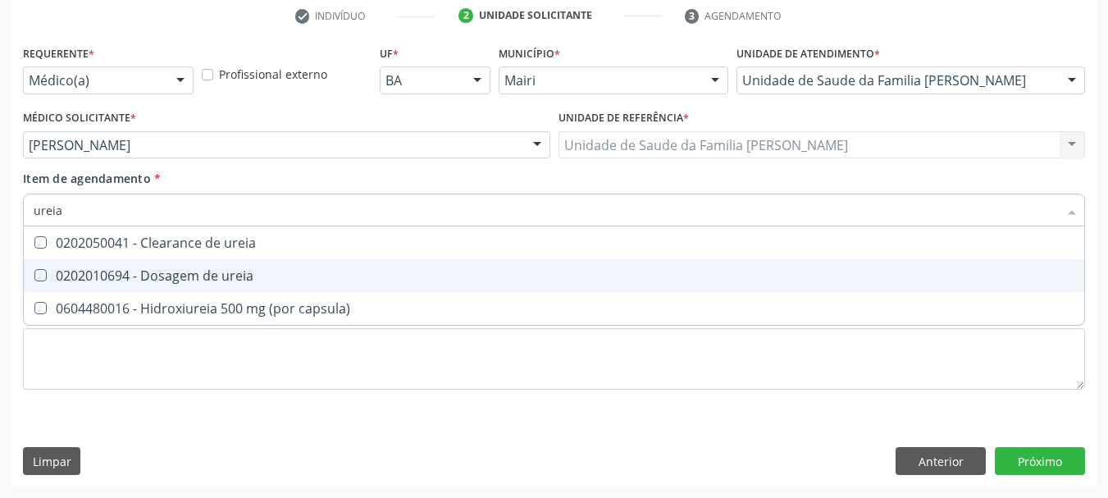
click at [95, 276] on div "0202010694 - Dosagem de ureia" at bounding box center [554, 275] width 1041 height 13
checkbox ureia "true"
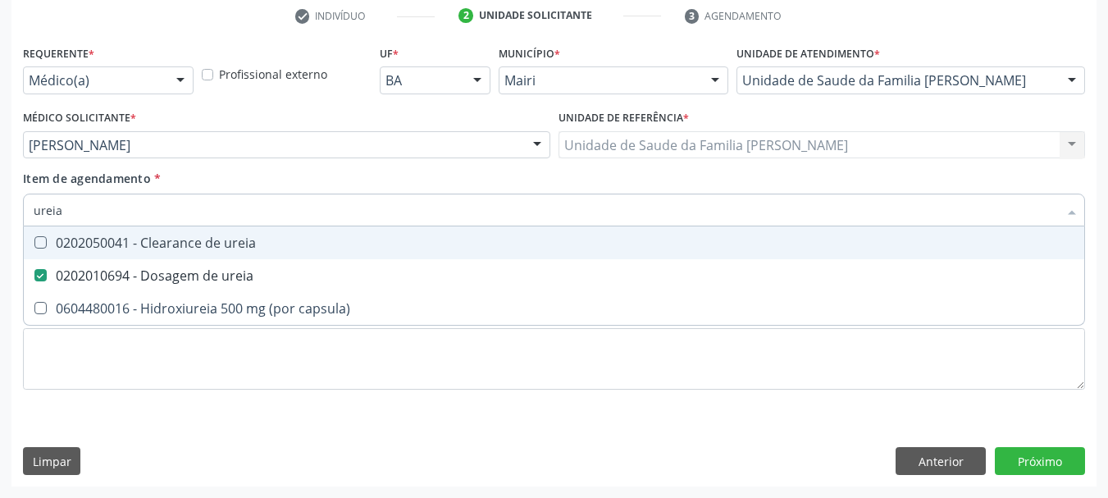
drag, startPoint x: 90, startPoint y: 212, endPoint x: 0, endPoint y: 216, distance: 90.3
click at [0, 216] on div "Acompanhamento Acompanhe a situação das marcações correntes e finalizadas Relat…" at bounding box center [554, 136] width 1108 height 723
type input "tg"
checkbox ureia "false"
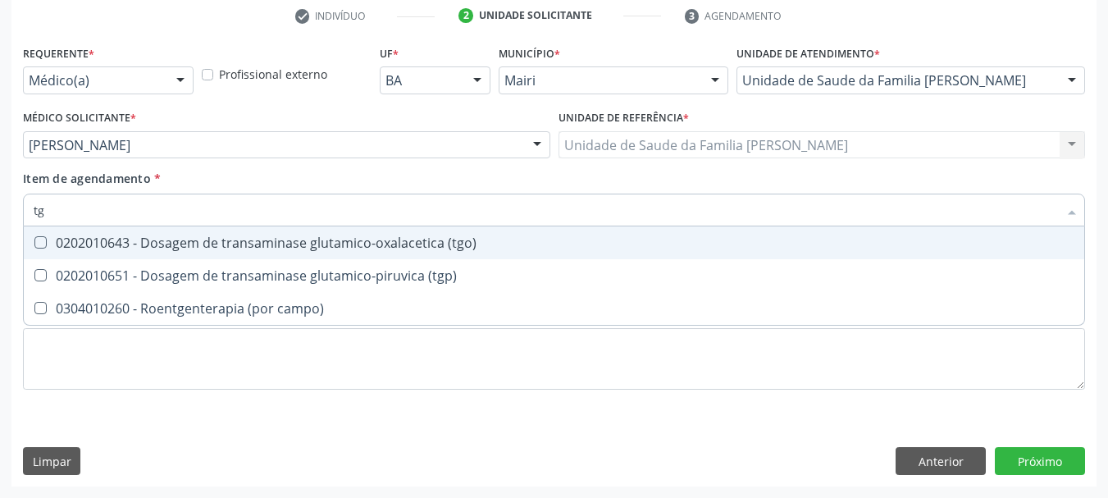
type input "tgo"
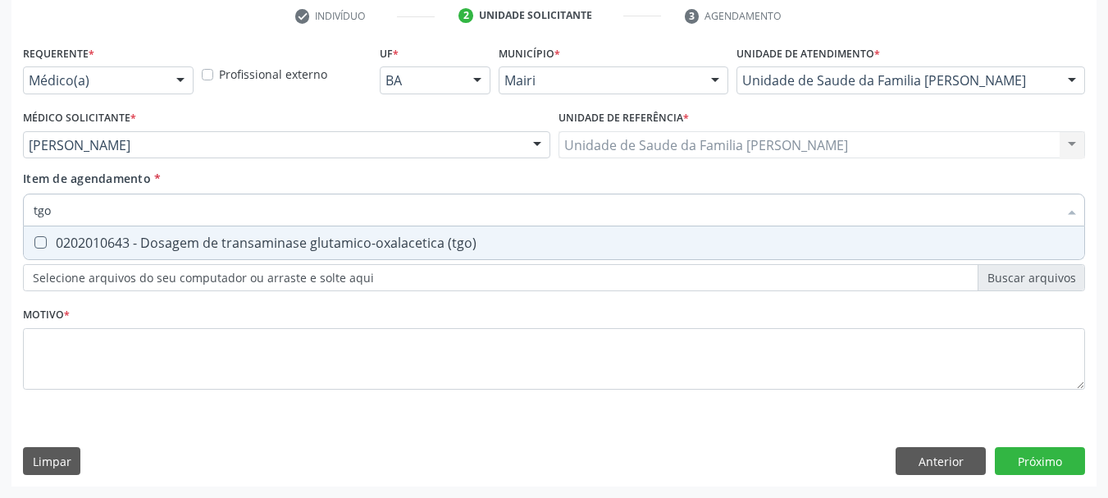
click at [79, 236] on div "0202010643 - Dosagem de transaminase glutamico-oxalacetica (tgo)" at bounding box center [554, 242] width 1041 height 13
checkbox \(tgo\) "true"
drag, startPoint x: 58, startPoint y: 221, endPoint x: 0, endPoint y: 226, distance: 58.5
click at [0, 226] on div "Acompanhamento Acompanhe a situação das marcações correntes e finalizadas Relat…" at bounding box center [554, 136] width 1108 height 723
type input "tgp"
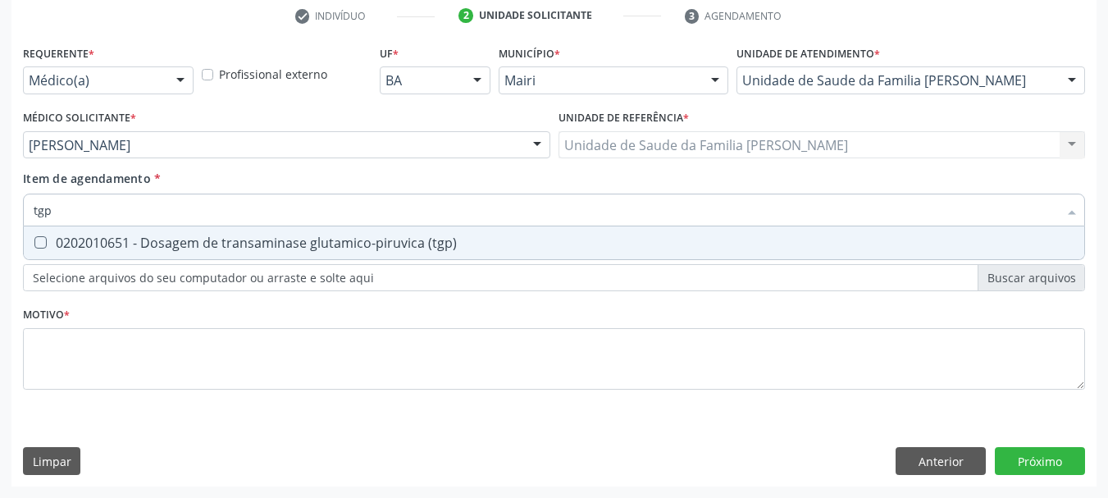
click at [53, 242] on div "0202010651 - Dosagem de transaminase glutamico-piruvica (tgp)" at bounding box center [554, 242] width 1041 height 13
checkbox \(tgp\) "true"
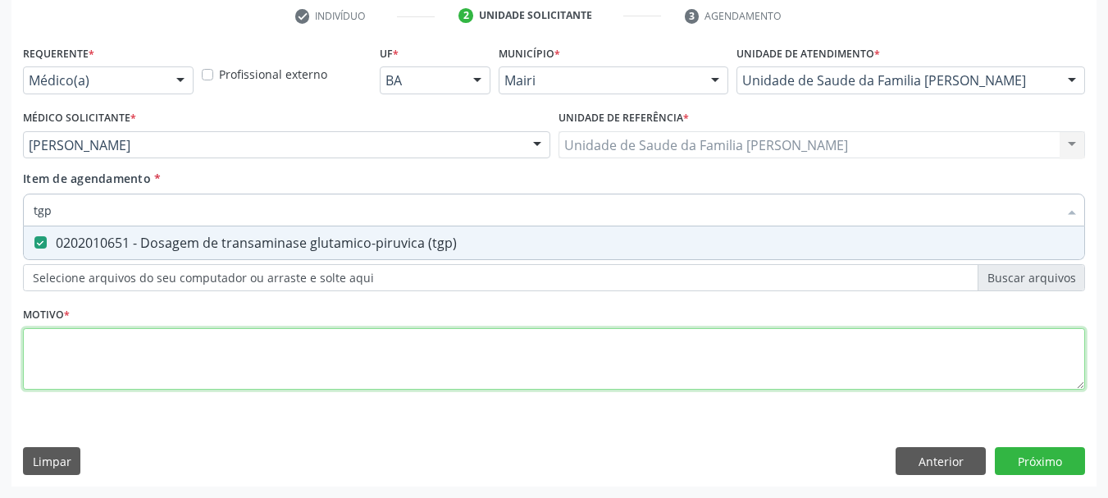
click at [138, 359] on div "Requerente * Médico(a) Médico(a) Enfermeiro(a) Paciente Nenhum resultado encont…" at bounding box center [554, 227] width 1062 height 372
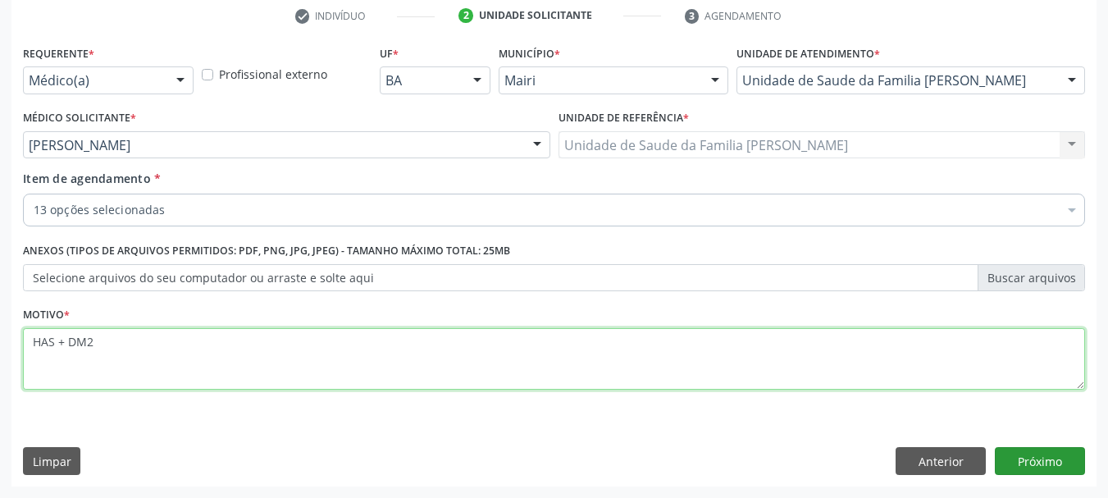
type textarea "HAS + DM2"
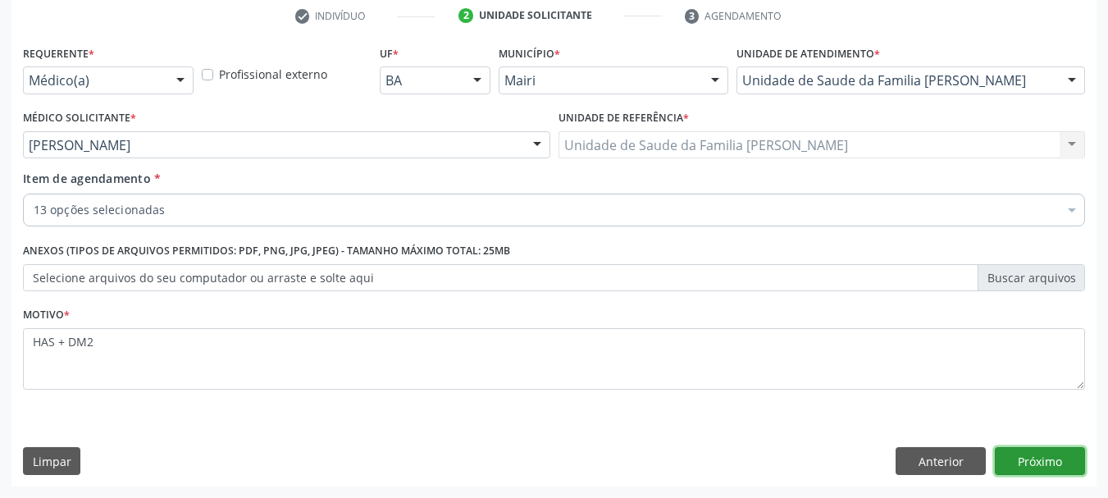
click at [1036, 470] on button "Próximo" at bounding box center [1040, 461] width 90 height 28
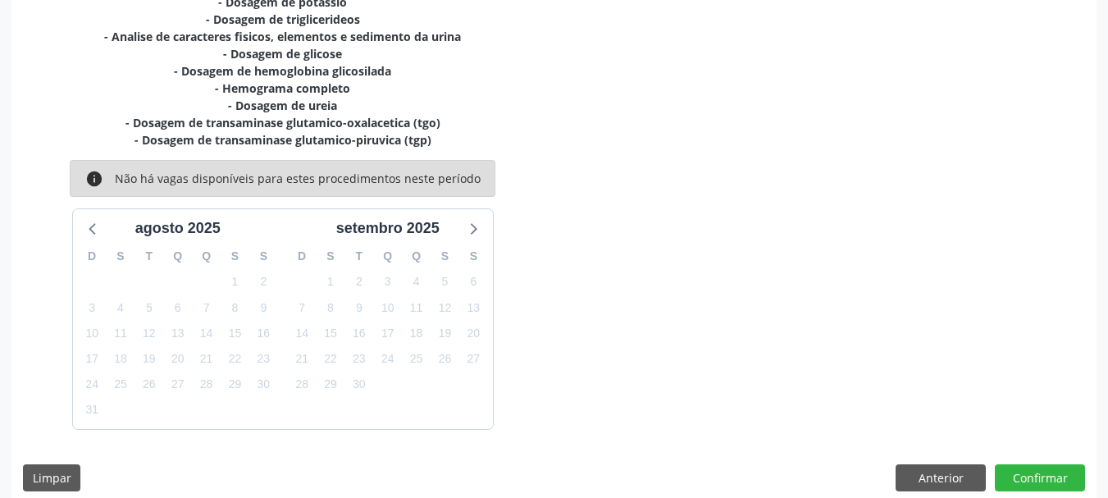
scroll to position [471, 0]
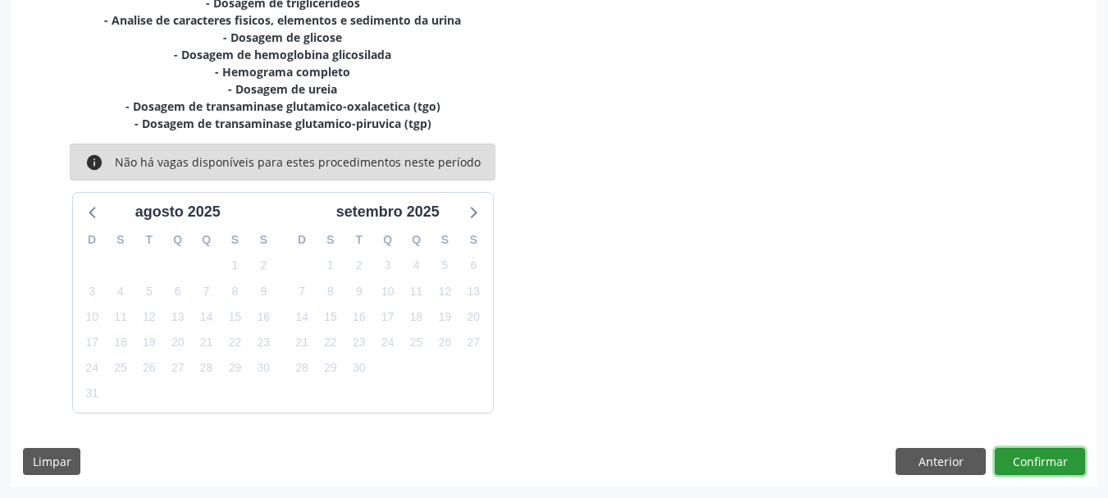
click at [1029, 459] on button "Confirmar" at bounding box center [1040, 462] width 90 height 28
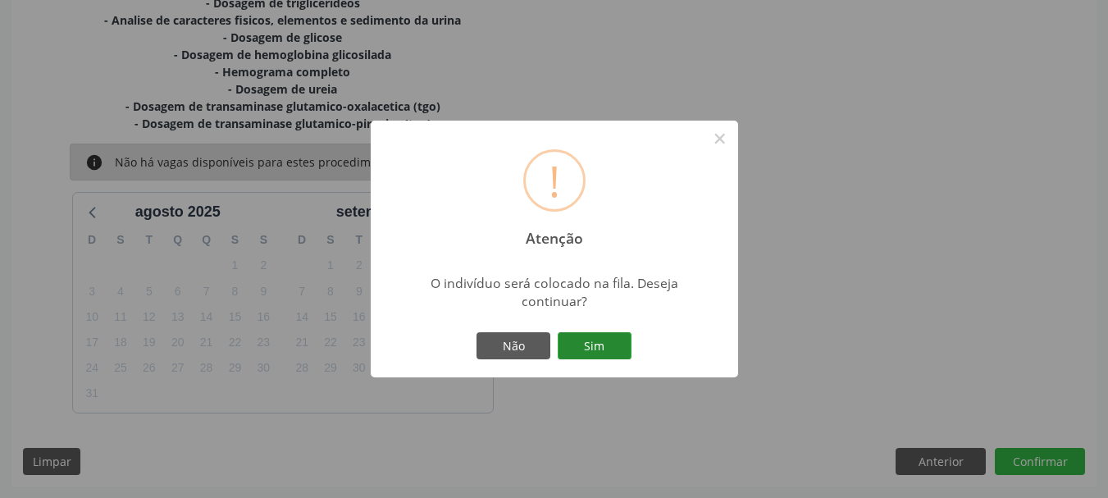
click at [603, 354] on button "Sim" at bounding box center [595, 346] width 74 height 28
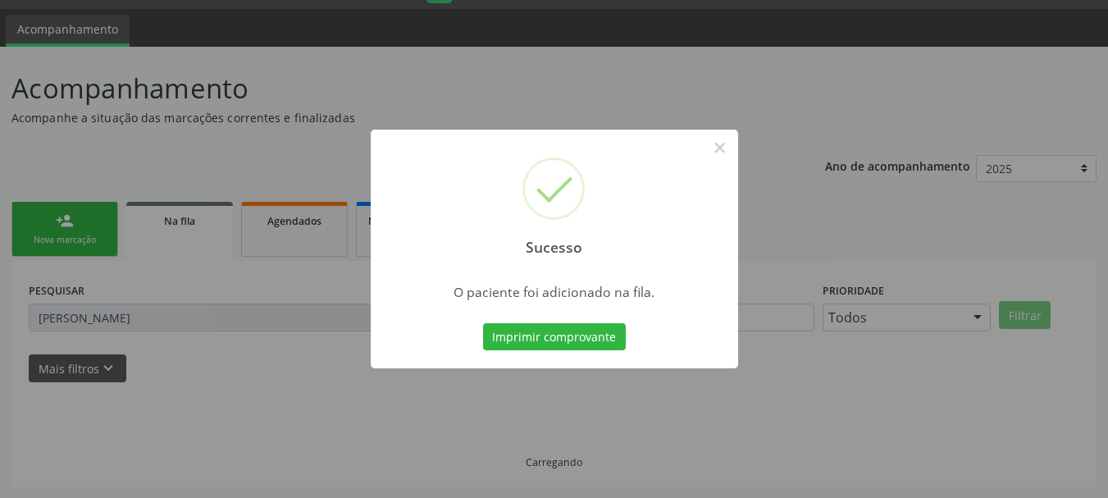
scroll to position [43, 0]
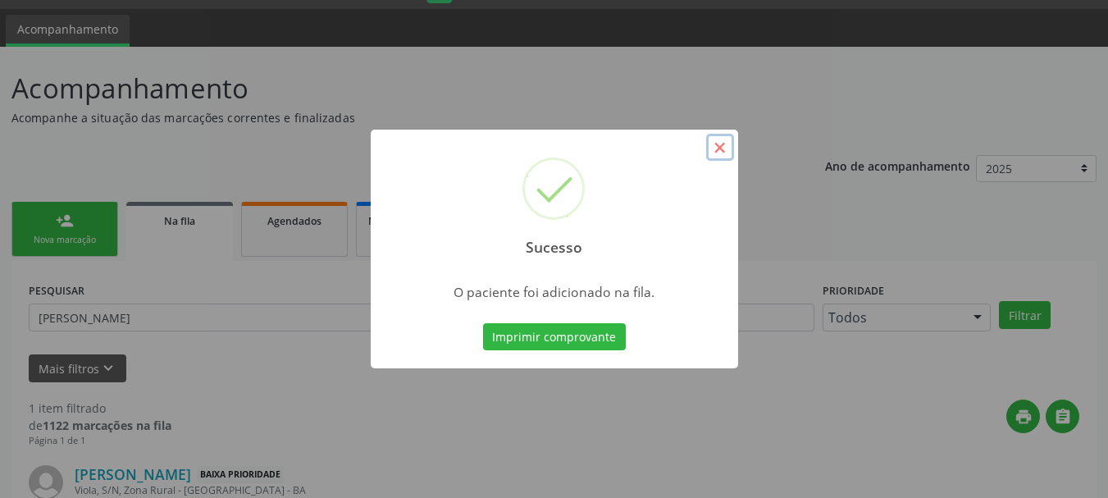
click at [719, 150] on button "×" at bounding box center [720, 148] width 28 height 28
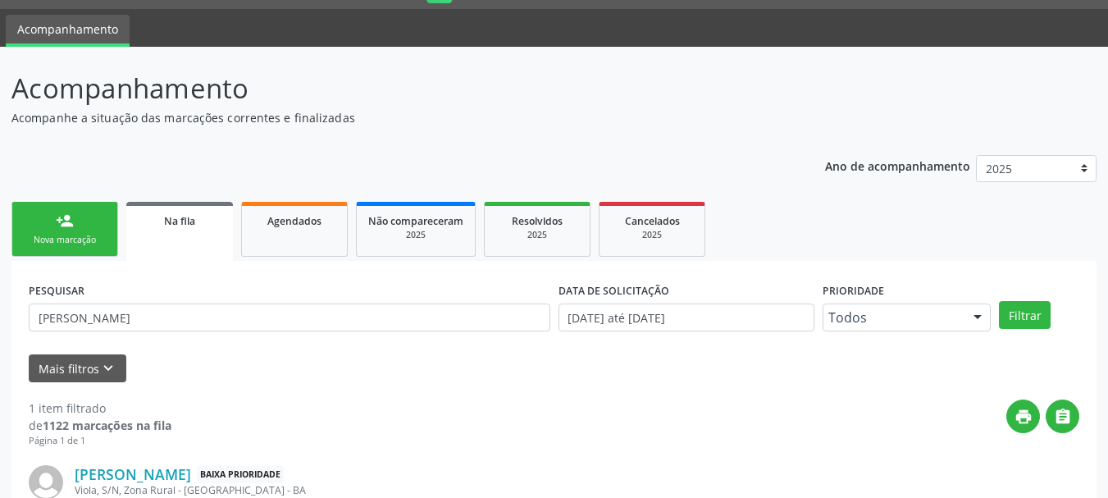
click at [78, 236] on div "Nova marcação" at bounding box center [65, 240] width 82 height 12
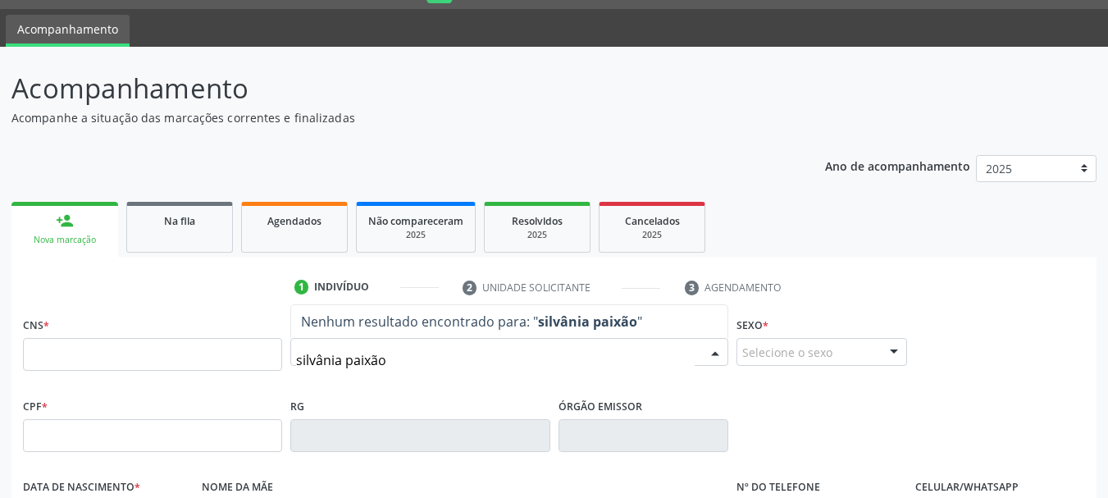
click at [320, 356] on input "silvânia paixão" at bounding box center [495, 360] width 399 height 33
type input "silvana paixão"
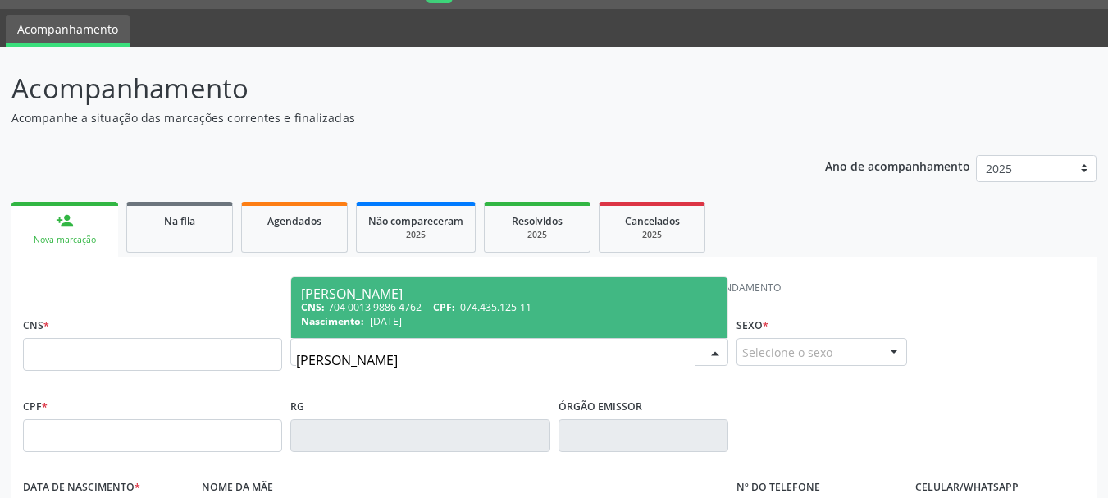
click at [395, 318] on span "22/03/1992" at bounding box center [386, 321] width 32 height 14
type input "704 0013 9886 4762"
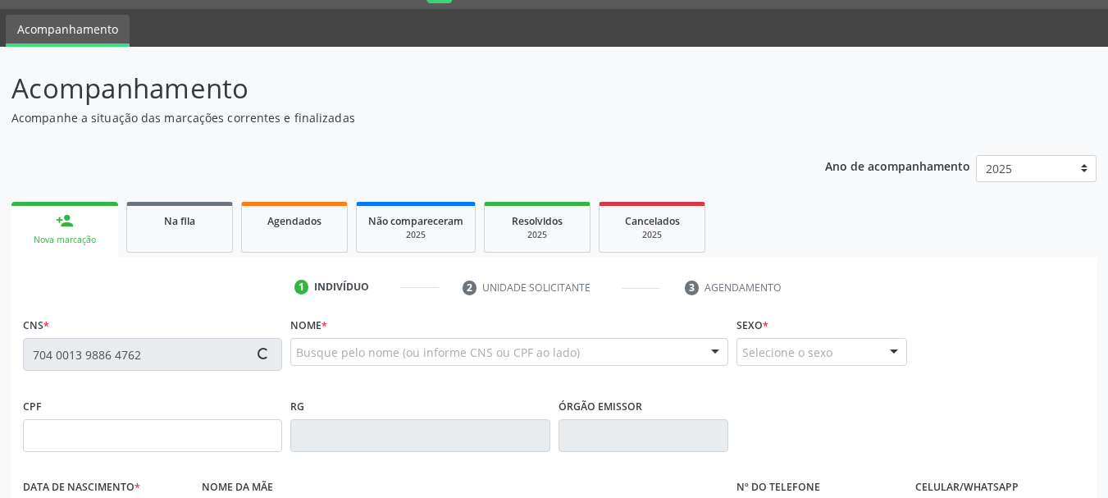
type input "074.435.125-11"
type input "22/03/1992"
type input "Maria Paixão de Almeida"
type input "(74) 99943-1500"
type input "S/N"
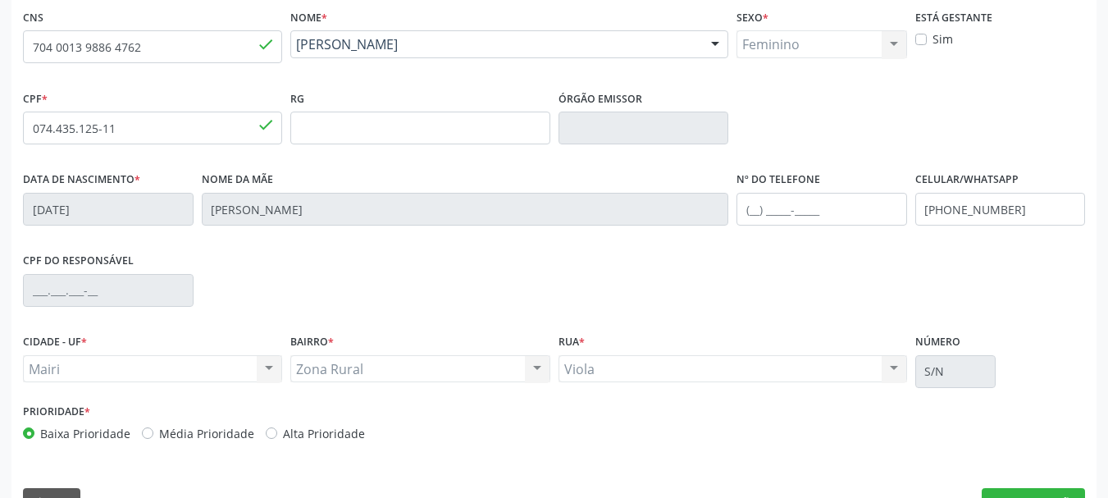
scroll to position [391, 0]
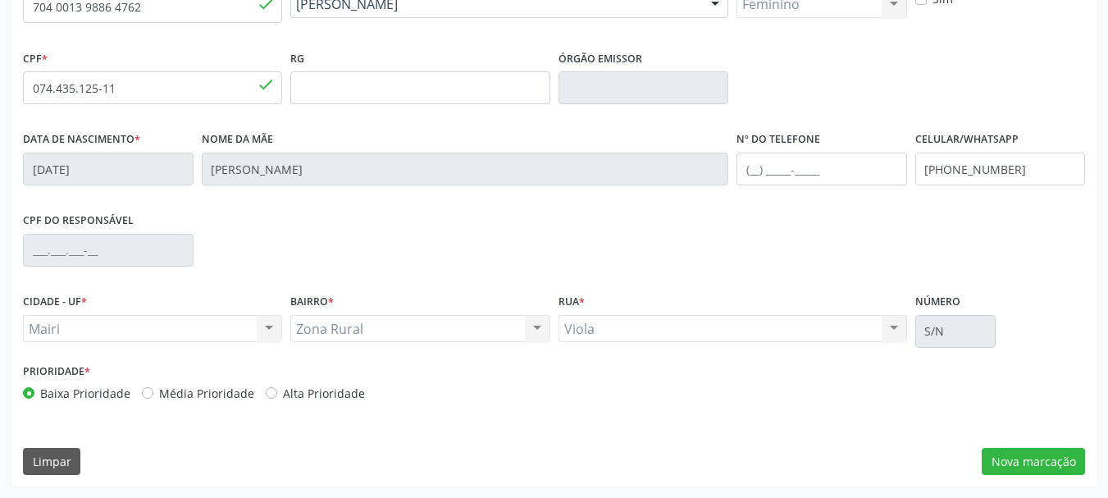
click at [283, 398] on label "Alta Prioridade" at bounding box center [324, 393] width 82 height 17
click at [267, 398] on input "Alta Prioridade" at bounding box center [271, 392] width 11 height 15
radio input "true"
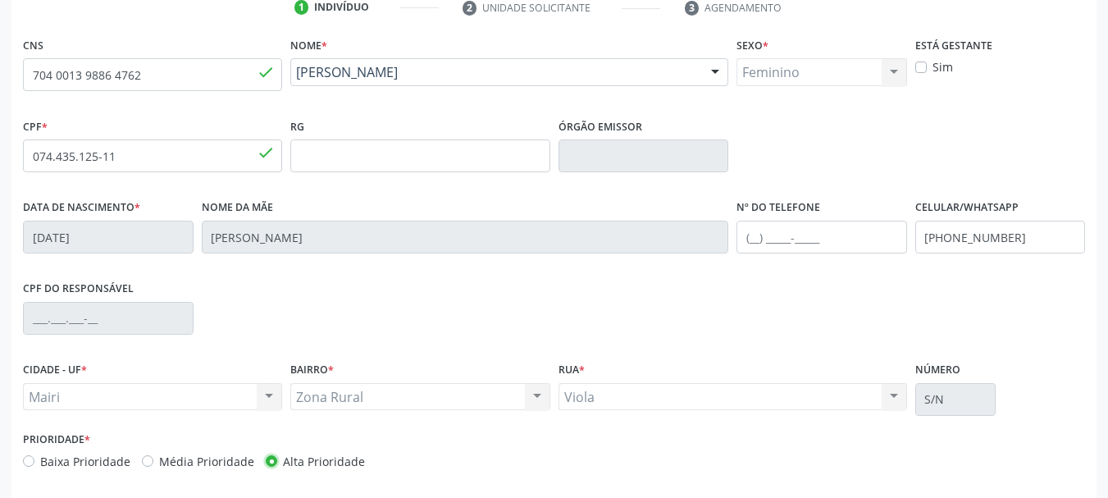
scroll to position [227, 0]
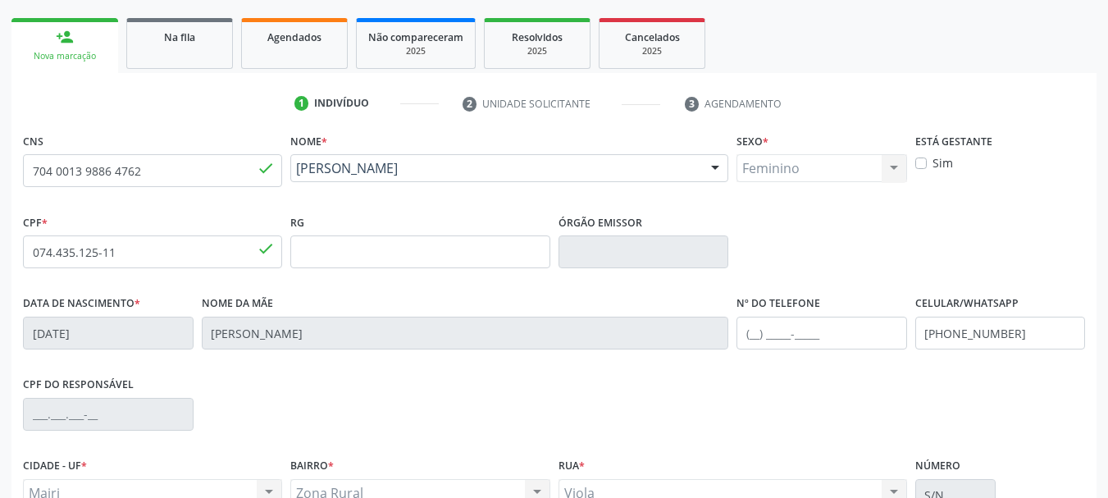
click at [933, 160] on label "Sim" at bounding box center [943, 162] width 21 height 17
click at [921, 160] on input "Sim" at bounding box center [921, 161] width 11 height 15
checkbox input "true"
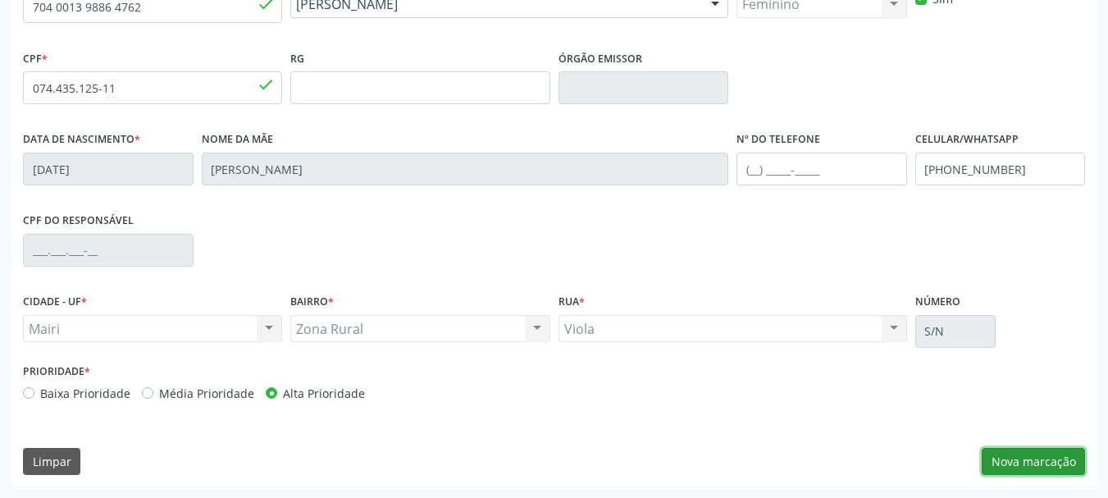
click at [998, 467] on button "Nova marcação" at bounding box center [1033, 462] width 103 height 28
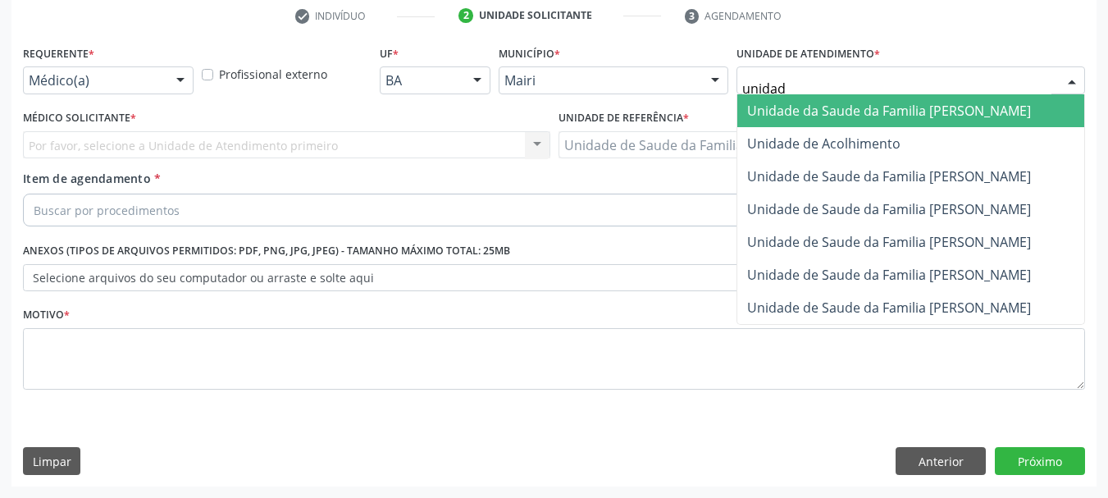
type input "unidade"
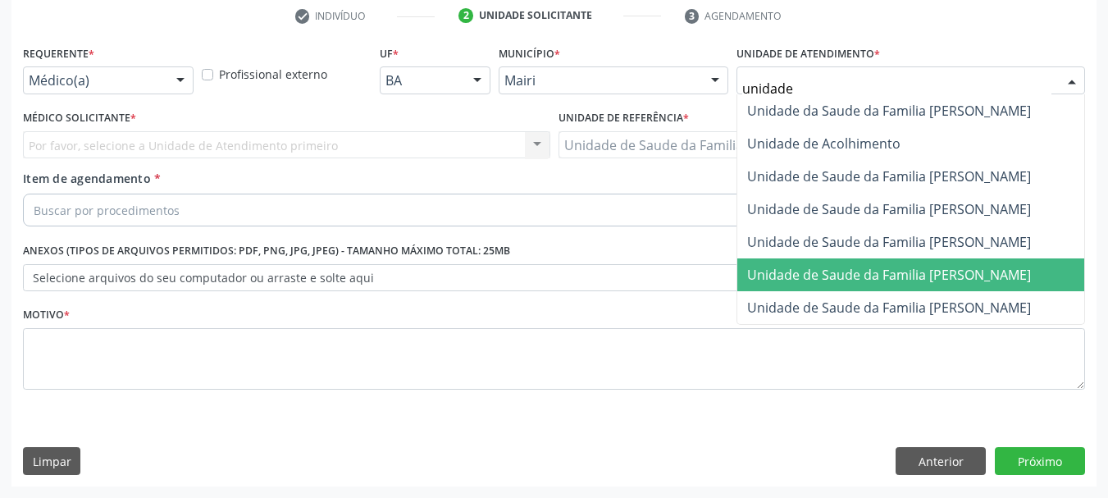
click at [876, 266] on span "Unidade de Saude da Familia [PERSON_NAME]" at bounding box center [889, 275] width 284 height 18
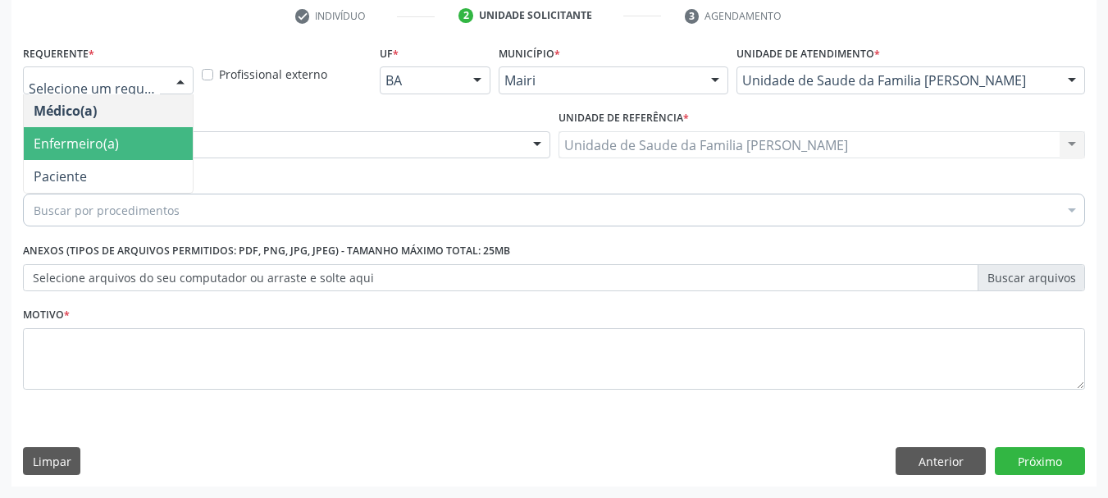
click at [113, 144] on span "Enfermeiro(a)" at bounding box center [76, 144] width 85 height 18
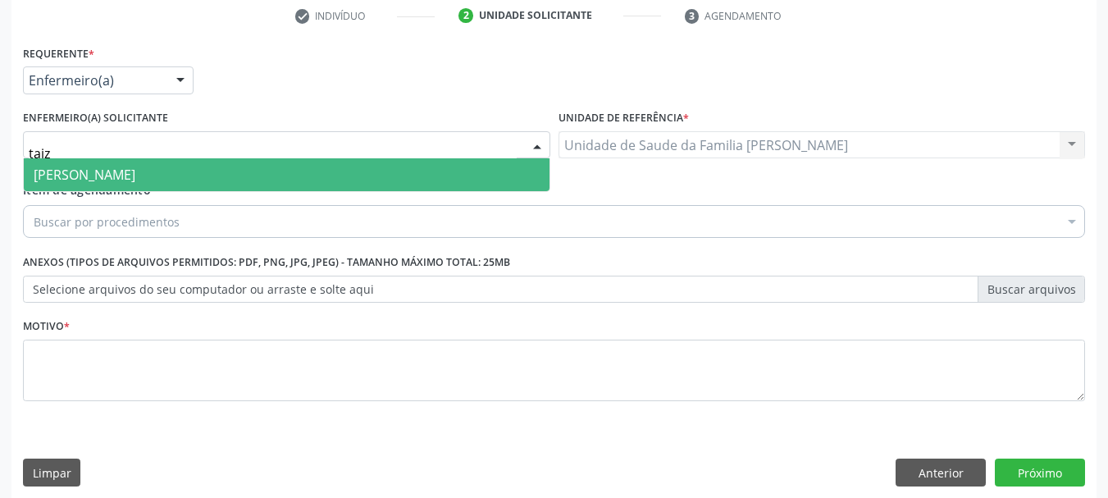
type input "taize"
click at [135, 182] on span "Taize Oliveira Araújo Ferreira" at bounding box center [85, 175] width 102 height 18
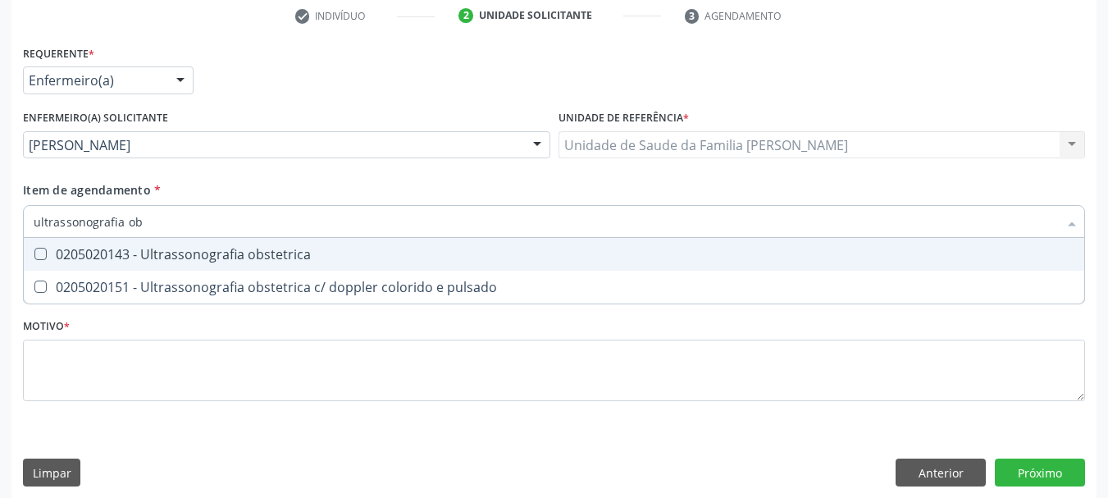
type input "ultrassonografia obs"
click at [207, 258] on div "0205020143 - Ultrassonografia obstetrica" at bounding box center [554, 254] width 1041 height 13
checkbox obstetrica "true"
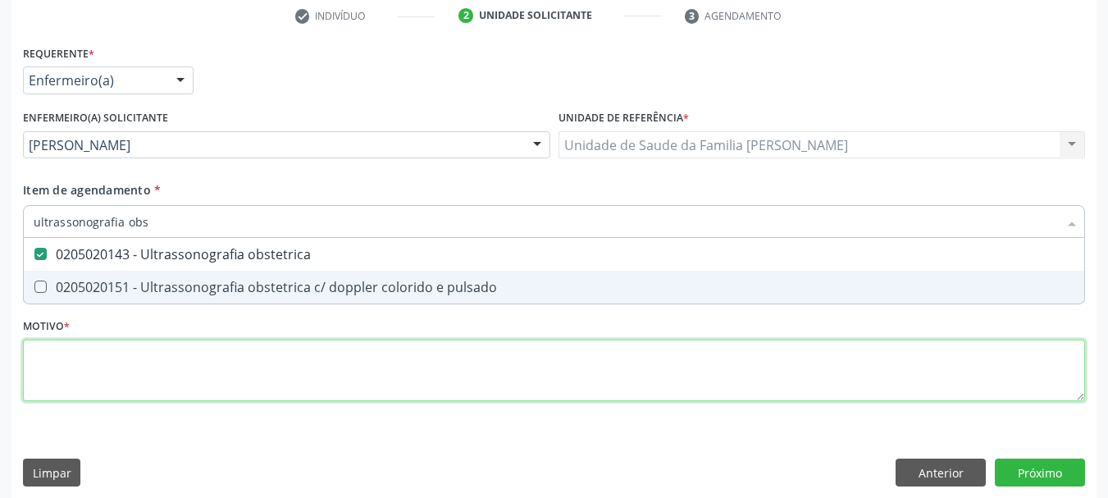
click at [210, 372] on div "Requerente * Enfermeiro(a) Médico(a) Enfermeiro(a) Paciente Nenhum resultado en…" at bounding box center [554, 232] width 1062 height 383
checkbox pulsado "true"
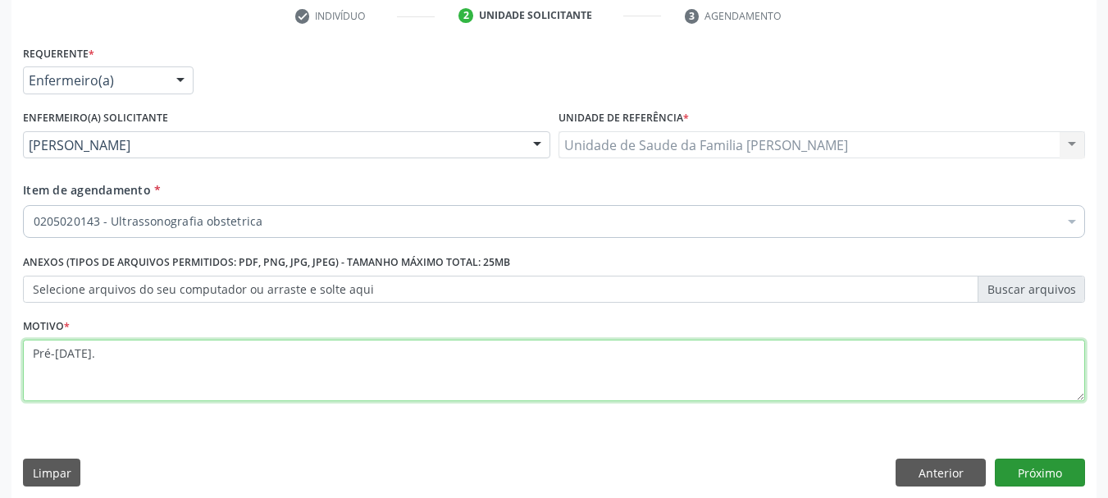
type textarea "Pré-natal."
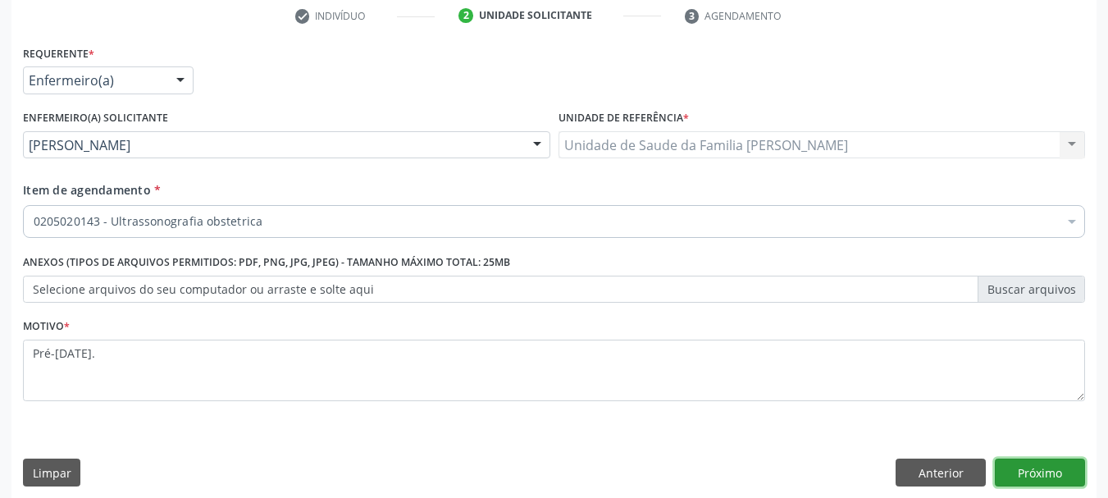
click at [1034, 461] on button "Próximo" at bounding box center [1040, 473] width 90 height 28
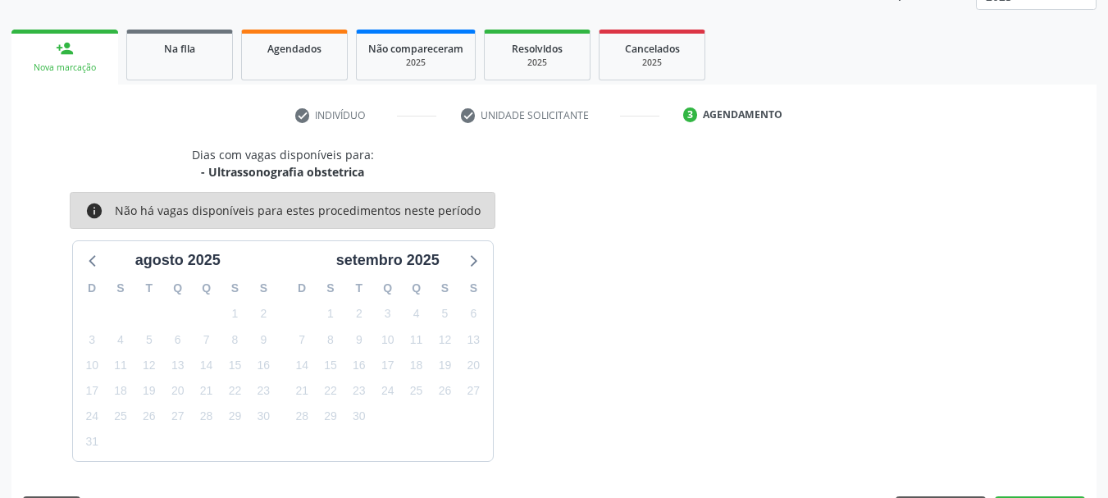
scroll to position [264, 0]
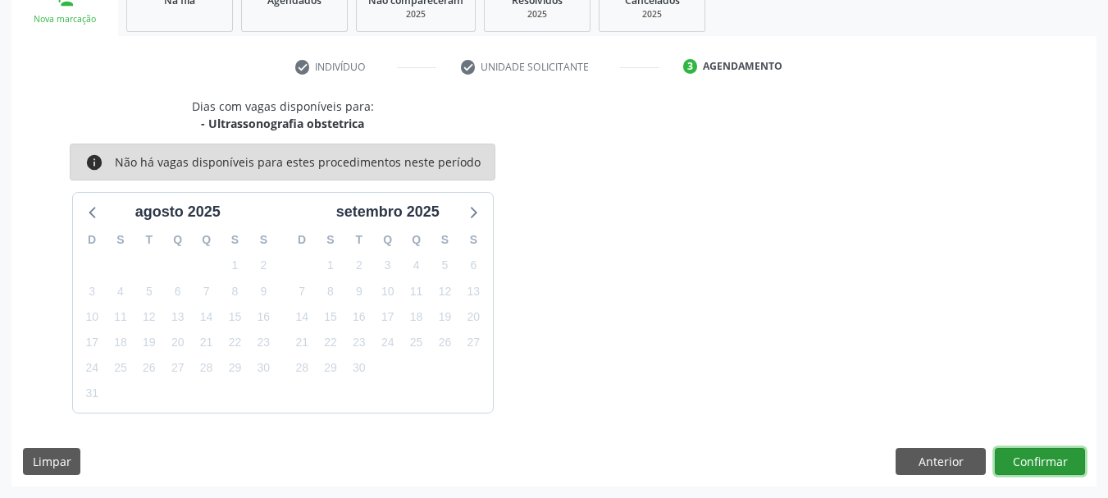
click at [1037, 457] on button "Confirmar" at bounding box center [1040, 462] width 90 height 28
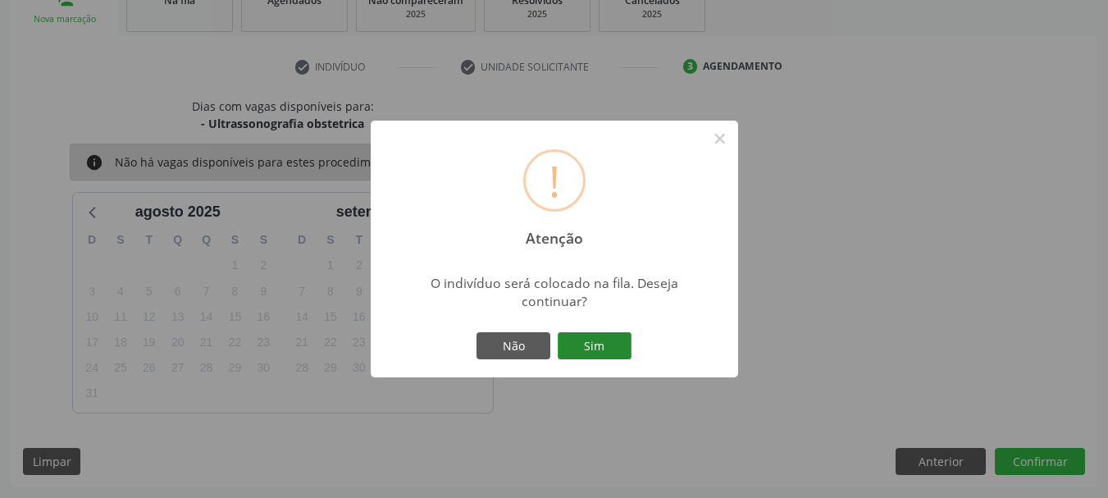
click at [591, 343] on button "Sim" at bounding box center [595, 346] width 74 height 28
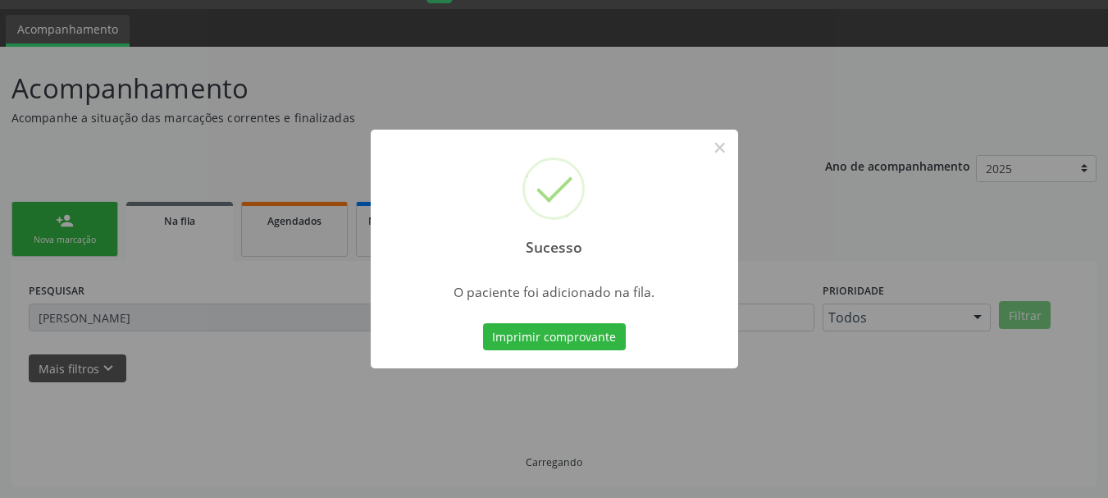
scroll to position [43, 0]
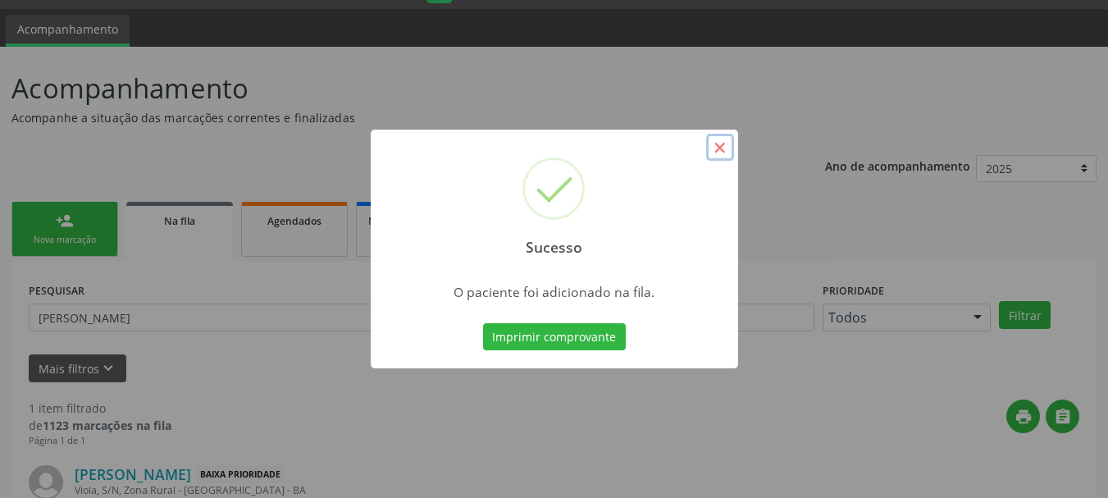
click at [721, 135] on button "×" at bounding box center [720, 148] width 28 height 28
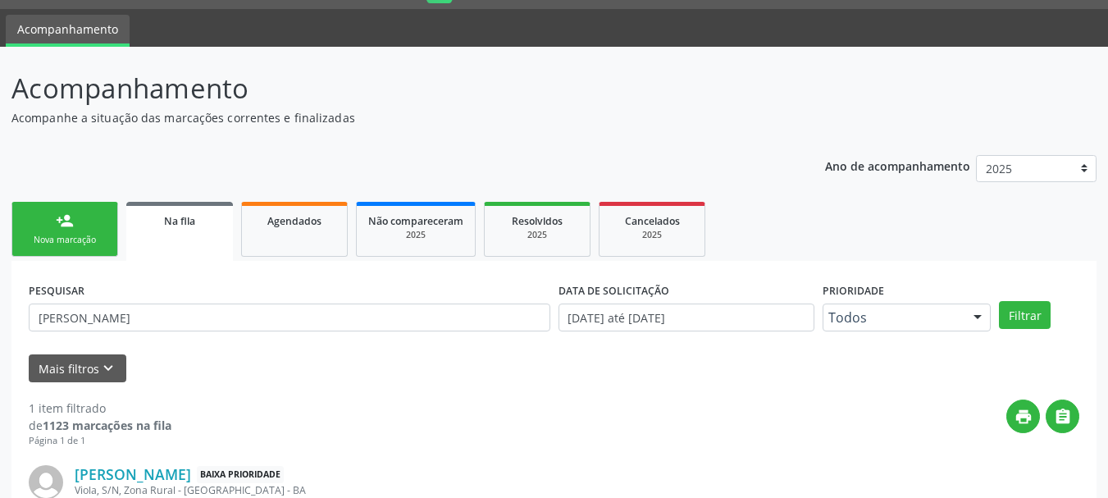
click at [43, 224] on link "person_add Nova marcação" at bounding box center [64, 229] width 107 height 55
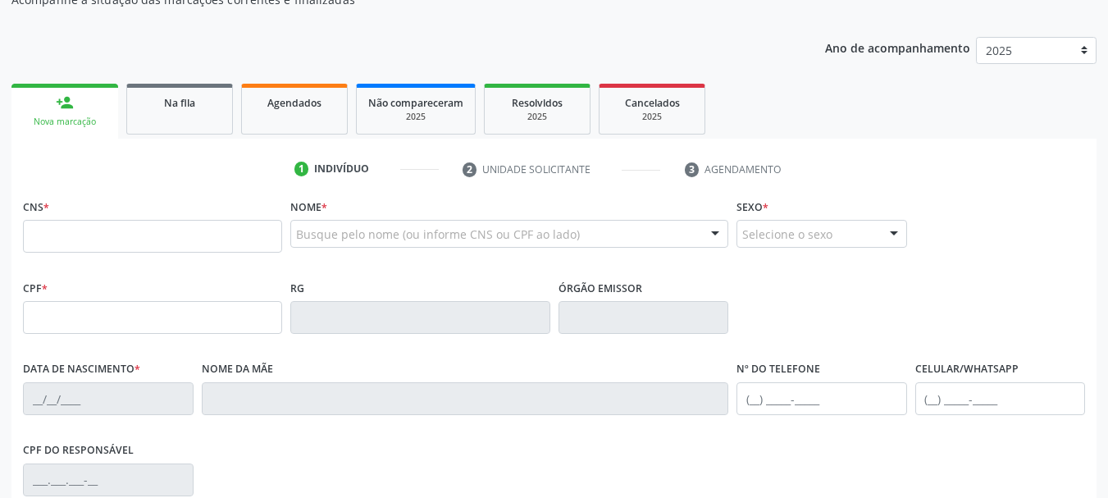
scroll to position [208, 0]
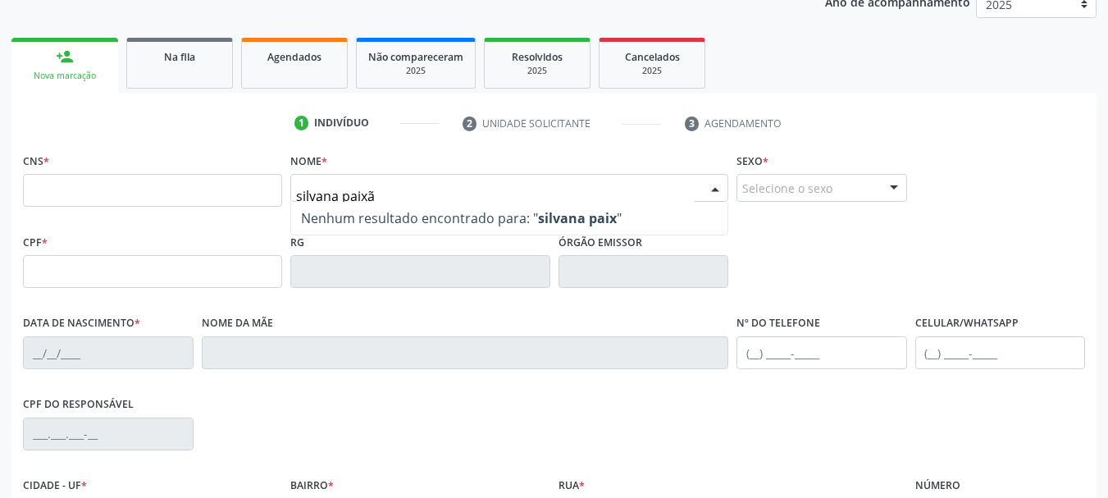
type input "silvana paixão"
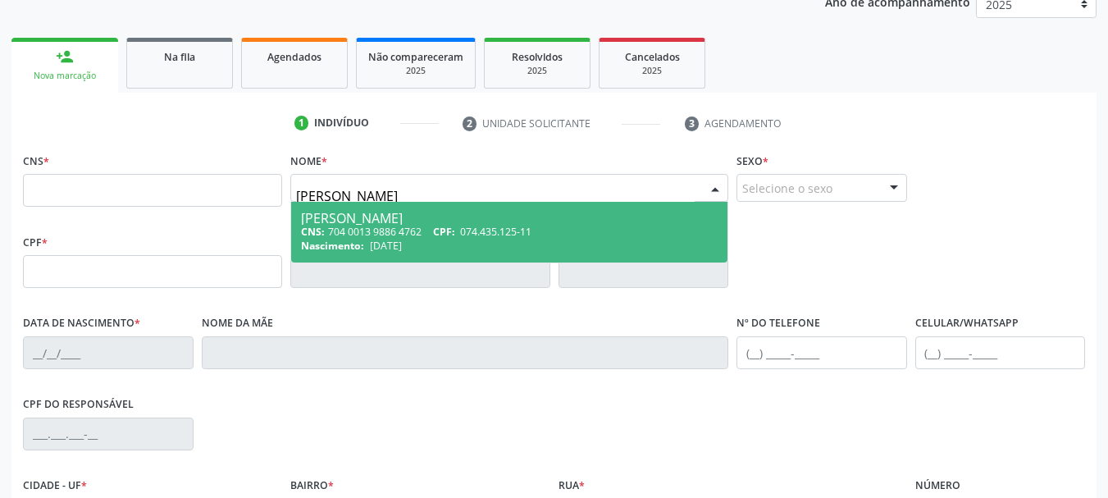
click at [349, 235] on div "CNS: 704 0013 9886 4762 CPF: 074.435.125-11" at bounding box center [509, 232] width 417 height 14
type input "704 0013 9886 4762"
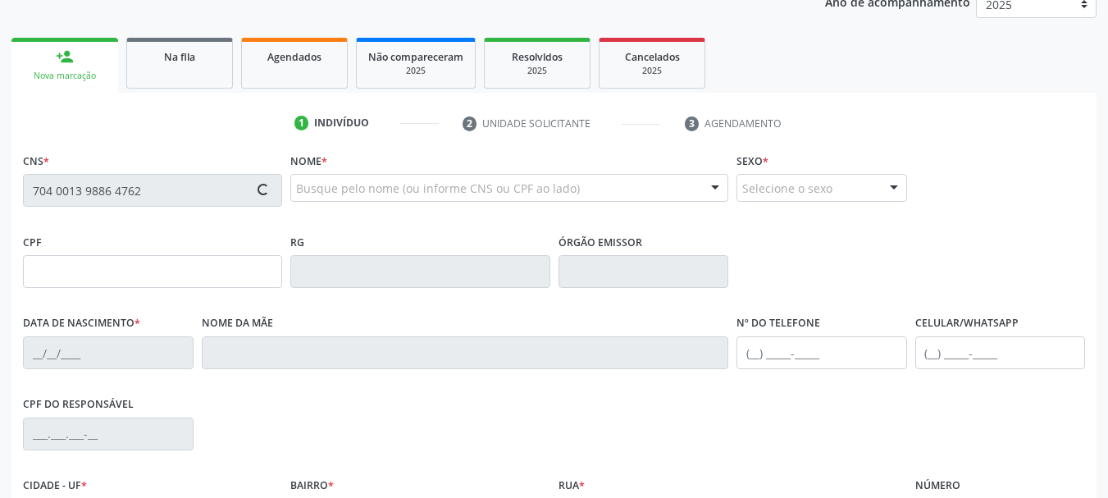
type input "074.435.125-11"
type input "22/03/1992"
type input "Maria Paixão de Almeida"
type input "(74) 99943-1500"
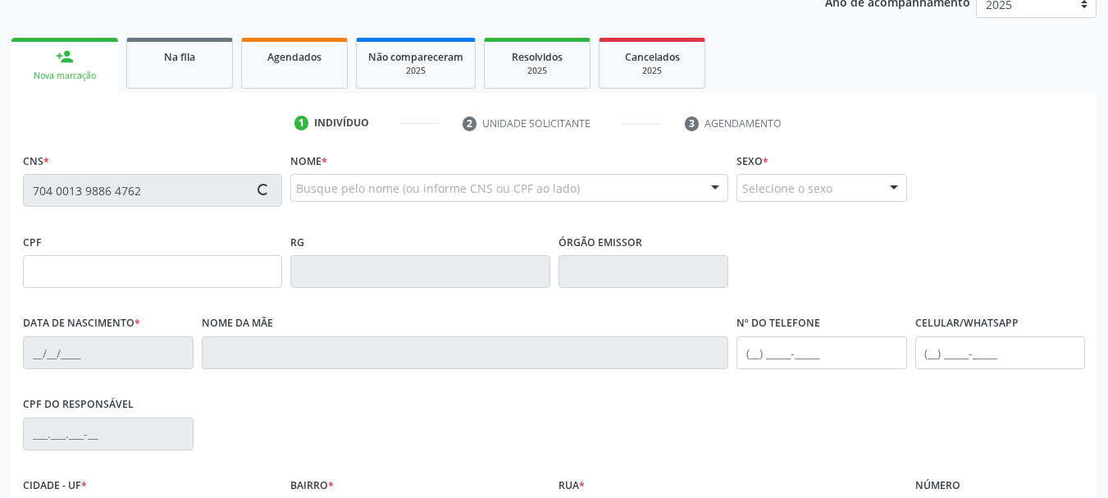
type input "S/N"
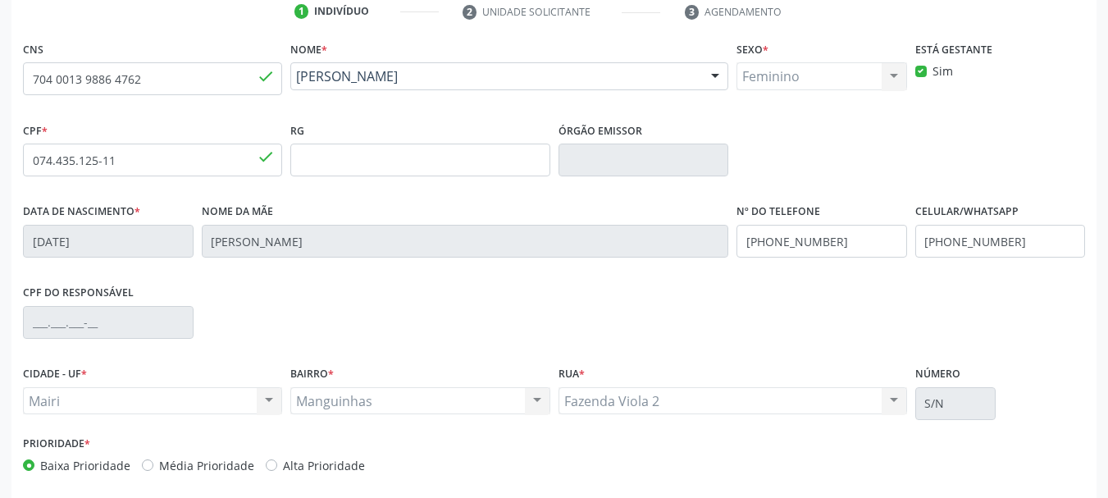
scroll to position [391, 0]
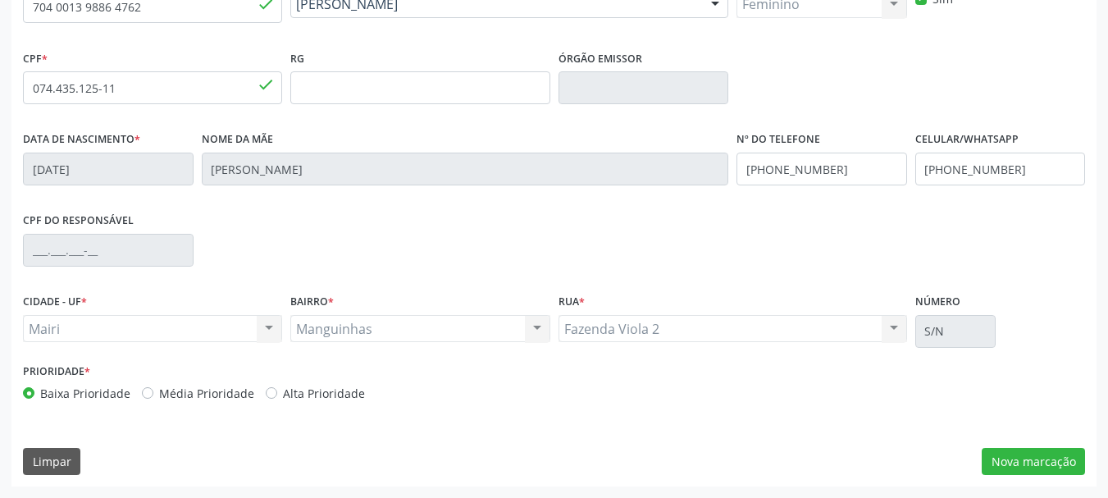
click at [283, 391] on label "Alta Prioridade" at bounding box center [324, 393] width 82 height 17
click at [268, 391] on input "Alta Prioridade" at bounding box center [271, 392] width 11 height 15
radio input "true"
click at [985, 458] on button "Nova marcação" at bounding box center [1033, 462] width 103 height 28
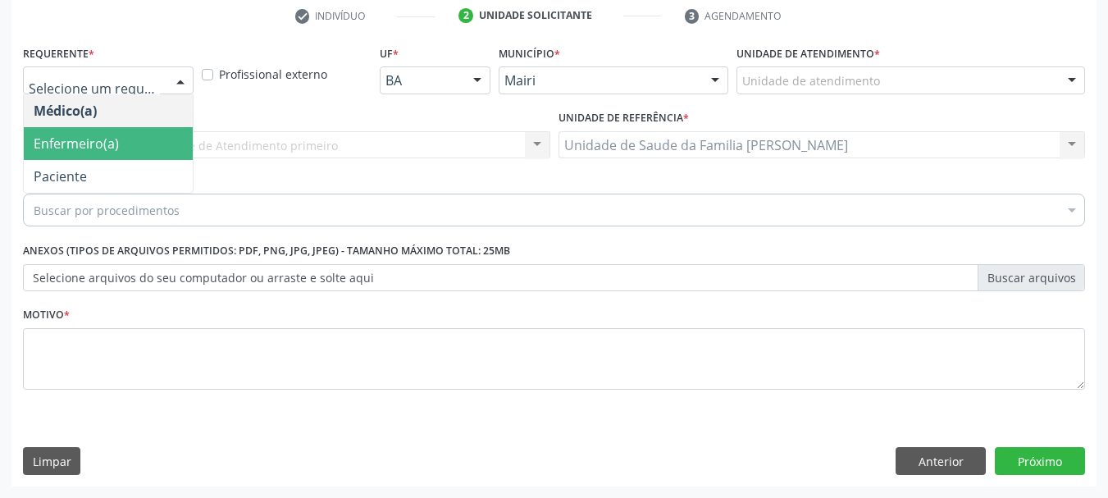
click at [110, 156] on span "Enfermeiro(a)" at bounding box center [108, 143] width 169 height 33
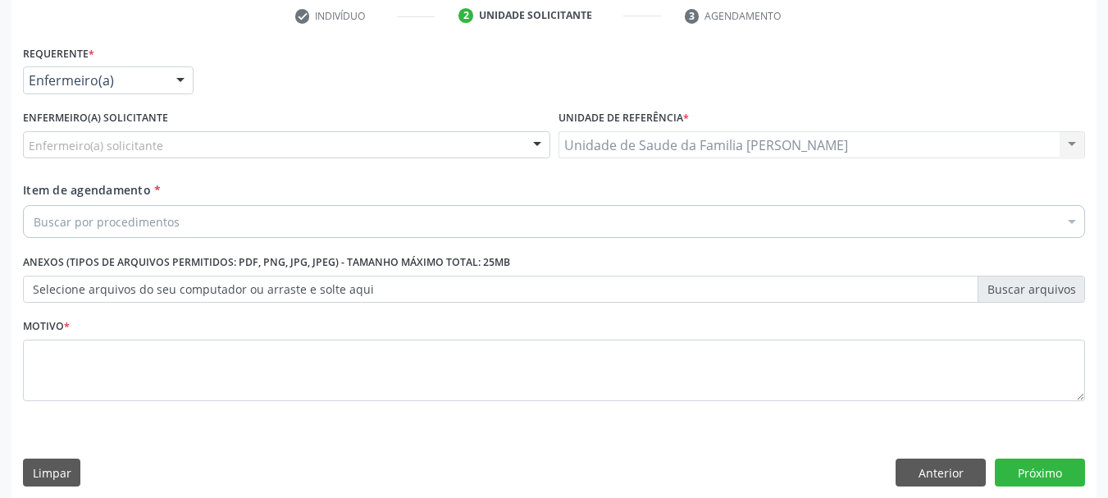
click at [195, 139] on div "Enfermeiro(a) solicitante" at bounding box center [287, 145] width 528 height 28
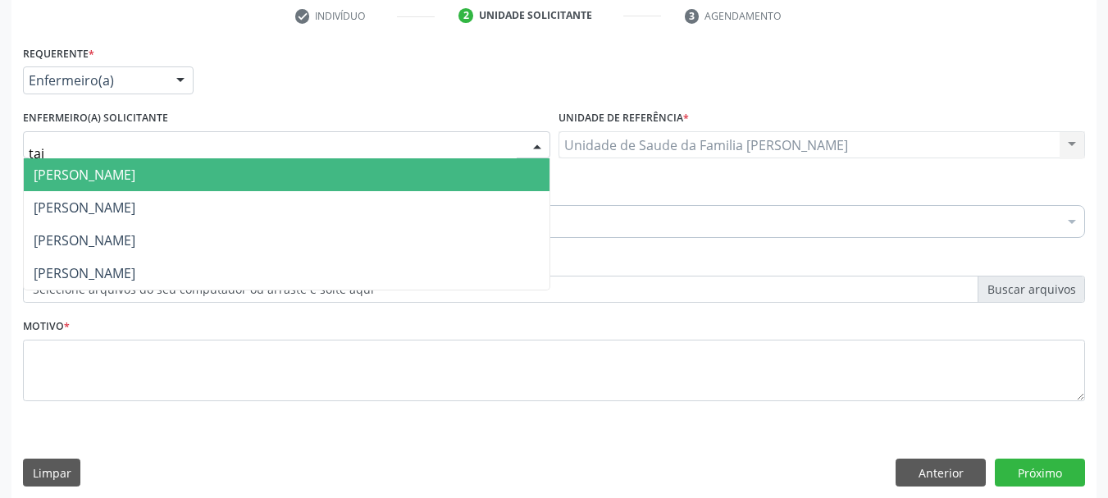
type input "taiz"
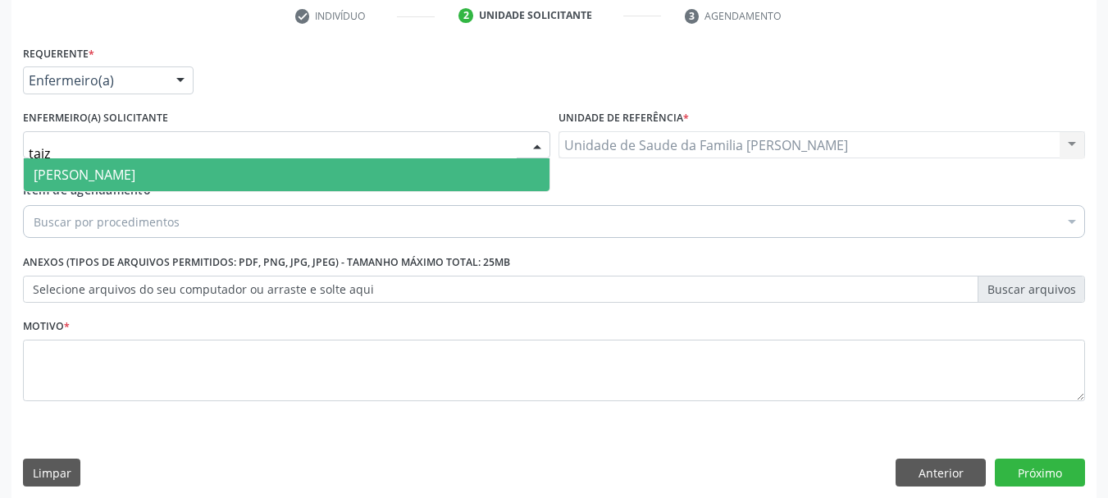
click at [135, 169] on span "Taize Oliveira Araújo Ferreira" at bounding box center [85, 175] width 102 height 18
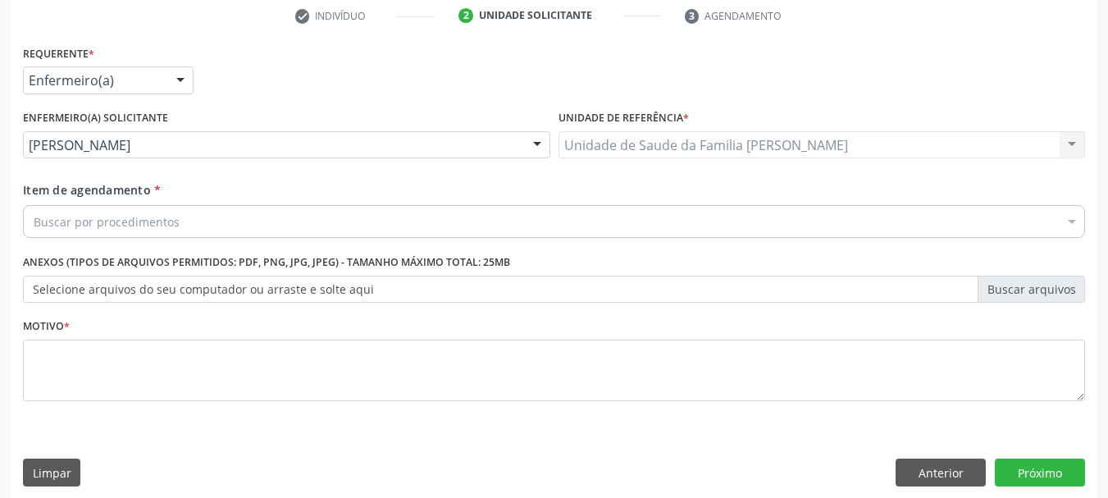
click at [242, 222] on div "Buscar por procedimentos" at bounding box center [554, 221] width 1062 height 33
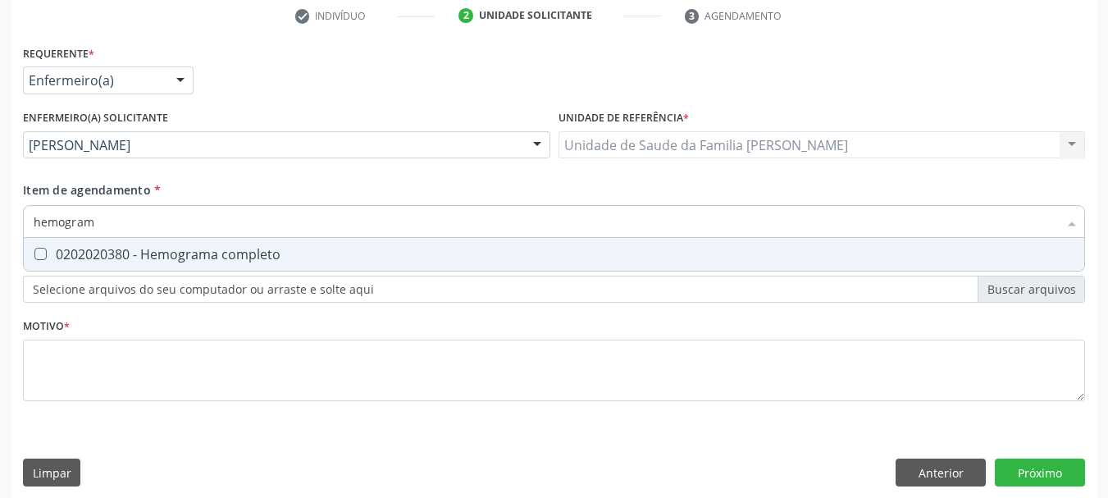
type input "hemograma"
click at [236, 251] on div "0202020380 - Hemograma completo" at bounding box center [554, 254] width 1041 height 13
checkbox completo "true"
drag, startPoint x: 114, startPoint y: 222, endPoint x: 0, endPoint y: 222, distance: 114.0
click at [0, 222] on div "Acompanhamento Acompanhe a situação das marcações correntes e finalizadas Relat…" at bounding box center [554, 142] width 1108 height 734
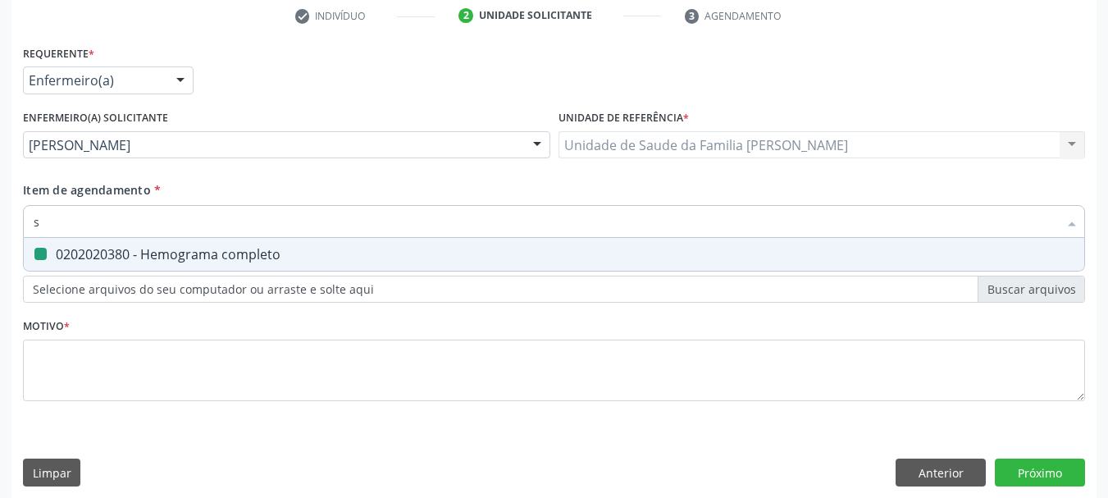
type input "si"
checkbox completo "false"
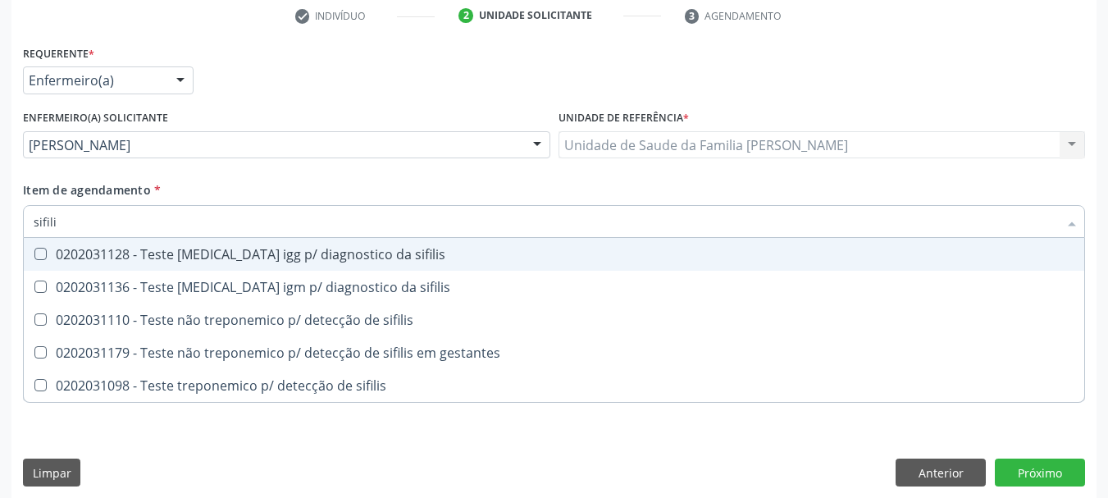
type input "sifilis"
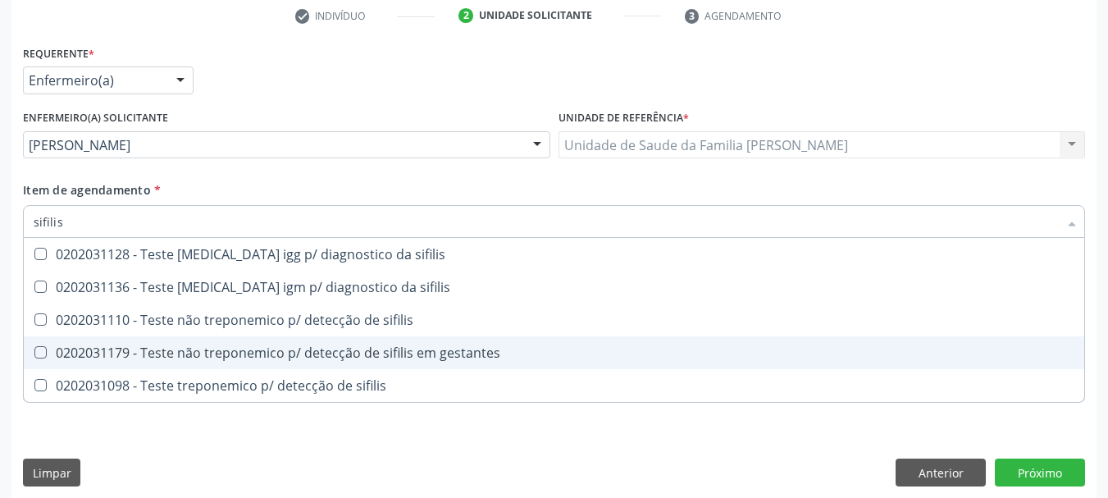
click at [146, 351] on div "0202031179 - Teste não treponemico p/ detecção de sifilis em gestantes" at bounding box center [554, 352] width 1041 height 13
checkbox gestantes "true"
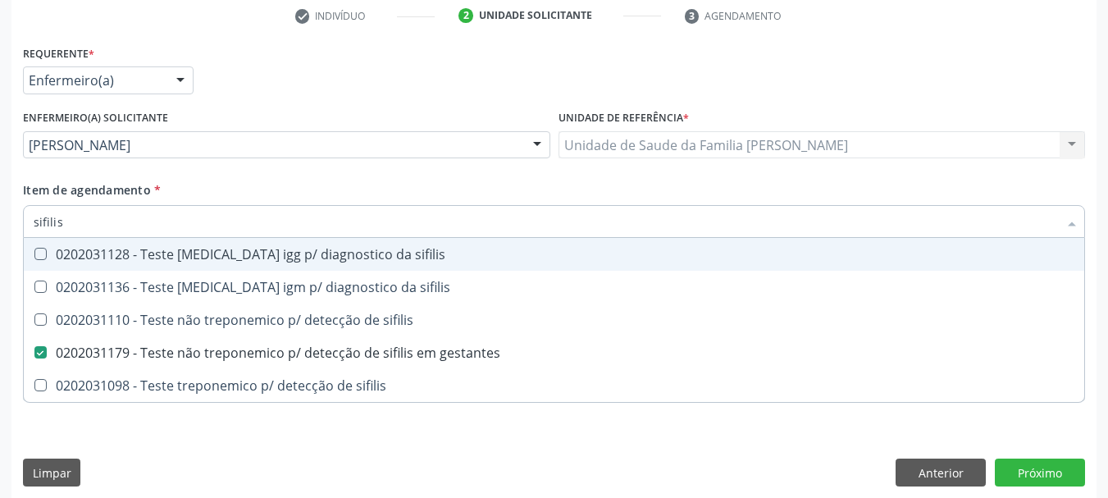
drag, startPoint x: 78, startPoint y: 222, endPoint x: 0, endPoint y: 233, distance: 78.7
click at [0, 233] on div "Acompanhamento Acompanhe a situação das marcações correntes e finalizadas Relat…" at bounding box center [554, 142] width 1108 height 734
type input "gl"
checkbox gestantes "false"
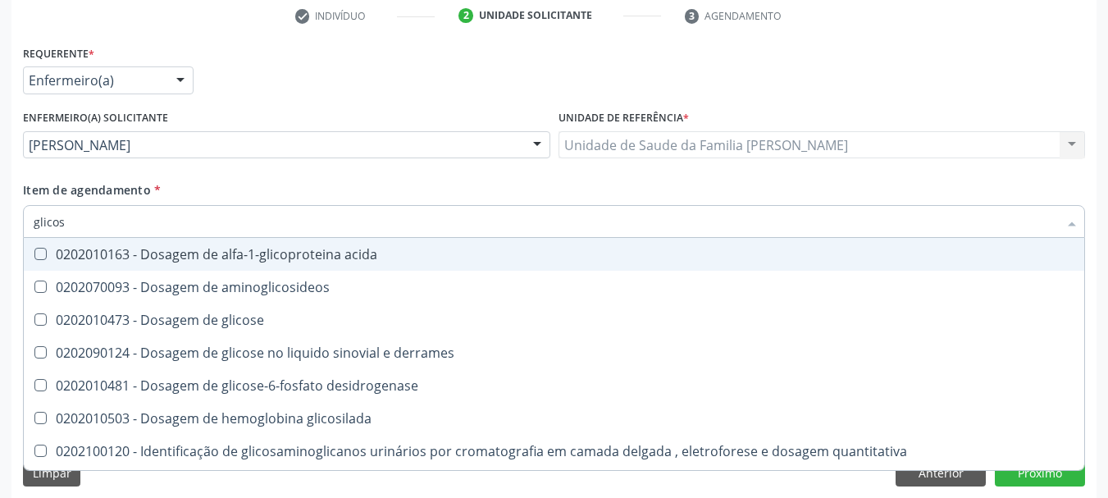
type input "glicose"
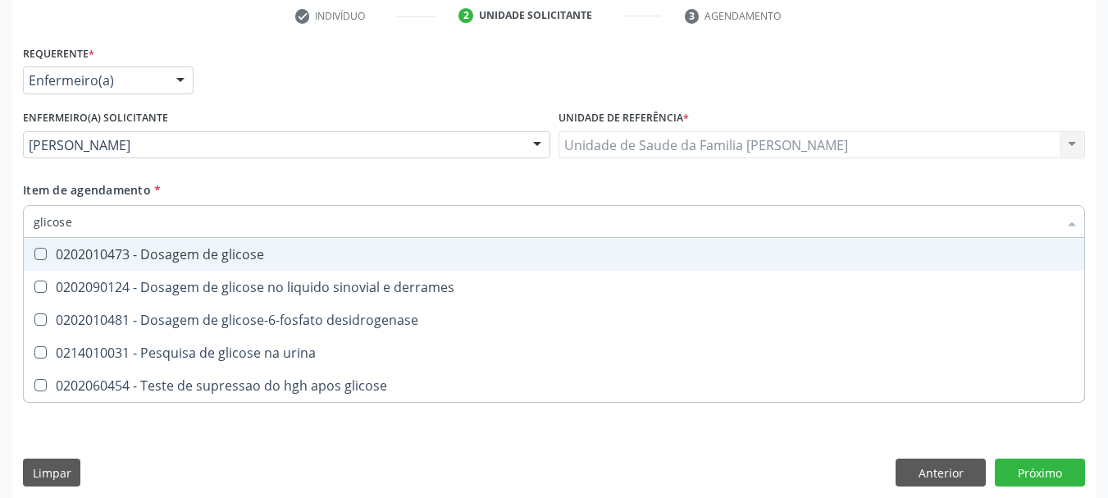
click at [80, 255] on div "0202010473 - Dosagem de glicose" at bounding box center [554, 254] width 1041 height 13
checkbox glicose "true"
drag, startPoint x: 75, startPoint y: 229, endPoint x: 0, endPoint y: 232, distance: 74.7
click at [0, 232] on div "Acompanhamento Acompanhe a situação das marcações correntes e finalizadas Relat…" at bounding box center [554, 142] width 1108 height 734
type input "uri"
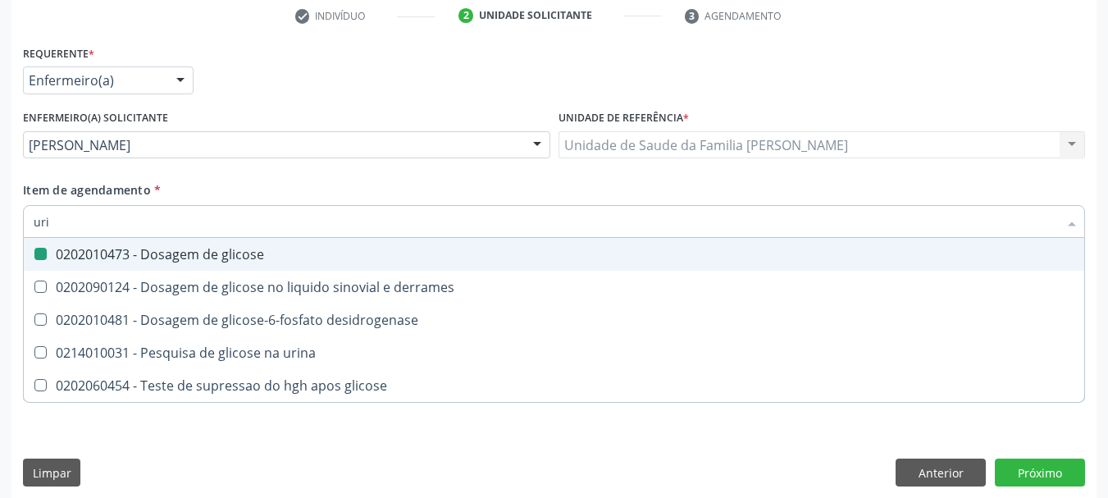
checkbox glicose "false"
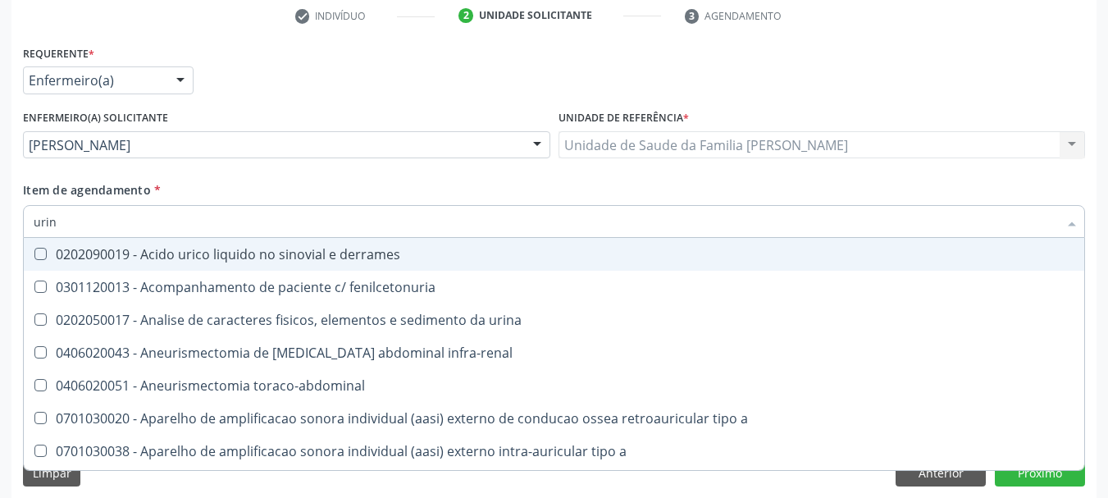
type input "urina"
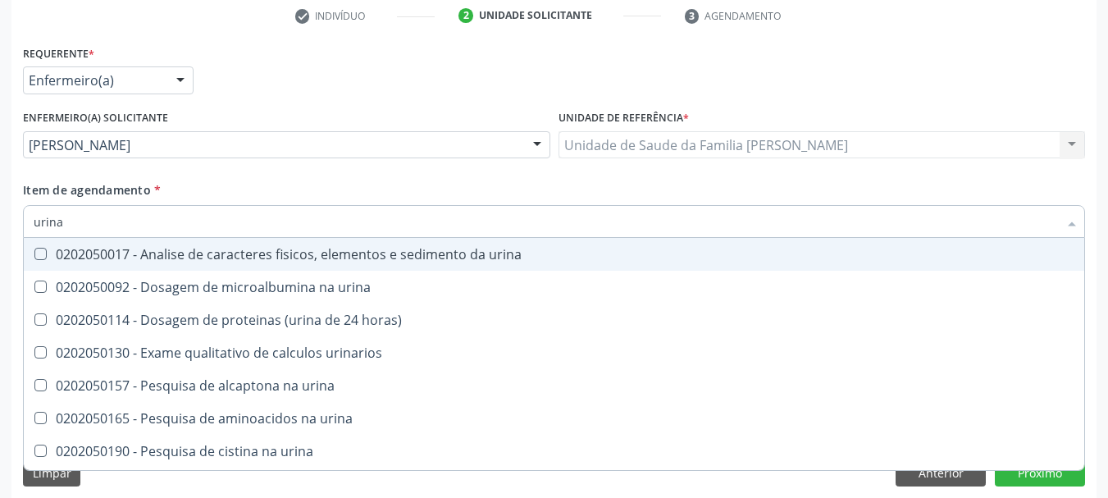
click at [56, 258] on div "0202050017 - Analise de caracteres fisicos, elementos e sedimento da urina" at bounding box center [554, 254] width 1041 height 13
checkbox urina "true"
click at [0, 182] on div "Acompanhamento Acompanhe a situação das marcações correntes e finalizadas Relat…" at bounding box center [554, 142] width 1108 height 734
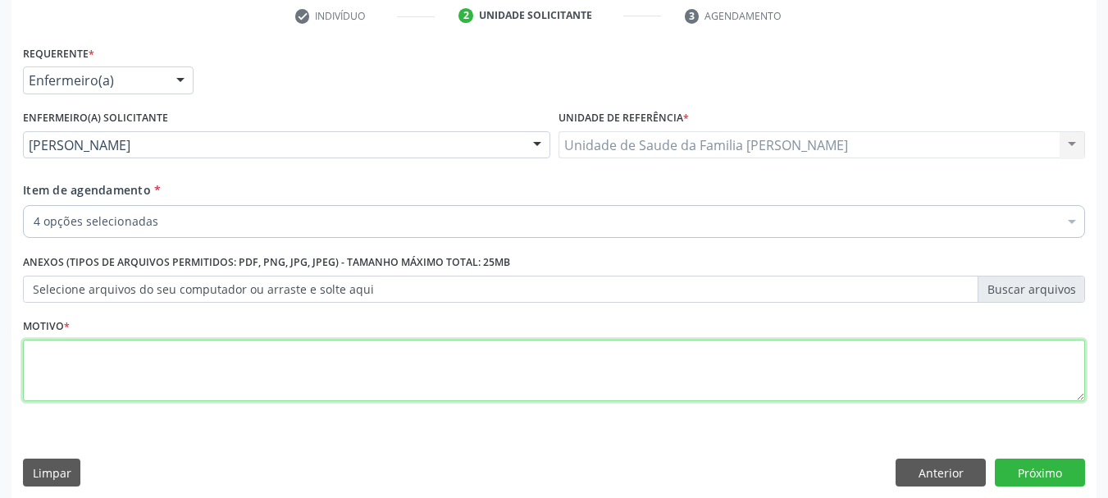
click at [92, 371] on textarea at bounding box center [554, 371] width 1062 height 62
type textarea "Exames do terceiro trimestre."
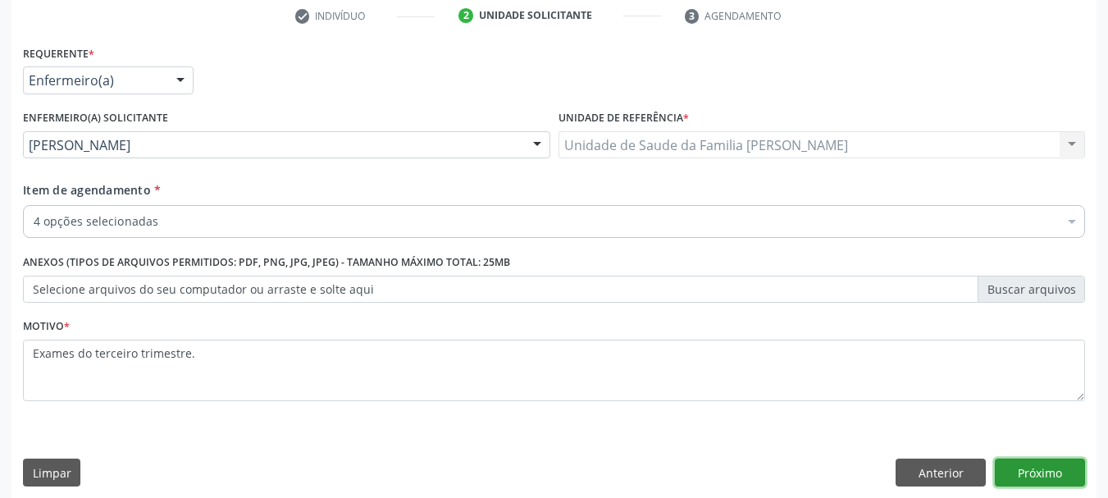
click at [1032, 473] on button "Próximo" at bounding box center [1040, 473] width 90 height 28
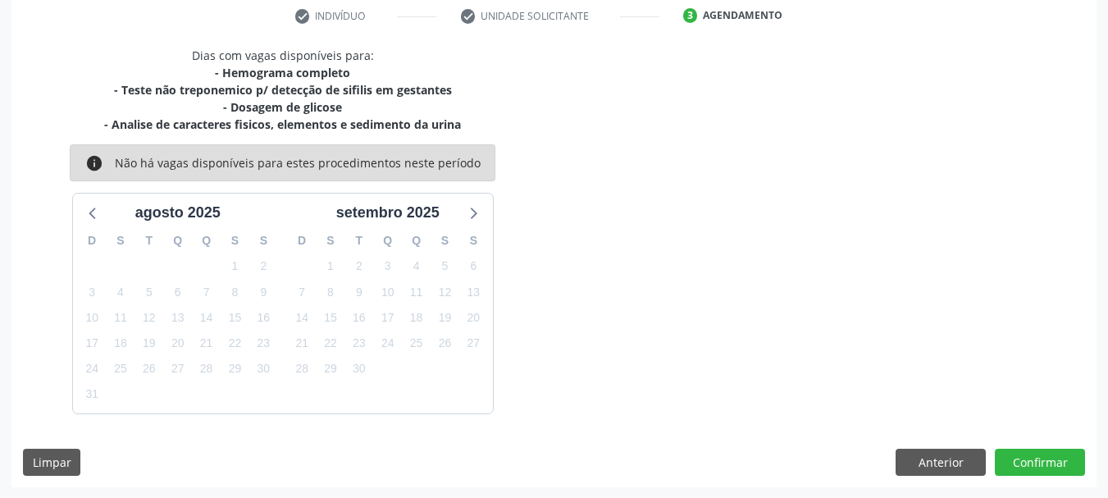
scroll to position [316, 0]
click at [1030, 459] on button "Confirmar" at bounding box center [1040, 462] width 90 height 28
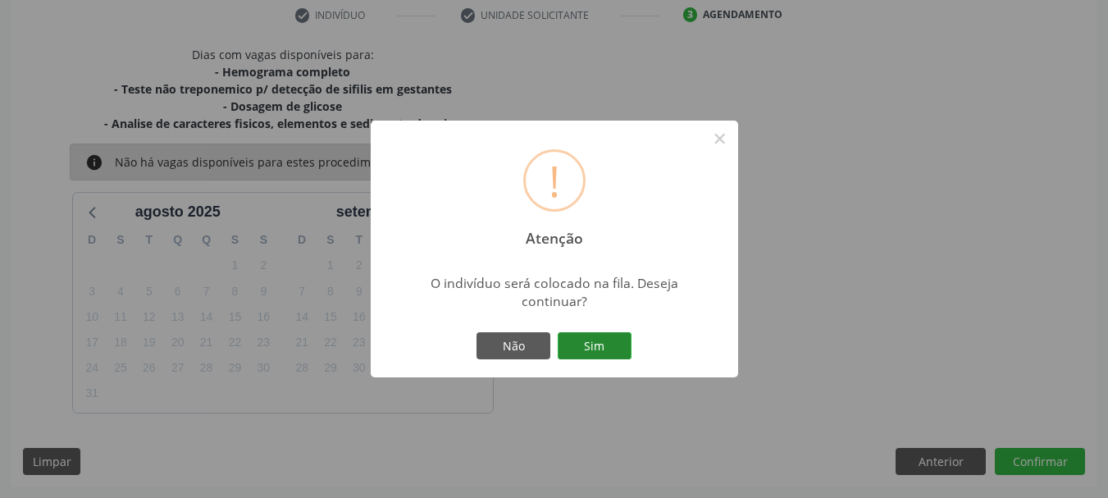
click at [577, 353] on button "Sim" at bounding box center [595, 346] width 74 height 28
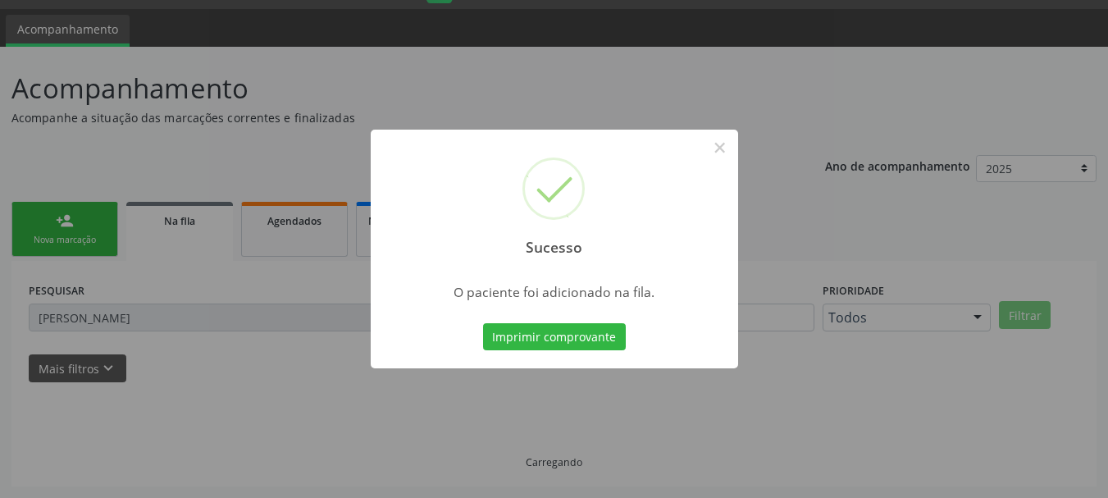
scroll to position [43, 0]
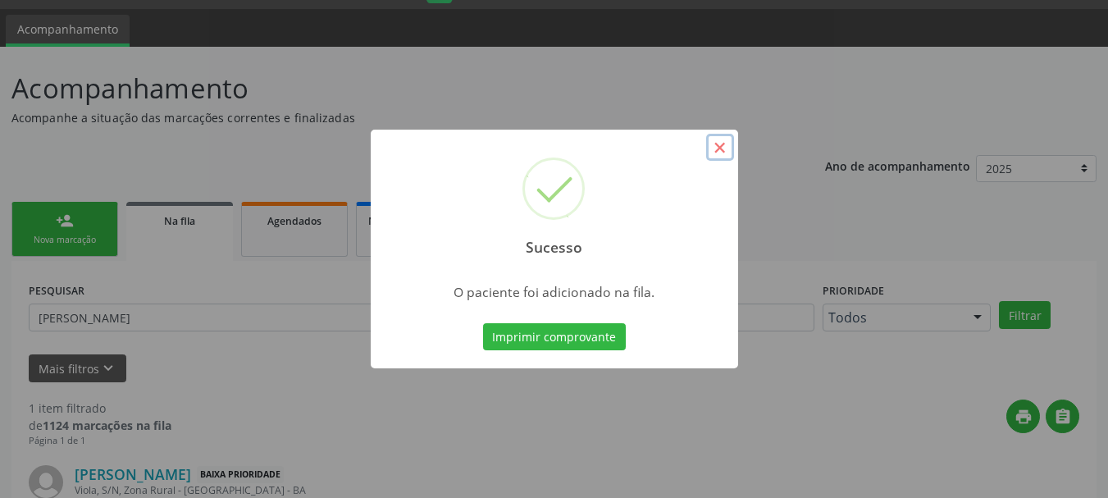
click at [712, 154] on button "×" at bounding box center [720, 148] width 28 height 28
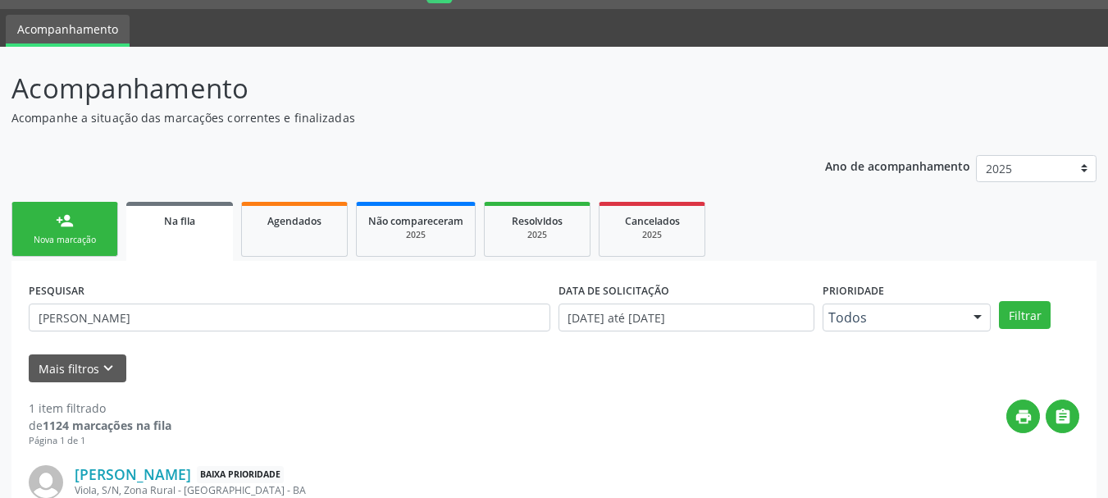
click at [49, 244] on div "Nova marcação" at bounding box center [65, 240] width 82 height 12
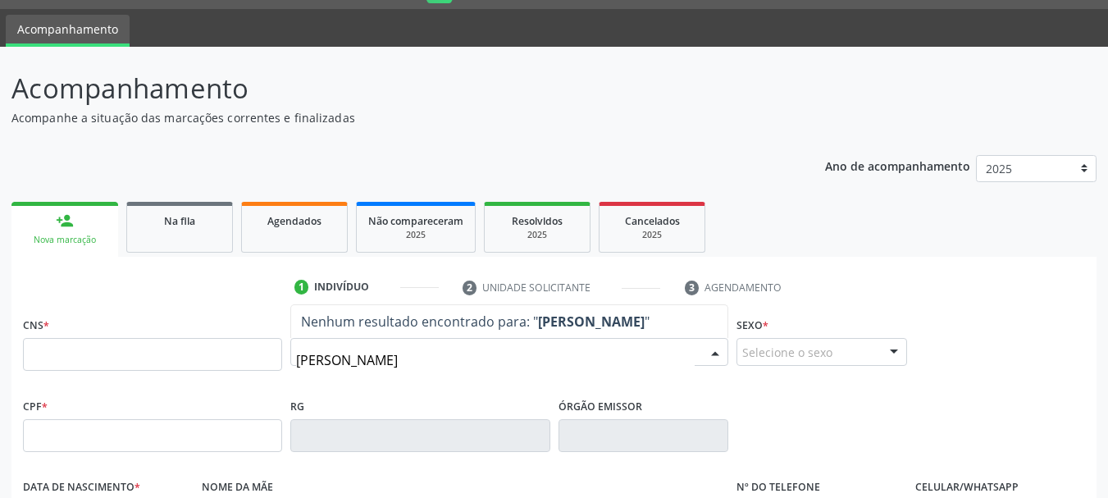
type input "silvana paixão d"
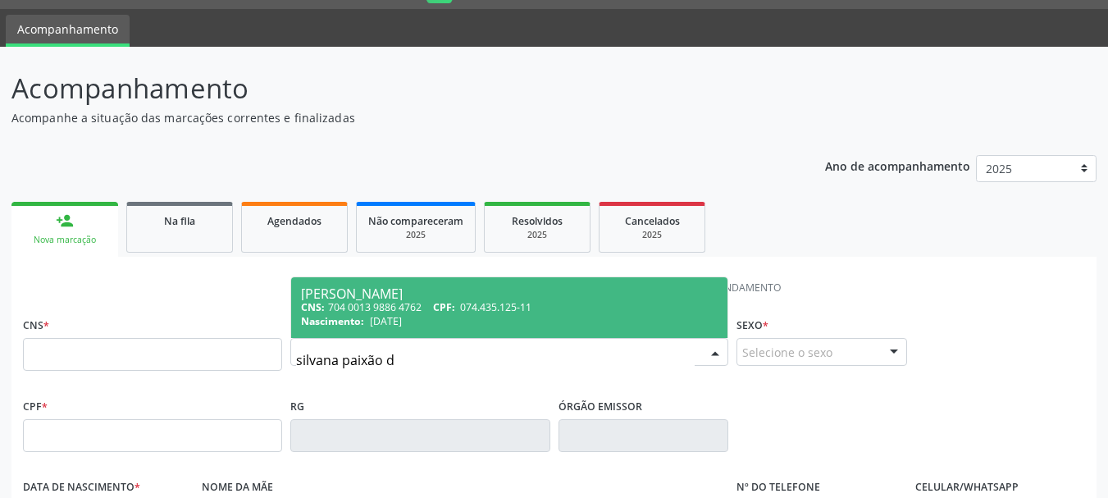
click at [447, 327] on div "Nascimento: 22/03/1992" at bounding box center [509, 321] width 417 height 14
type input "704 0013 9886 4762"
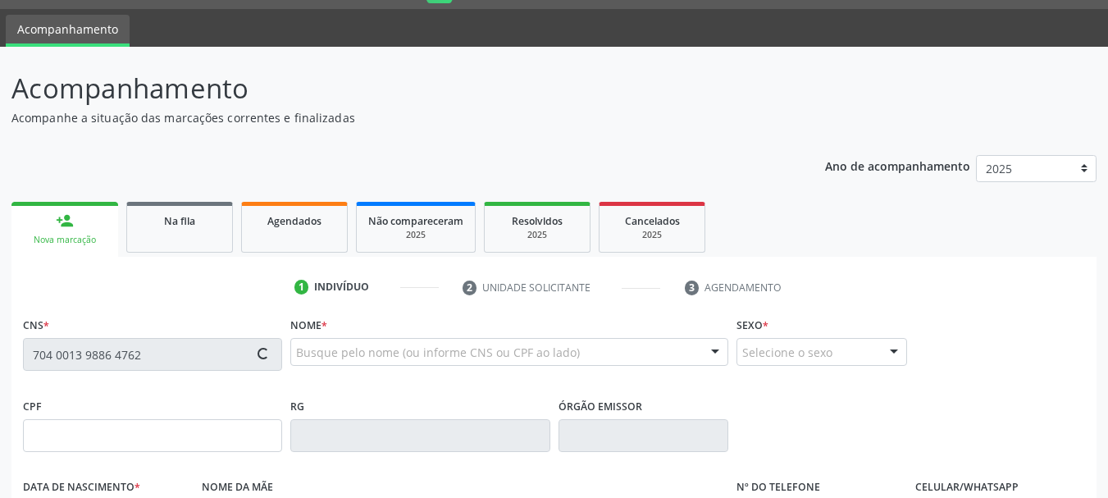
type input "074.435.125-11"
type input "22/03/1992"
type input "Maria Paixão de Almeida"
type input "(74) 99943-1500"
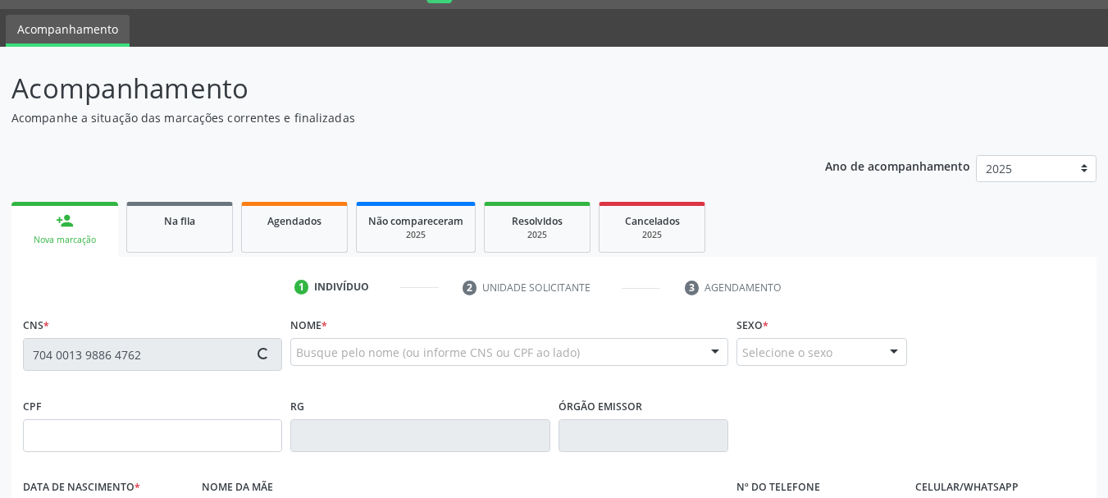
type input "S/N"
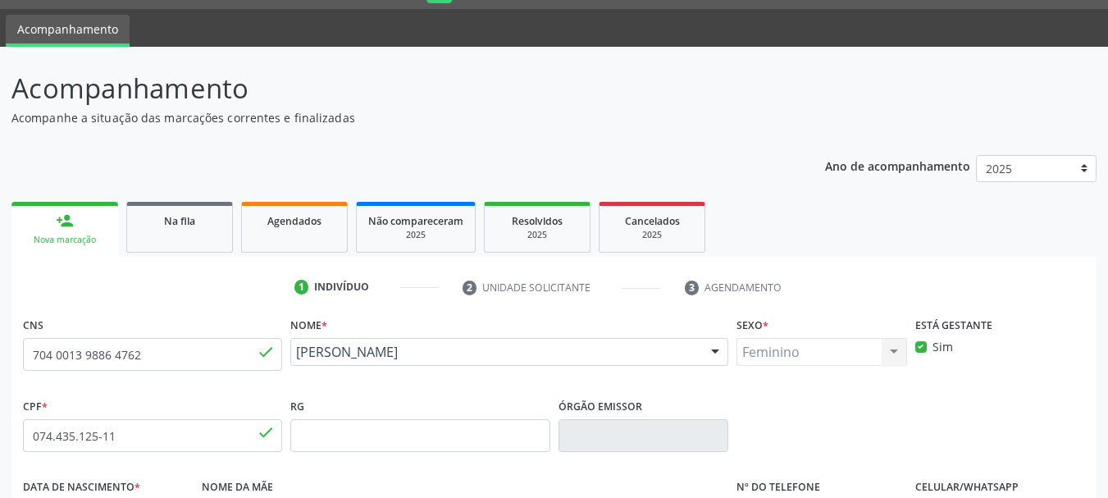
scroll to position [391, 0]
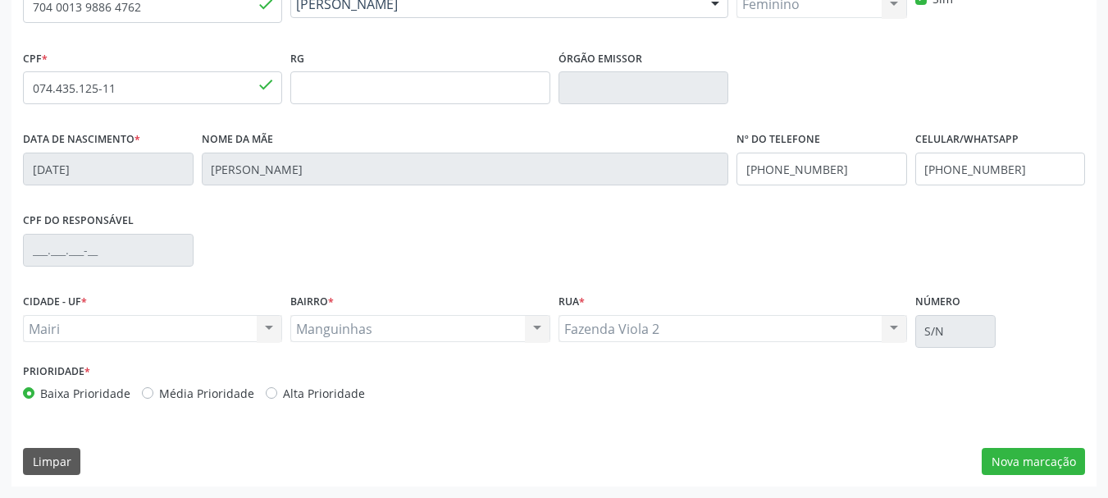
click at [283, 399] on label "Alta Prioridade" at bounding box center [324, 393] width 82 height 17
click at [267, 399] on input "Alta Prioridade" at bounding box center [271, 392] width 11 height 15
radio input "true"
click at [1010, 461] on button "Nova marcação" at bounding box center [1033, 462] width 103 height 28
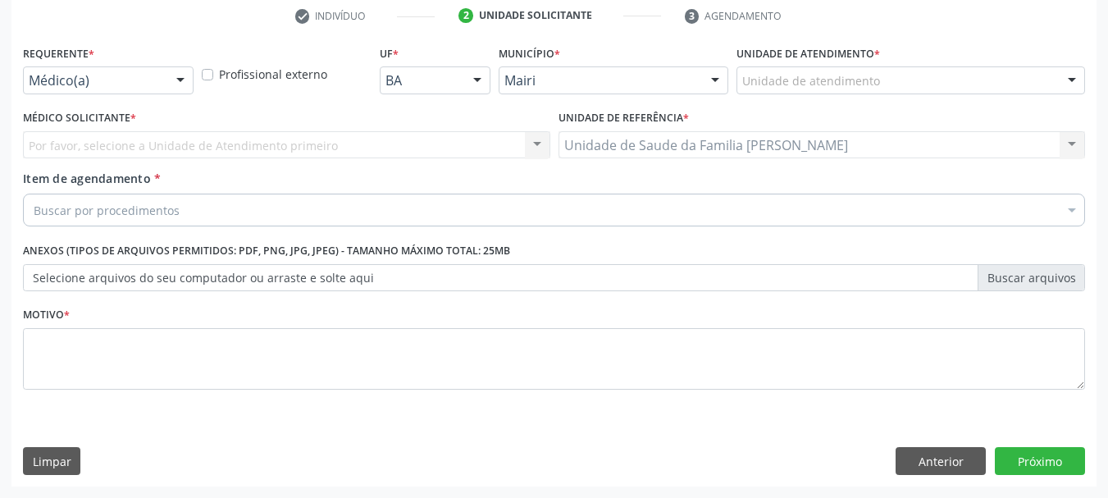
scroll to position [315, 0]
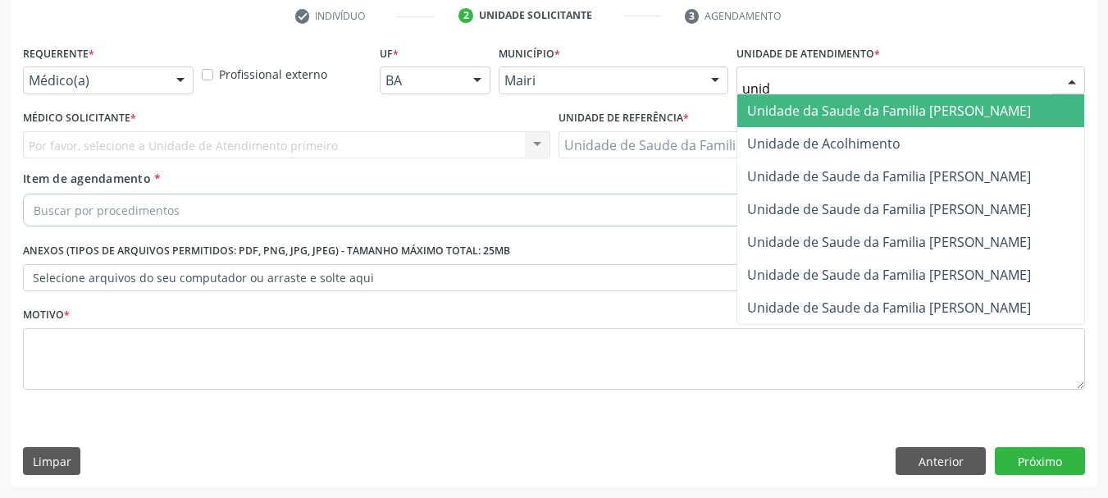
type input "unida"
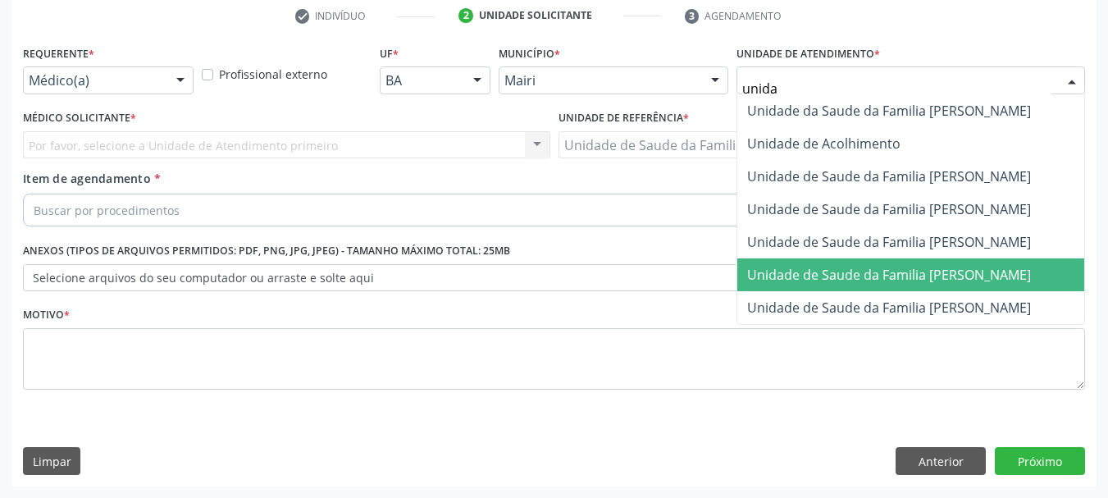
click at [911, 259] on span "Unidade de Saude da Familia [PERSON_NAME]" at bounding box center [911, 274] width 347 height 33
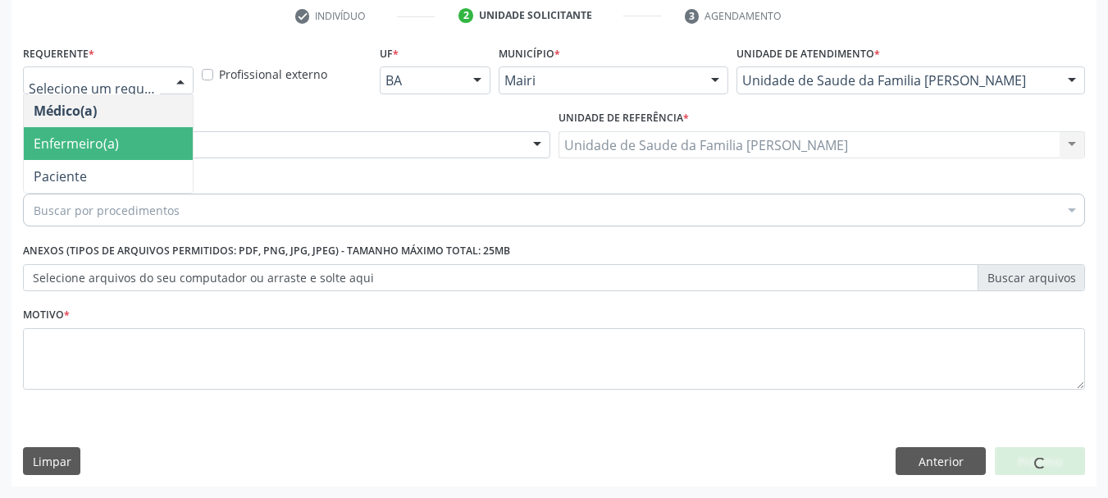
click at [71, 141] on span "Enfermeiro(a)" at bounding box center [76, 144] width 85 height 18
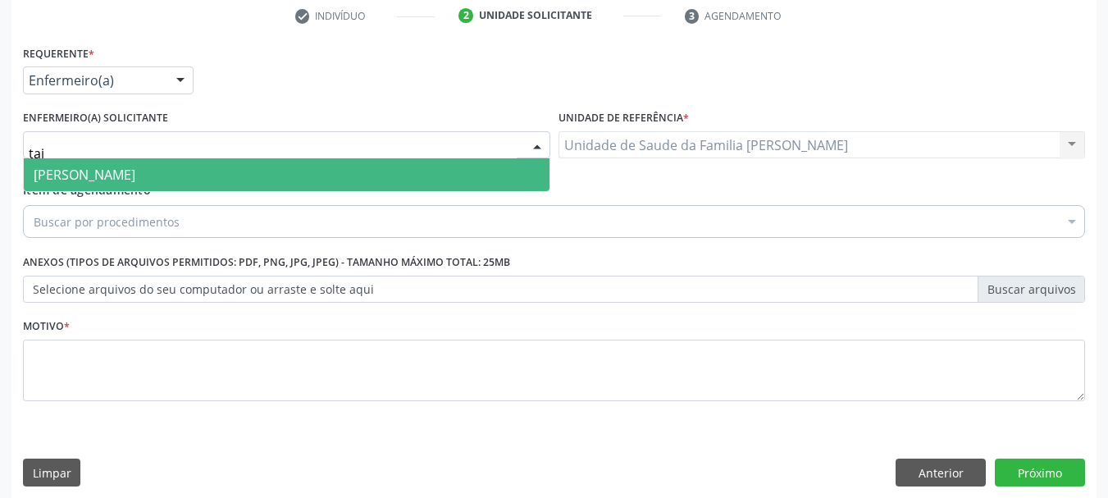
type input "taiz"
click at [125, 176] on span "Taize Oliveira Araújo Ferreira" at bounding box center [85, 175] width 102 height 18
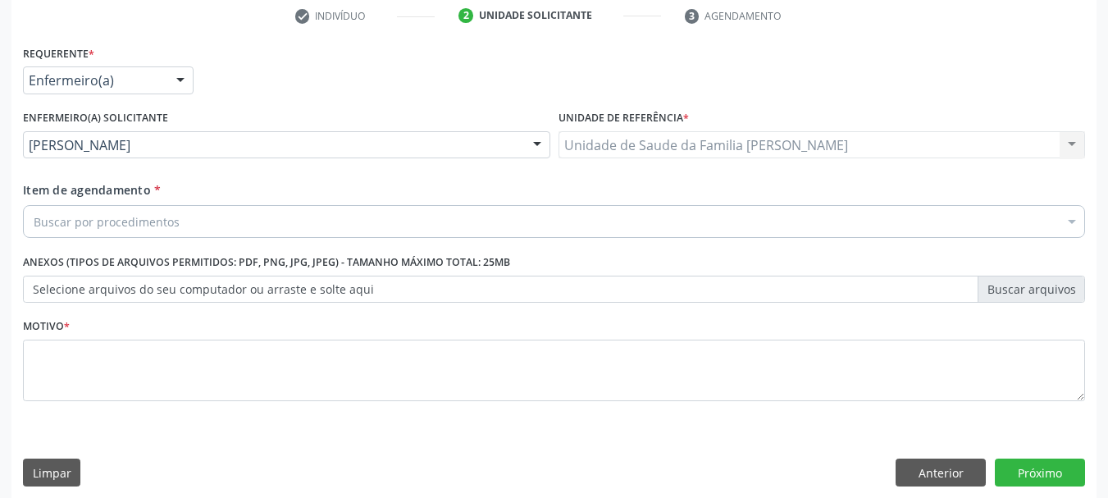
click at [126, 231] on div "Buscar por procedimentos" at bounding box center [554, 221] width 1062 height 33
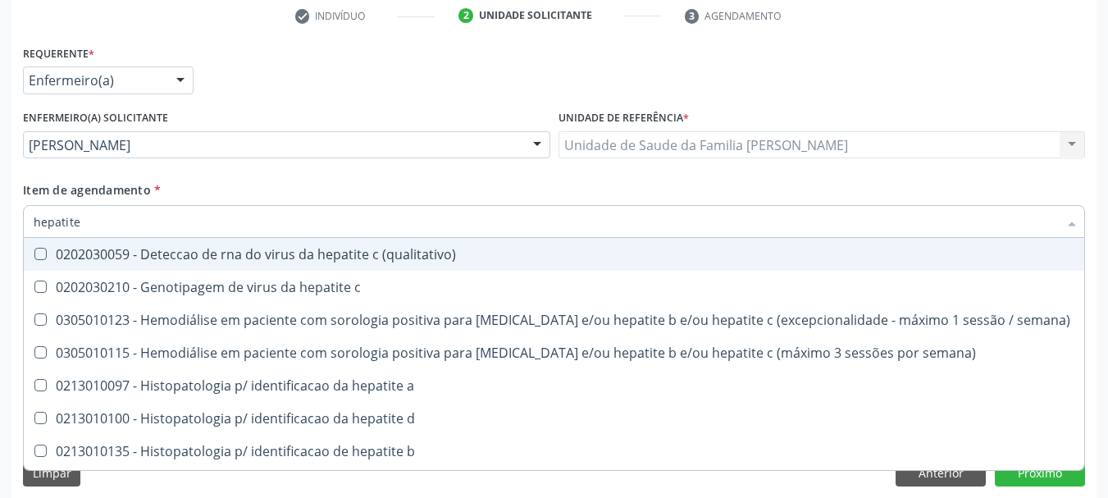
type input "hepatite b"
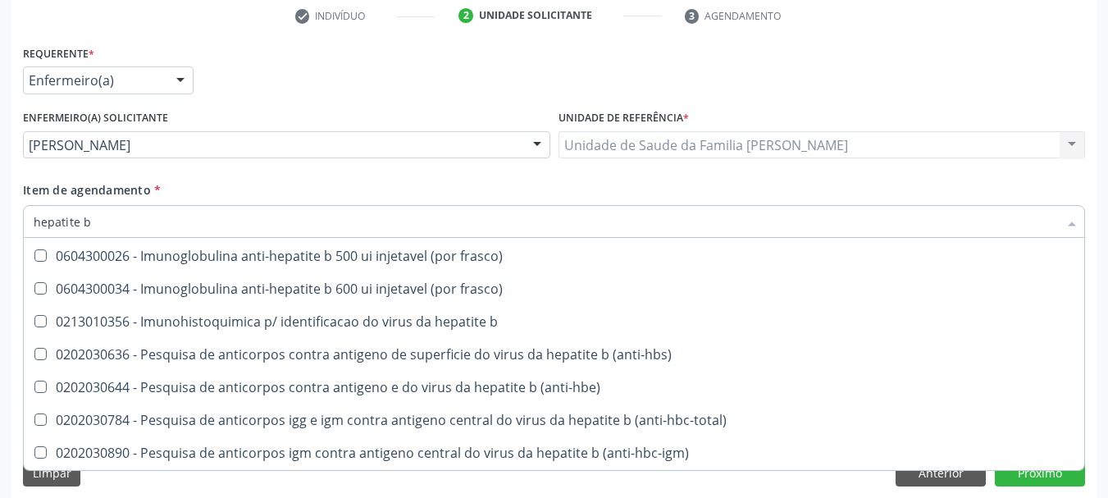
scroll to position [164, 0]
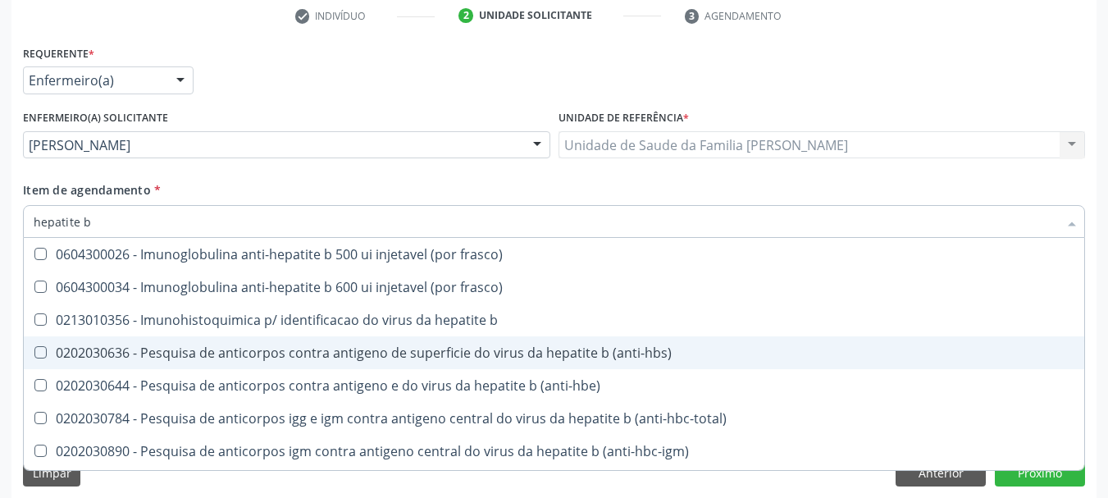
click at [360, 356] on div "0202030636 - Pesquisa de anticorpos contra antigeno de superficie do virus da h…" at bounding box center [554, 352] width 1041 height 13
checkbox \(anti-hbs\) "true"
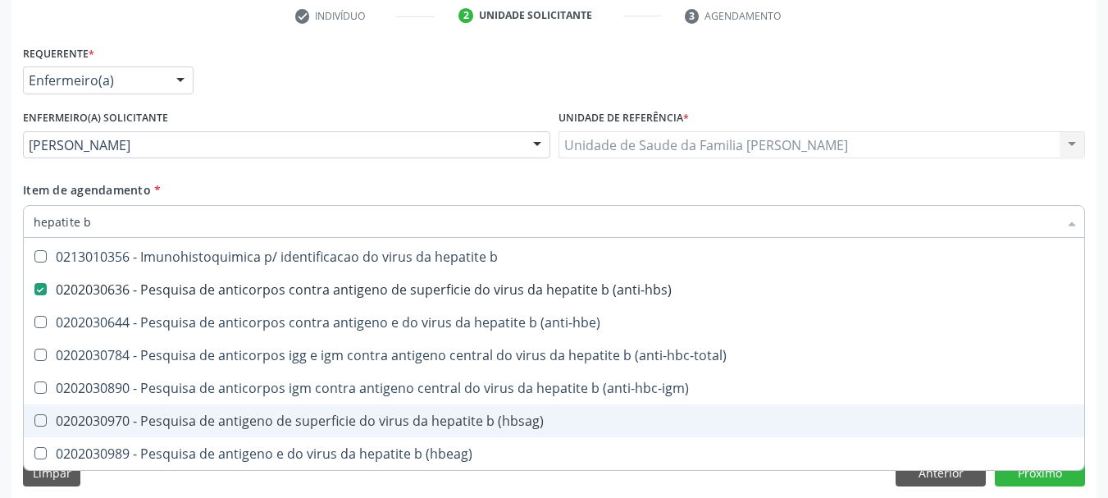
click at [300, 421] on div "0202030970 - Pesquisa de antigeno de superficie do virus da hepatite b (hbsag)" at bounding box center [554, 420] width 1041 height 13
checkbox \(hbsag\) "true"
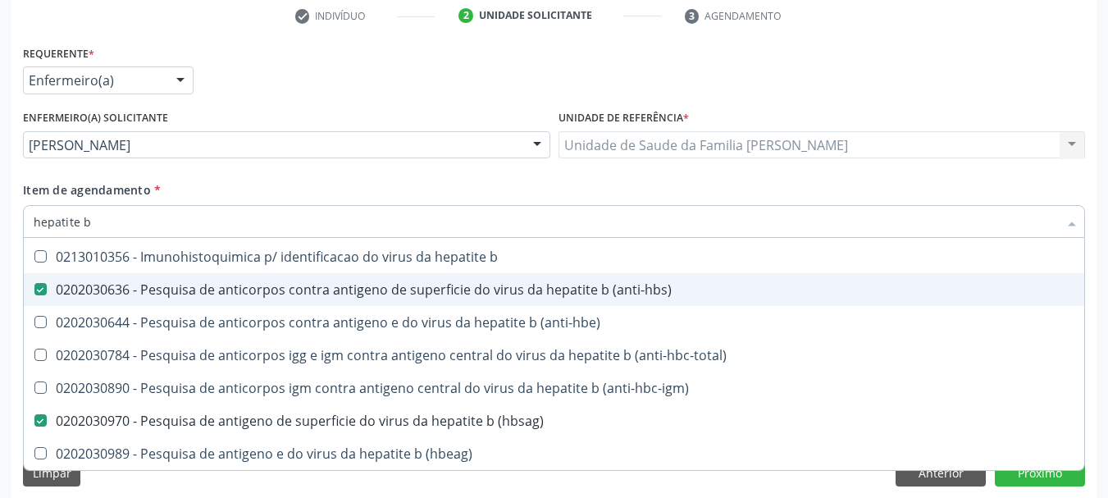
click at [45, 293] on \(anti-hbs\) at bounding box center [40, 289] width 12 height 12
click at [34, 293] on \(anti-hbs\) "checkbox" at bounding box center [29, 289] width 11 height 11
checkbox \(anti-hbs\) "false"
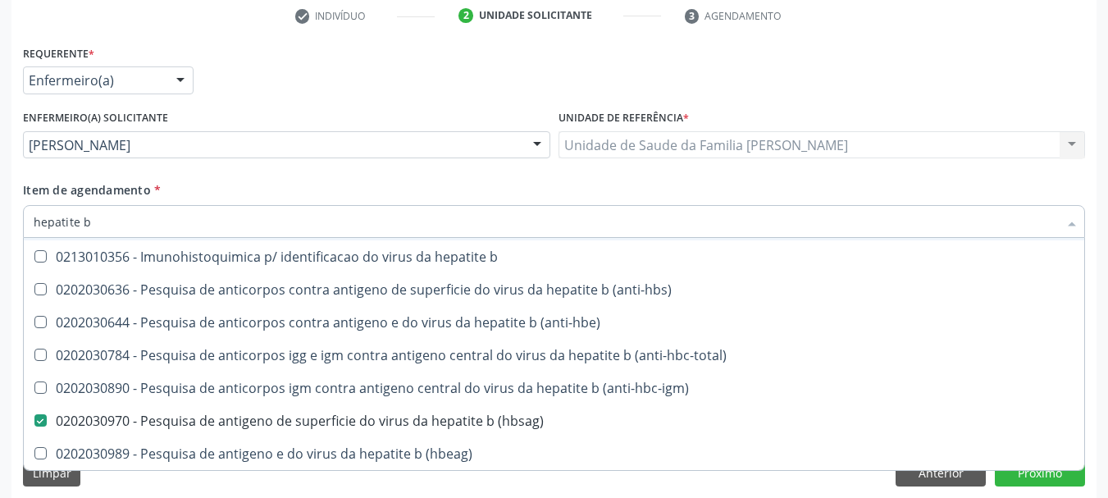
click at [102, 223] on input "hepatite b" at bounding box center [546, 221] width 1025 height 33
type input "hepatite"
checkbox \(hbsag\) "false"
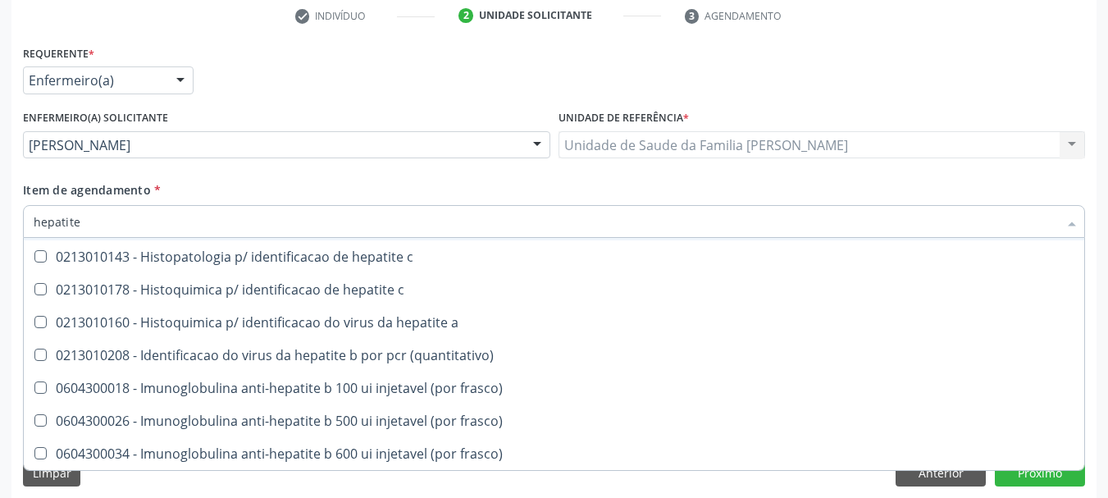
type input "hepatite c"
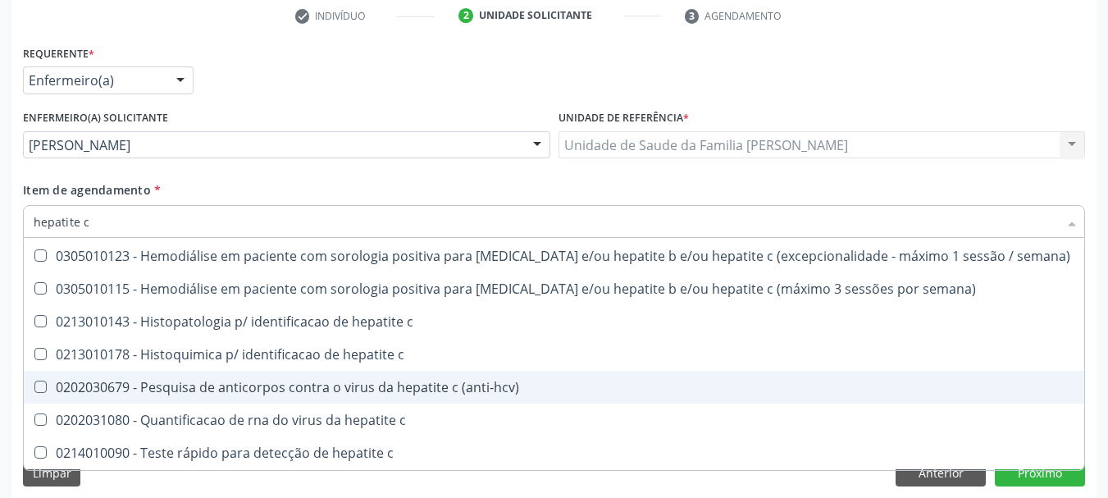
click at [251, 384] on div "0202030679 - Pesquisa de anticorpos contra o virus da hepatite c (anti-hcv)" at bounding box center [554, 387] width 1041 height 13
checkbox \(anti-hcv\) "true"
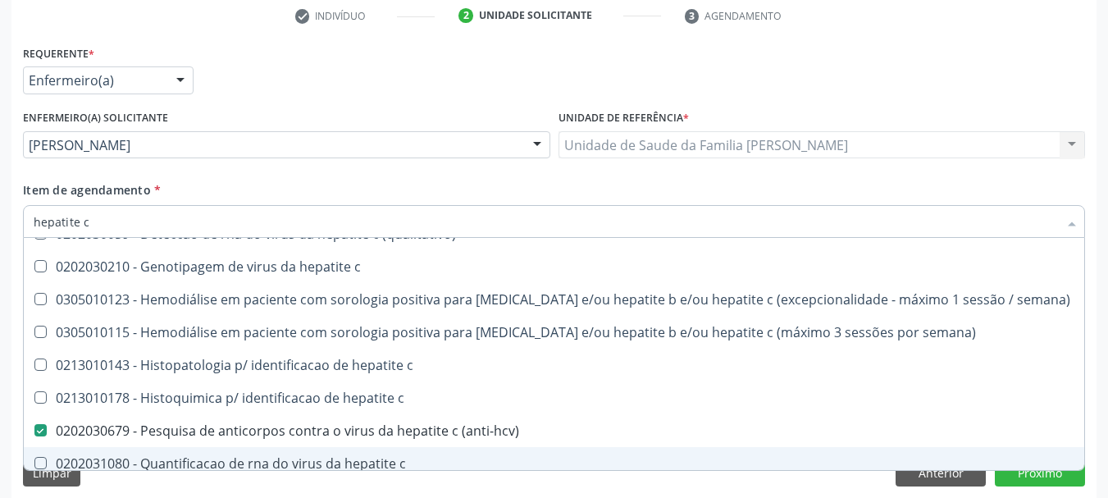
scroll to position [0, 0]
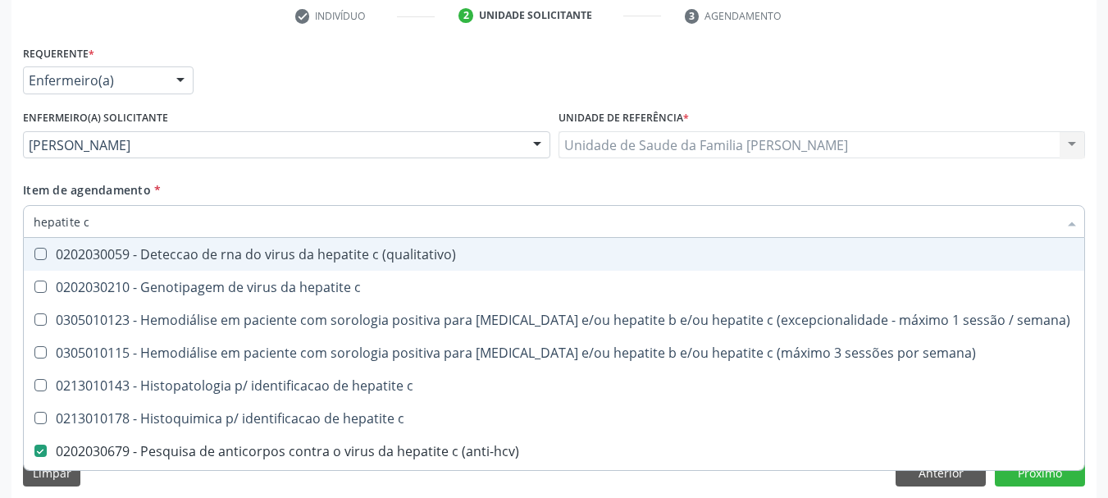
drag, startPoint x: 110, startPoint y: 220, endPoint x: 0, endPoint y: 217, distance: 110.0
click at [0, 217] on div "Acompanhamento Acompanhe a situação das marcações correntes e finalizadas Relat…" at bounding box center [554, 142] width 1108 height 734
type input "hi"
checkbox \(anti-hcv\) "false"
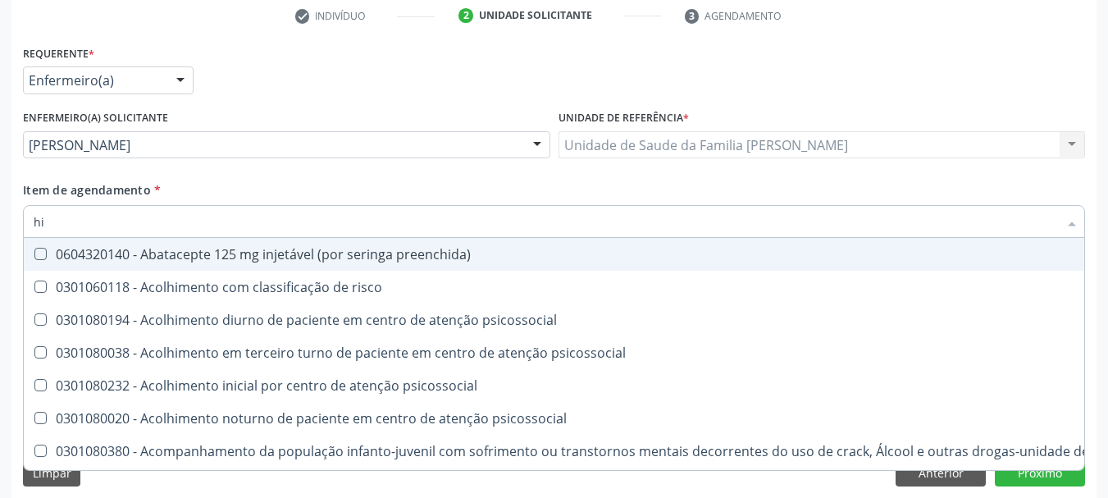
type input "hiv"
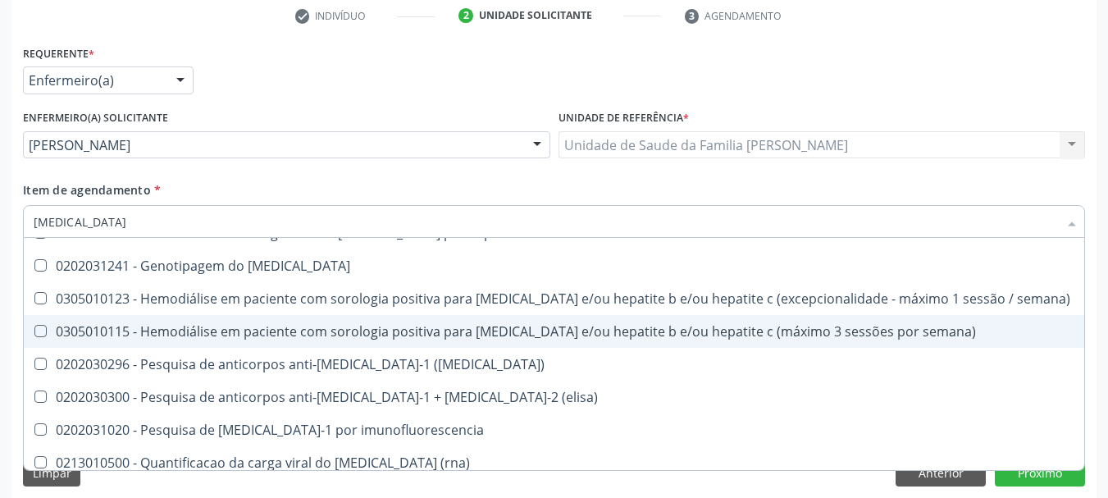
scroll to position [164, 0]
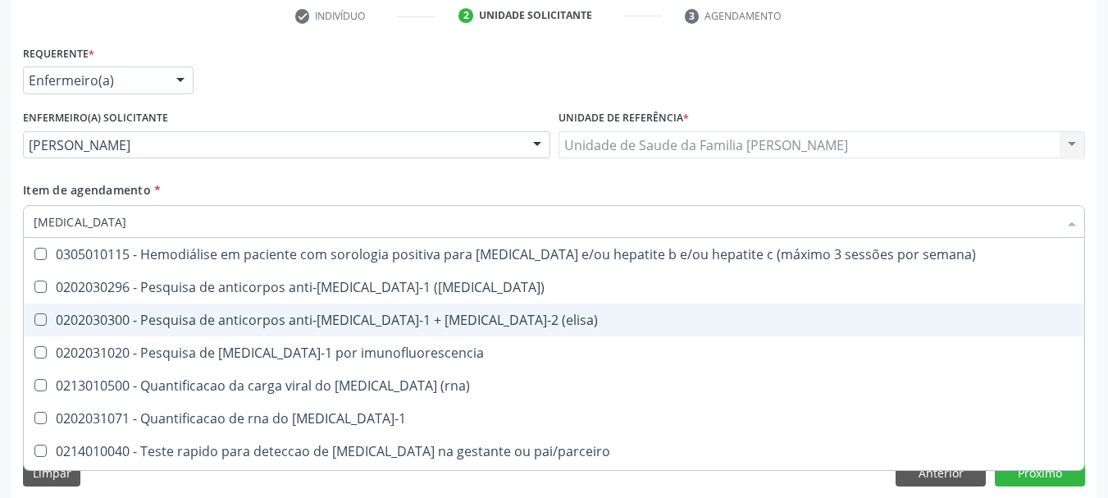
click at [311, 322] on div "0202030300 - Pesquisa de anticorpos anti-[MEDICAL_DATA]-1 + [MEDICAL_DATA]-2 (e…" at bounding box center [554, 319] width 1041 height 13
checkbox \(elisa\) "true"
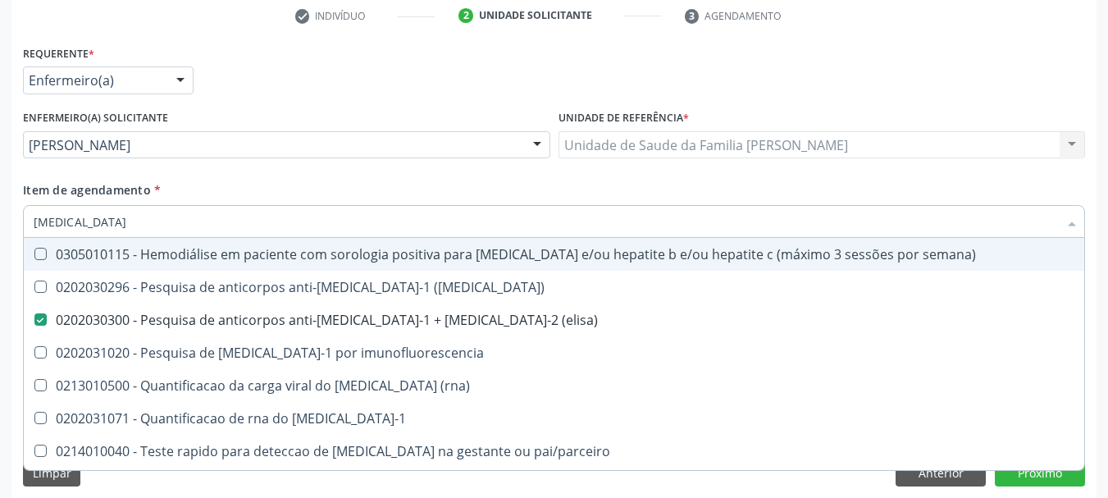
drag, startPoint x: 76, startPoint y: 224, endPoint x: 0, endPoint y: 231, distance: 76.6
click at [0, 231] on div "Acompanhamento Acompanhe a situação das marcações correntes e finalizadas Relat…" at bounding box center [554, 142] width 1108 height 734
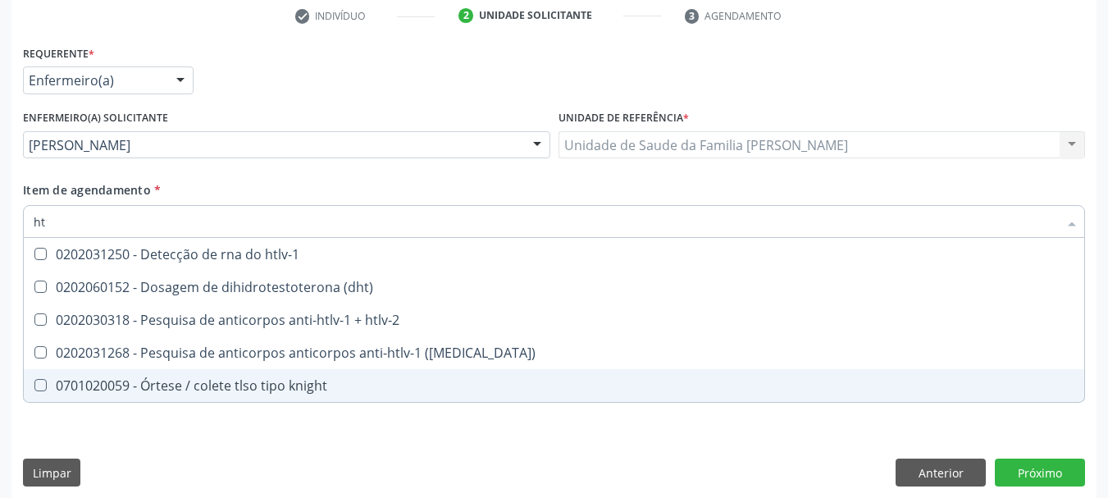
scroll to position [0, 0]
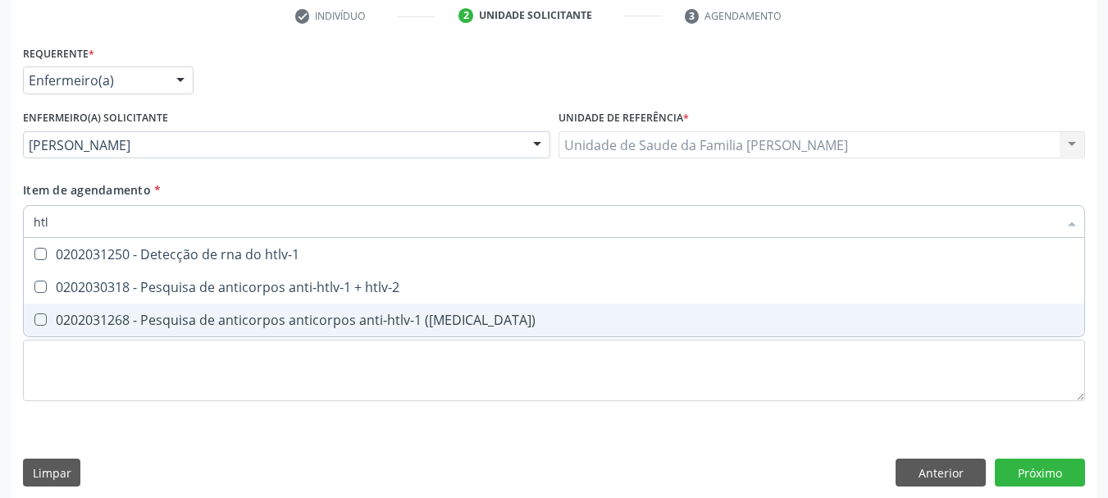
type input "htlv"
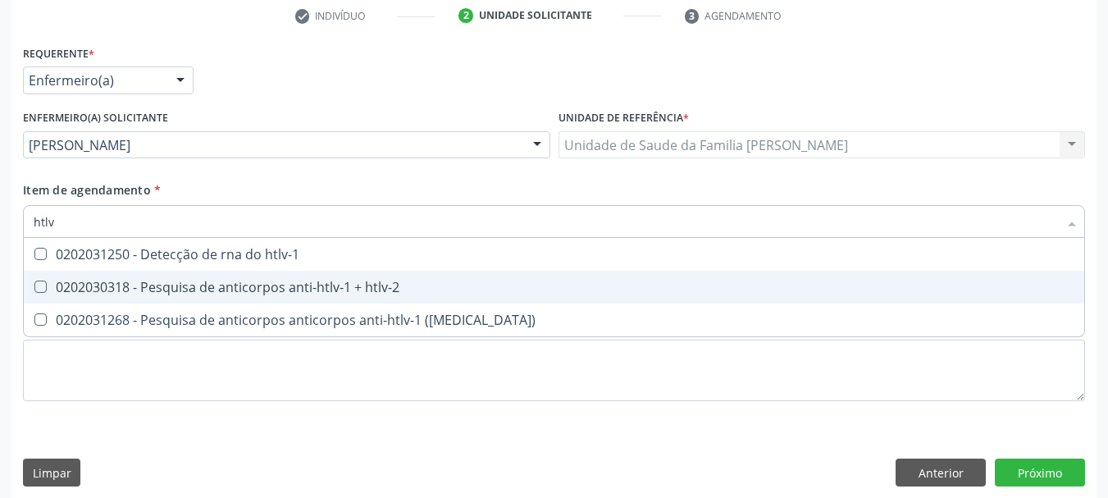
click at [109, 288] on div "0202030318 - Pesquisa de anticorpos anti-htlv-1 + htlv-2" at bounding box center [554, 287] width 1041 height 13
checkbox htlv-2 "true"
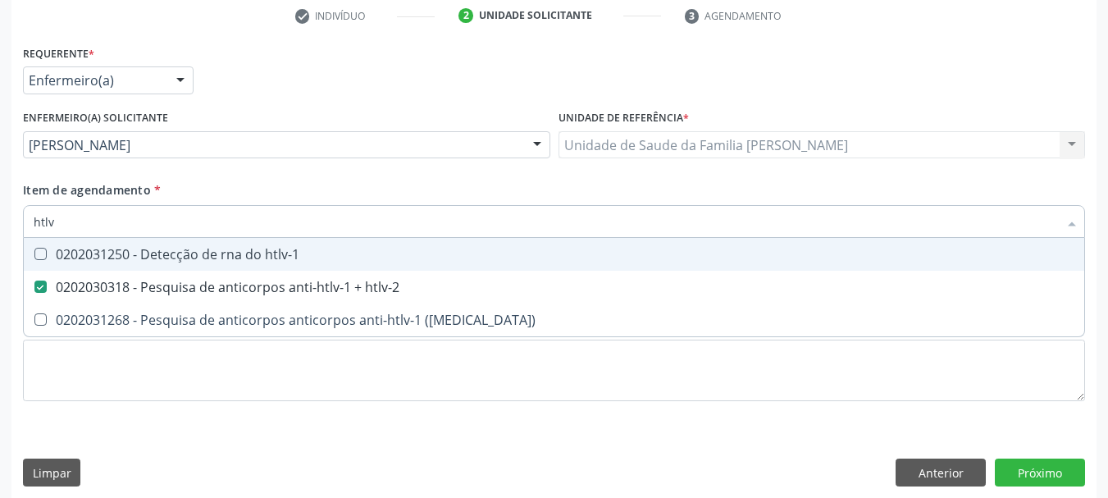
drag, startPoint x: 78, startPoint y: 222, endPoint x: 0, endPoint y: 225, distance: 78.0
click at [0, 225] on div "Acompanhamento Acompanhe a situação das marcações correntes e finalizadas Relat…" at bounding box center [554, 142] width 1108 height 734
type input "to"
checkbox htlv-2 "false"
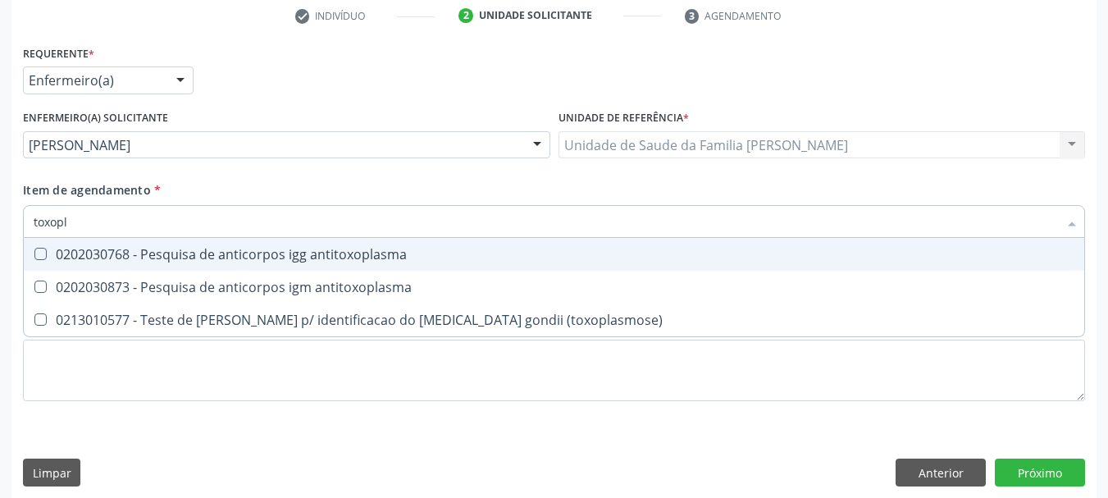
type input "toxopla"
click at [77, 259] on div "0202030768 - Pesquisa de anticorpos igg antitoxoplasma" at bounding box center [554, 254] width 1041 height 13
checkbox antitoxoplasma "true"
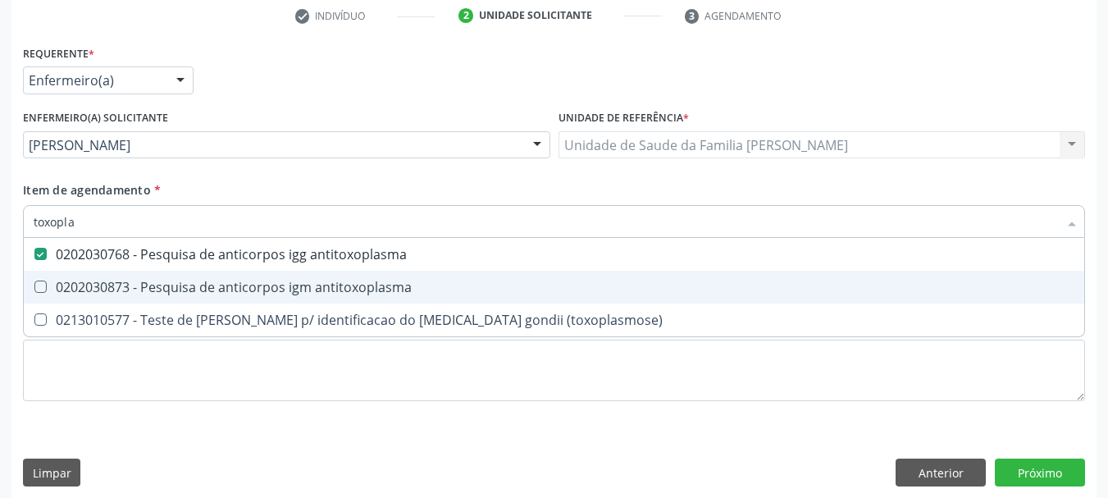
click at [95, 298] on span "0202030873 - Pesquisa de anticorpos igm antitoxoplasma" at bounding box center [554, 287] width 1061 height 33
checkbox antitoxoplasma "true"
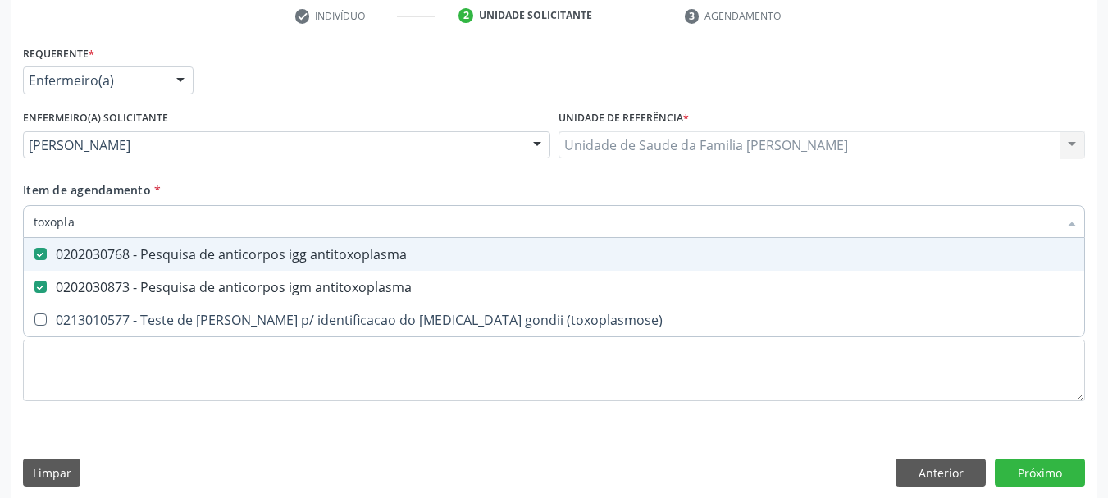
drag, startPoint x: 81, startPoint y: 227, endPoint x: 0, endPoint y: 225, distance: 81.3
click at [0, 225] on div "Acompanhamento Acompanhe a situação das marcações correntes e finalizadas Relat…" at bounding box center [554, 142] width 1108 height 734
type input "ci"
checkbox antitoxoplasma "false"
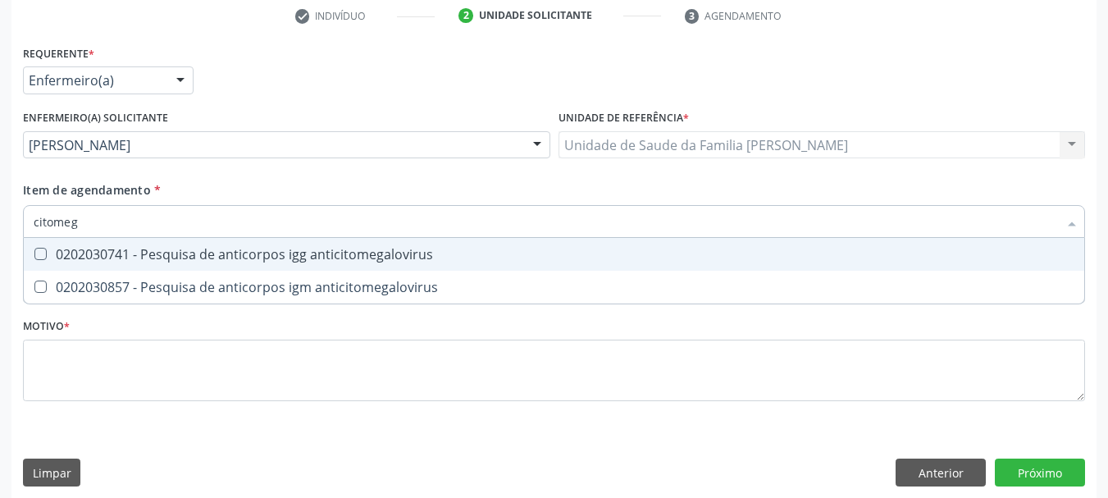
type input "citomega"
click at [76, 256] on div "0202030741 - Pesquisa de anticorpos igg anticitomegalovirus" at bounding box center [554, 254] width 1041 height 13
checkbox anticitomegalovirus "true"
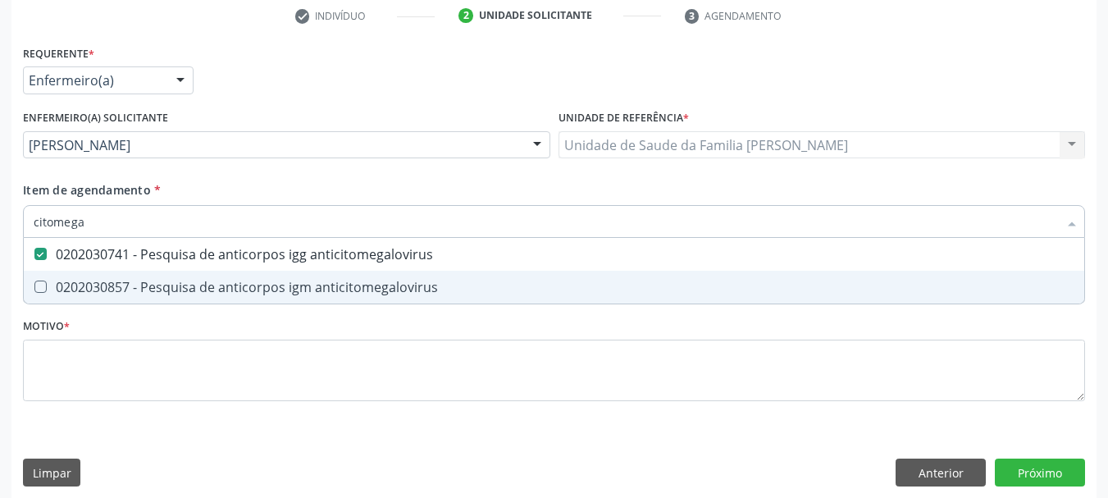
click at [94, 276] on span "0202030857 - Pesquisa de anticorpos igm anticitomegalovirus" at bounding box center [554, 287] width 1061 height 33
checkbox anticitomegalovirus "true"
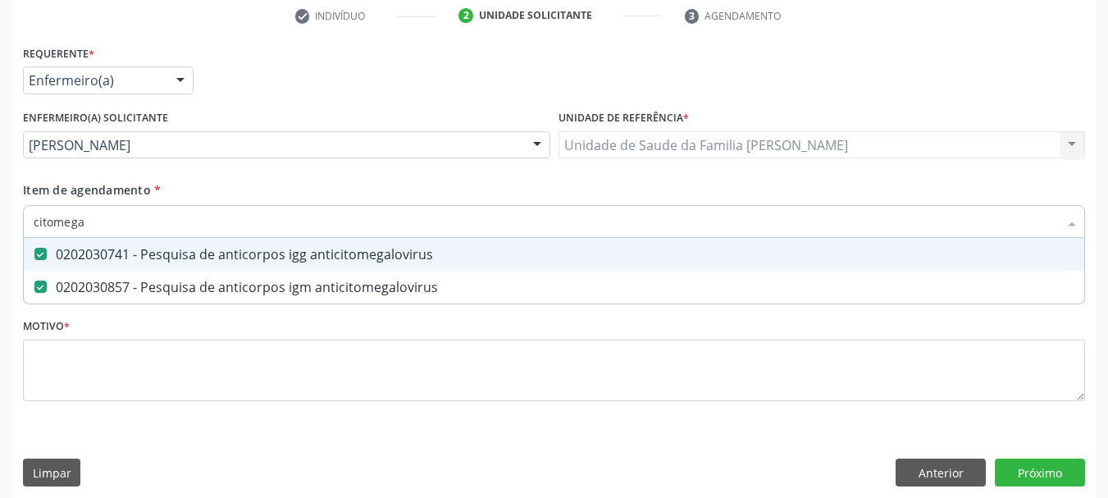
drag, startPoint x: 103, startPoint y: 220, endPoint x: 0, endPoint y: 229, distance: 103.0
click at [0, 229] on div "Acompanhamento Acompanhe a situação das marcações correntes e finalizadas Relat…" at bounding box center [554, 142] width 1108 height 734
checkbox anticitomegalovirus "false"
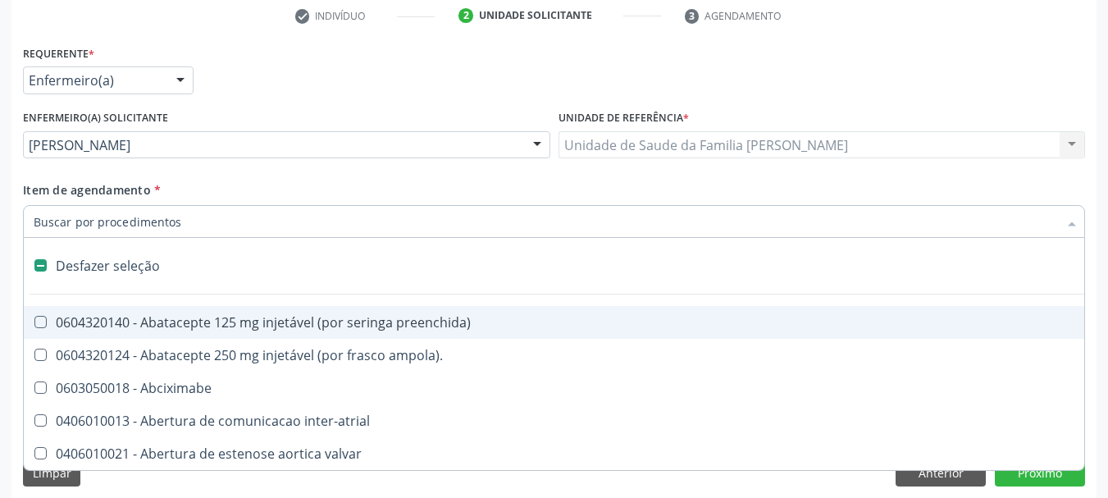
click at [0, 253] on div "Acompanhamento Acompanhe a situação das marcações correntes e finalizadas Relat…" at bounding box center [554, 142] width 1108 height 734
checkbox ampola\)\ "true"
checkbox Abciximabe "true"
checkbox inter-atrial "true"
checkbox valvar "true"
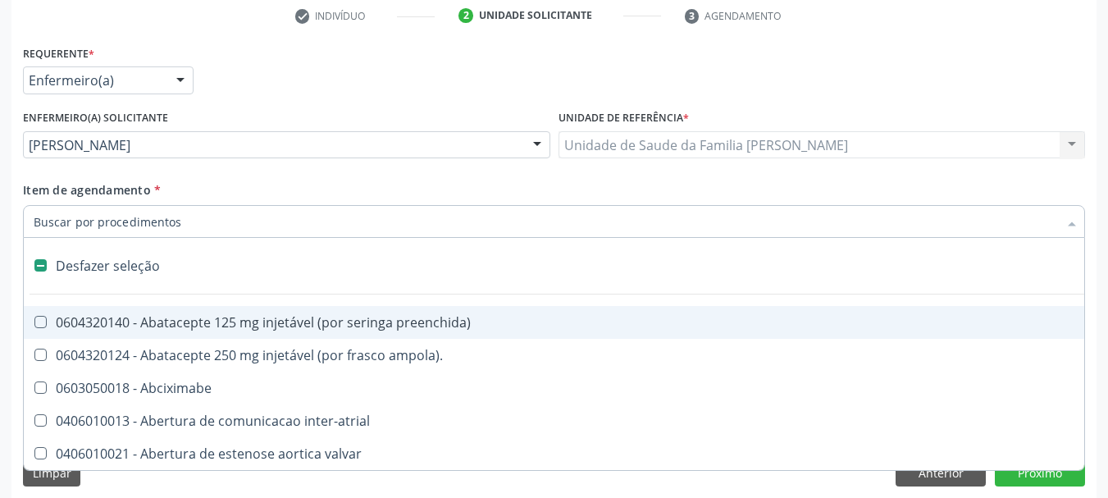
checkbox adolescente\) "true"
checkbox valvar "true"
checkbox adolescente\) "true"
checkbox paciente\) "true"
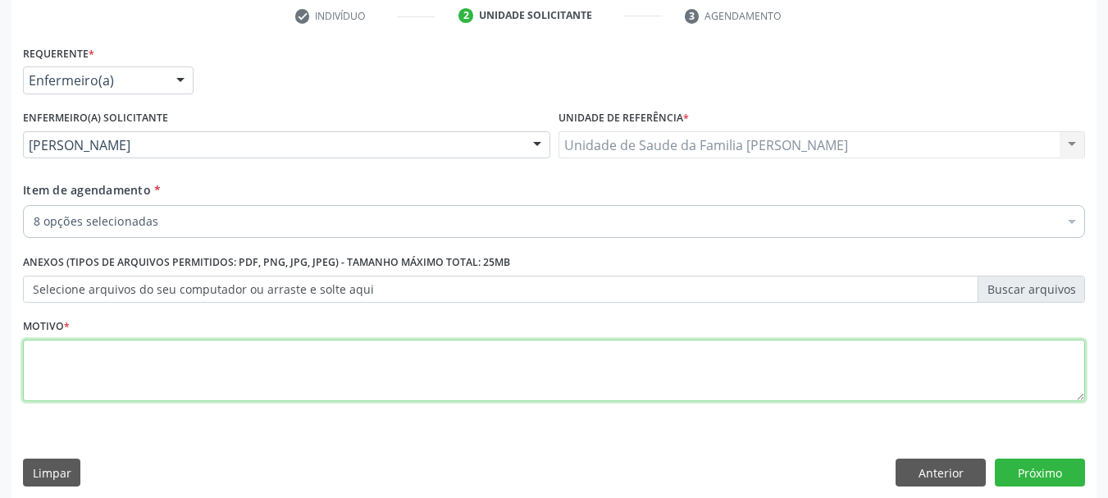
click at [109, 377] on textarea at bounding box center [554, 371] width 1062 height 62
type textarea "Exames do terceiro trimestre"
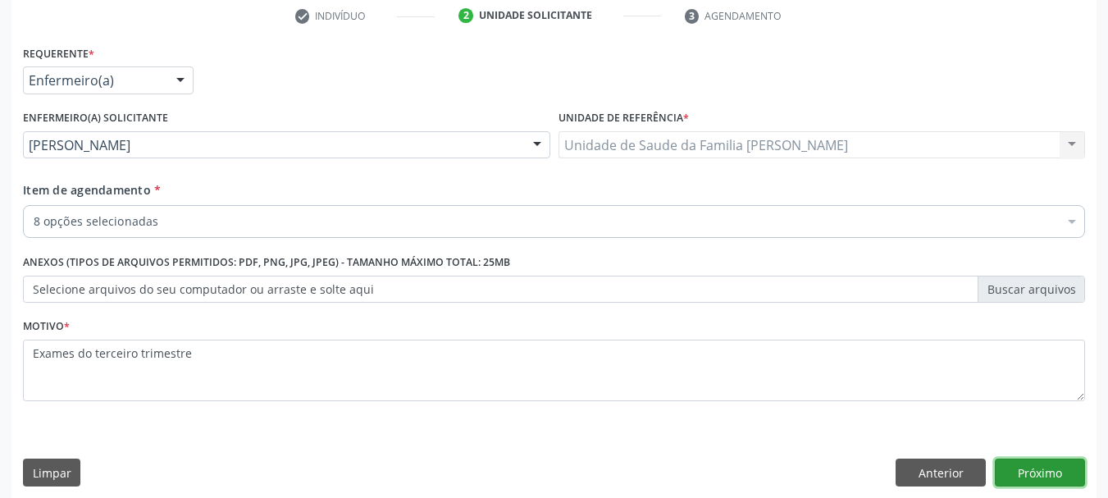
click at [1039, 480] on button "Próximo" at bounding box center [1040, 473] width 90 height 28
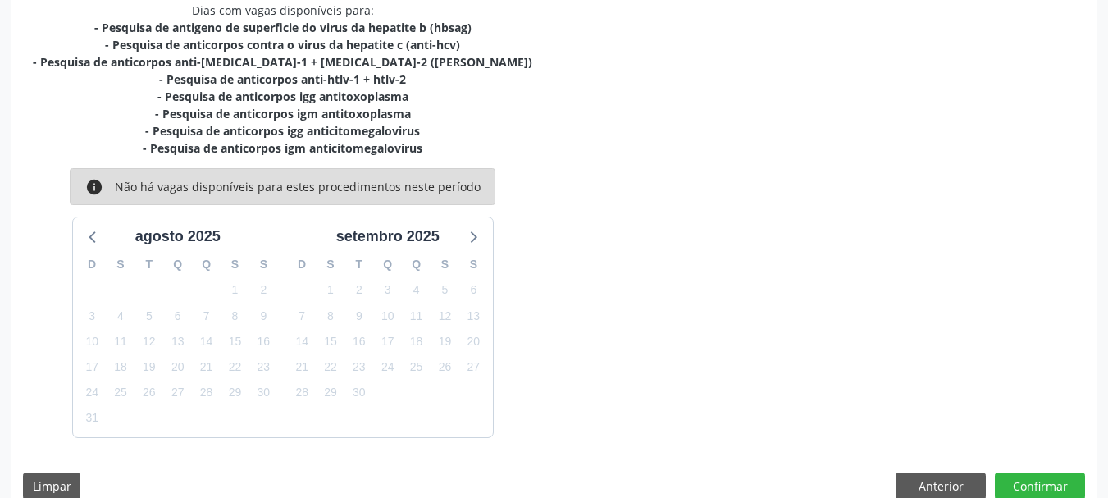
scroll to position [385, 0]
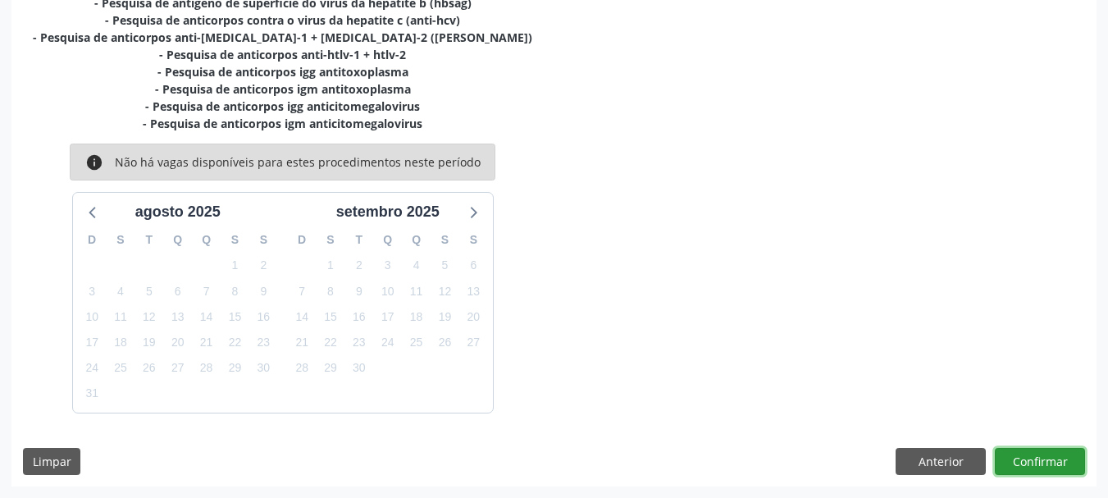
click at [1037, 464] on button "Confirmar" at bounding box center [1040, 462] width 90 height 28
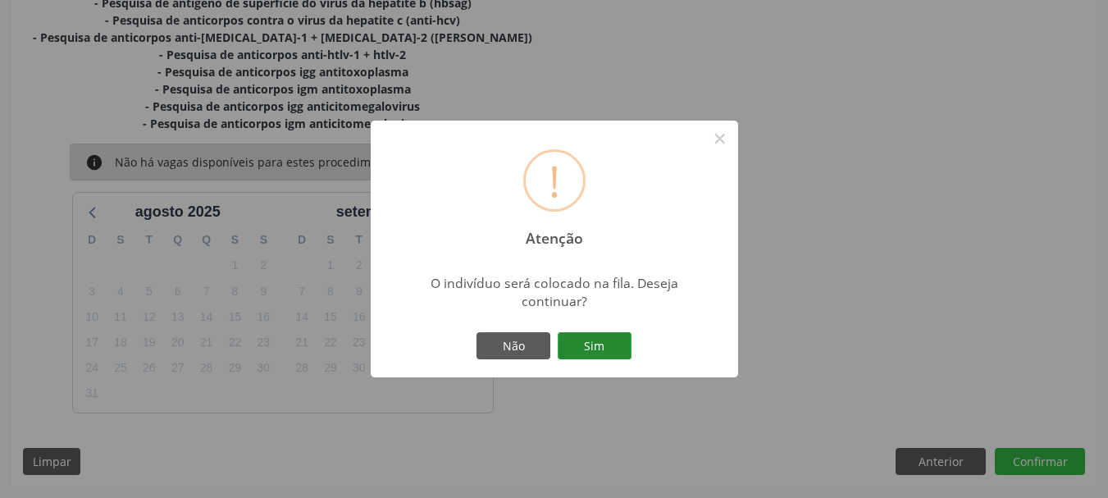
click at [600, 339] on button "Sim" at bounding box center [595, 346] width 74 height 28
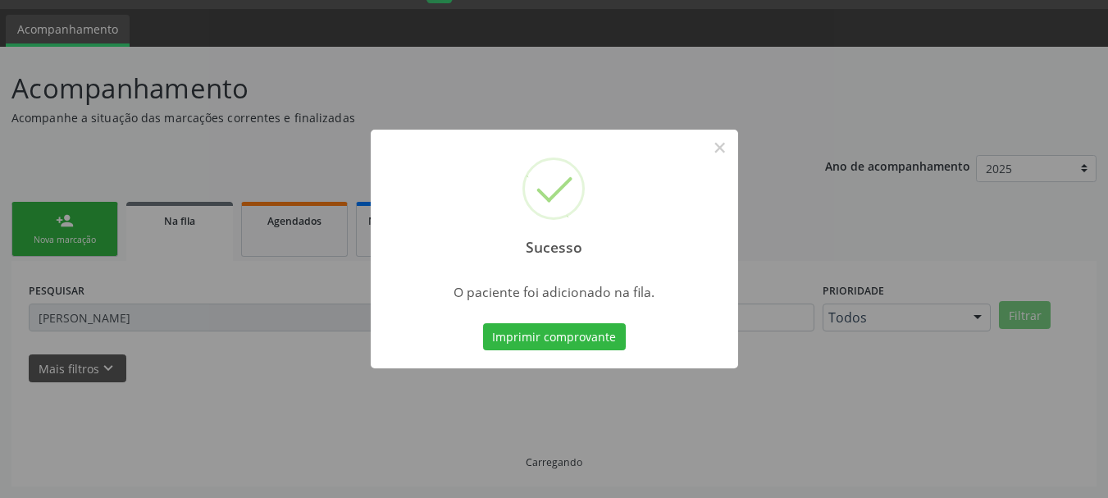
scroll to position [43, 0]
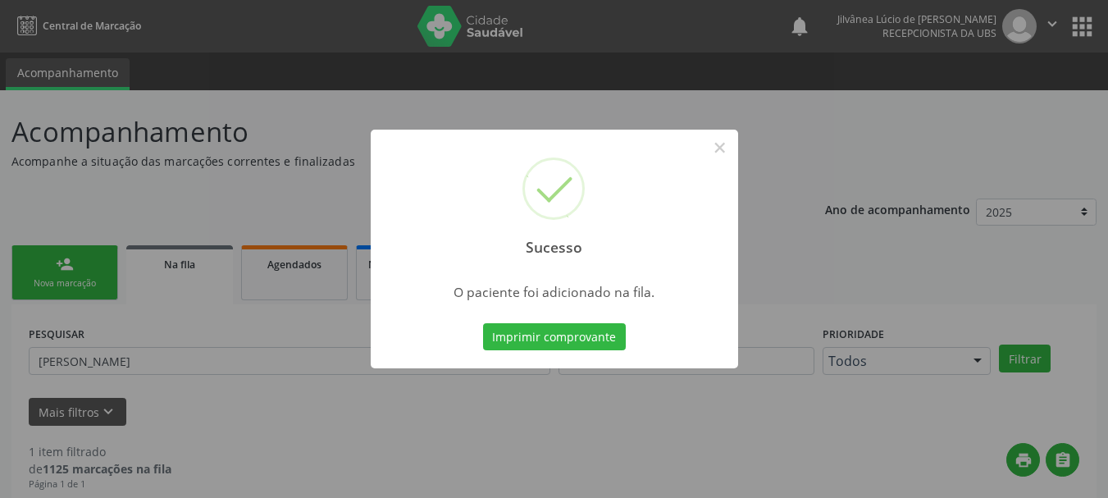
scroll to position [43, 0]
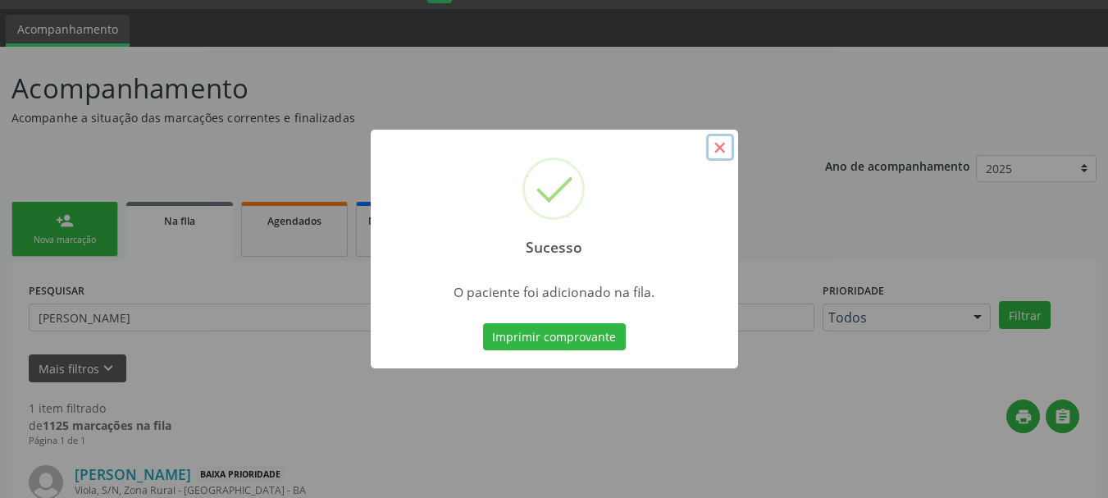
click at [717, 148] on button "×" at bounding box center [720, 148] width 28 height 28
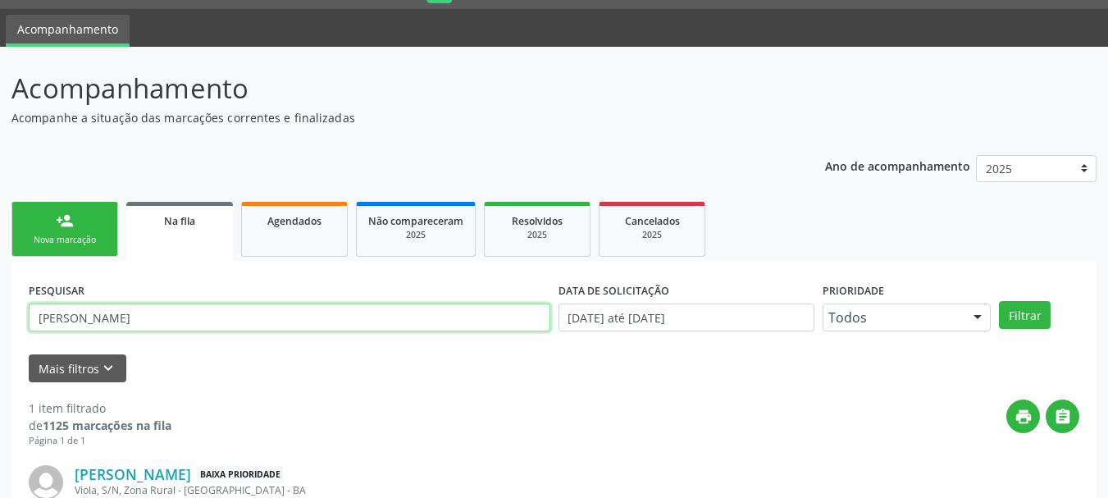
drag, startPoint x: 125, startPoint y: 313, endPoint x: 0, endPoint y: 328, distance: 125.6
click at [0, 328] on div "Acompanhamento Acompanhe a situação das marcações correntes e finalizadas Relat…" at bounding box center [554, 335] width 1108 height 576
type input "silvana"
click at [999, 301] on button "Filtrar" at bounding box center [1025, 315] width 52 height 28
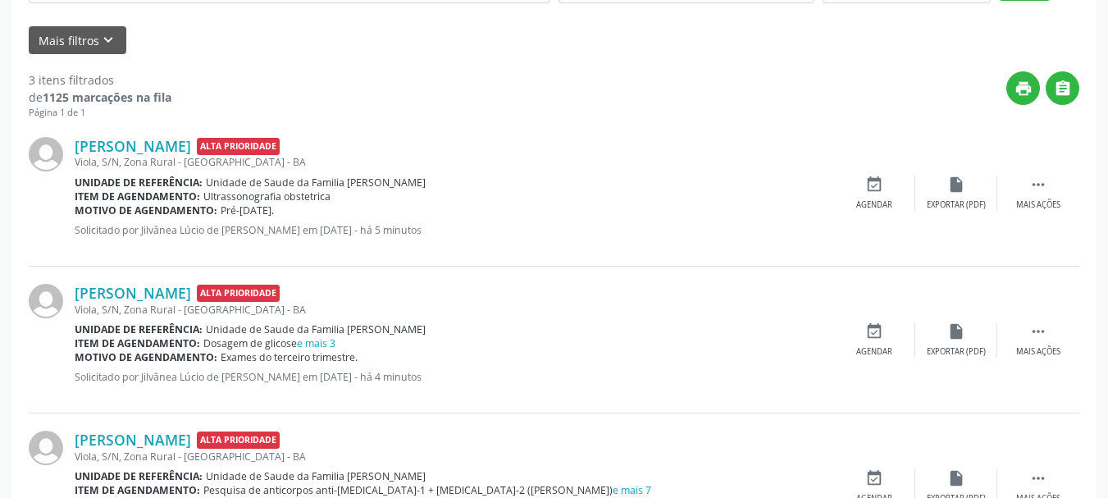
scroll to position [463, 0]
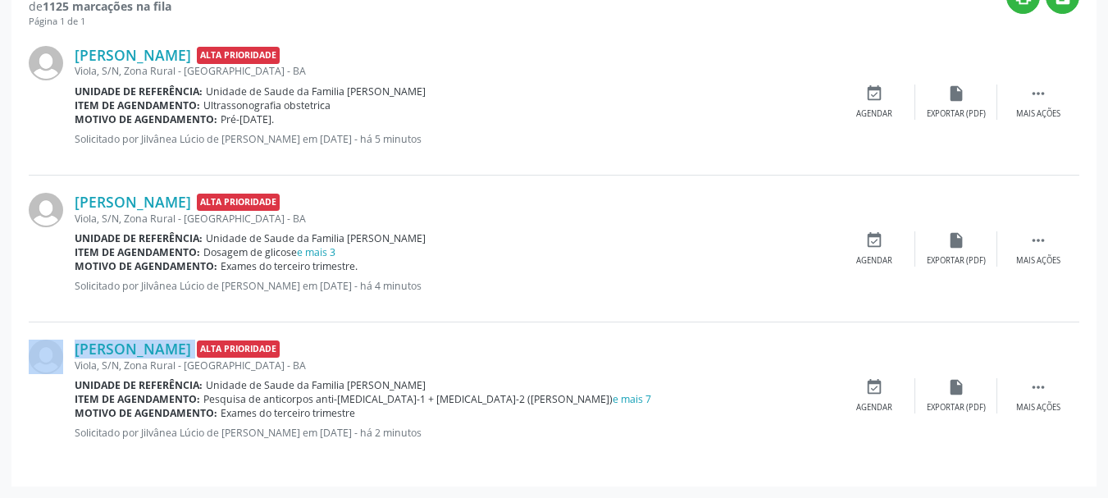
drag, startPoint x: 64, startPoint y: 345, endPoint x: 264, endPoint y: 347, distance: 200.2
click at [264, 347] on div "Silvana Paixão de Almeida Alta Prioridade Viola, S/N, Zona Rural - Mairi - BA U…" at bounding box center [554, 395] width 1051 height 146
copy div "[PERSON_NAME]"
click at [501, 349] on div "Silvana Paixão de Almeida Alta Prioridade" at bounding box center [454, 349] width 759 height 18
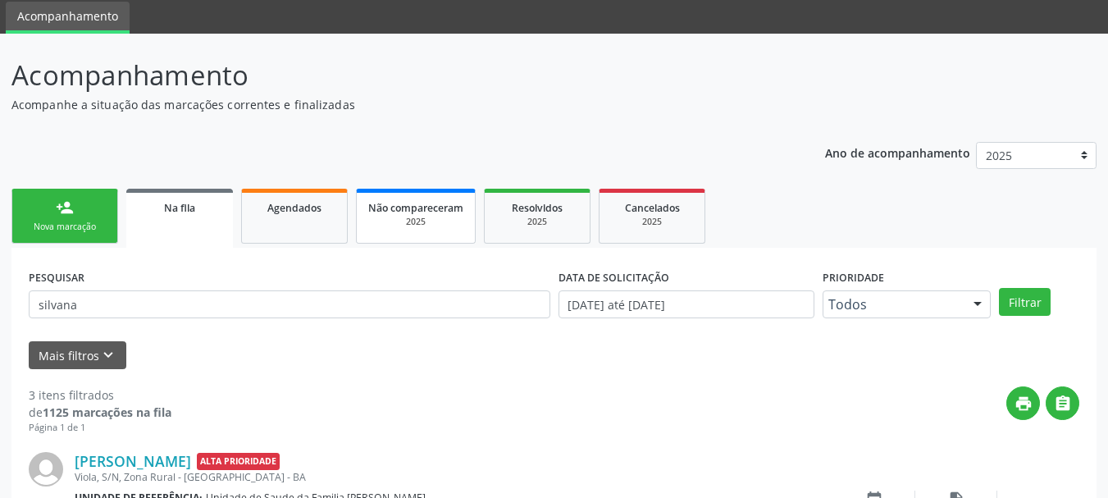
scroll to position [0, 0]
